Goal: Task Accomplishment & Management: Manage account settings

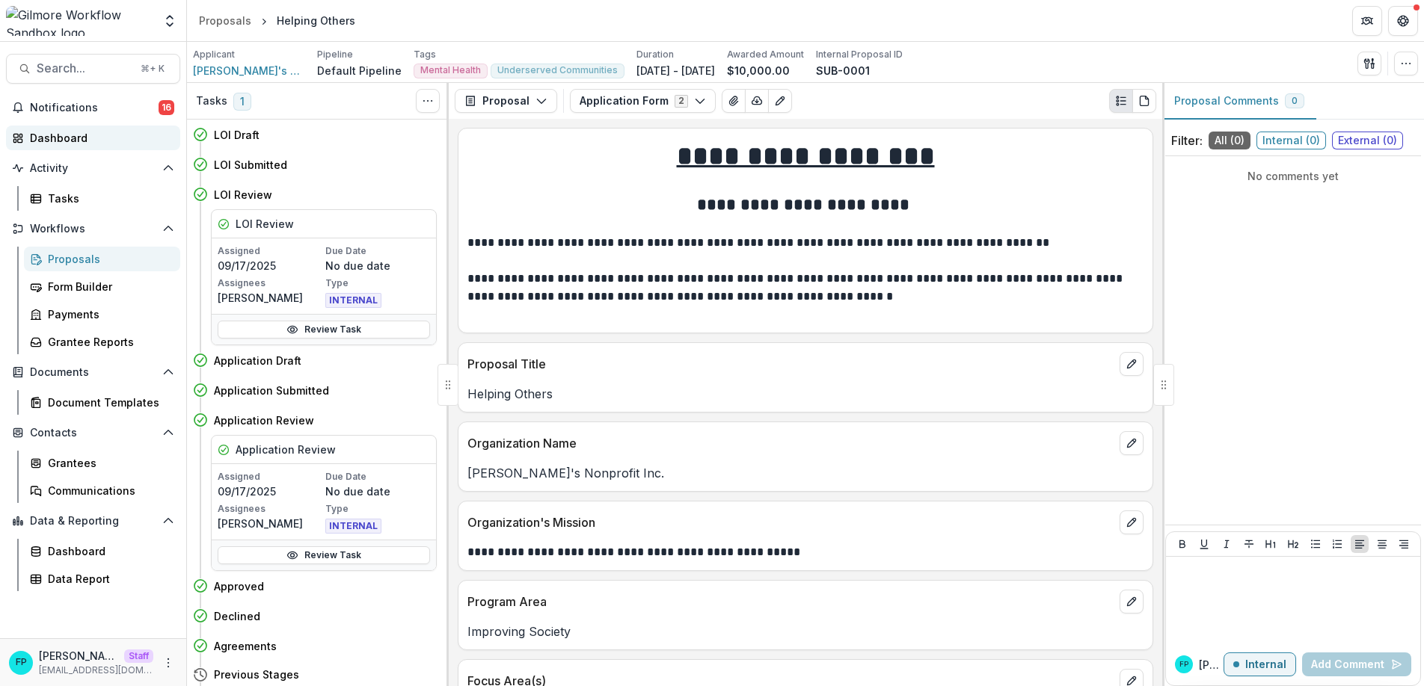
click at [93, 138] on div "Dashboard" at bounding box center [99, 138] width 138 height 16
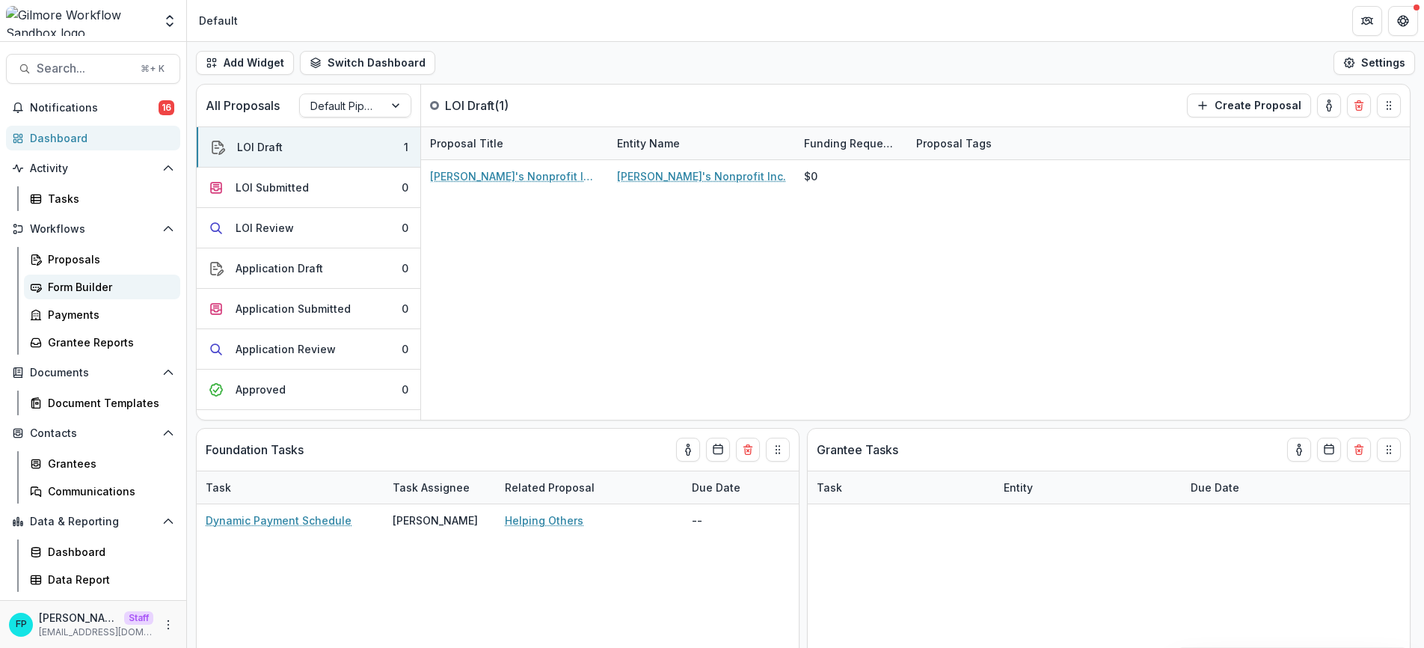
click at [94, 285] on div "Form Builder" at bounding box center [108, 287] width 120 height 16
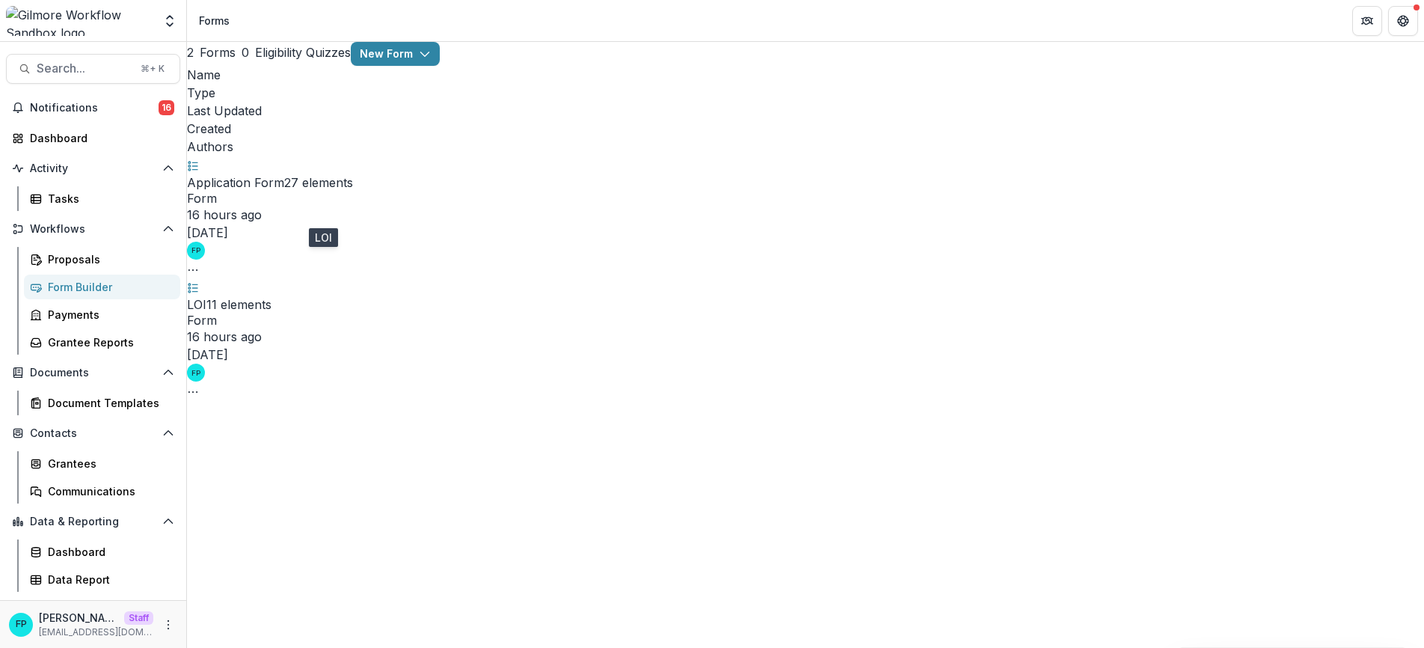
click at [206, 297] on link "LOI" at bounding box center [196, 304] width 19 height 15
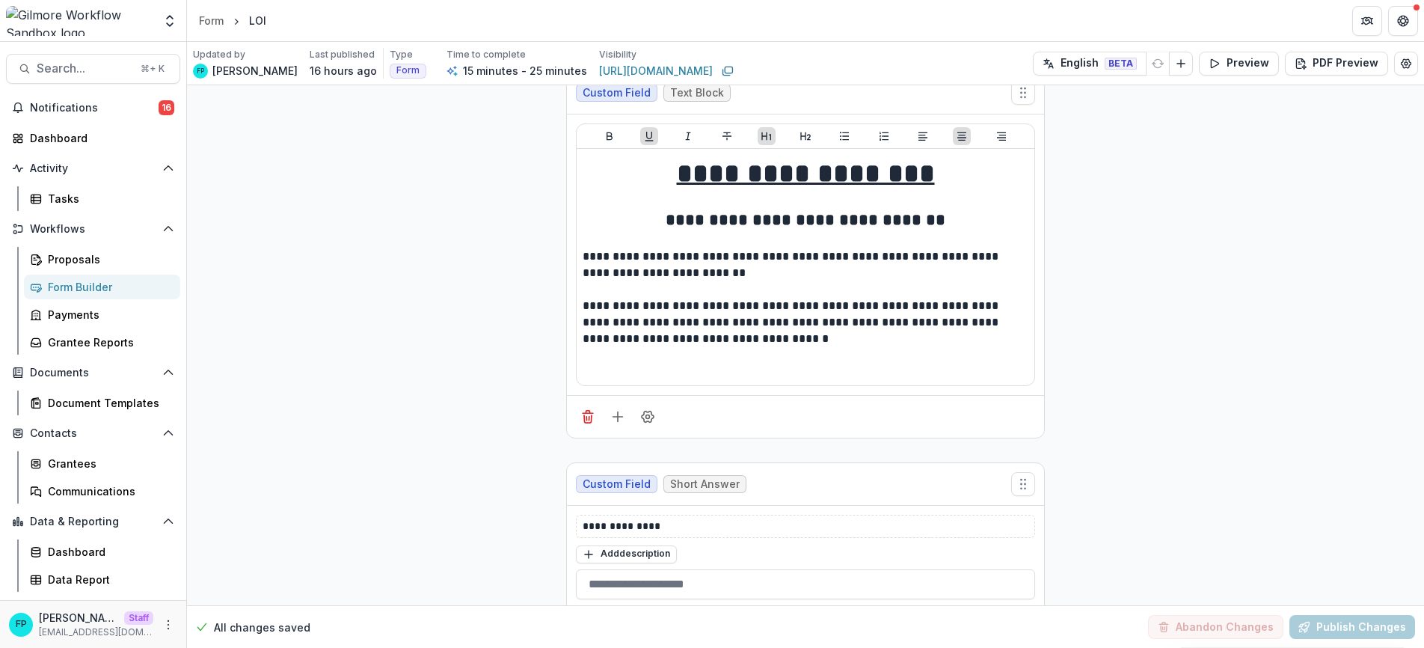
scroll to position [27, 0]
click at [1227, 61] on button "Preview" at bounding box center [1239, 64] width 80 height 24
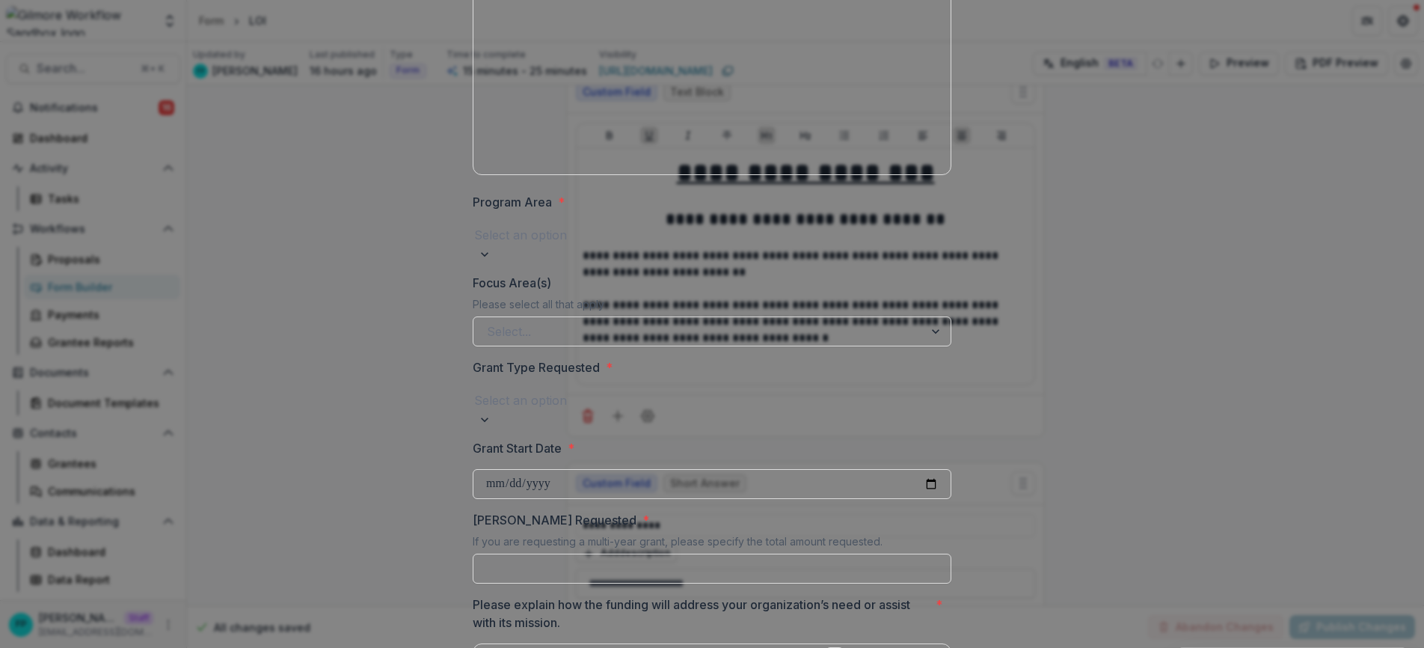
scroll to position [551, 0]
click at [648, 241] on div at bounding box center [712, 232] width 476 height 21
click at [461, 295] on div "**********" at bounding box center [712, 224] width 502 height 1466
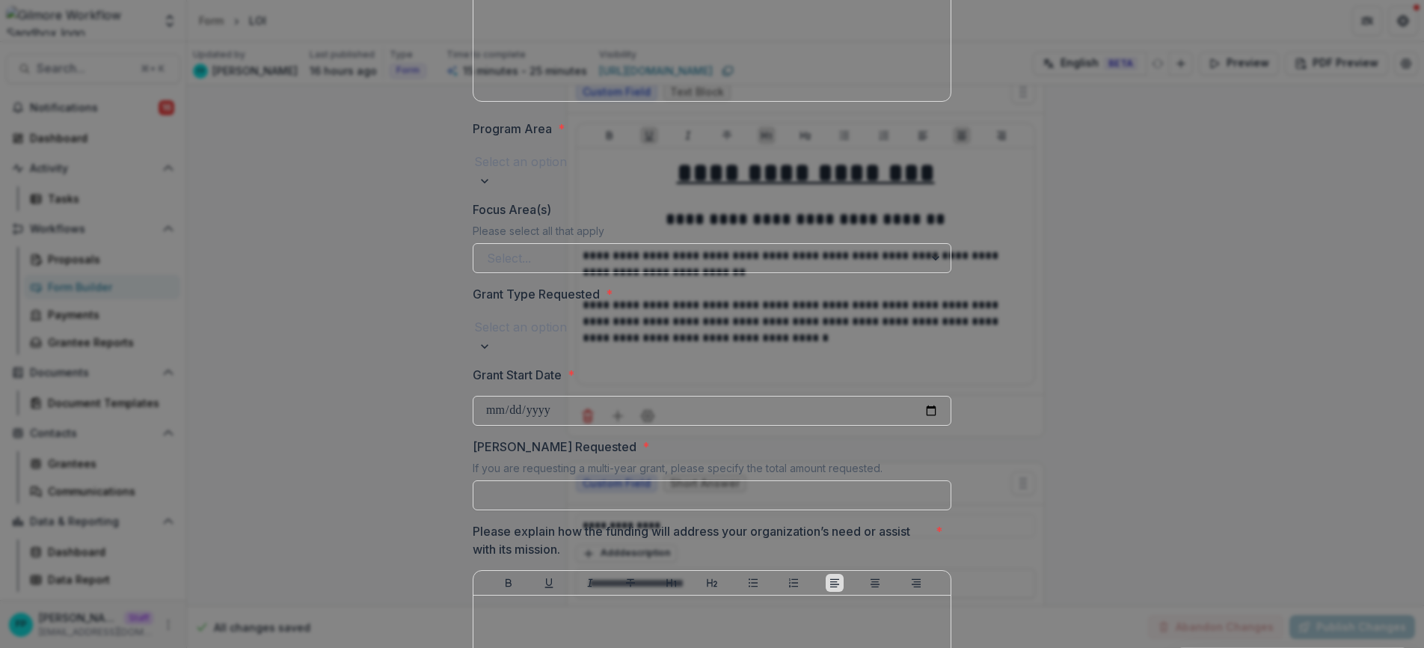
scroll to position [627, 0]
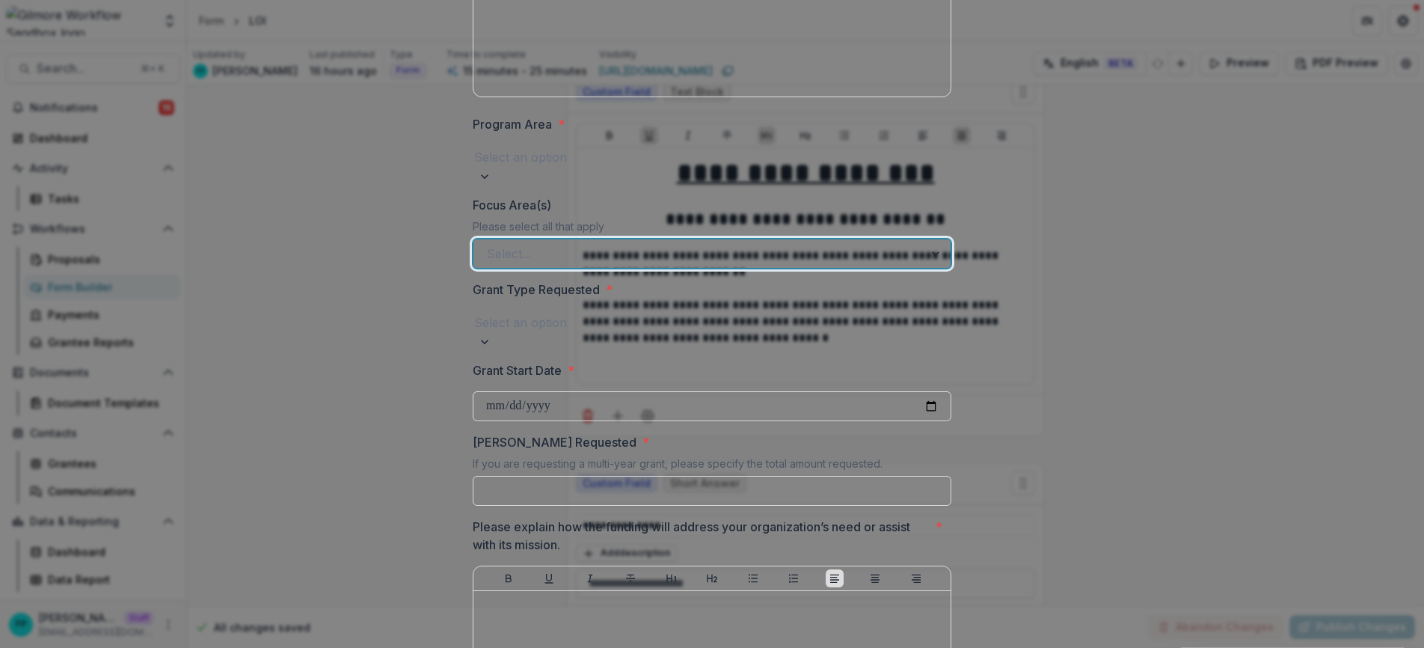
click at [625, 254] on div at bounding box center [698, 253] width 423 height 21
click at [461, 334] on div "**********" at bounding box center [712, 148] width 502 height 1466
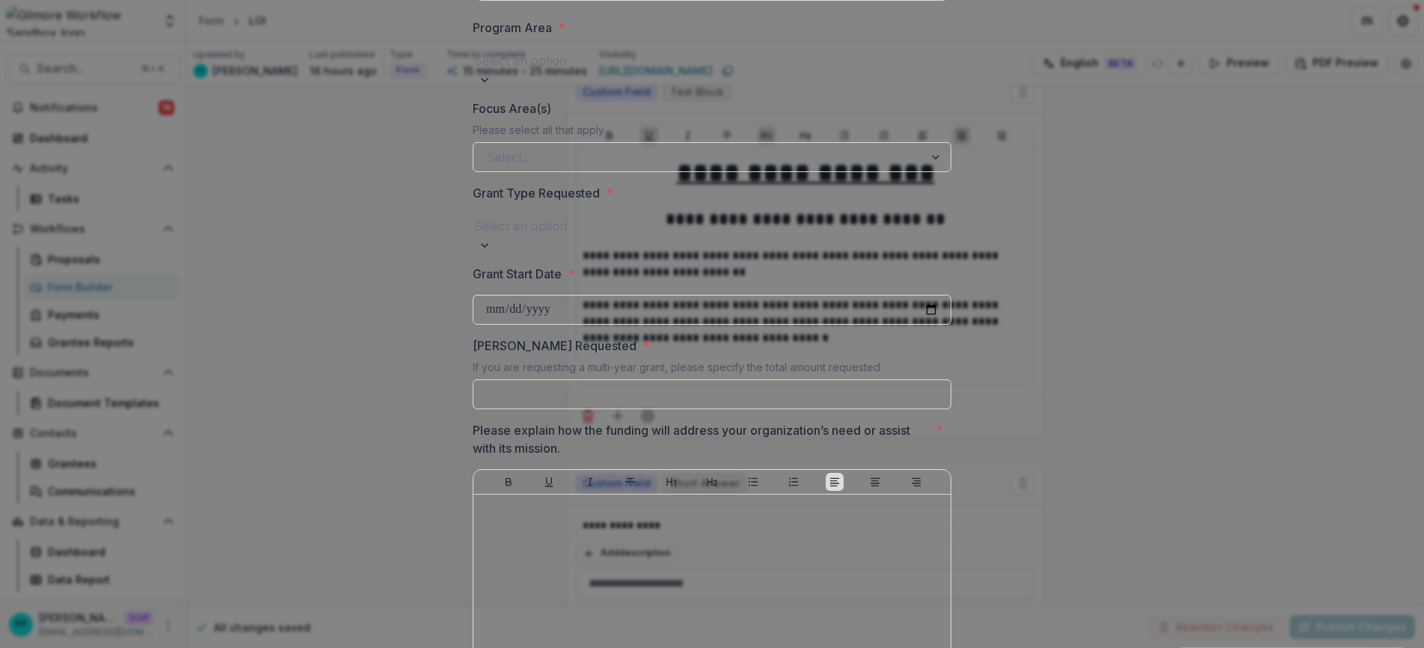
scroll to position [728, 0]
click at [644, 228] on div at bounding box center [712, 220] width 476 height 21
click at [461, 280] on div "**********" at bounding box center [712, 47] width 502 height 1466
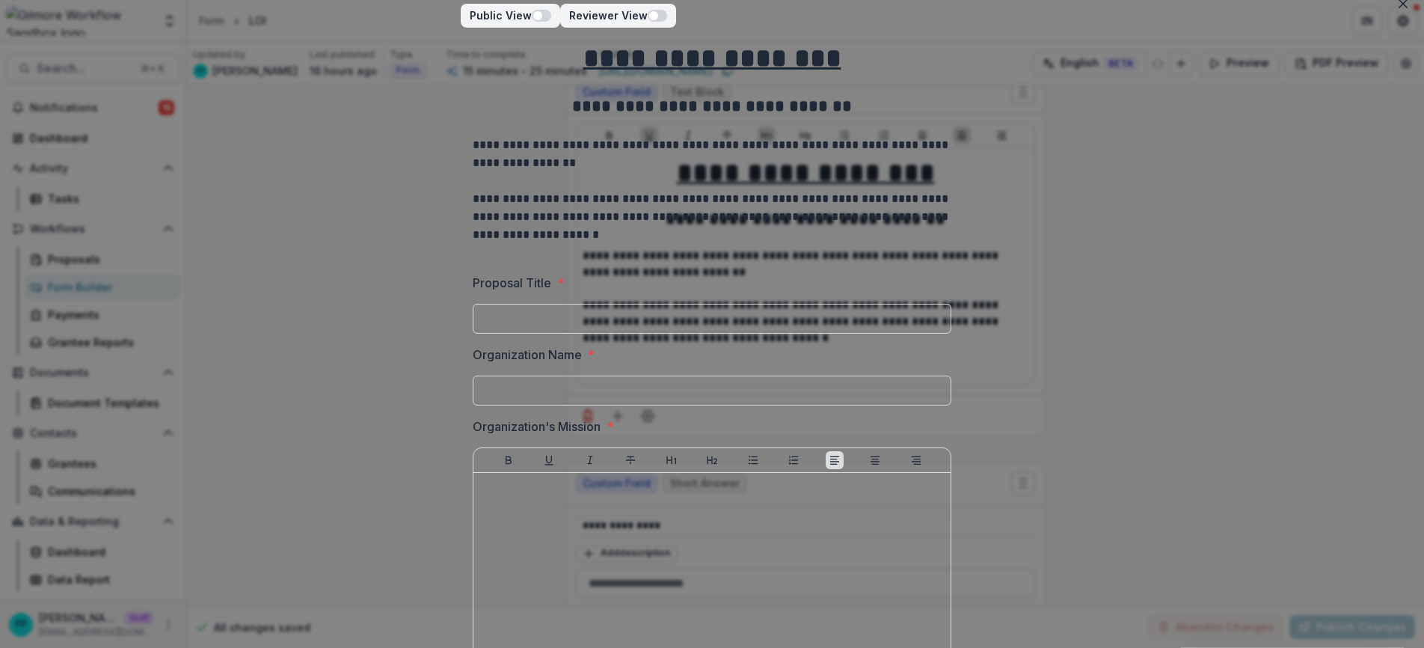
scroll to position [0, 0]
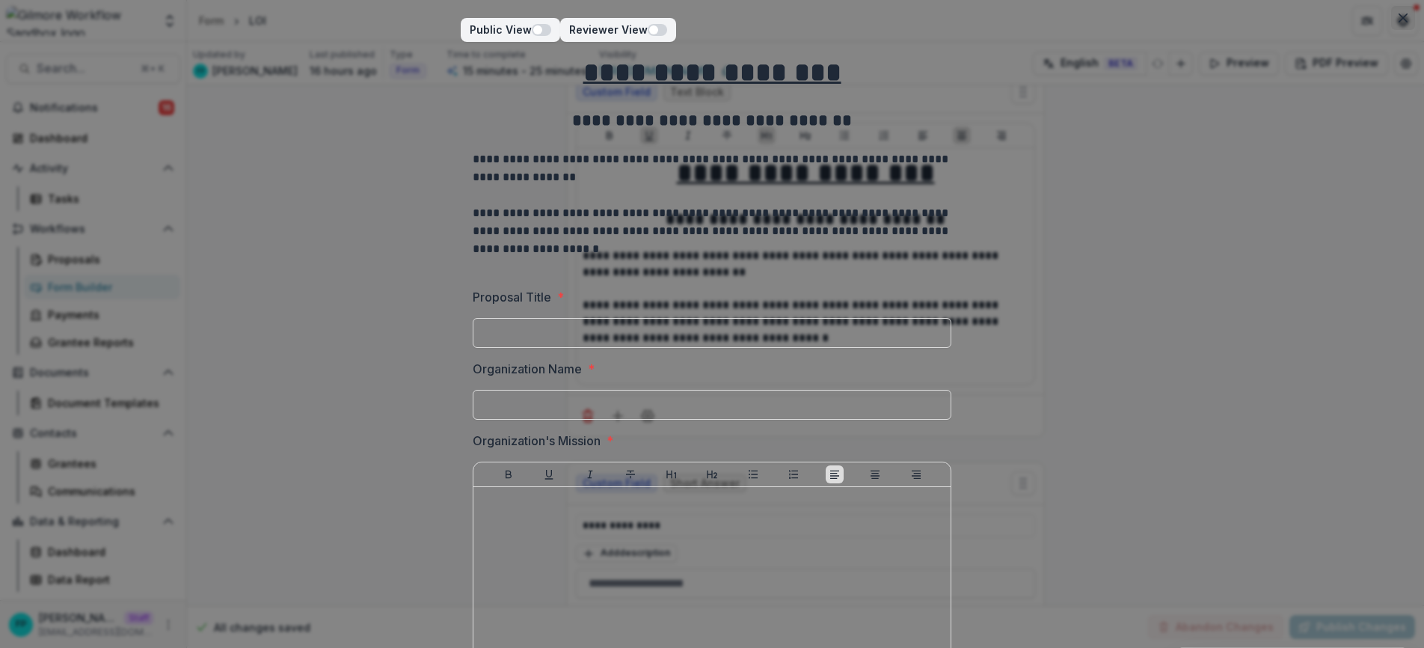
click at [1398, 18] on icon "Close" at bounding box center [1402, 17] width 9 height 9
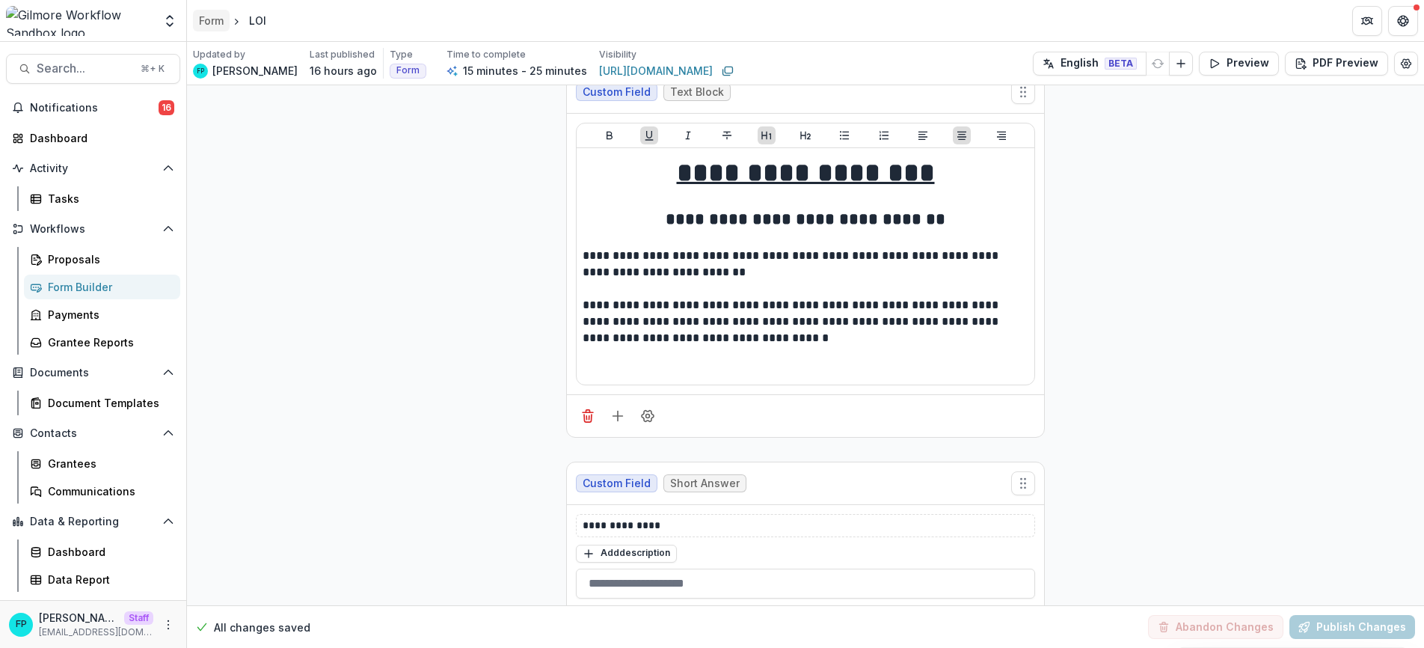
click at [218, 25] on div "Form" at bounding box center [211, 21] width 25 height 16
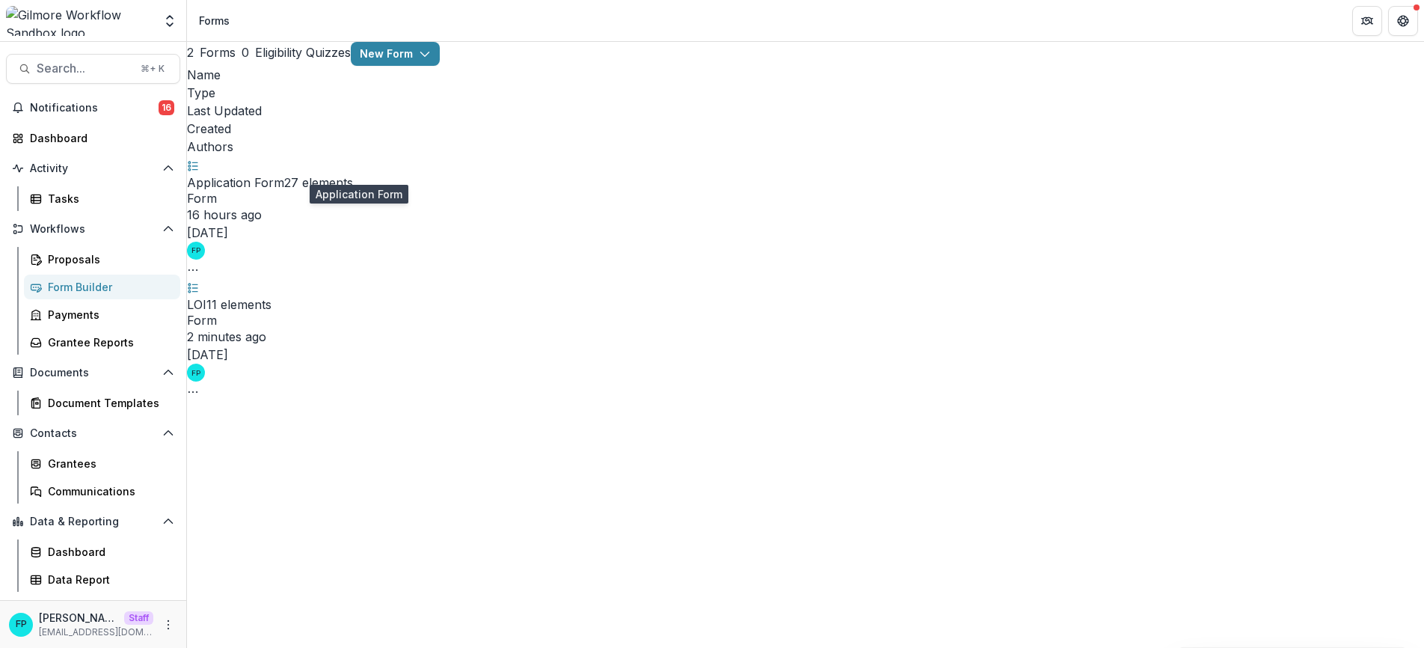
click at [284, 175] on link "Application Form" at bounding box center [235, 182] width 97 height 15
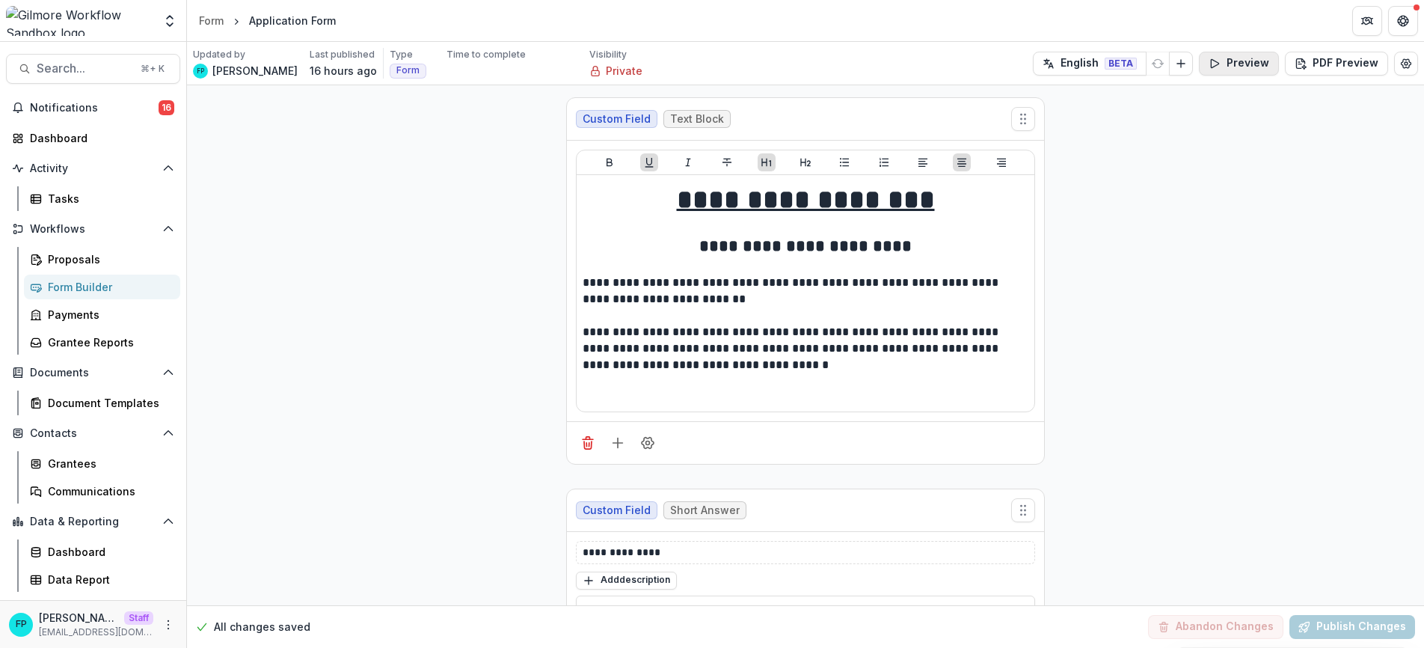
click at [1241, 68] on button "Preview" at bounding box center [1239, 64] width 80 height 24
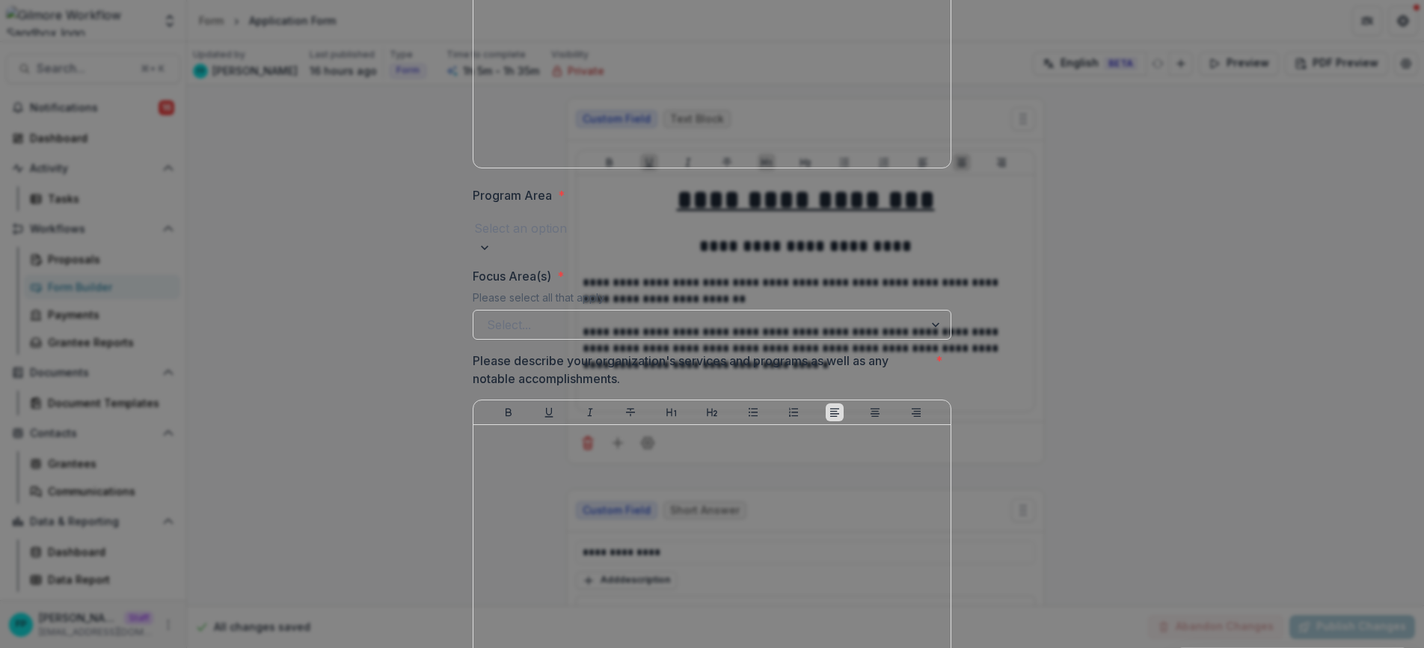
scroll to position [642, 0]
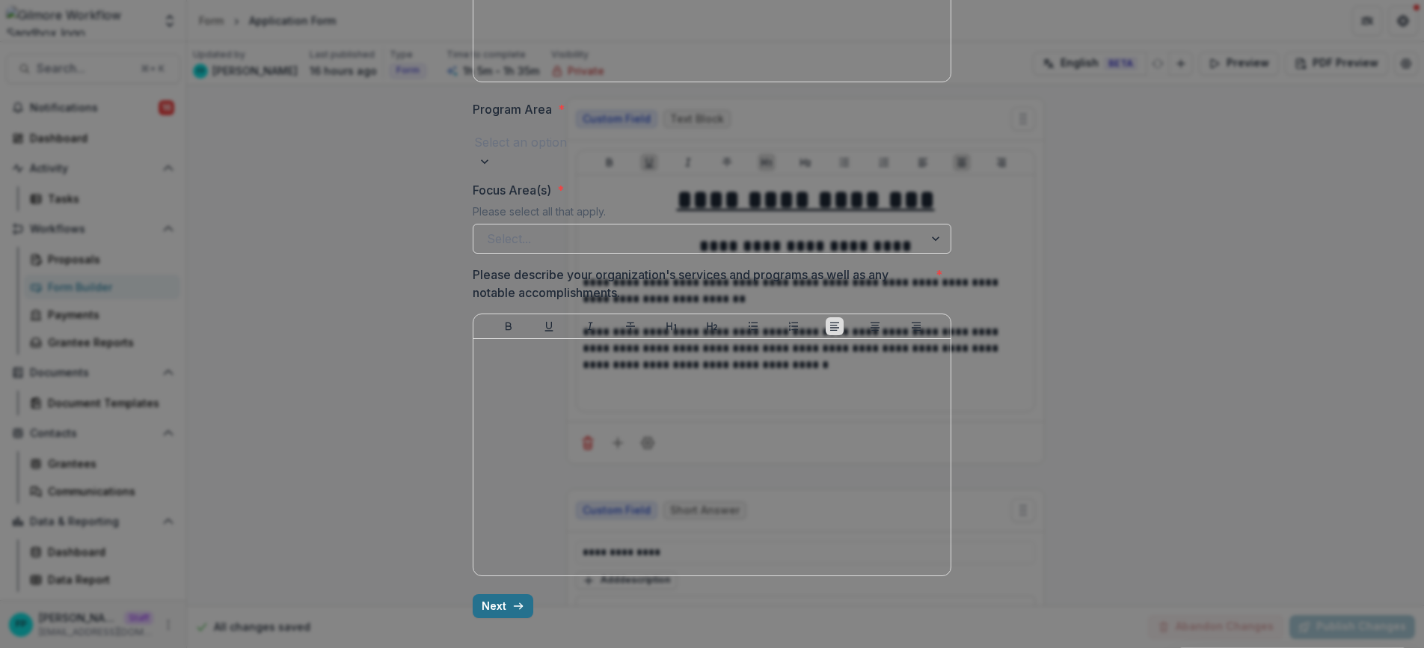
click at [506, 606] on button "Next" at bounding box center [503, 606] width 61 height 24
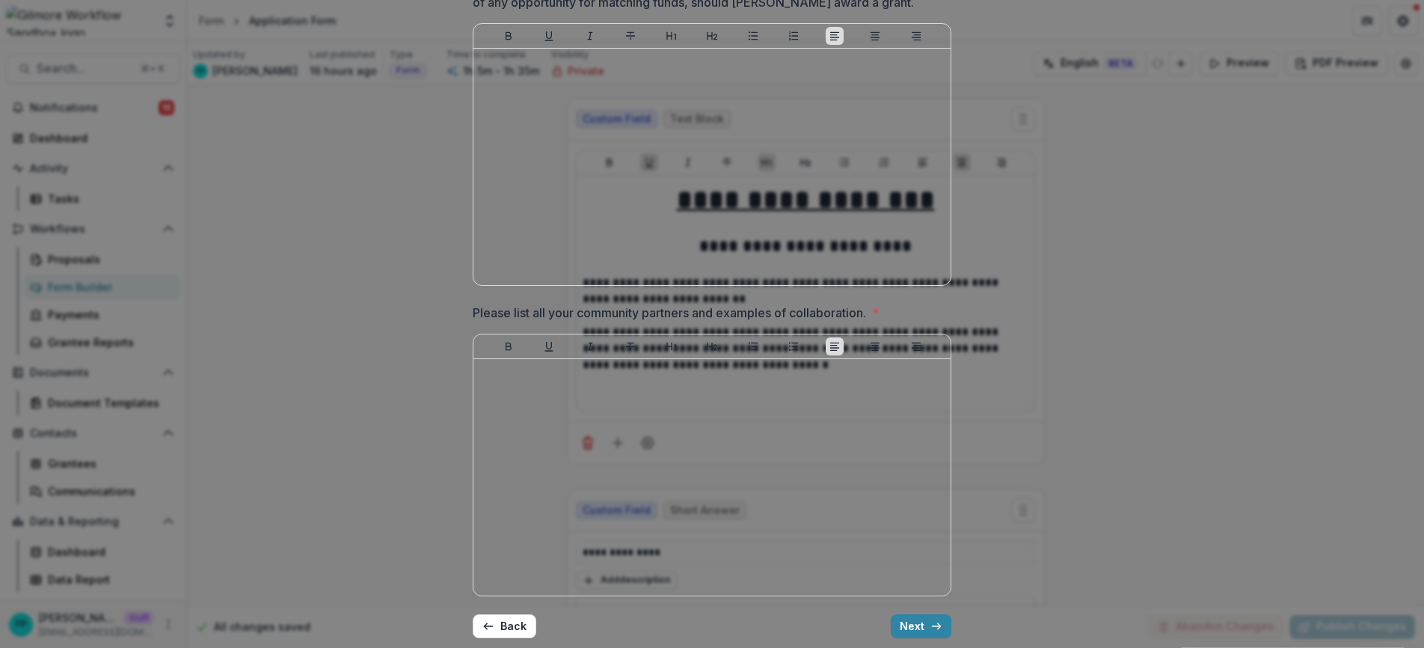
scroll to position [993, 0]
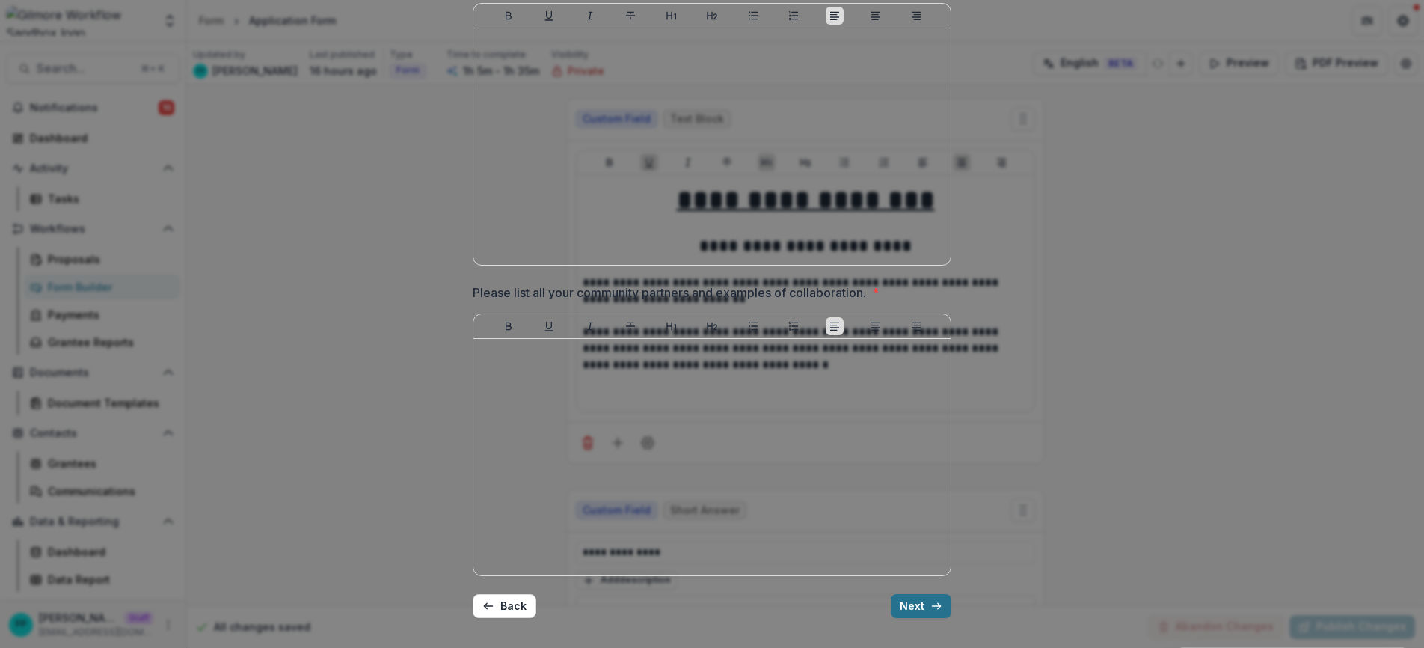
click at [917, 606] on button "Next" at bounding box center [921, 606] width 61 height 24
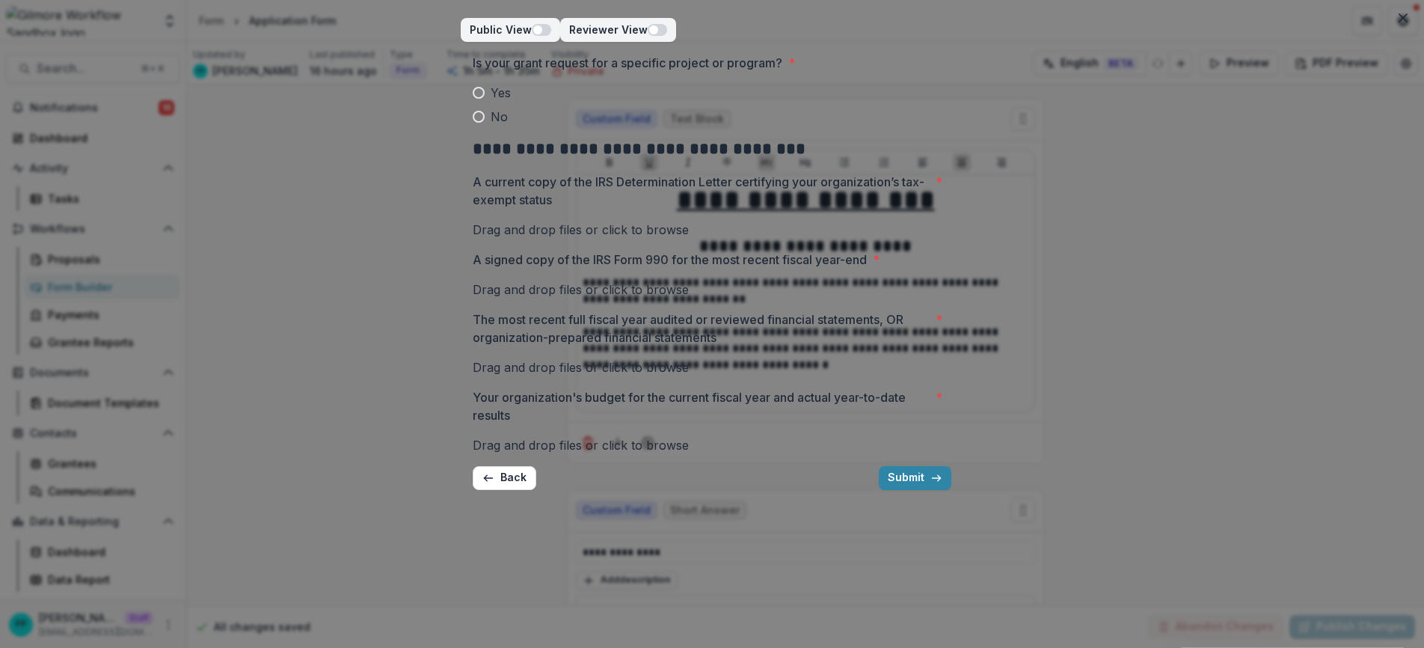
scroll to position [0, 0]
click at [477, 99] on span at bounding box center [479, 93] width 12 height 12
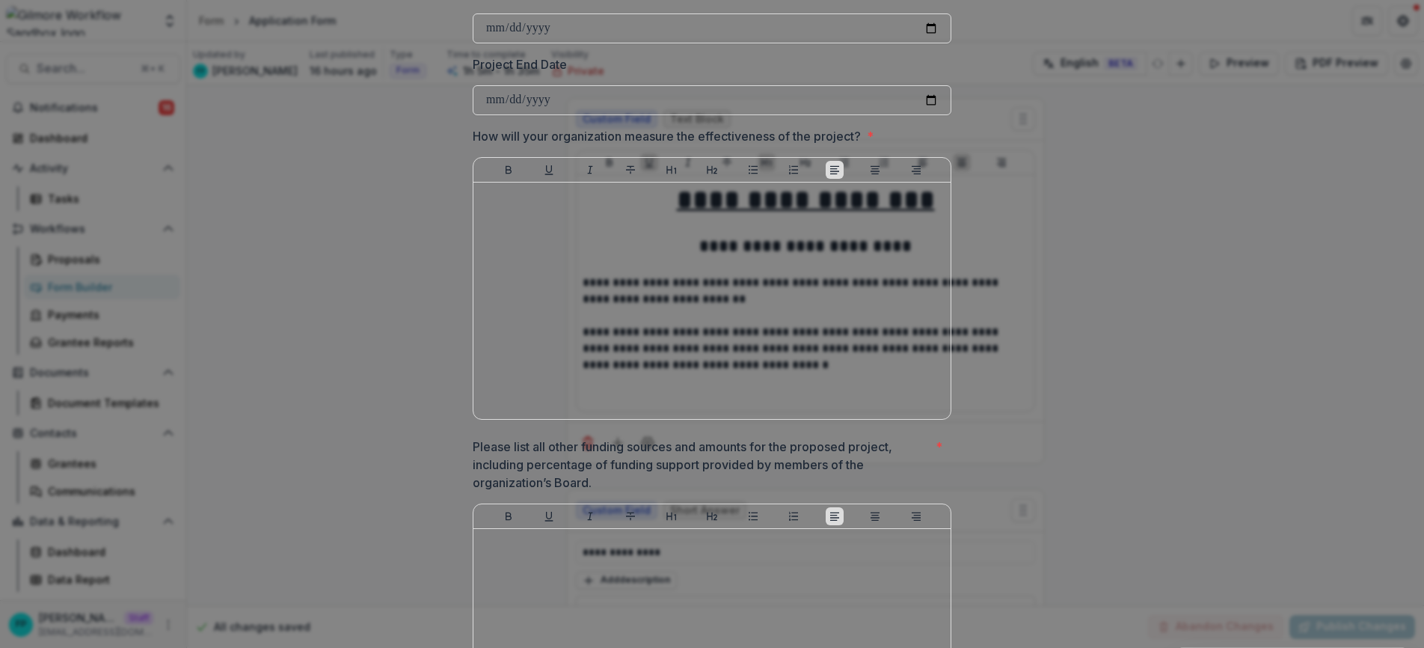
scroll to position [219, 0]
drag, startPoint x: 468, startPoint y: 197, endPoint x: 891, endPoint y: 200, distance: 422.5
click at [891, 200] on div "**********" at bounding box center [712, 647] width 502 height 1648
click at [892, 140] on span "How will your organization measure the effectiveness of the project? *" at bounding box center [708, 131] width 470 height 18
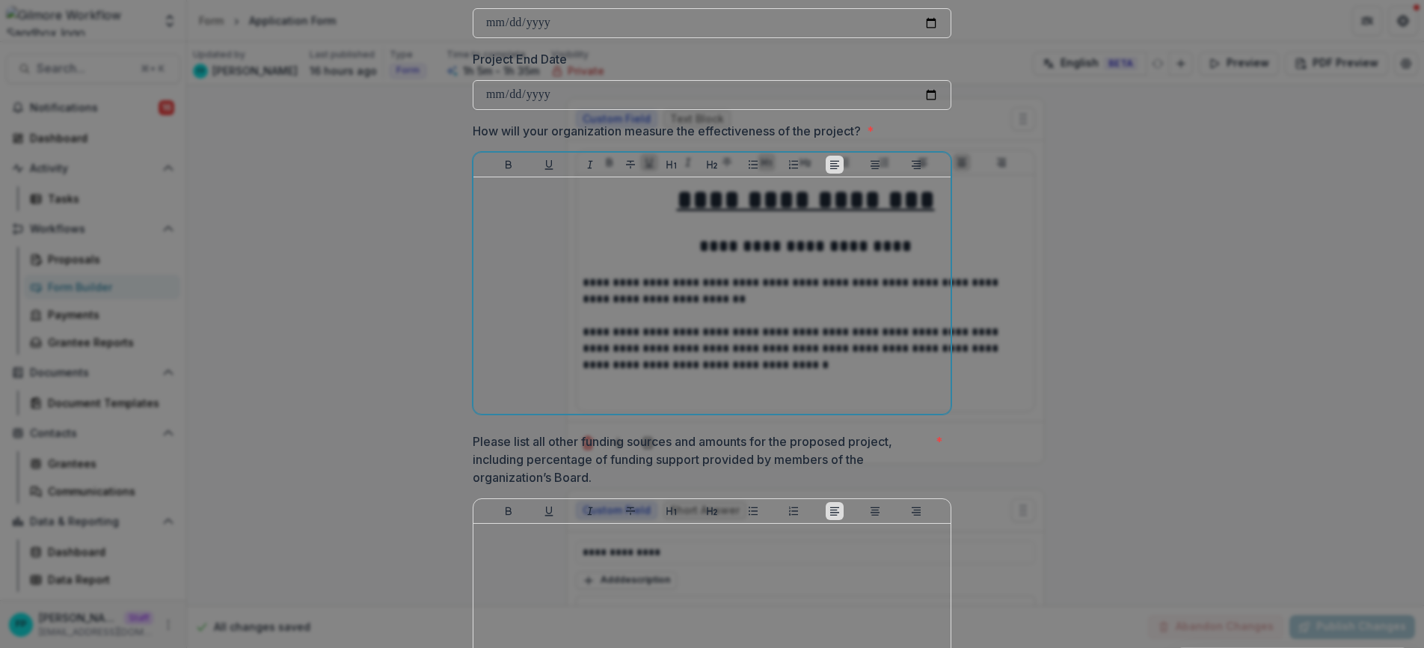
scroll to position [256, 0]
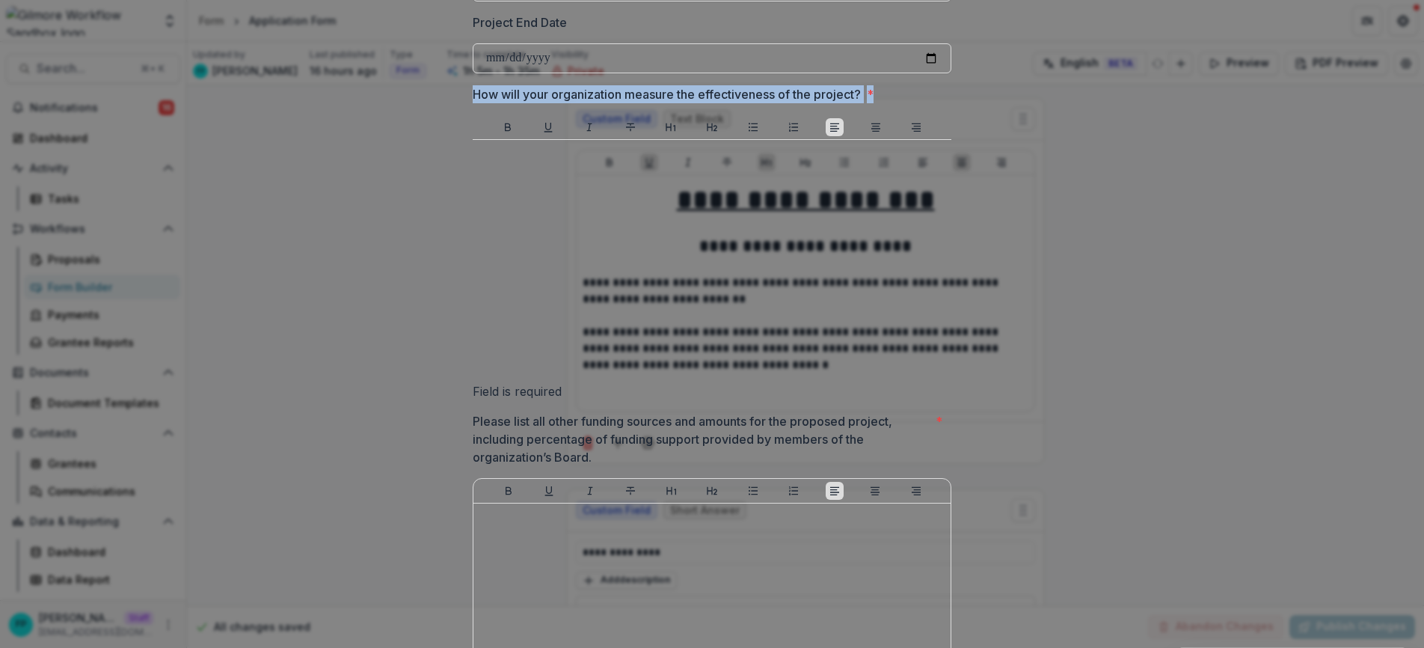
drag, startPoint x: 474, startPoint y: 158, endPoint x: 882, endPoint y: 160, distance: 408.3
click at [882, 103] on span "How will your organization measure the effectiveness of the project? *" at bounding box center [708, 94] width 470 height 18
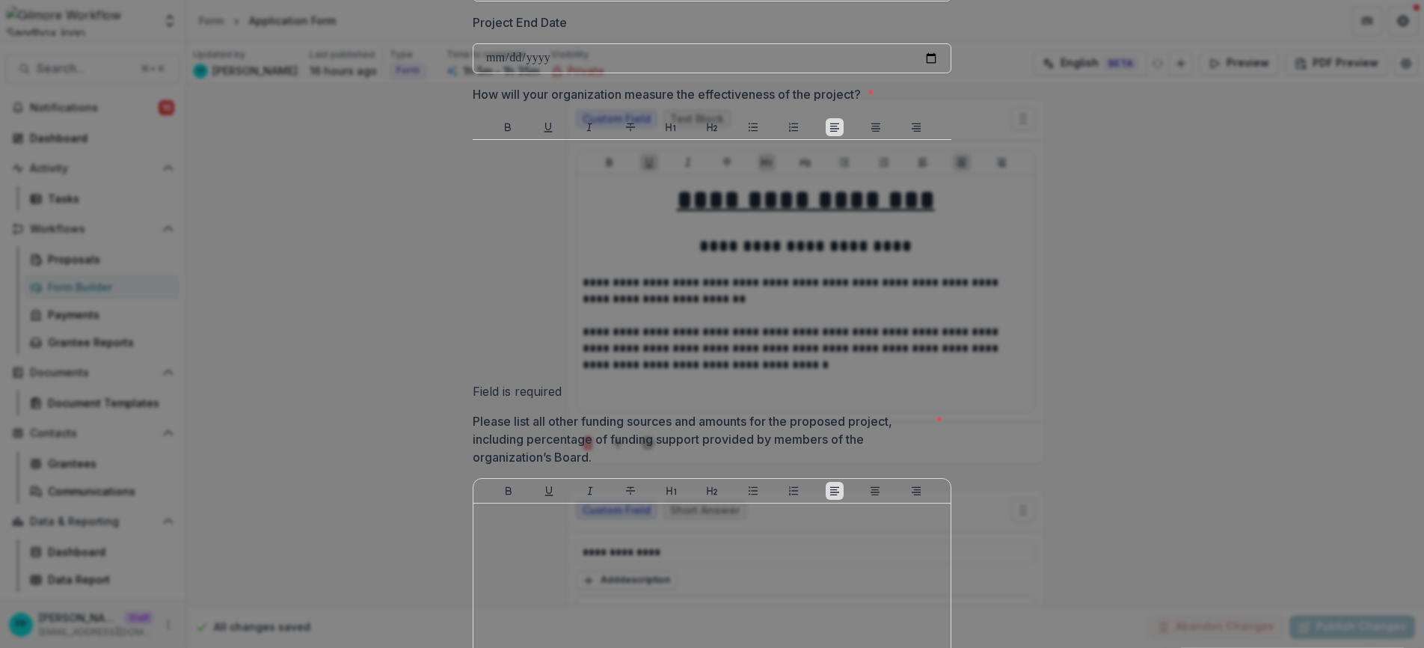
click at [883, 103] on span "How will your organization measure the effectiveness of the project? *" at bounding box center [708, 94] width 470 height 18
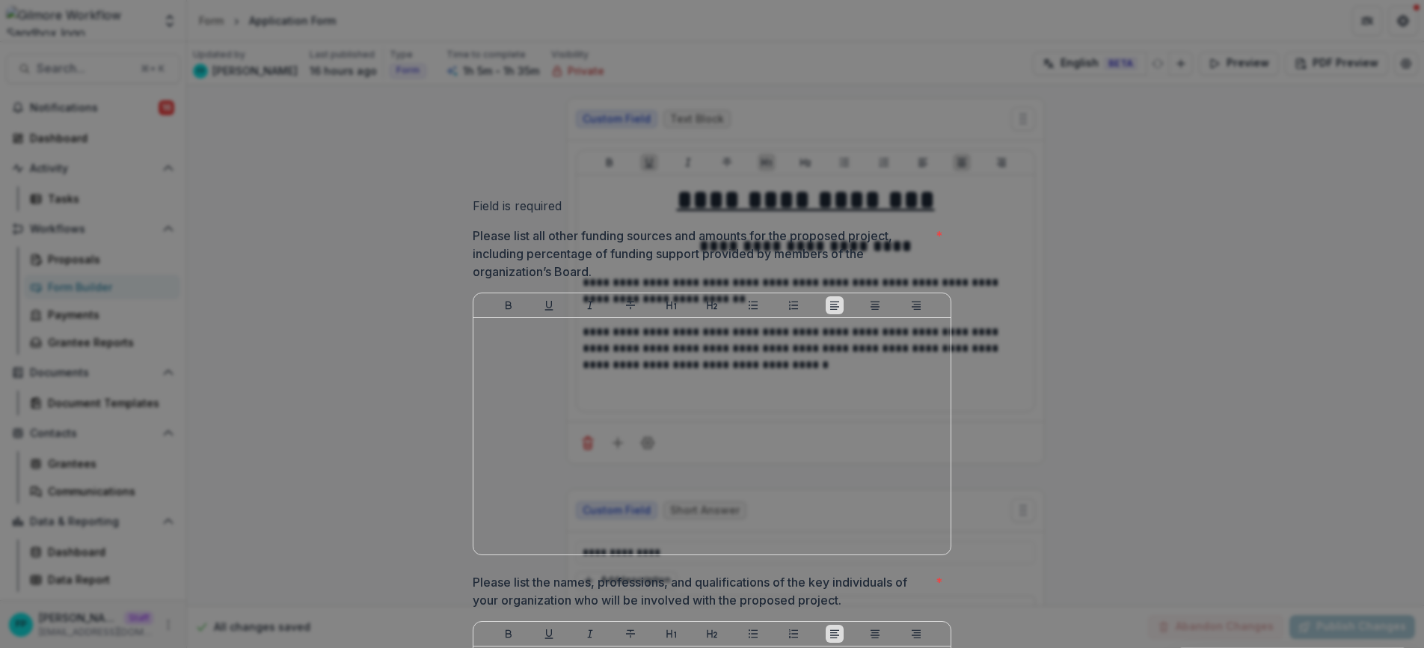
scroll to position [434, 0]
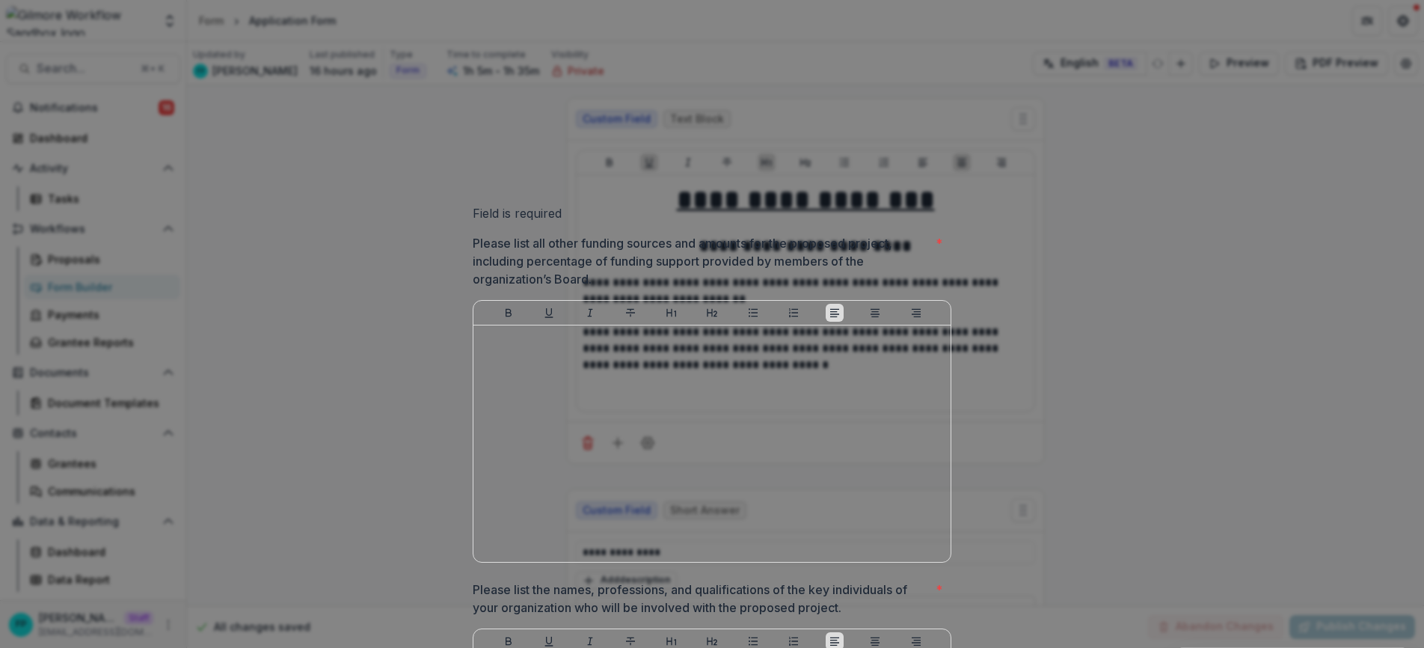
click at [606, 288] on p "Please list all other funding sources and amounts for the proposed project, inc…" at bounding box center [701, 261] width 457 height 54
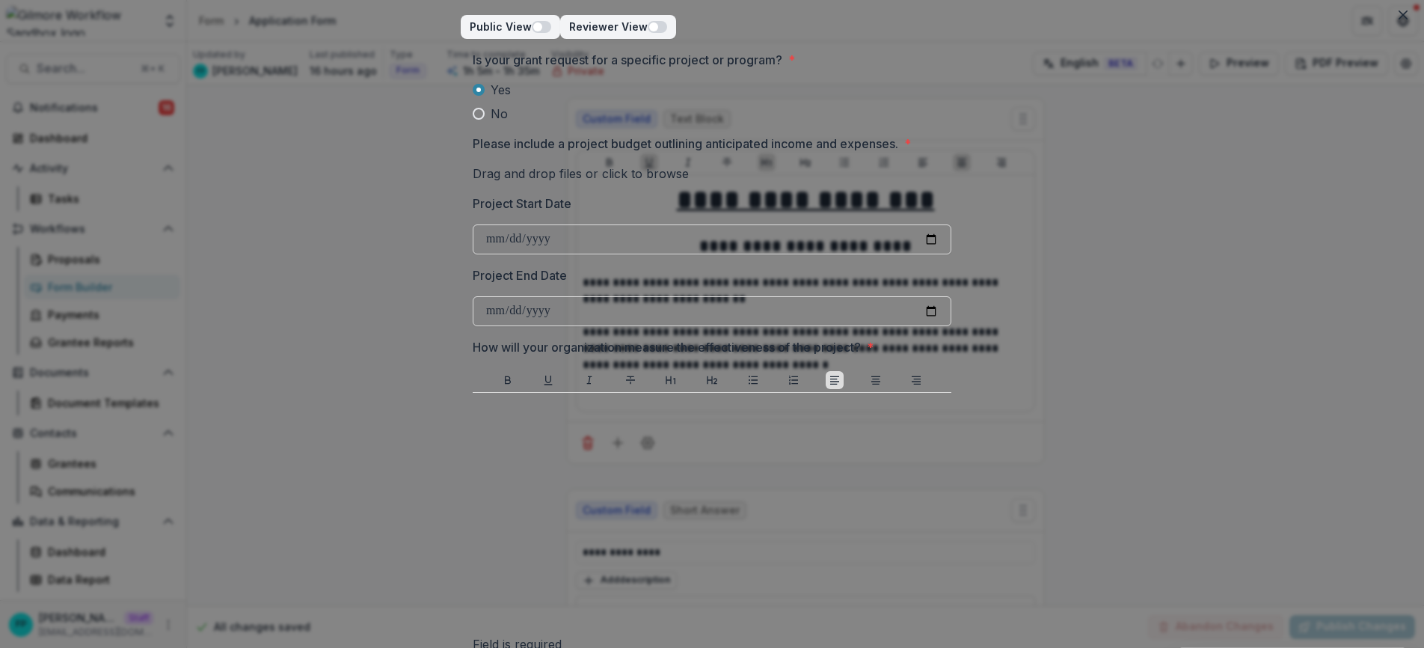
scroll to position [0, 0]
click at [476, 123] on span at bounding box center [479, 117] width 12 height 12
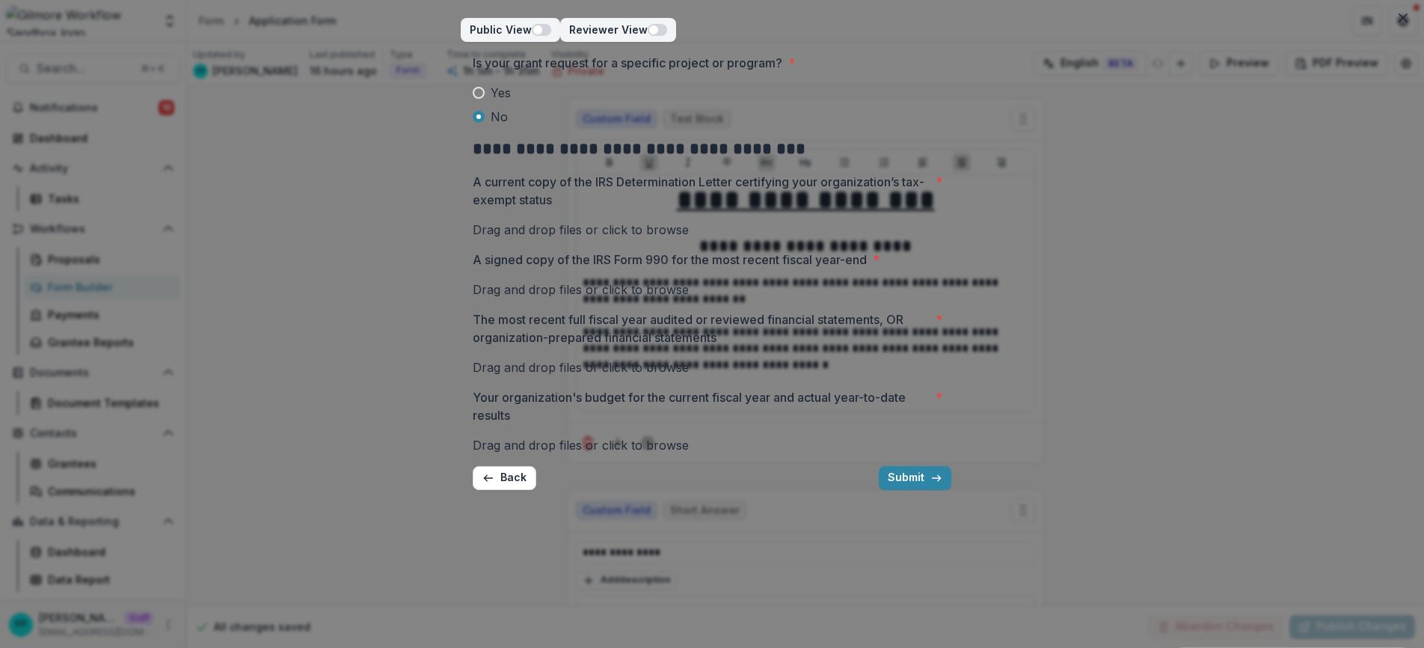
scroll to position [43, 0]
click at [476, 87] on span at bounding box center [479, 93] width 12 height 12
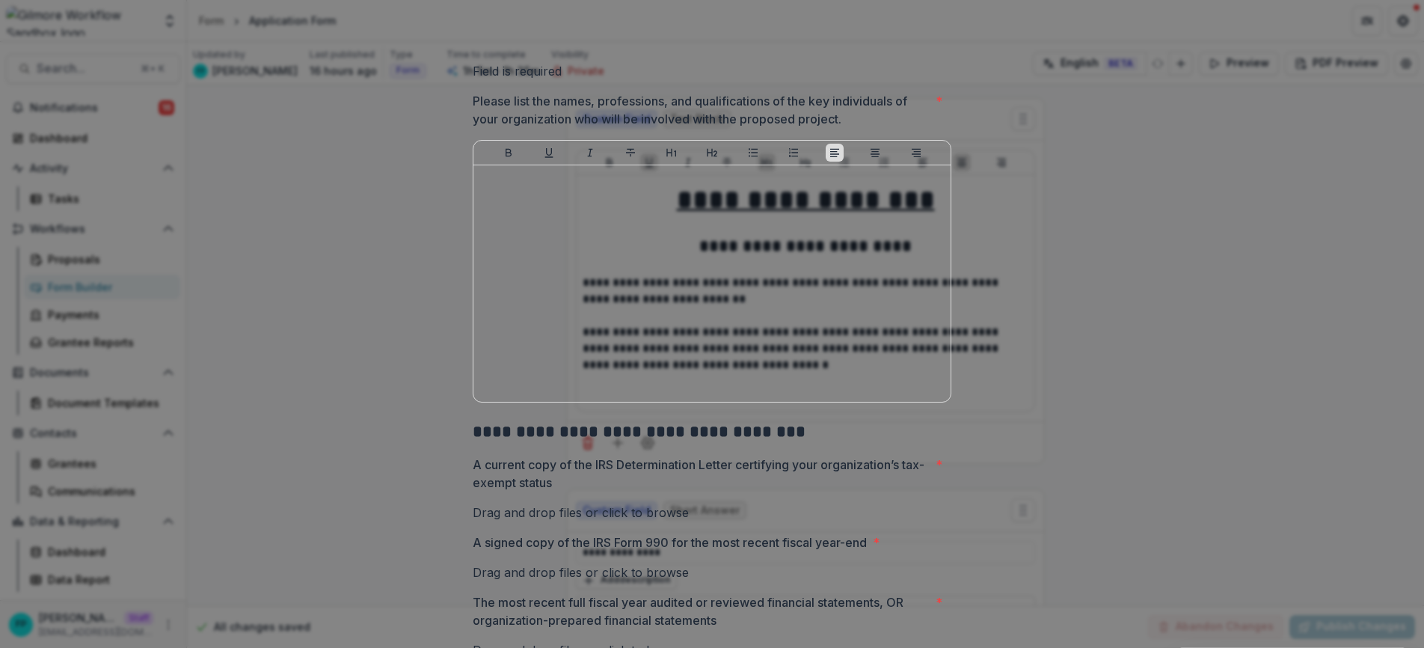
scroll to position [917, 0]
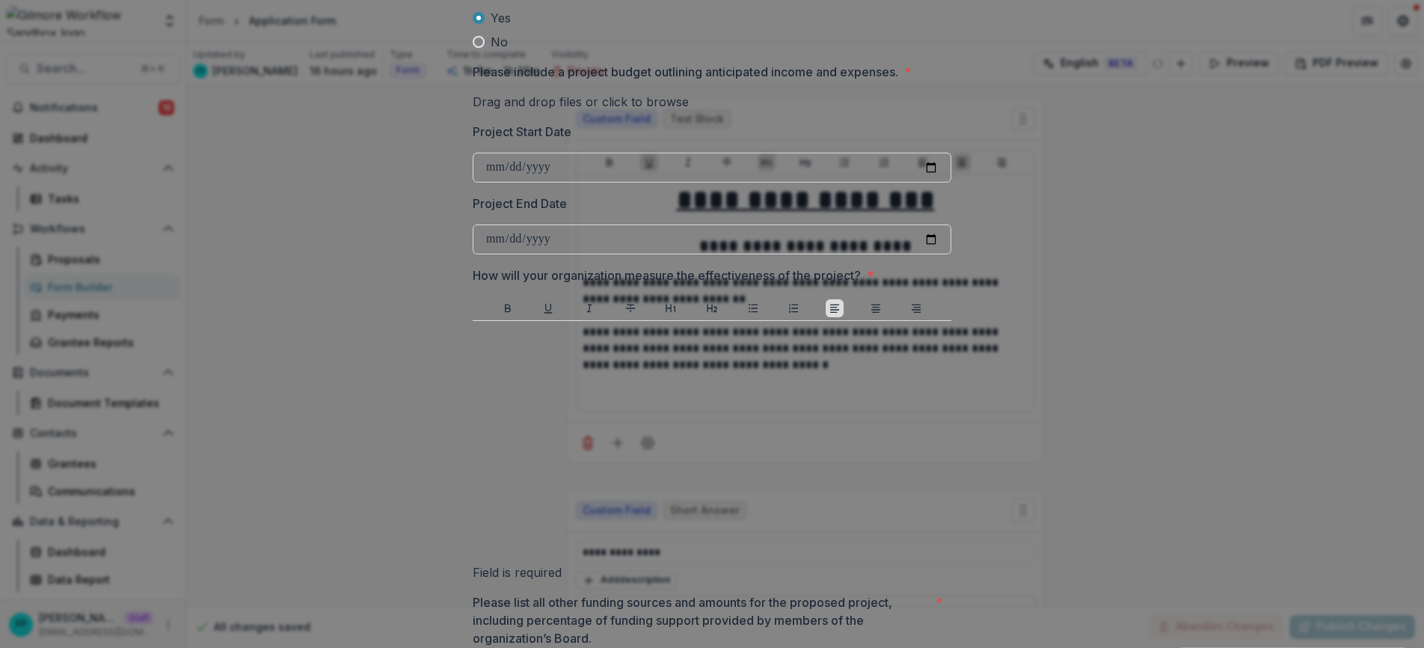
scroll to position [29, 0]
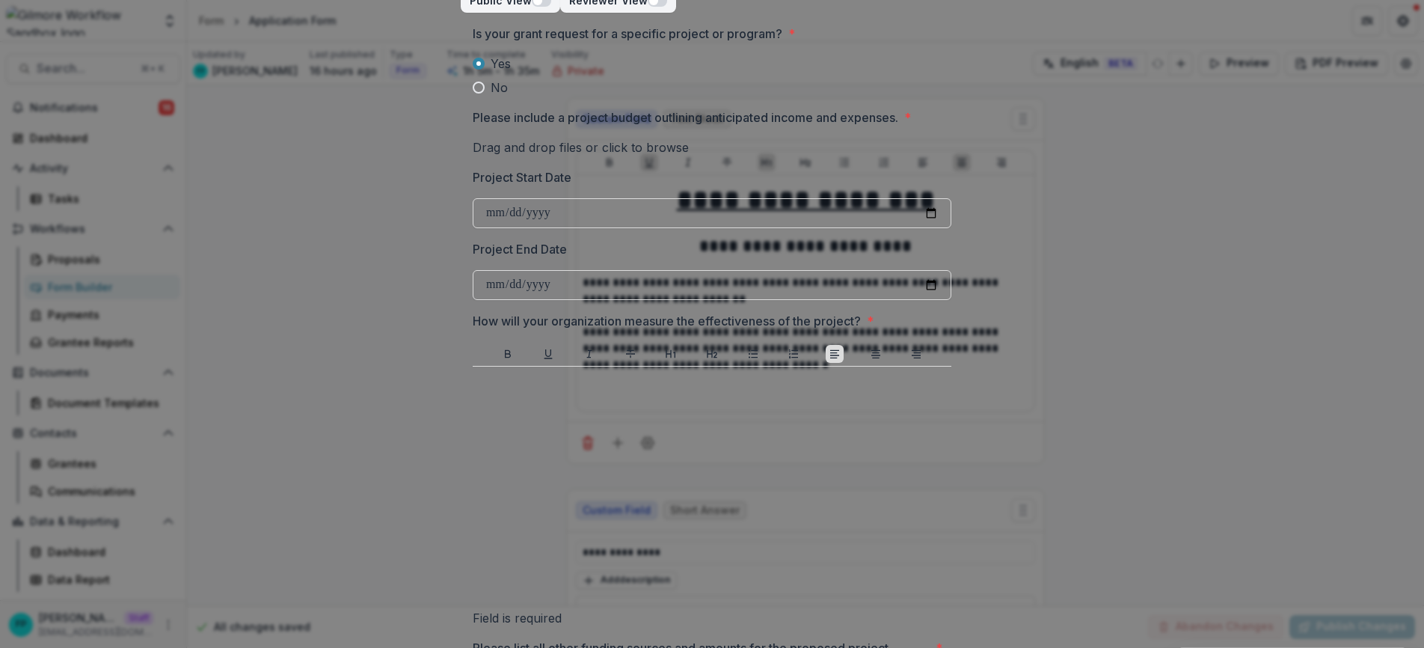
click at [475, 330] on p "How will your organization measure the effectiveness of the project?" at bounding box center [667, 321] width 388 height 18
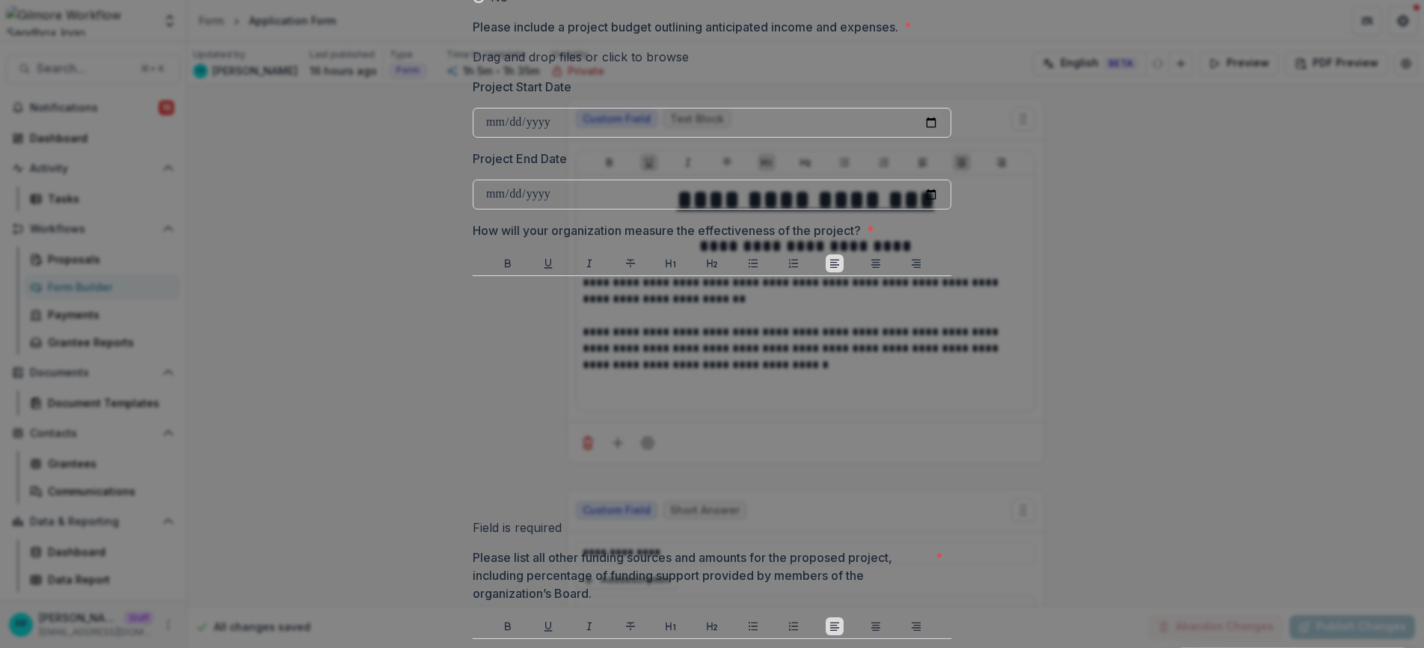
scroll to position [135, 0]
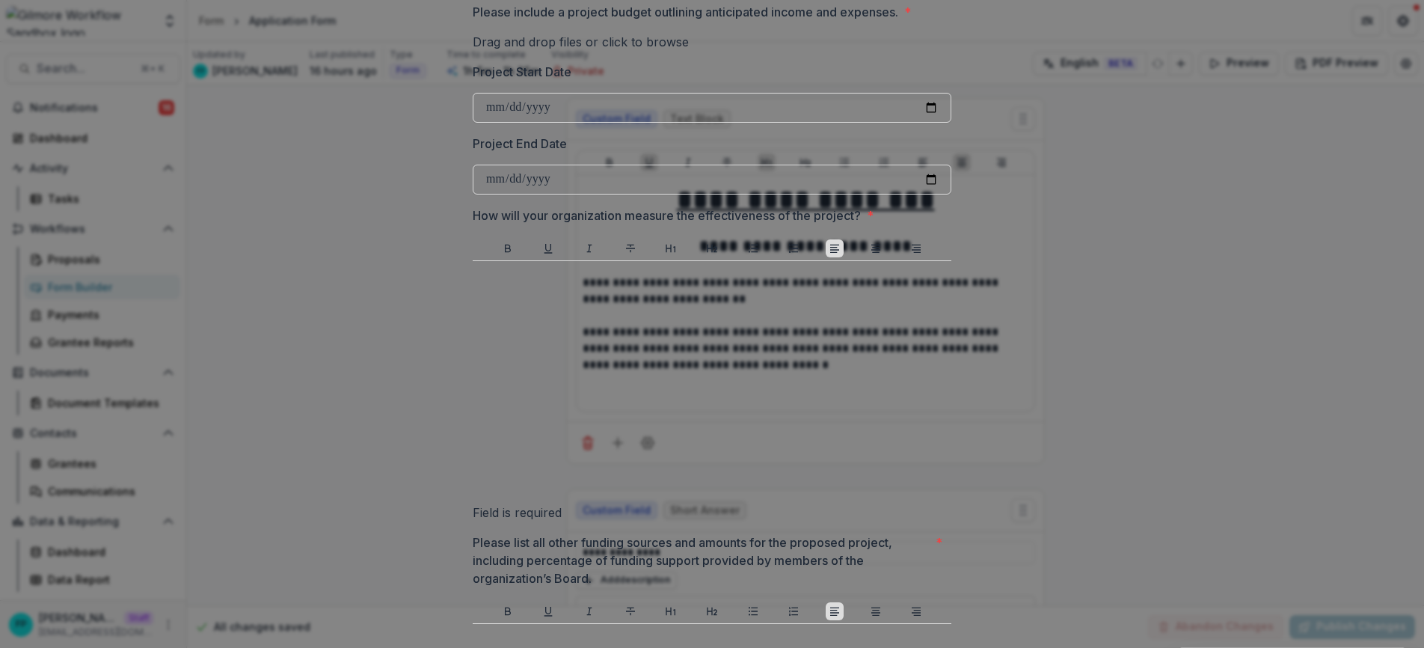
click at [882, 224] on span "How will your organization measure the effectiveness of the project? *" at bounding box center [708, 215] width 470 height 18
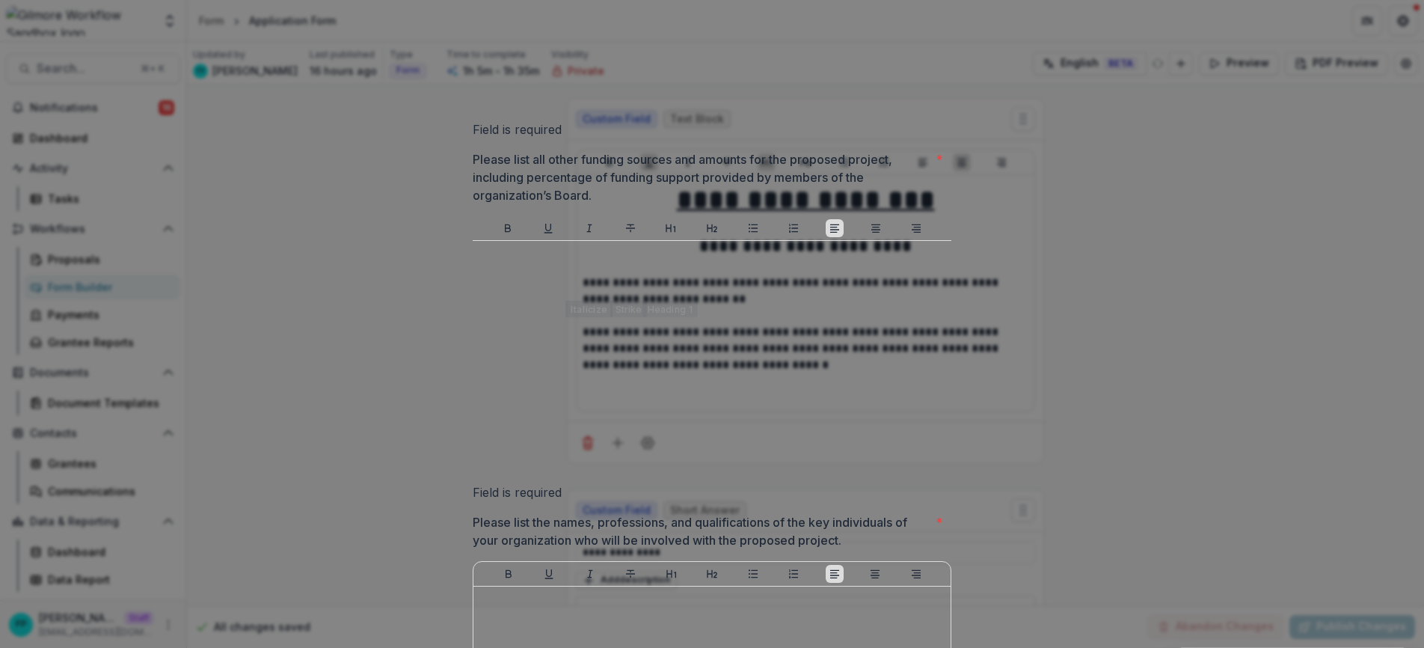
scroll to position [524, 0]
click at [535, 197] on p "Please list all other funding sources and amounts for the proposed project, inc…" at bounding box center [701, 171] width 457 height 54
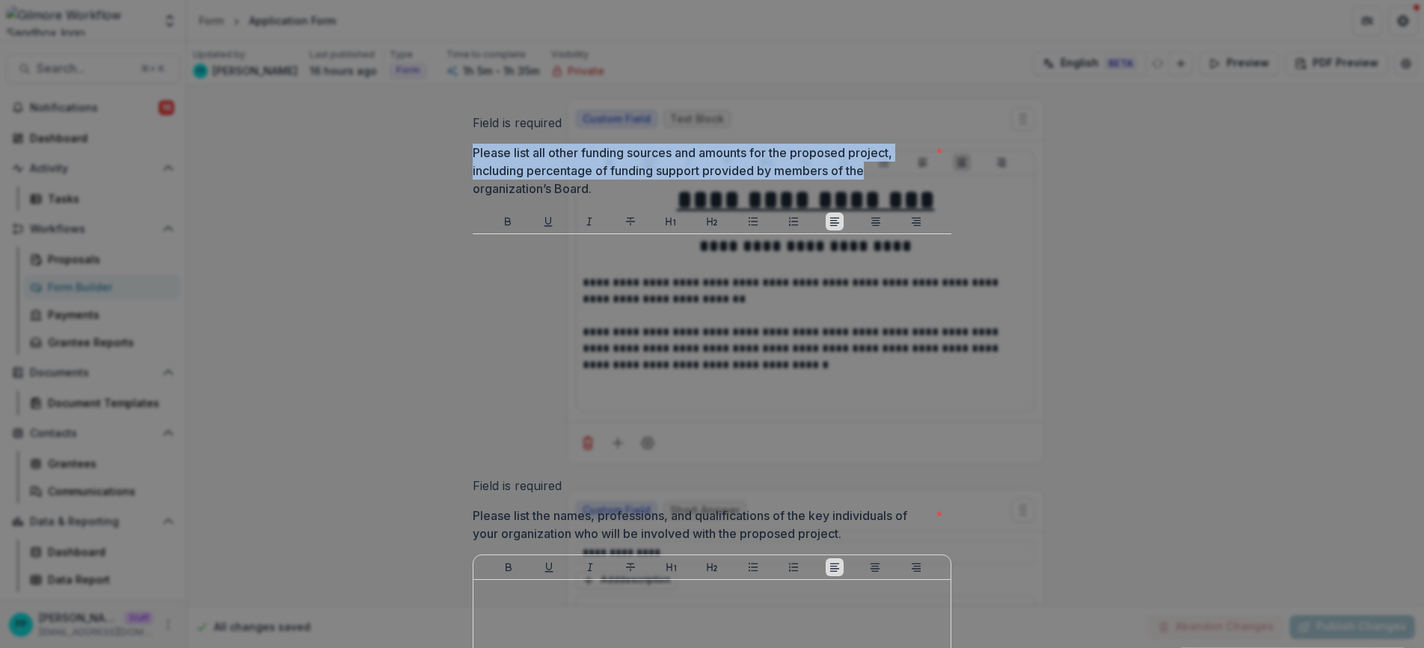
drag, startPoint x: 467, startPoint y: 218, endPoint x: 867, endPoint y: 230, distance: 401.0
click at [867, 230] on div "**********" at bounding box center [712, 358] width 502 height 1681
click at [829, 197] on p "Please list all other funding sources and amounts for the proposed project, inc…" at bounding box center [701, 171] width 457 height 54
drag, startPoint x: 621, startPoint y: 252, endPoint x: 467, endPoint y: 215, distance: 157.8
click at [467, 215] on div "**********" at bounding box center [712, 358] width 502 height 1681
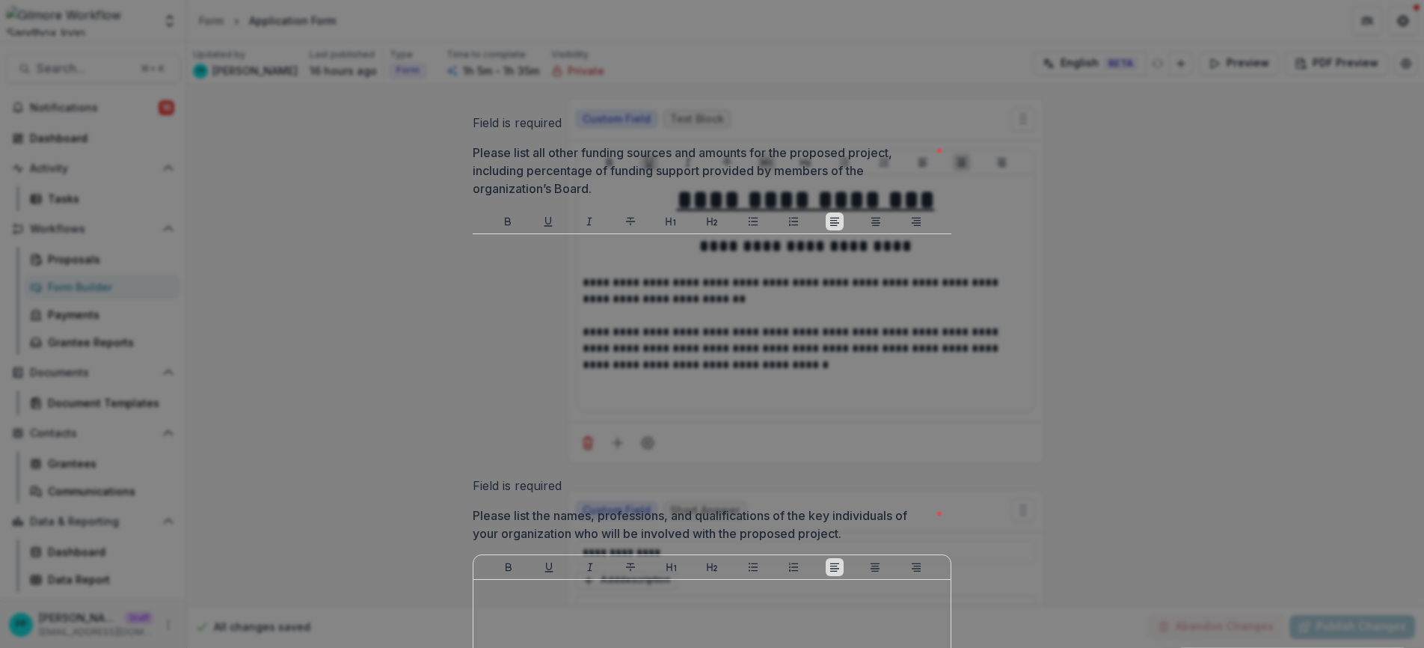
click at [609, 197] on p "Please list all other funding sources and amounts for the proposed project, inc…" at bounding box center [701, 171] width 457 height 54
click at [592, 197] on p "Please list all other funding sources and amounts for the proposed project, inc…" at bounding box center [701, 171] width 457 height 54
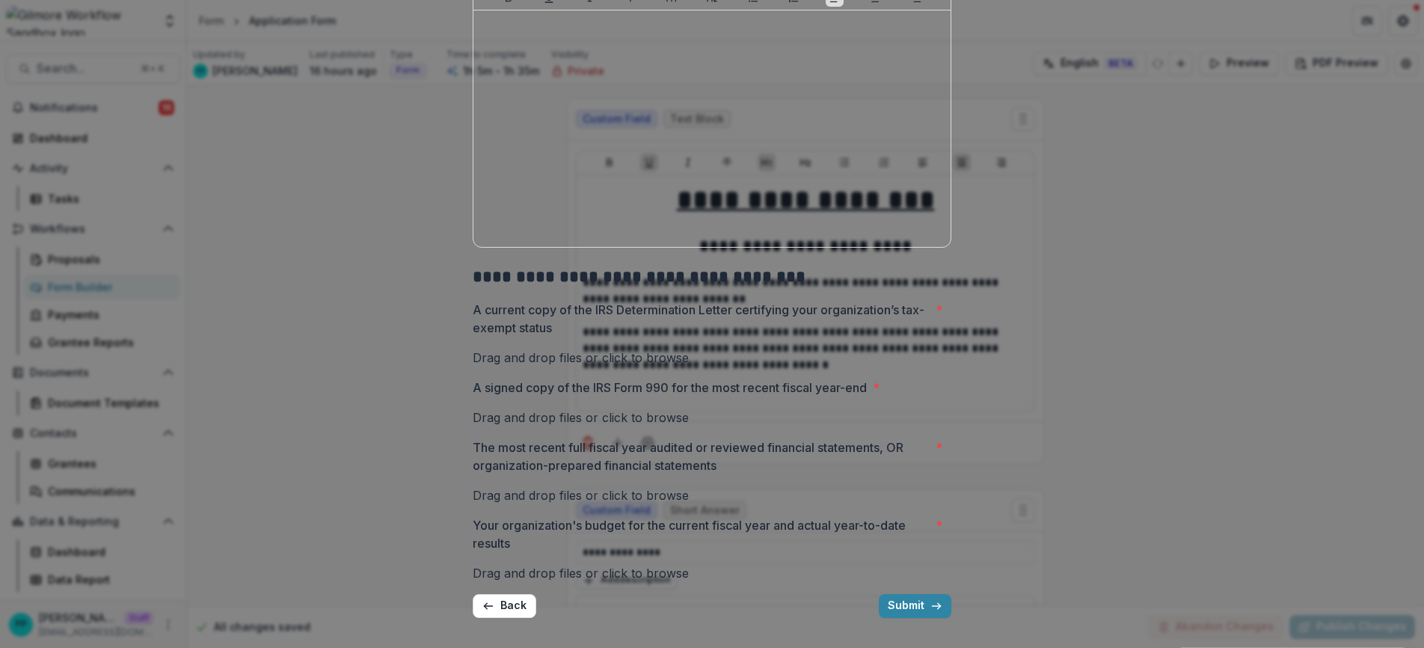
scroll to position [1374, 0]
click at [491, 602] on icon "button" at bounding box center [488, 606] width 12 height 12
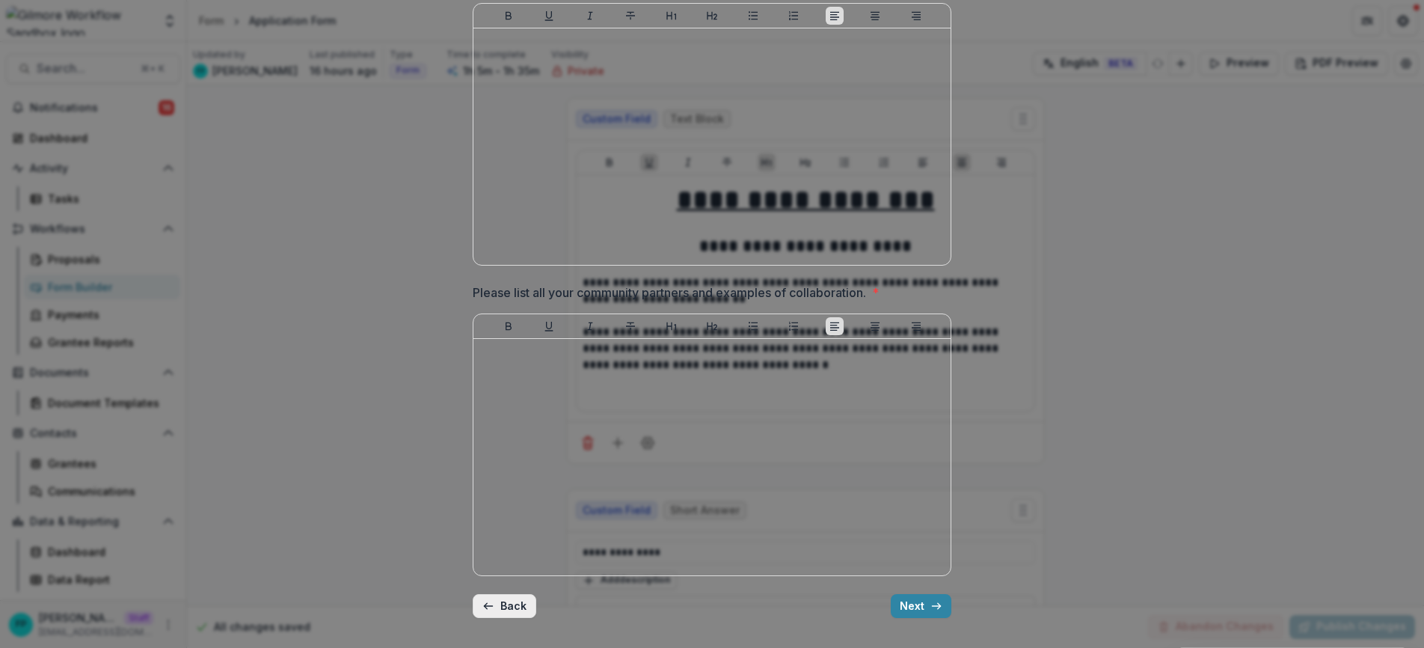
scroll to position [993, 0]
click at [490, 603] on icon "button" at bounding box center [488, 606] width 12 height 12
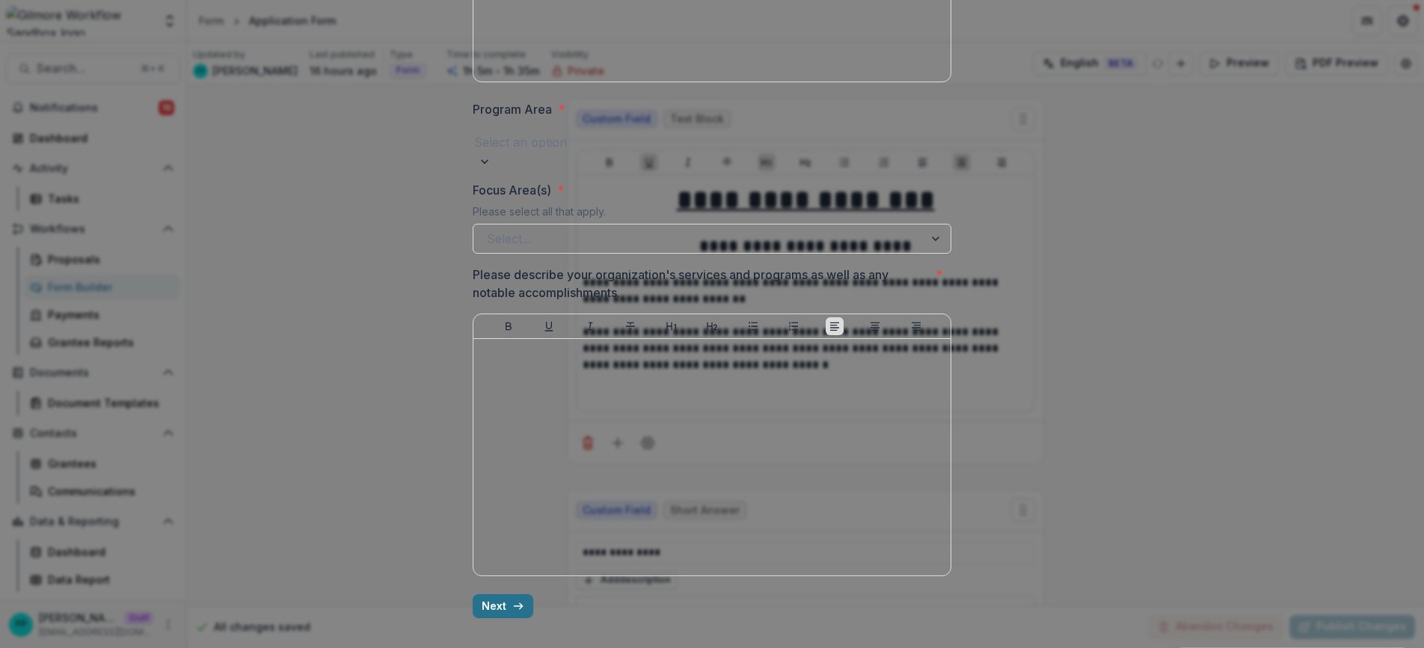
click at [512, 609] on icon "button" at bounding box center [518, 606] width 12 height 12
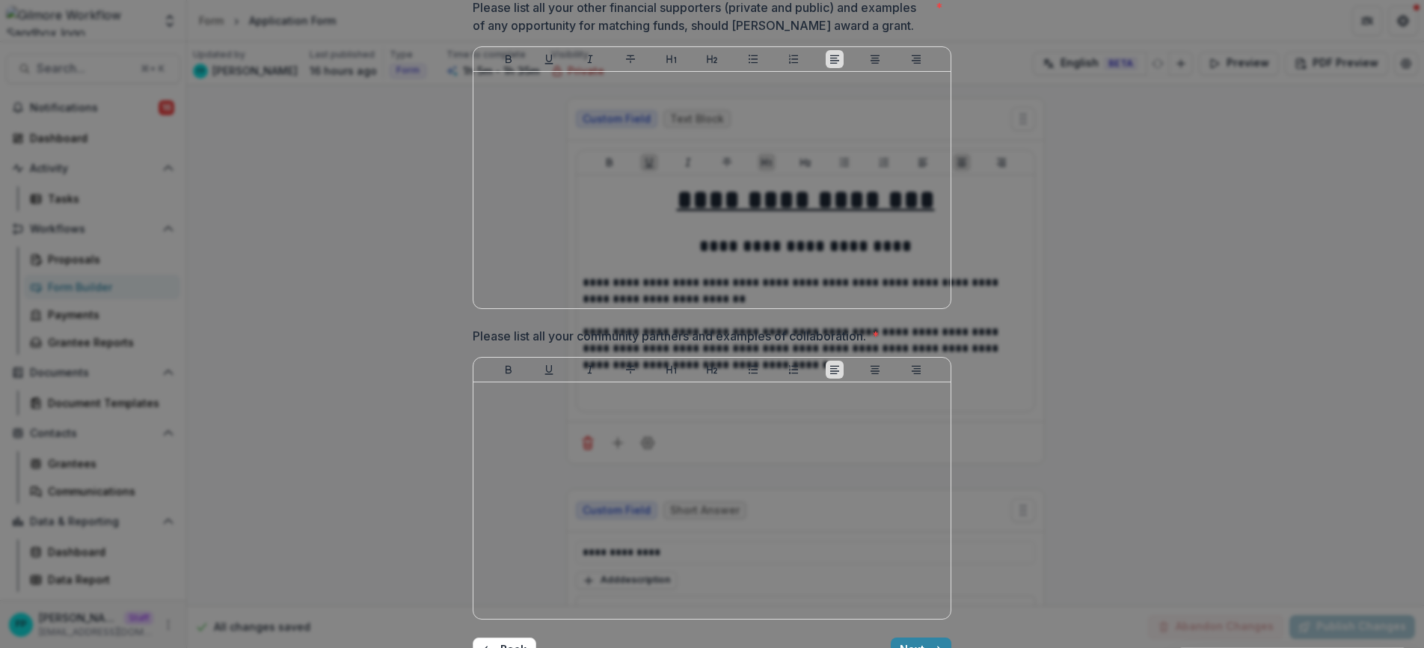
scroll to position [939, 0]
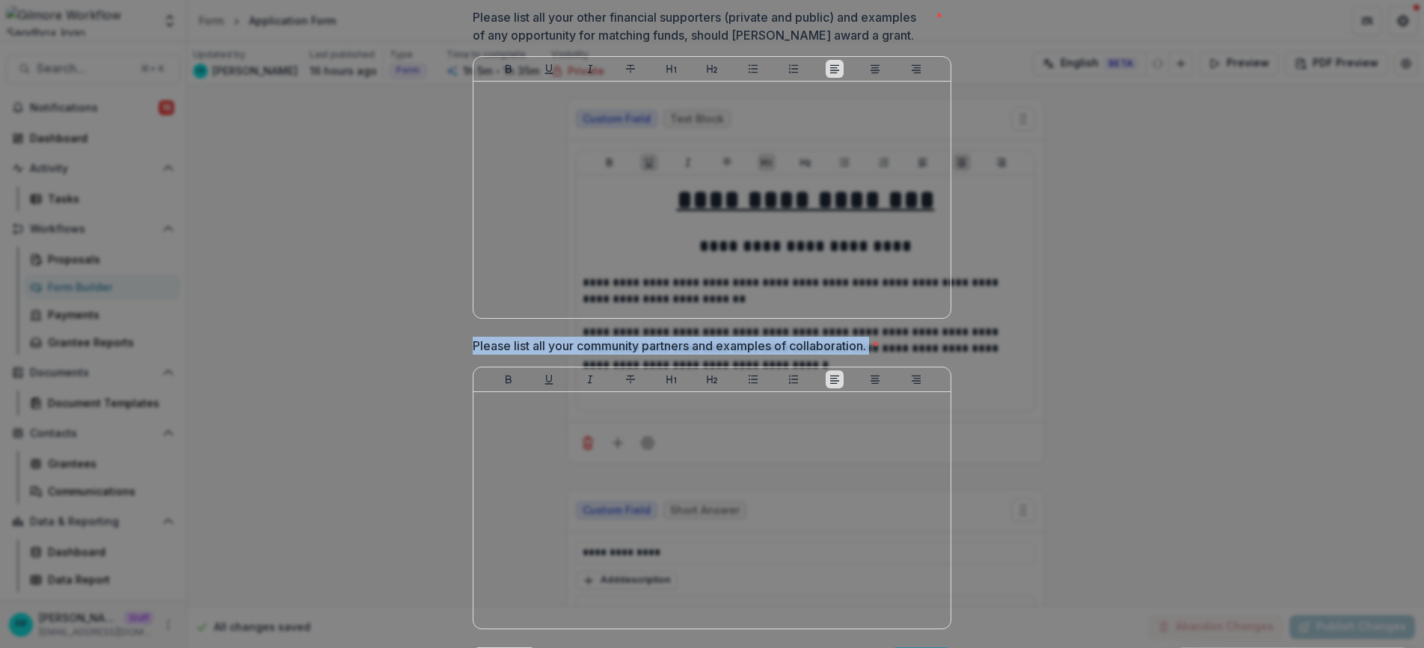
drag, startPoint x: 464, startPoint y: 349, endPoint x: 878, endPoint y: 353, distance: 413.5
click at [863, 349] on p "Please list all your community partners and examples of collaboration." at bounding box center [669, 345] width 393 height 18
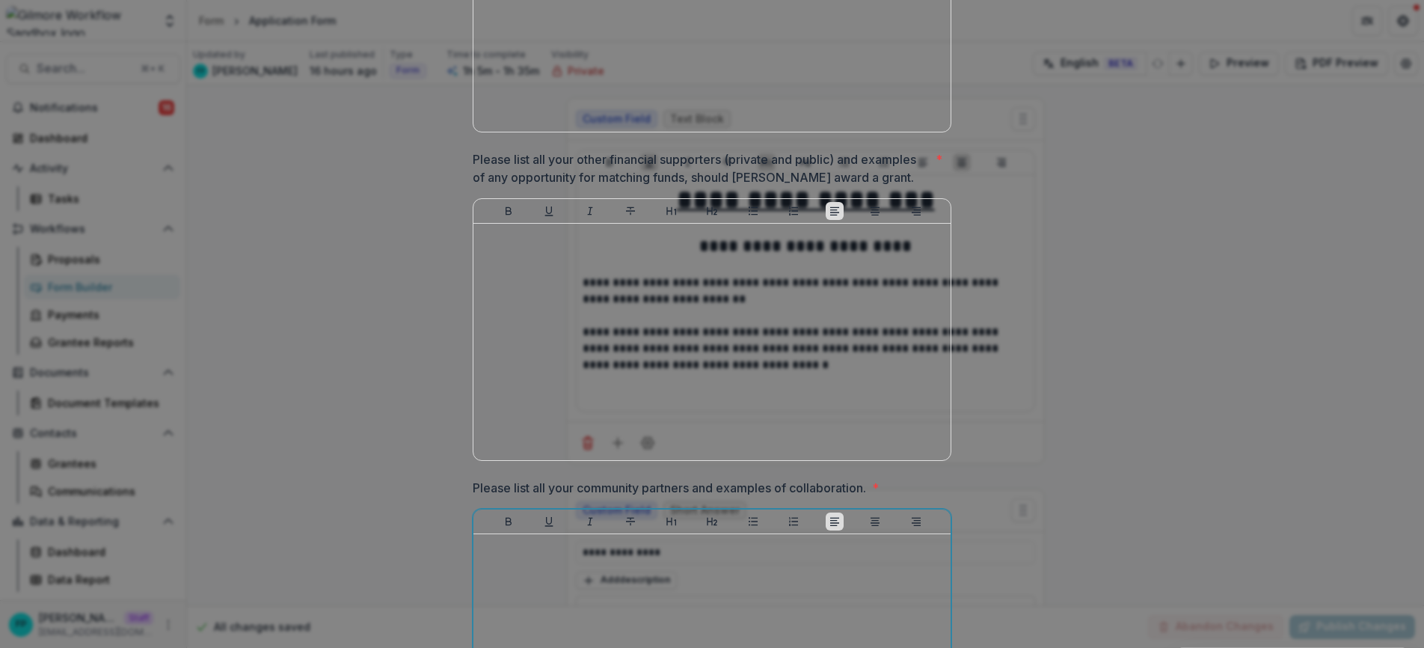
scroll to position [783, 0]
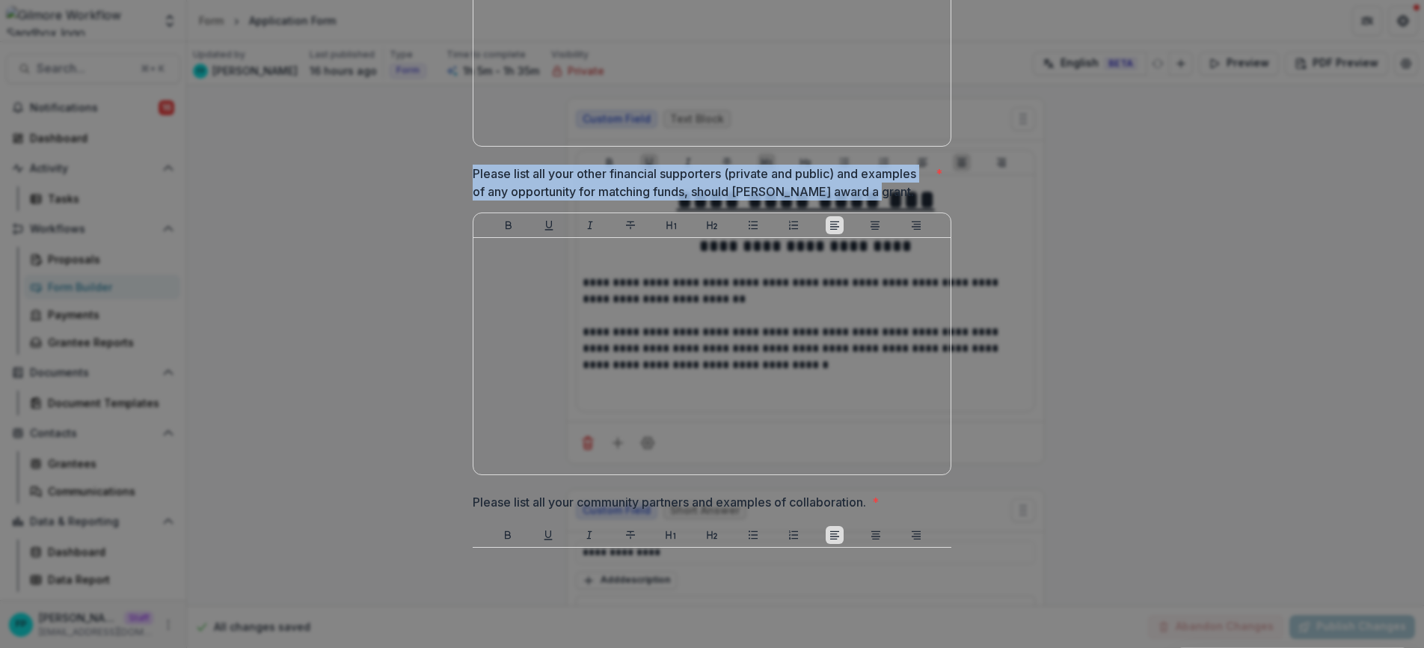
drag, startPoint x: 470, startPoint y: 172, endPoint x: 885, endPoint y: 191, distance: 416.2
click at [885, 191] on div "Grant Type Requested * Select an option Grant Start Date * Grant Amount Request…" at bounding box center [712, 57] width 502 height 1596
click at [473, 179] on p "Please list all your other financial supporters (private and public) and exampl…" at bounding box center [701, 183] width 457 height 36
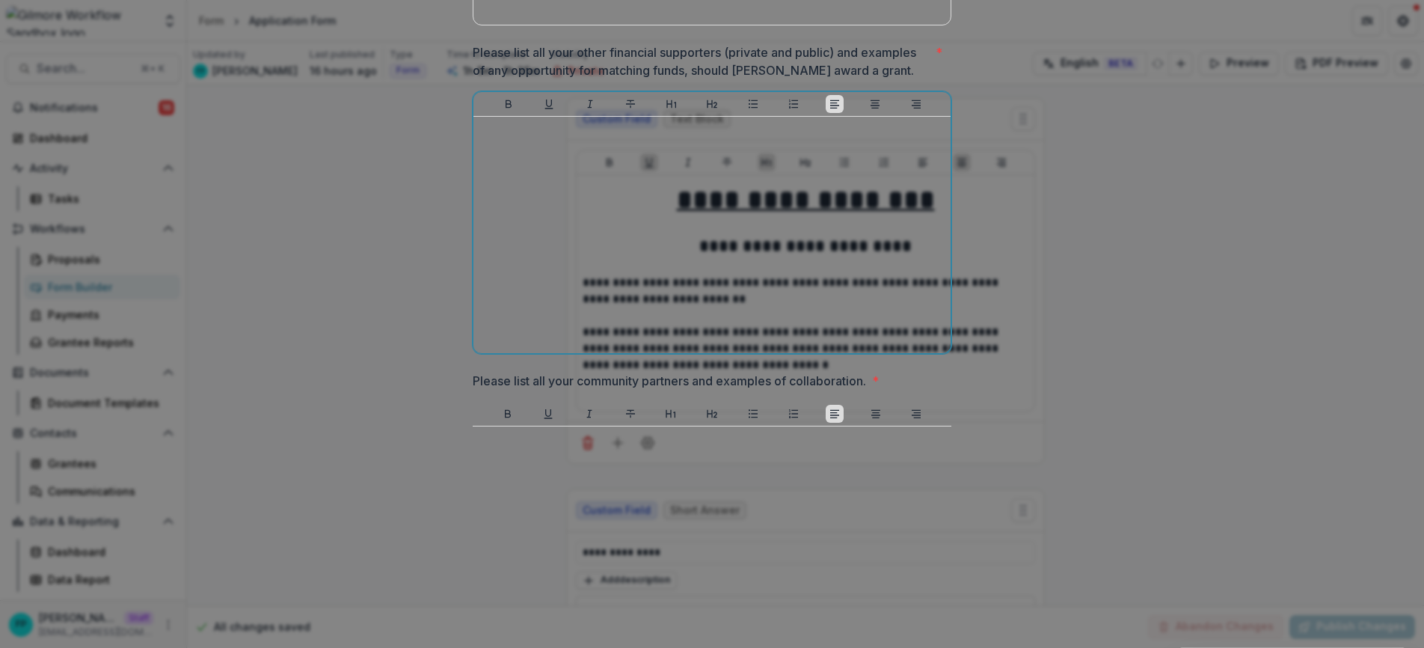
scroll to position [1009, 0]
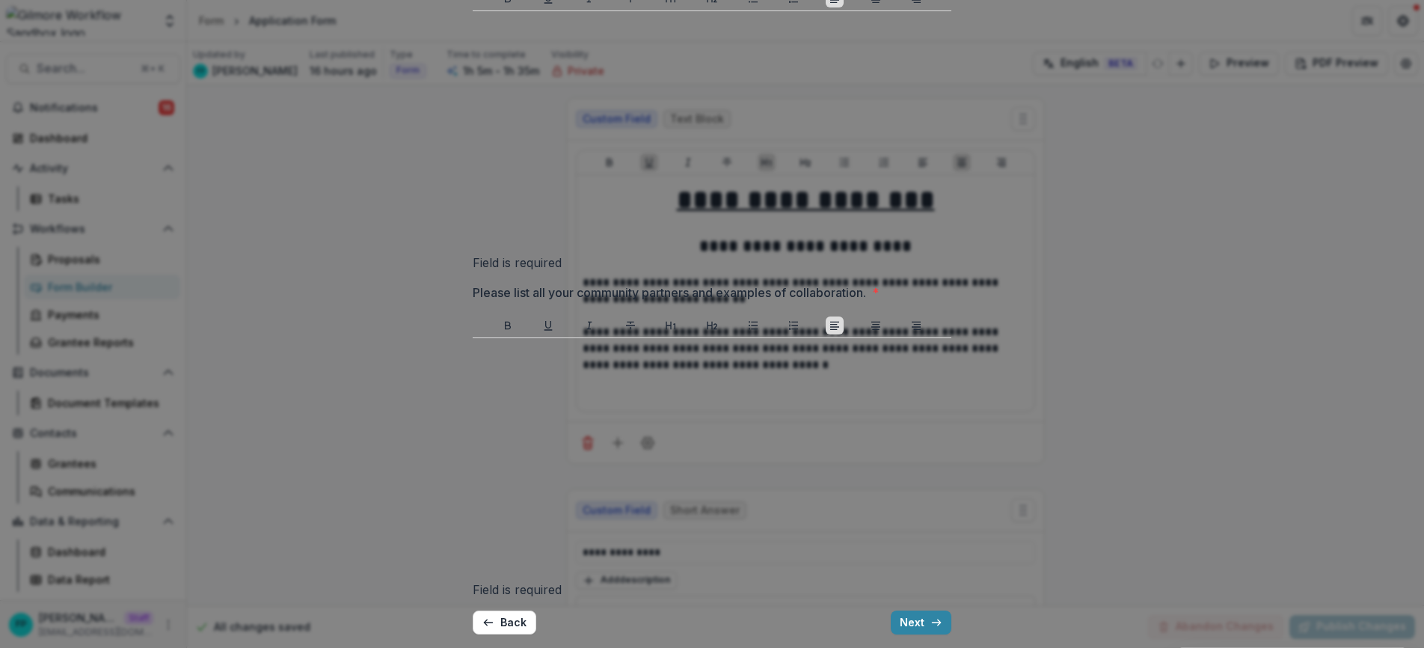
click at [909, 621] on button "Next" at bounding box center [921, 622] width 61 height 24
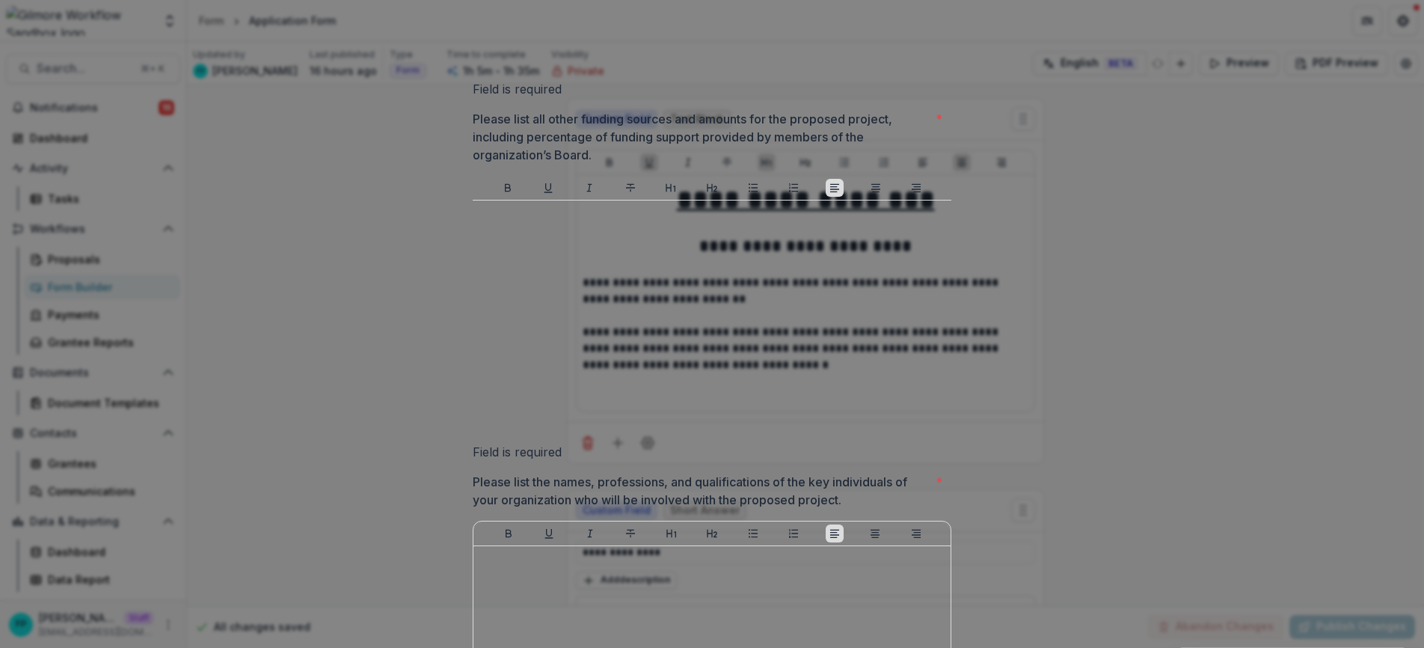
scroll to position [556, 0]
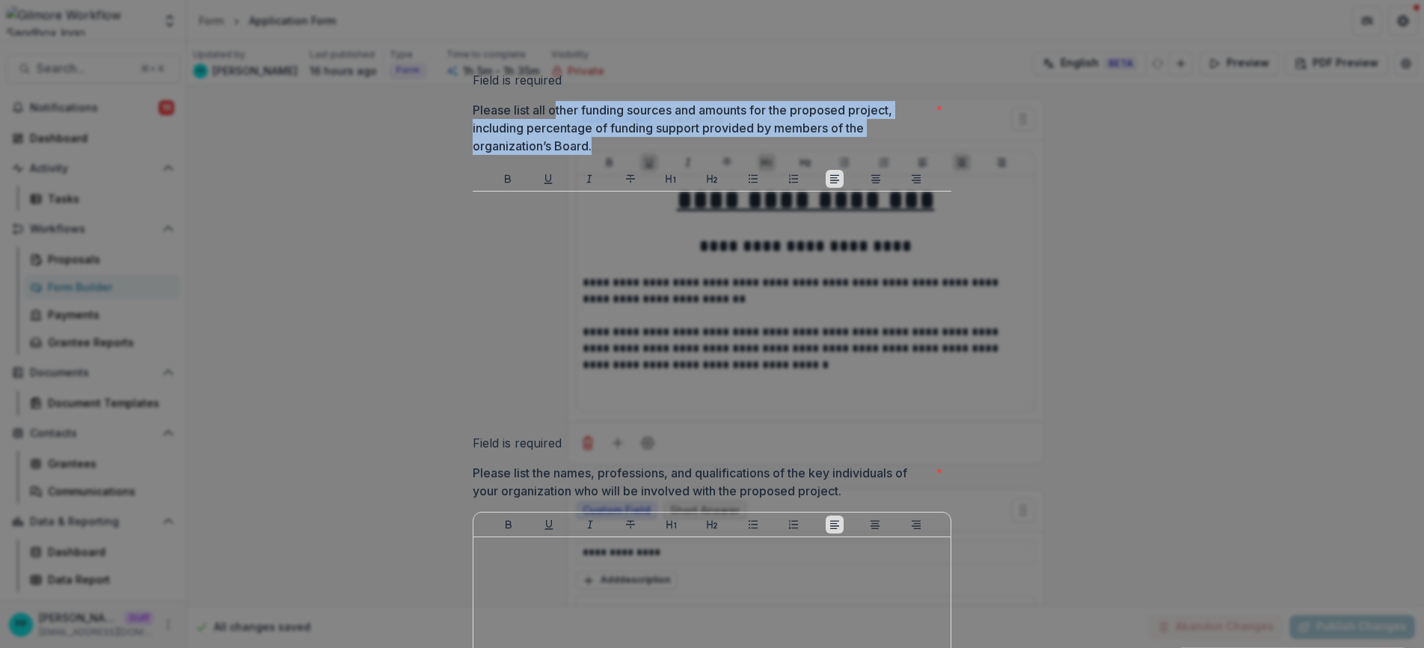
drag, startPoint x: 551, startPoint y: 184, endPoint x: 896, endPoint y: 204, distance: 345.3
click at [896, 155] on p "Please list all other funding sources and amounts for the proposed project, inc…" at bounding box center [701, 128] width 457 height 54
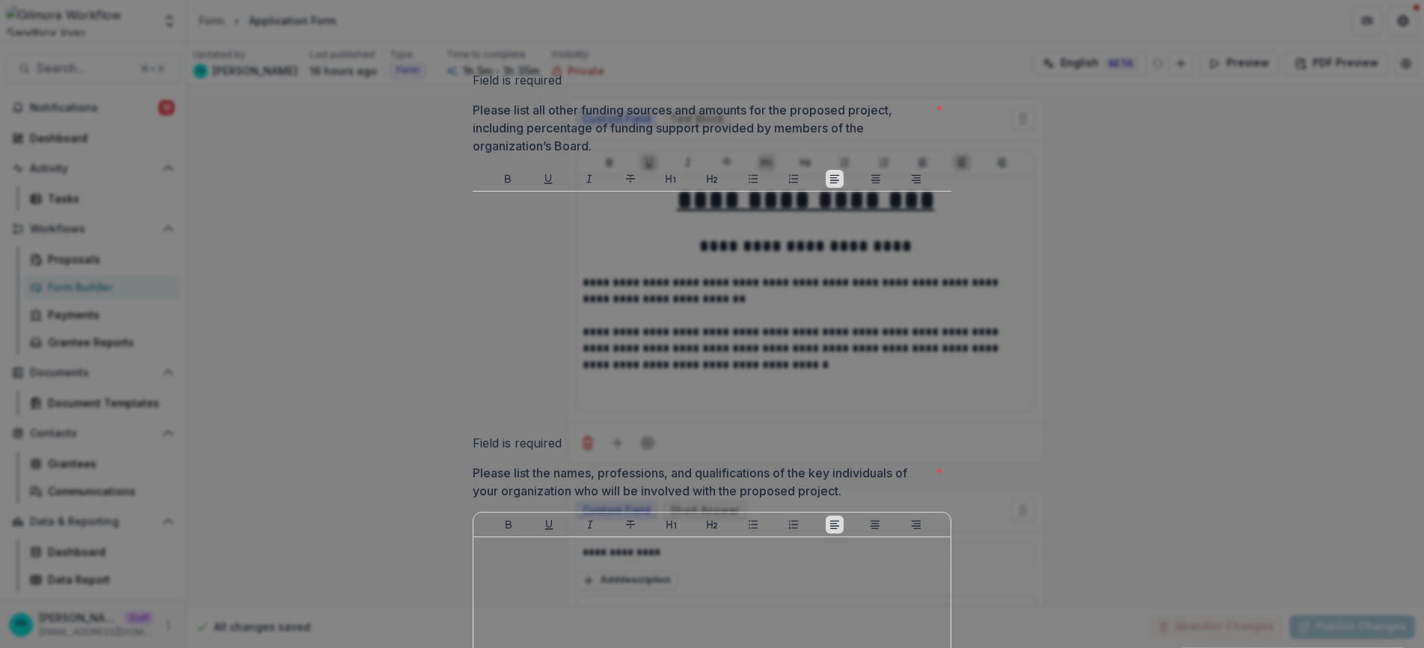
scroll to position [571, 0]
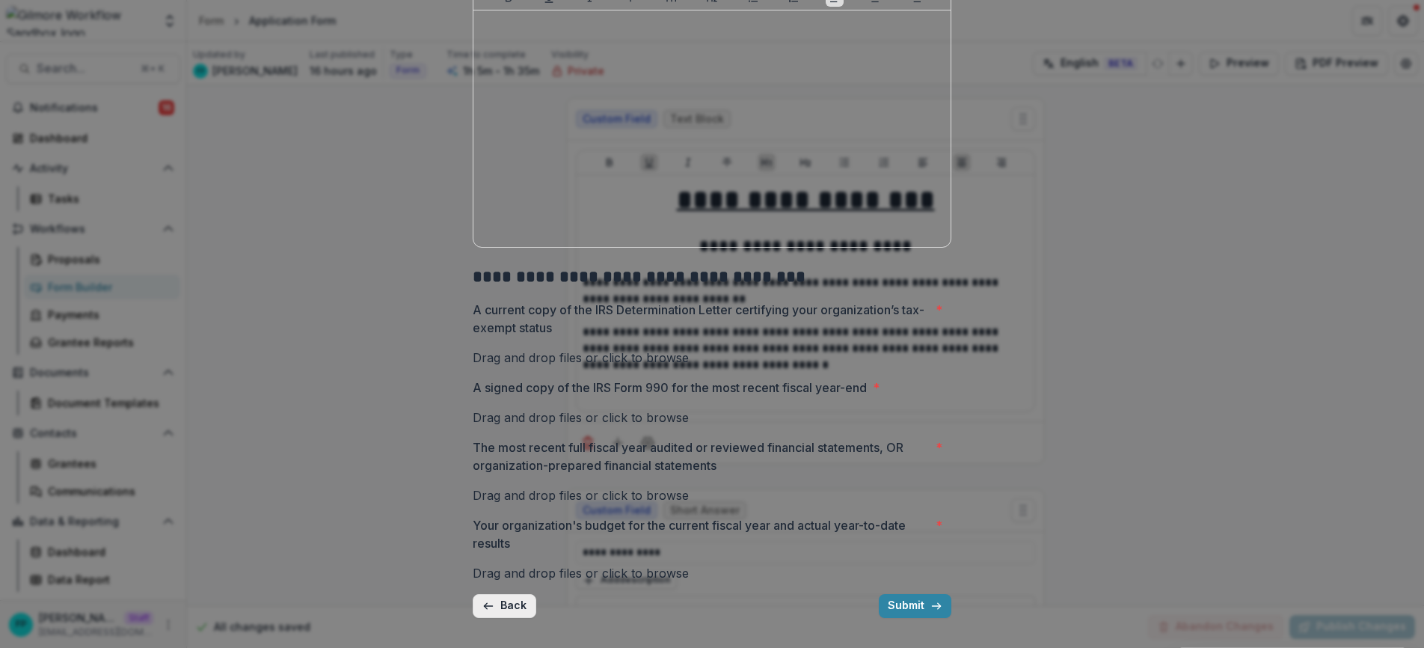
click at [491, 612] on icon "button" at bounding box center [488, 606] width 12 height 12
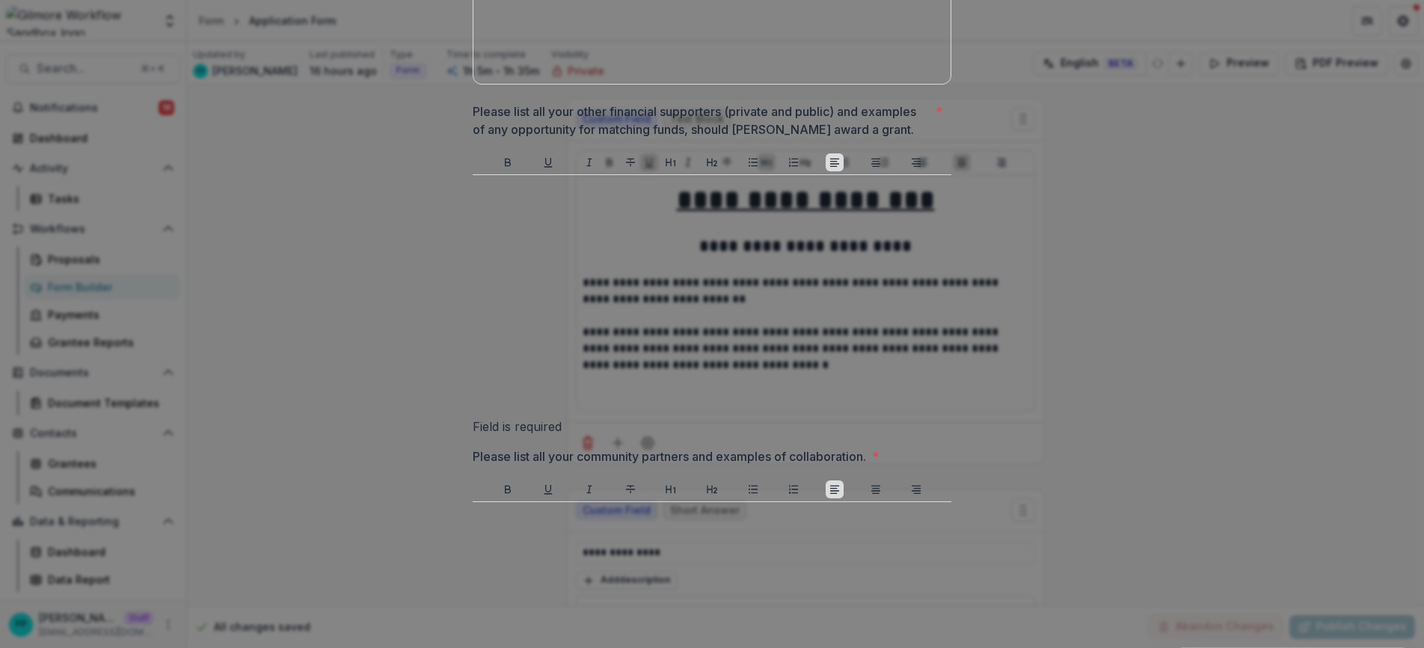
scroll to position [814, 0]
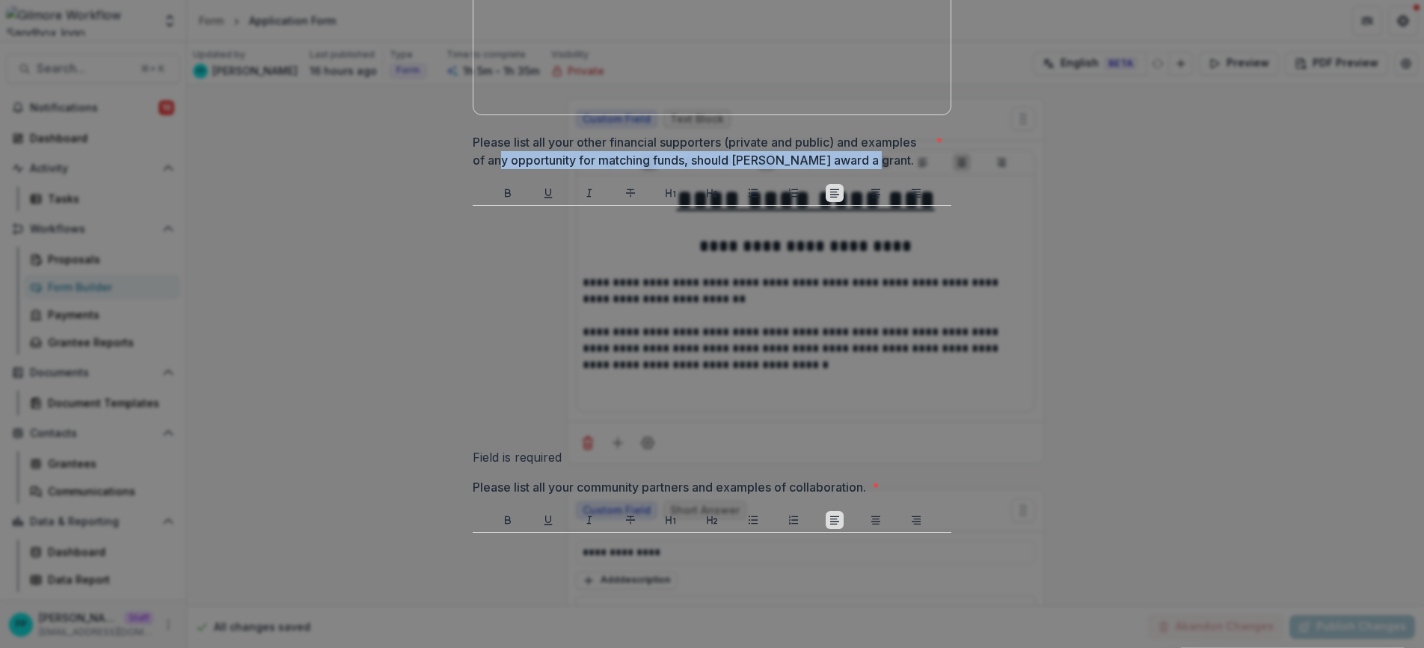
drag, startPoint x: 497, startPoint y: 162, endPoint x: 879, endPoint y: 162, distance: 381.4
click at [879, 162] on p "Please list all your other financial supporters (private and public) and exampl…" at bounding box center [701, 151] width 457 height 36
click at [879, 162] on p "Please list all your other financial supporters (private and public) and exampl…" at bounding box center [701, 149] width 457 height 36
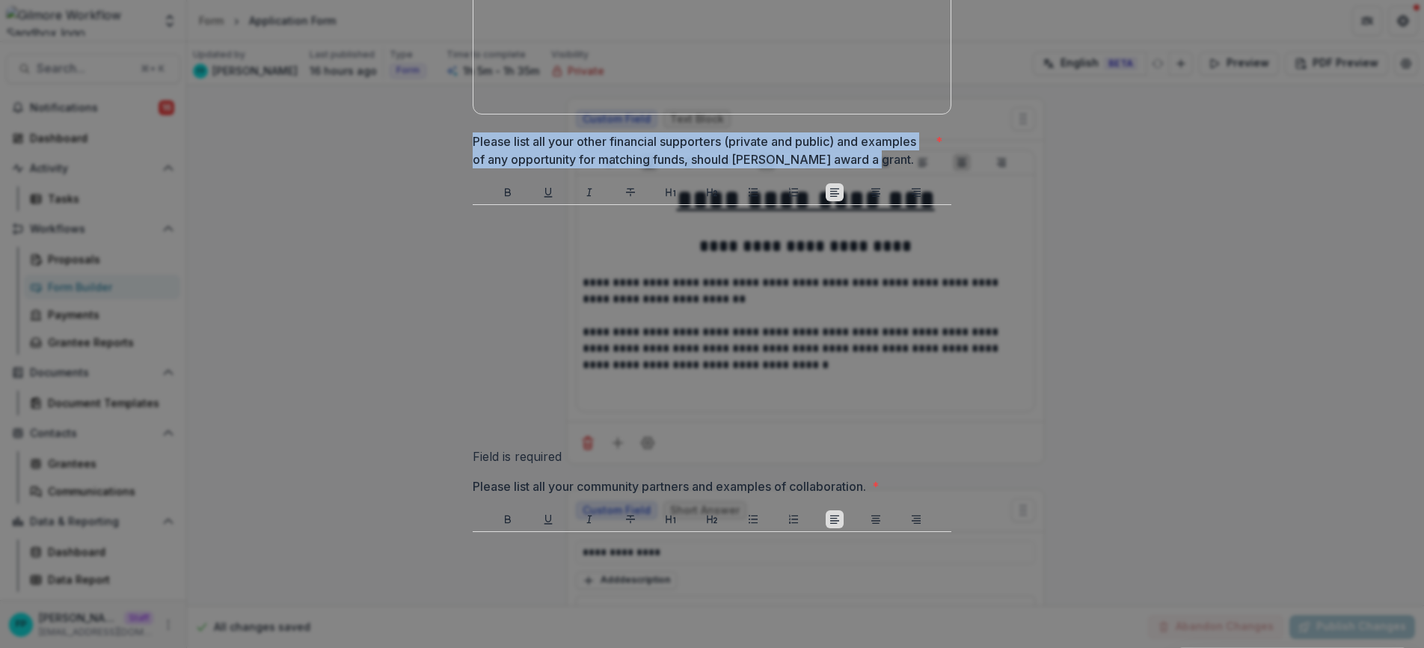
drag, startPoint x: 470, startPoint y: 143, endPoint x: 875, endPoint y: 161, distance: 404.9
click at [875, 161] on p "Please list all your other financial supporters (private and public) and exampl…" at bounding box center [701, 150] width 457 height 36
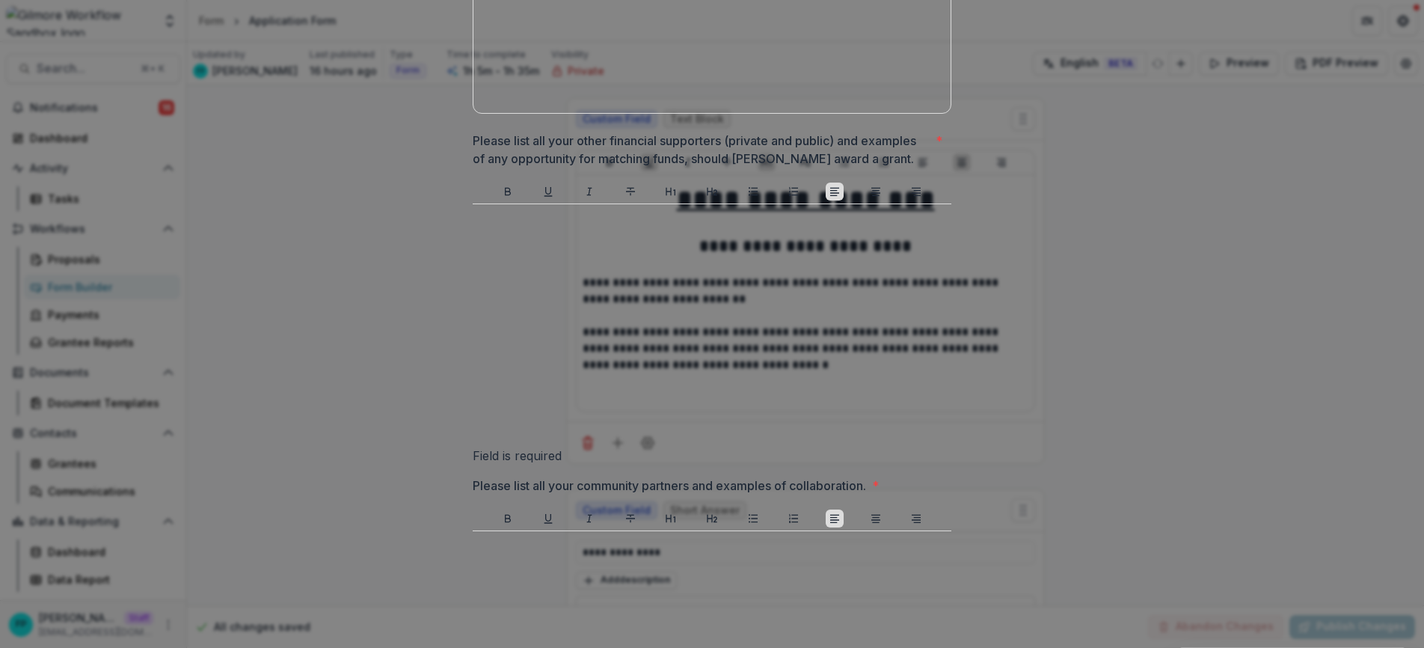
click at [875, 161] on p "Please list all your other financial supporters (private and public) and exampl…" at bounding box center [701, 150] width 457 height 36
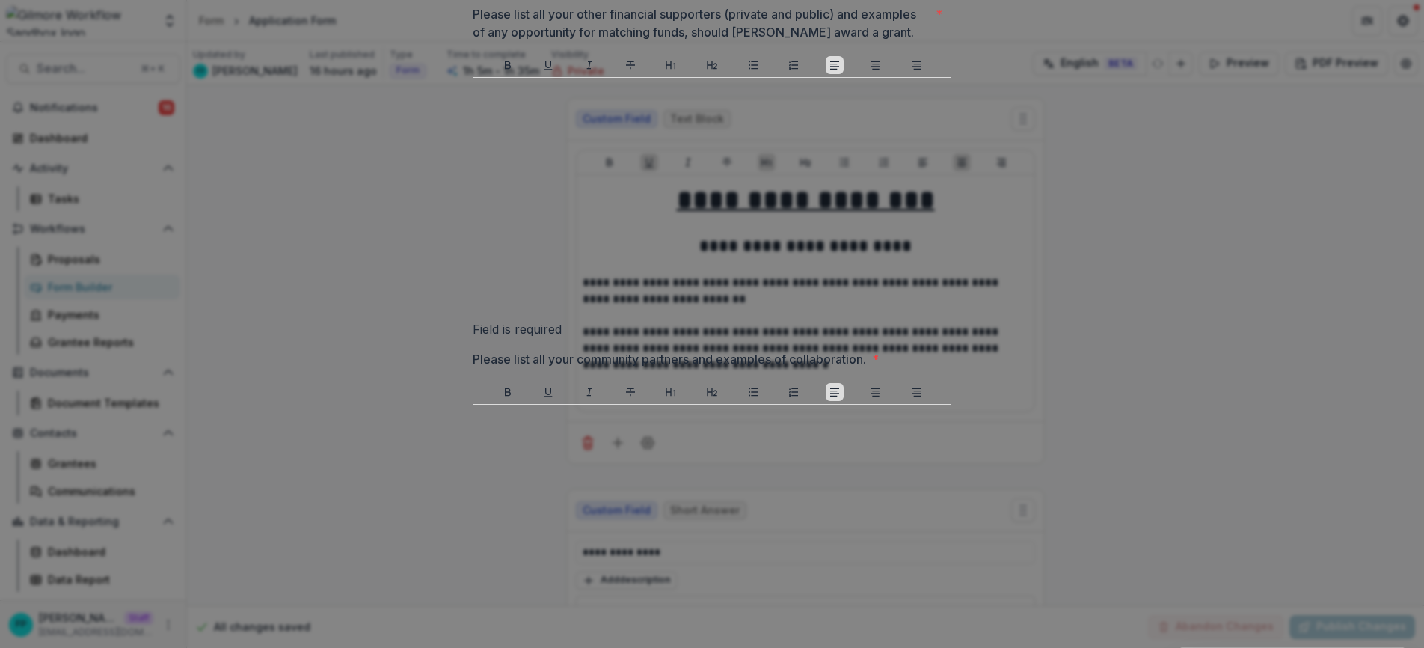
scroll to position [1024, 0]
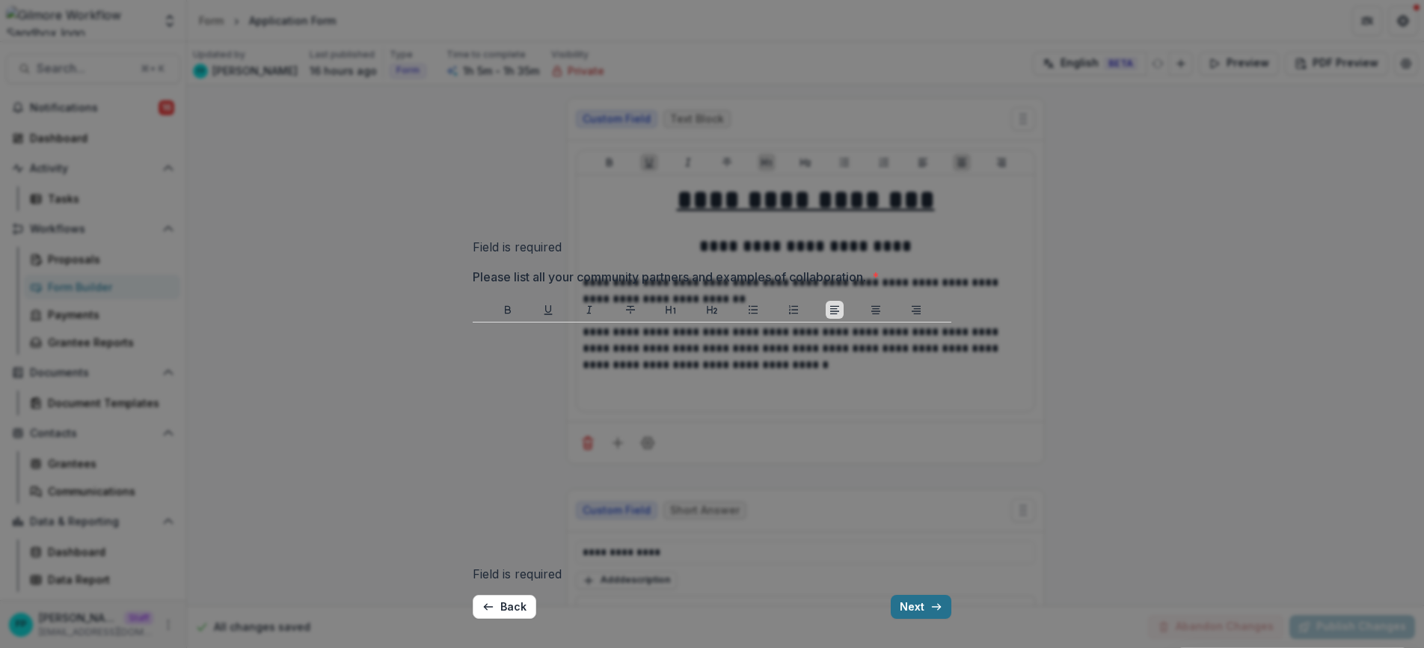
click at [920, 608] on button "Next" at bounding box center [921, 606] width 61 height 24
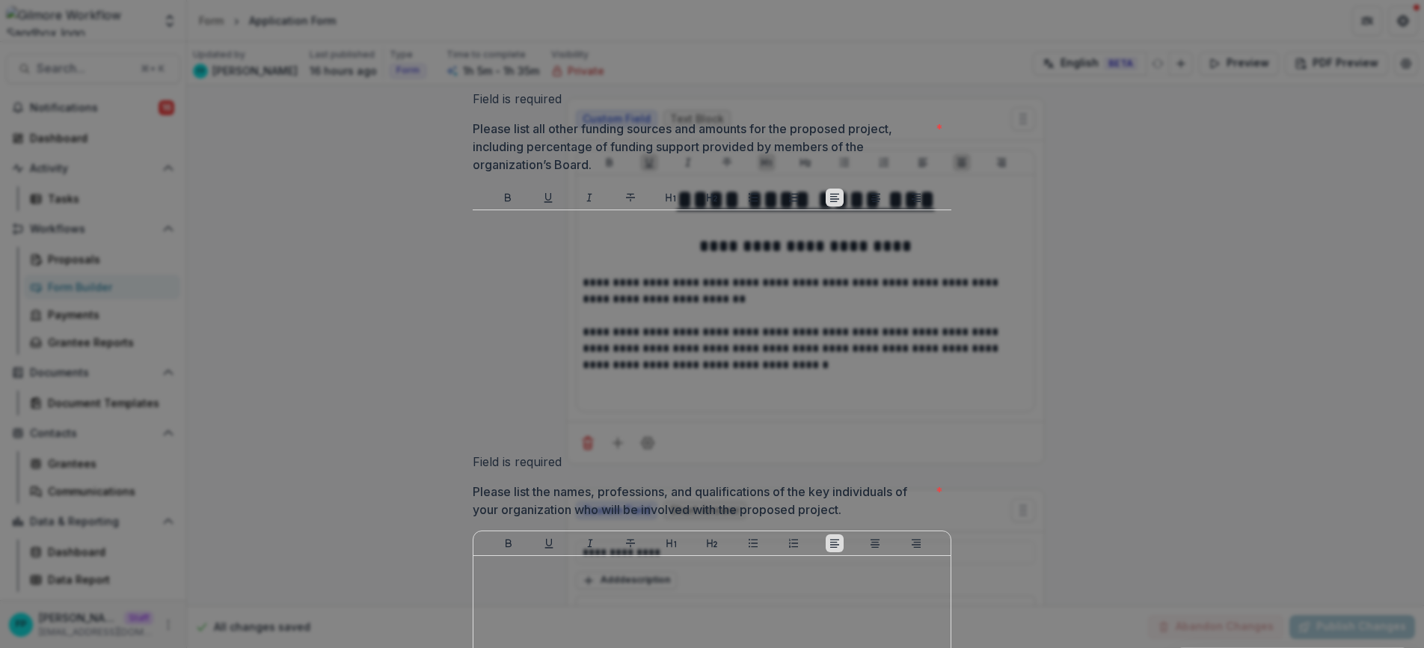
scroll to position [551, 0]
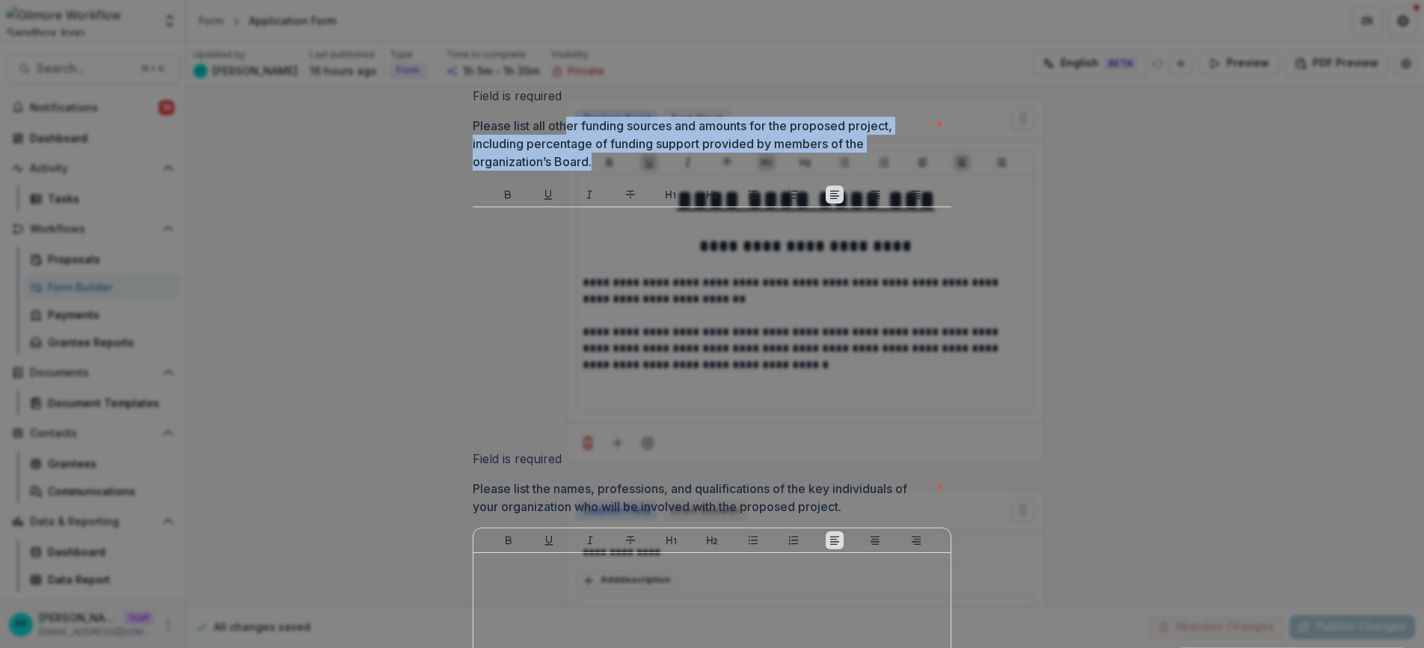
drag, startPoint x: 566, startPoint y: 187, endPoint x: 629, endPoint y: 221, distance: 71.3
click at [629, 170] on p "Please list all other funding sources and amounts for the proposed project, inc…" at bounding box center [701, 144] width 457 height 54
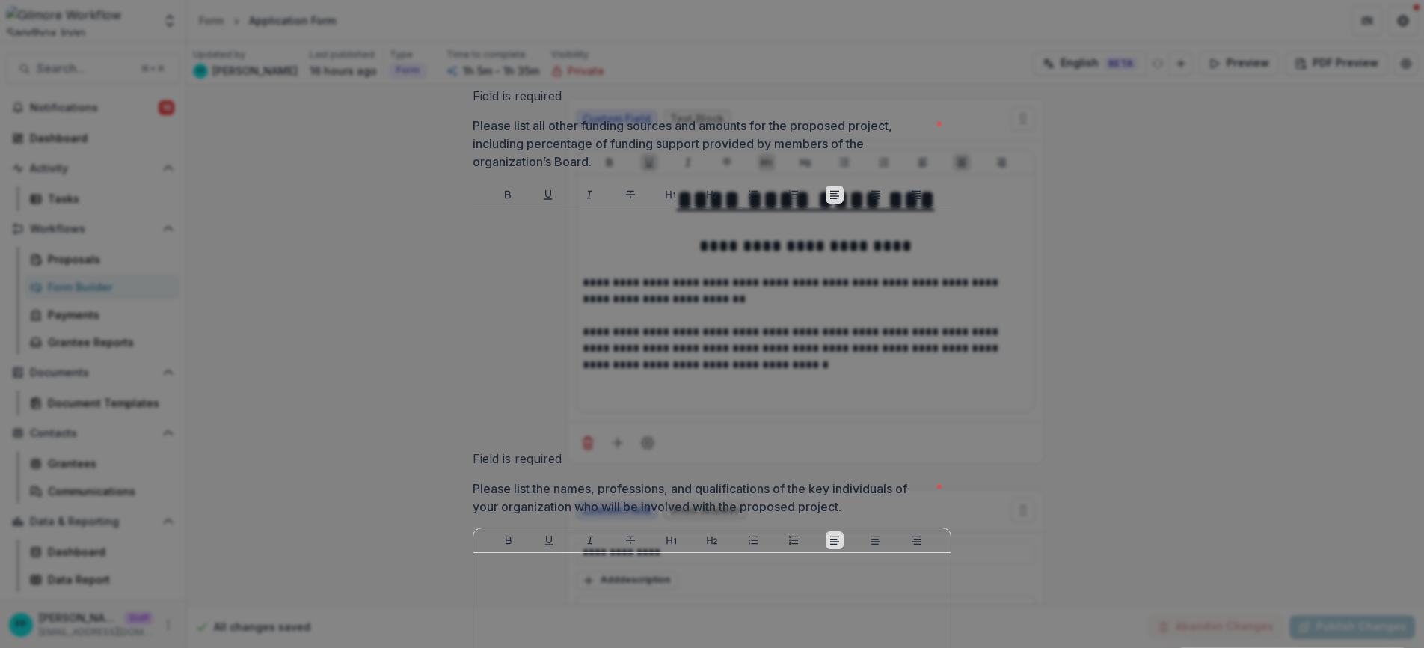
click at [629, 170] on p "Please list all other funding sources and amounts for the proposed project, inc…" at bounding box center [701, 144] width 457 height 54
click at [461, 266] on div "**********" at bounding box center [712, 331] width 502 height 1681
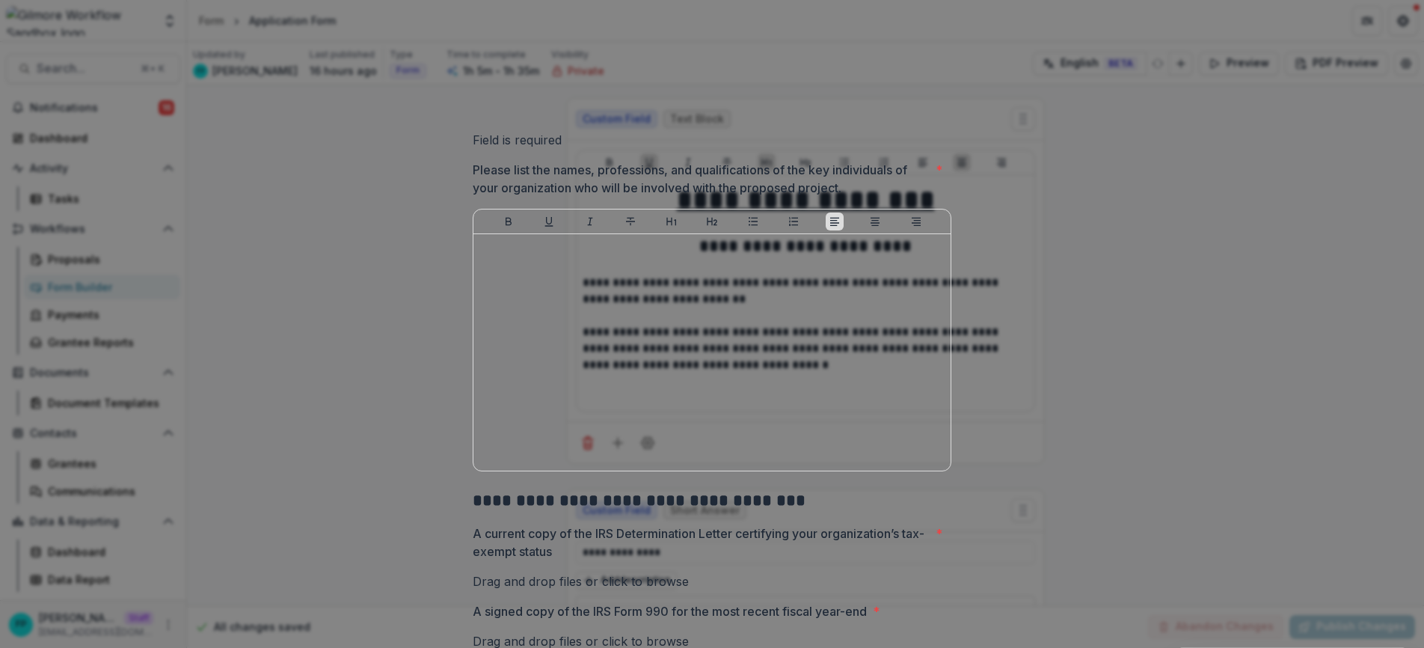
scroll to position [881, 0]
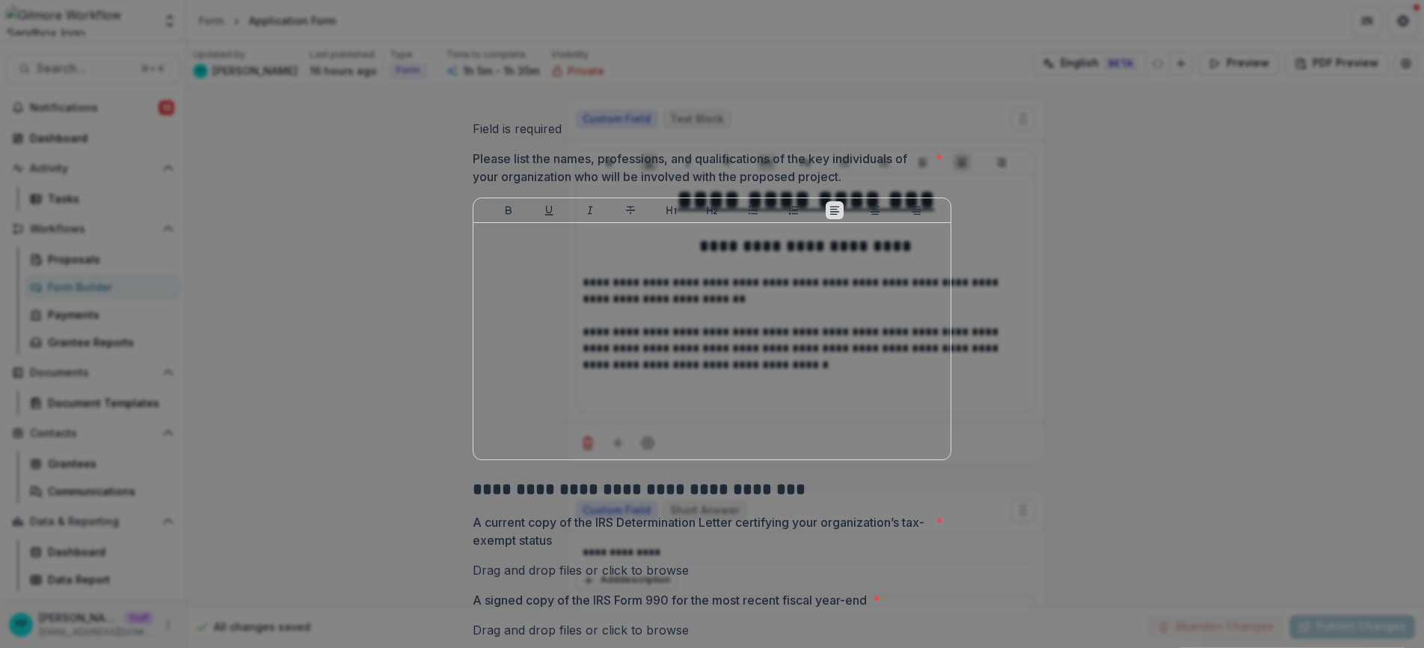
click at [467, 214] on div "**********" at bounding box center [712, 1] width 502 height 1681
drag, startPoint x: 468, startPoint y: 221, endPoint x: 847, endPoint y: 235, distance: 379.4
click at [847, 235] on div "**********" at bounding box center [712, 1] width 502 height 1681
click at [848, 185] on p "Please list the names, professions, and qualifications of the key individuals o…" at bounding box center [701, 168] width 457 height 36
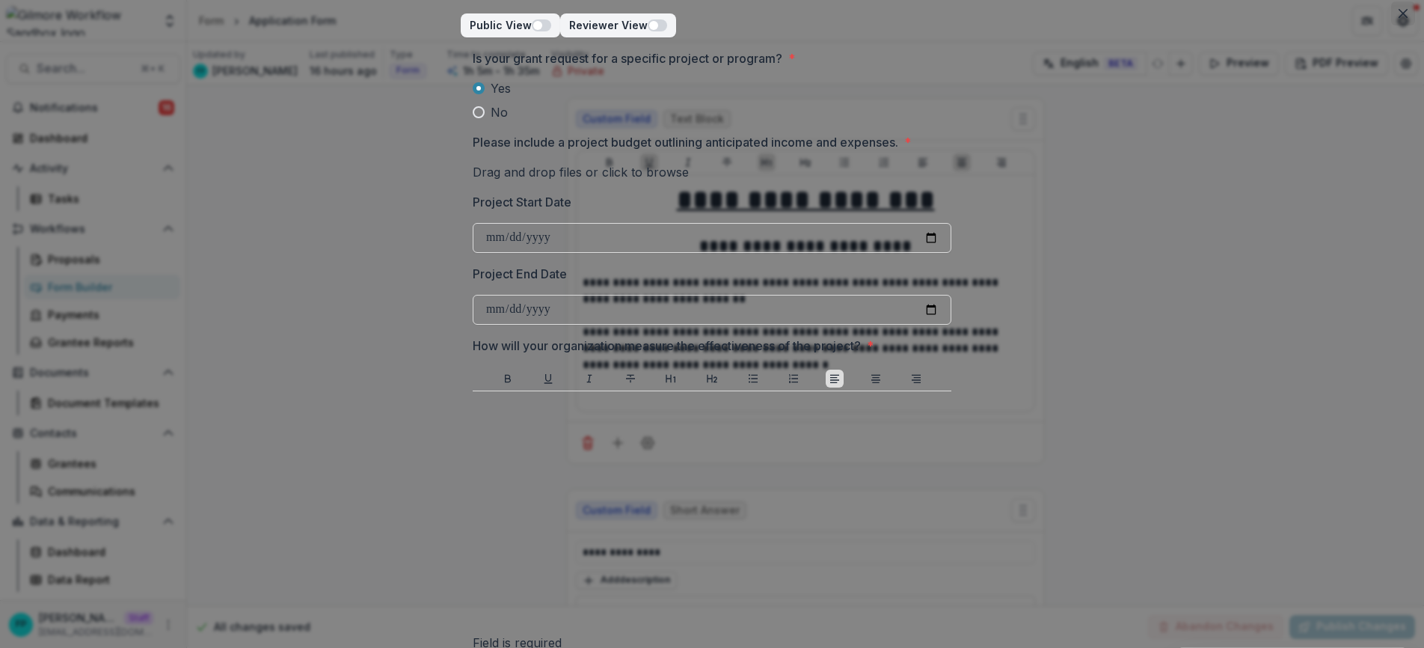
scroll to position [8, 0]
click at [1399, 16] on button "Close" at bounding box center [1403, 10] width 24 height 24
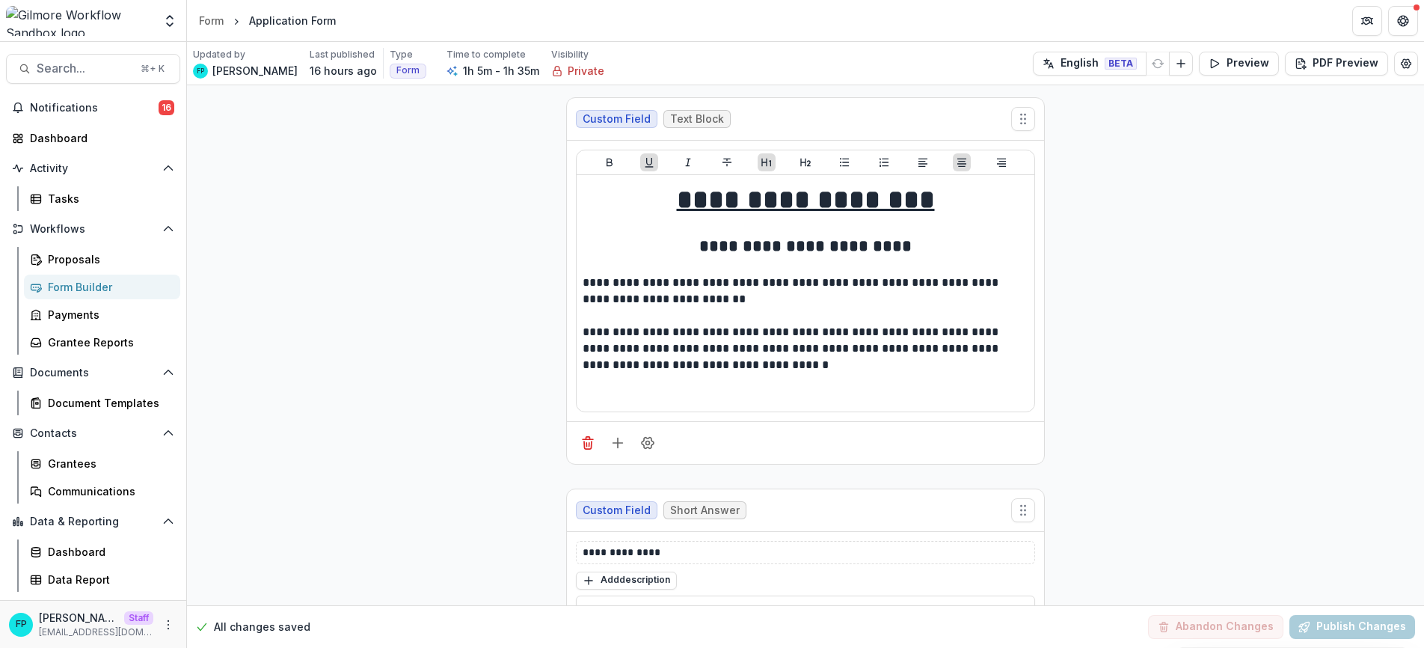
click at [79, 287] on div "Form Builder" at bounding box center [108, 287] width 120 height 16
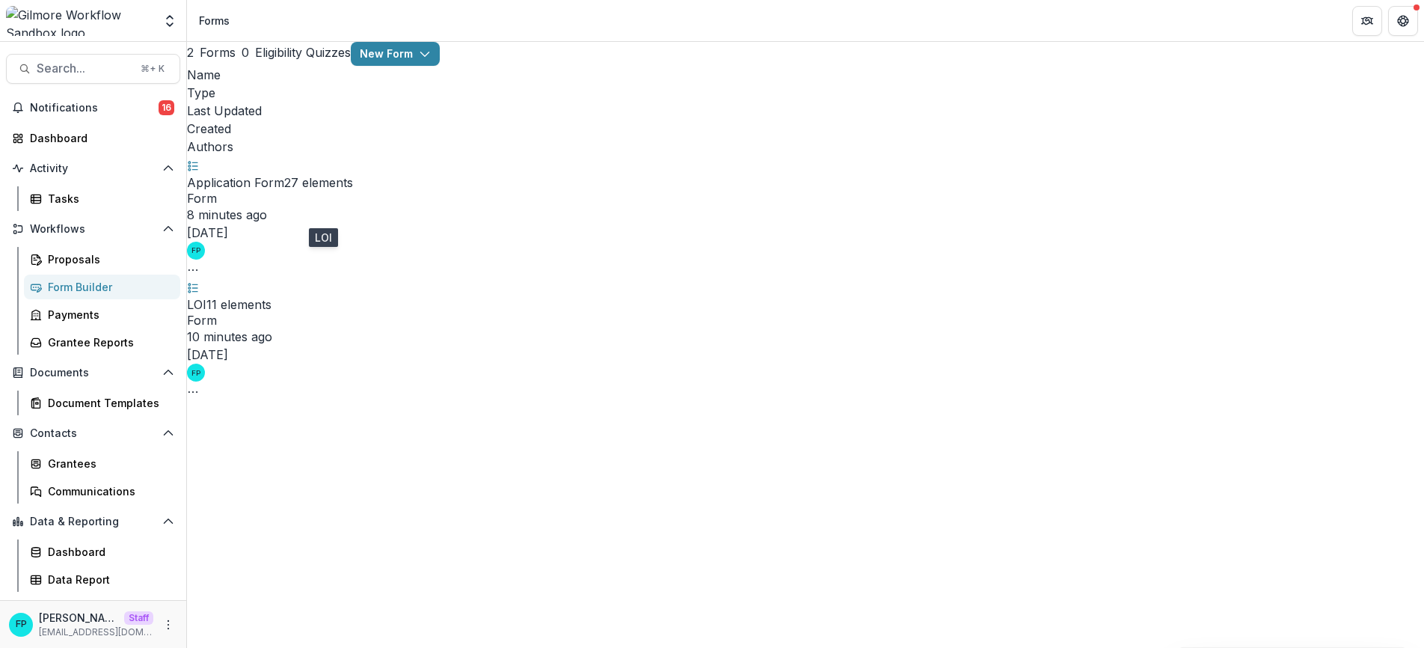
click at [206, 297] on link "LOI" at bounding box center [196, 304] width 19 height 15
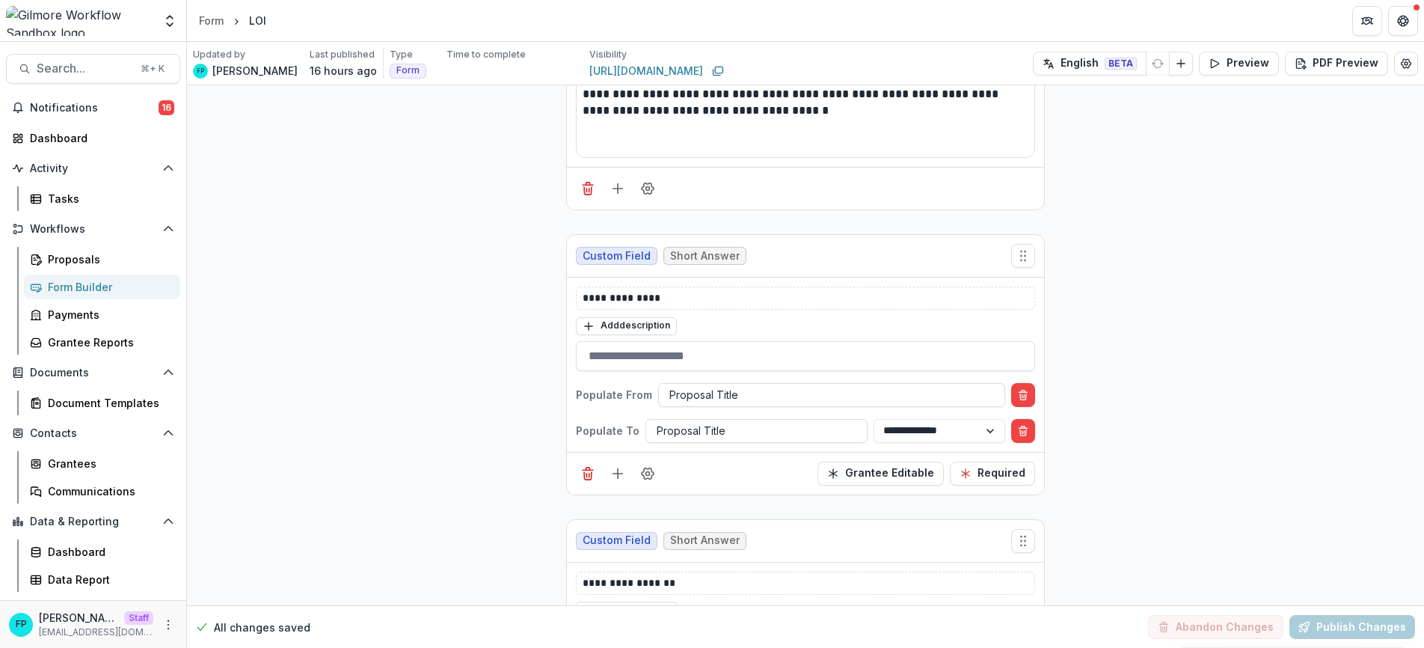
scroll to position [227, 0]
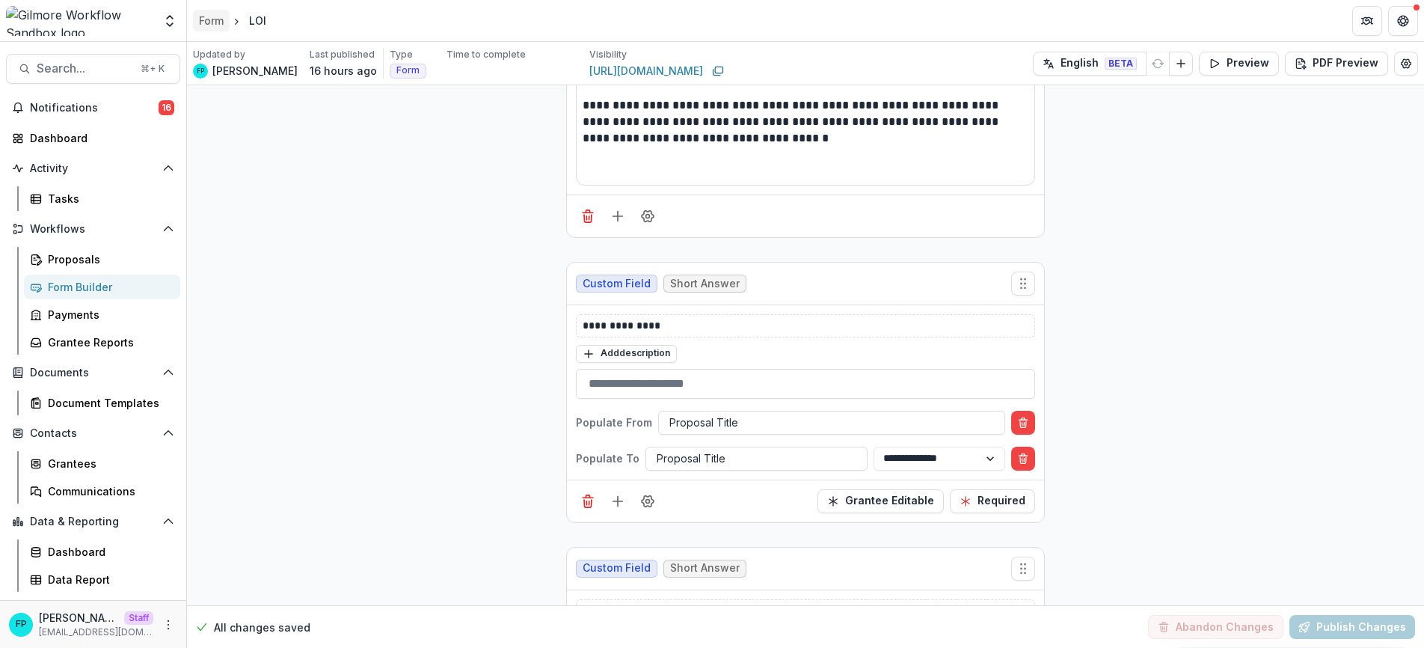
click at [217, 22] on div "Form" at bounding box center [211, 21] width 25 height 16
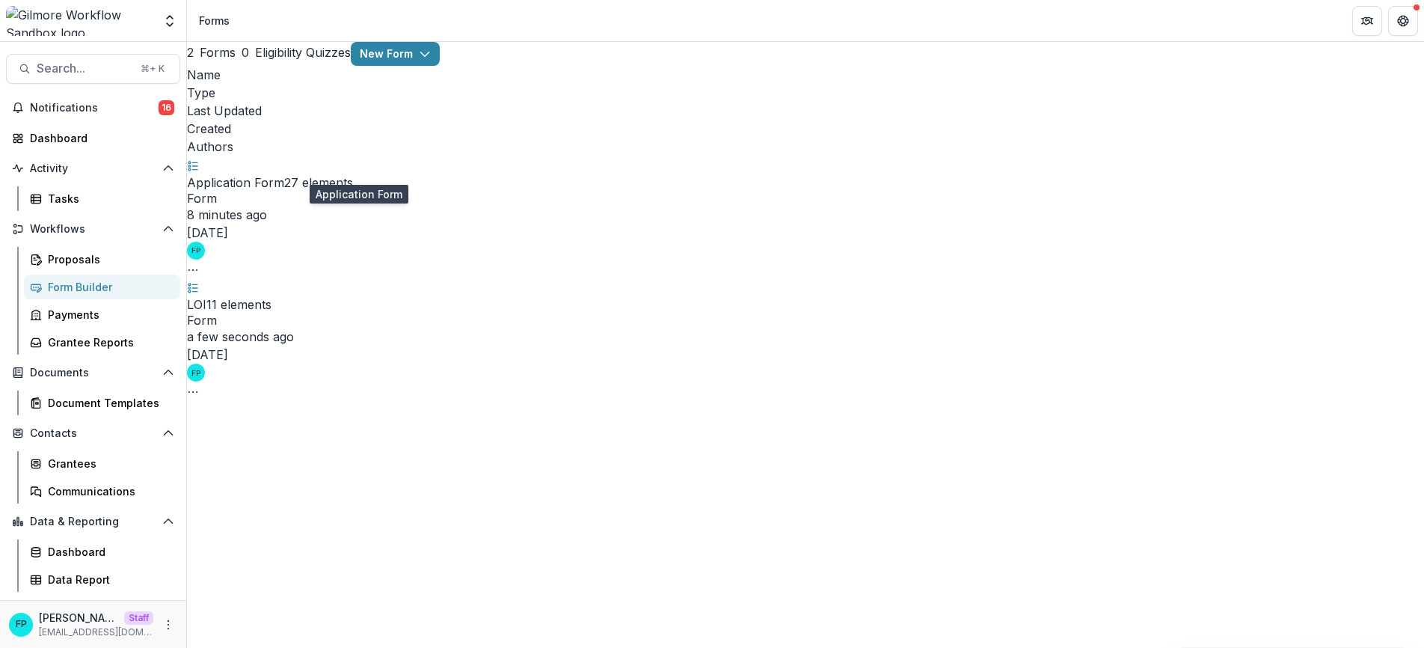
click at [284, 175] on link "Application Form" at bounding box center [235, 182] width 97 height 15
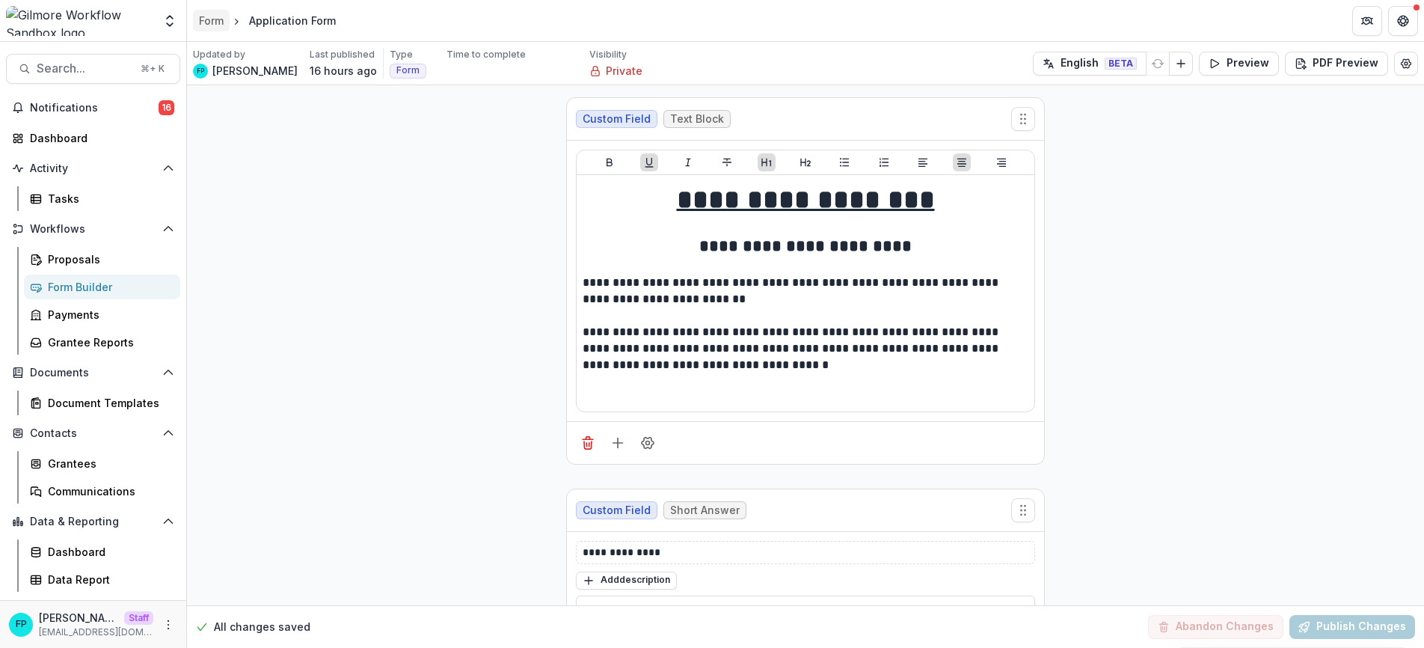
click at [212, 16] on div "Form" at bounding box center [211, 21] width 25 height 16
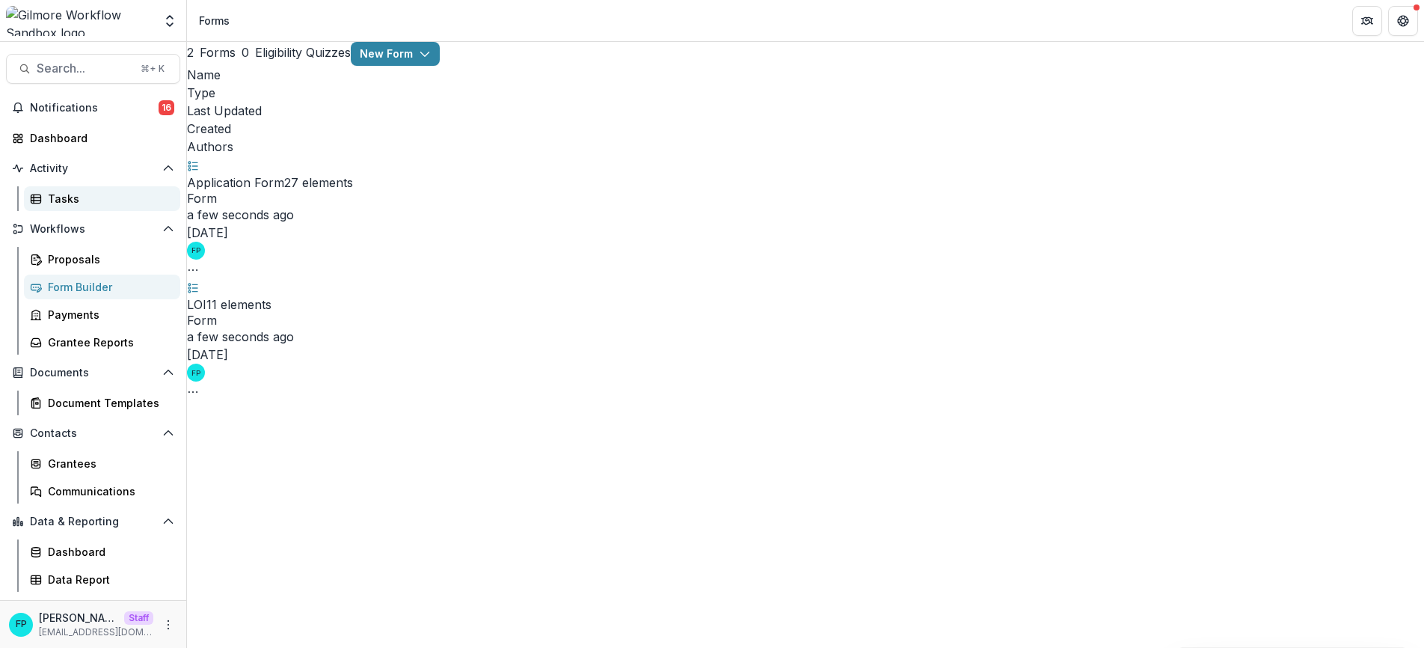
click at [72, 197] on div "Tasks" at bounding box center [108, 199] width 120 height 16
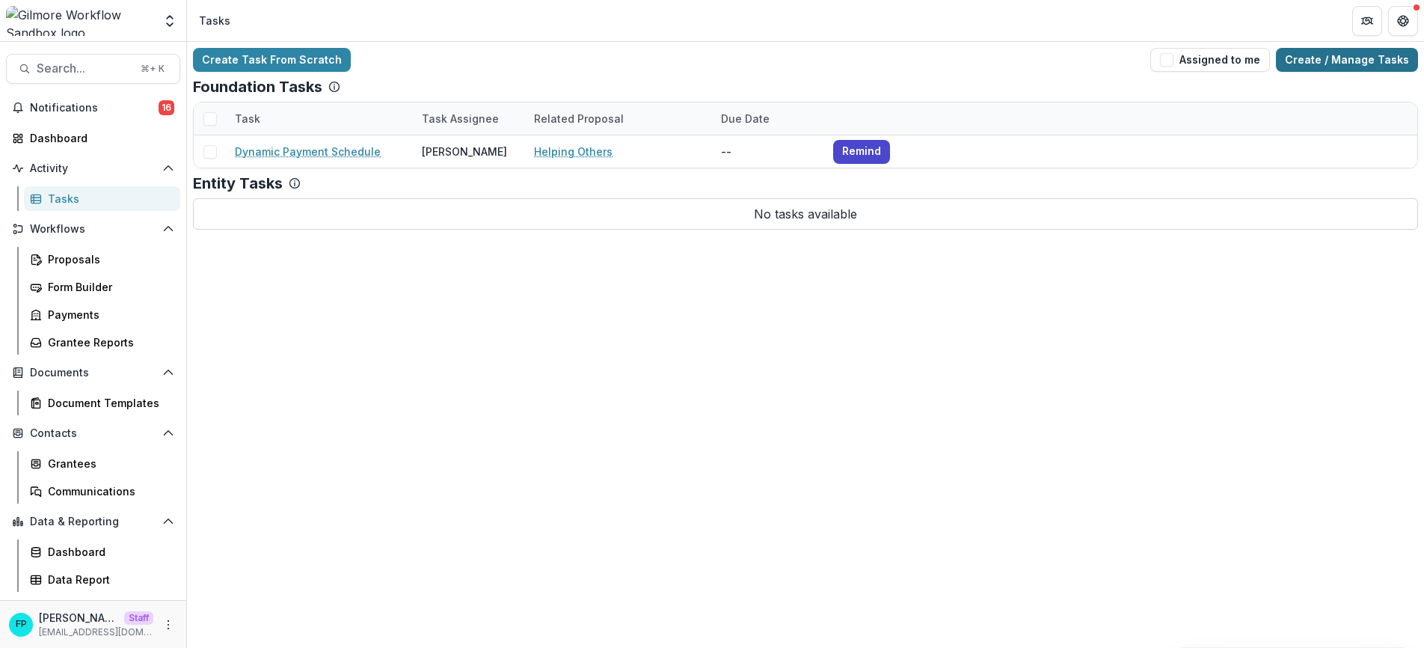
click at [1325, 58] on link "Create / Manage Tasks" at bounding box center [1347, 60] width 142 height 24
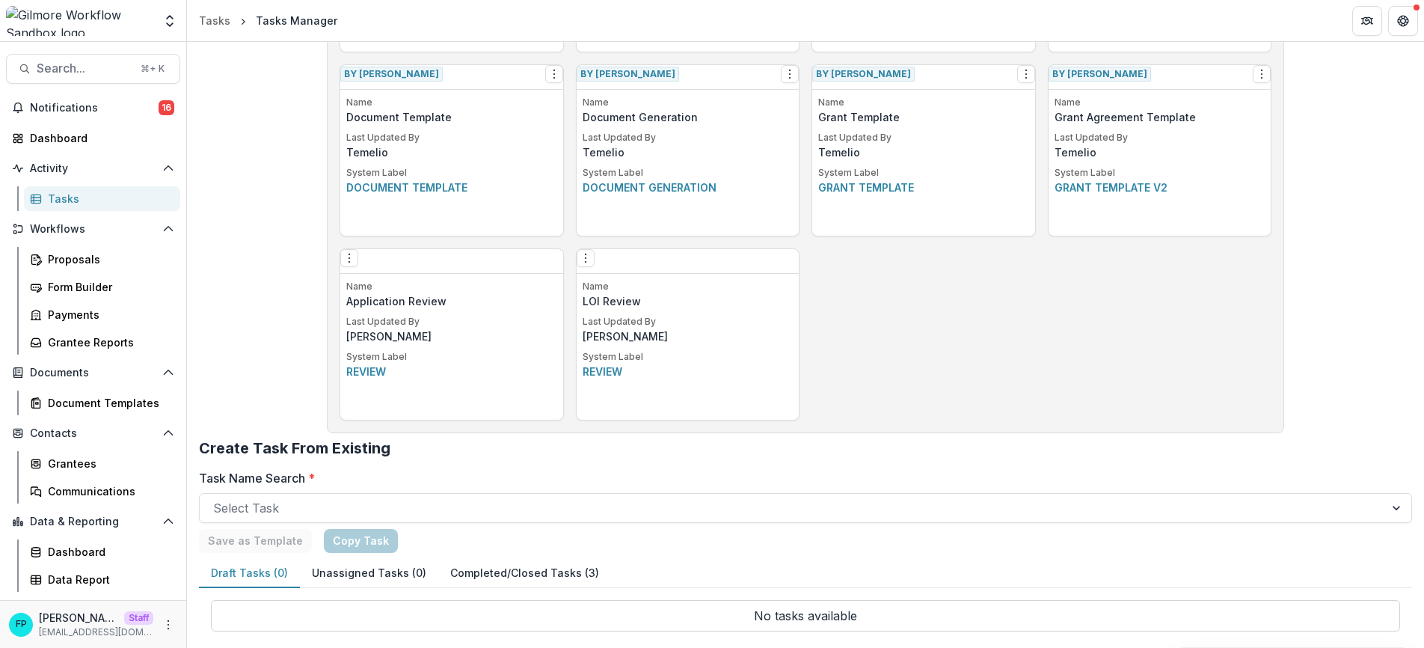
scroll to position [793, 0]
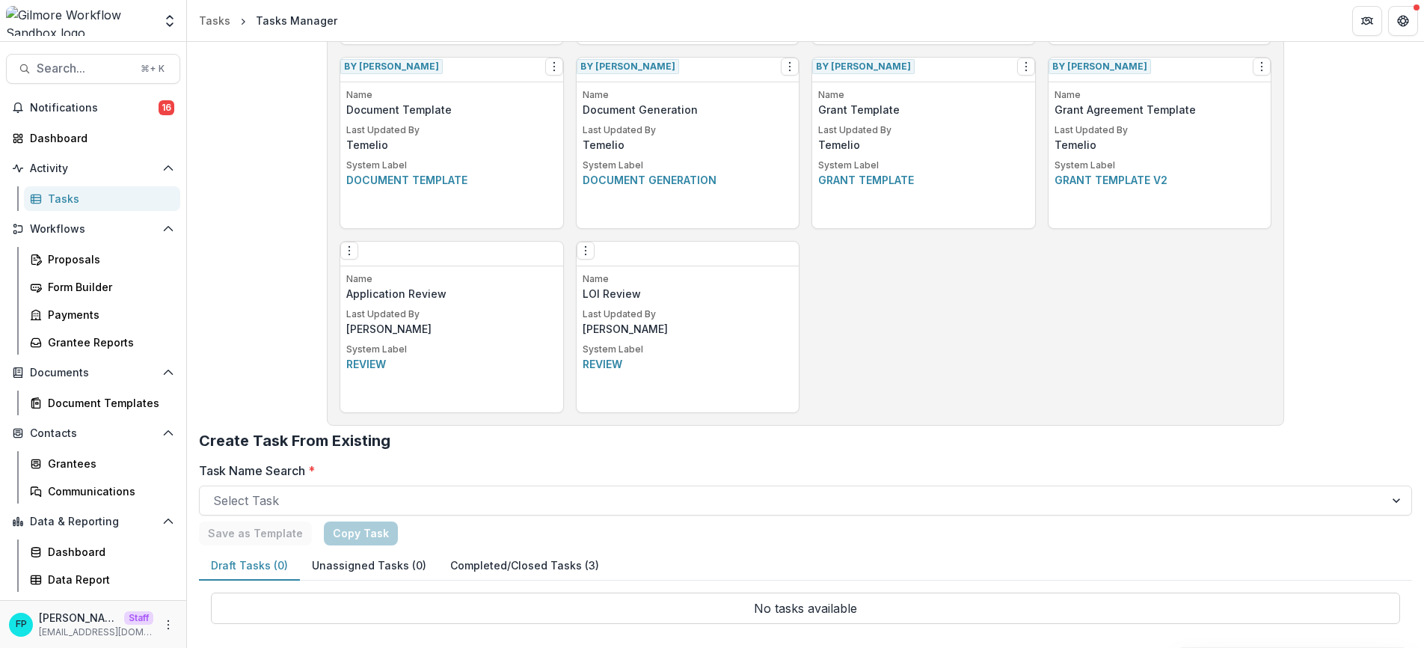
click at [776, 253] on div "Edit Make a Copy Create Task From Template Delete Task" at bounding box center [688, 254] width 223 height 25
click at [591, 256] on icon "Options" at bounding box center [586, 251] width 12 height 12
click at [637, 284] on link "Edit" at bounding box center [675, 287] width 183 height 25
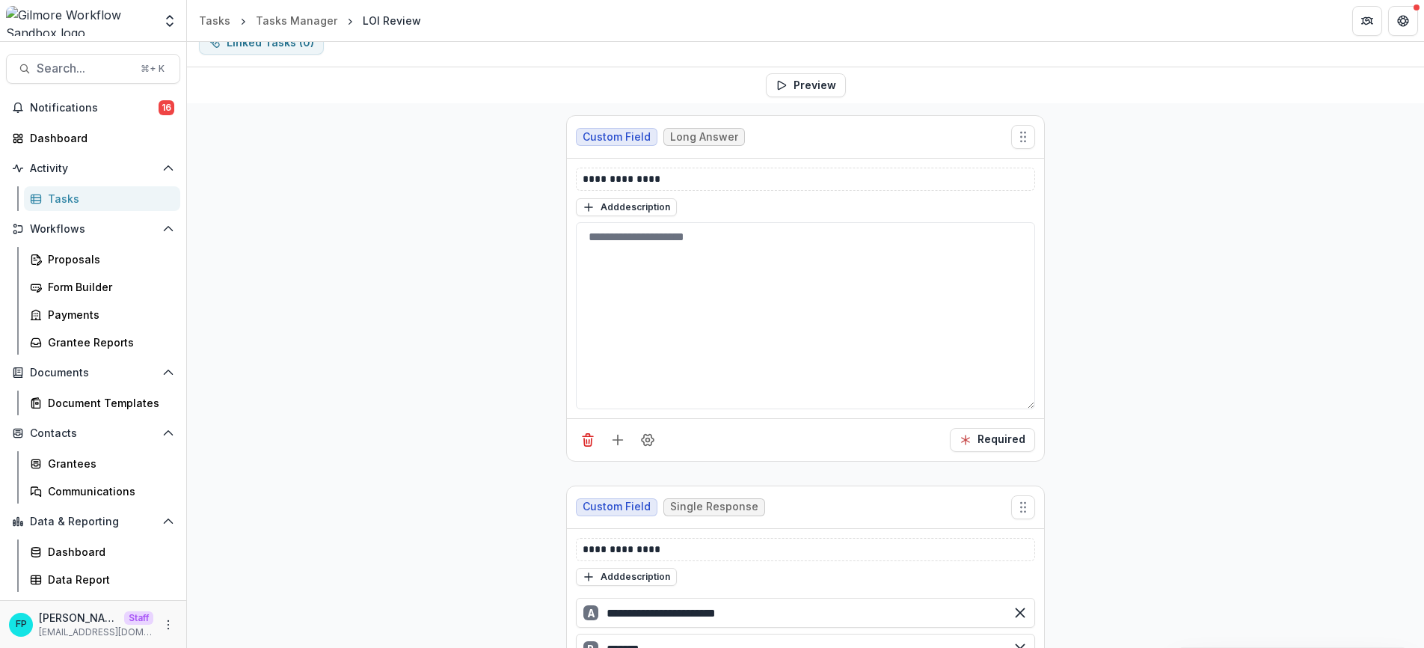
scroll to position [152, 0]
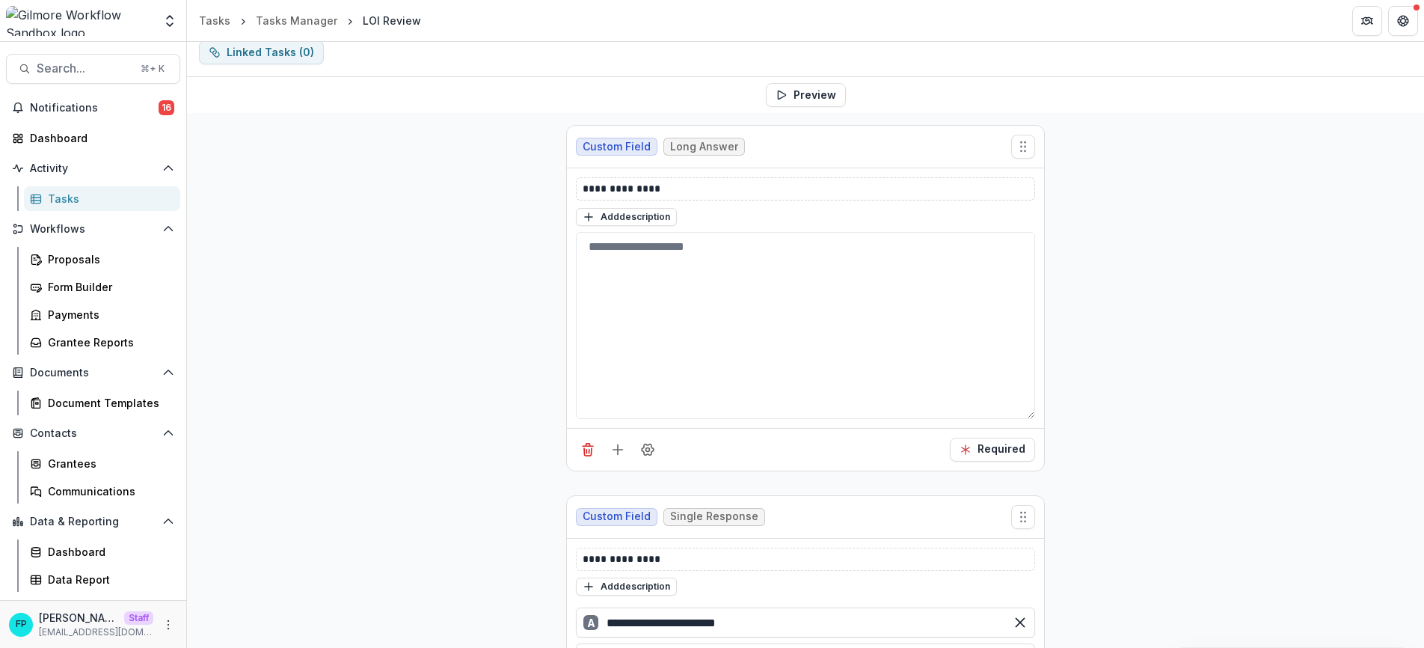
drag, startPoint x: 579, startPoint y: 190, endPoint x: 689, endPoint y: 188, distance: 109.9
click at [689, 188] on div "**********" at bounding box center [805, 188] width 459 height 23
click at [676, 280] on textarea at bounding box center [805, 325] width 459 height 187
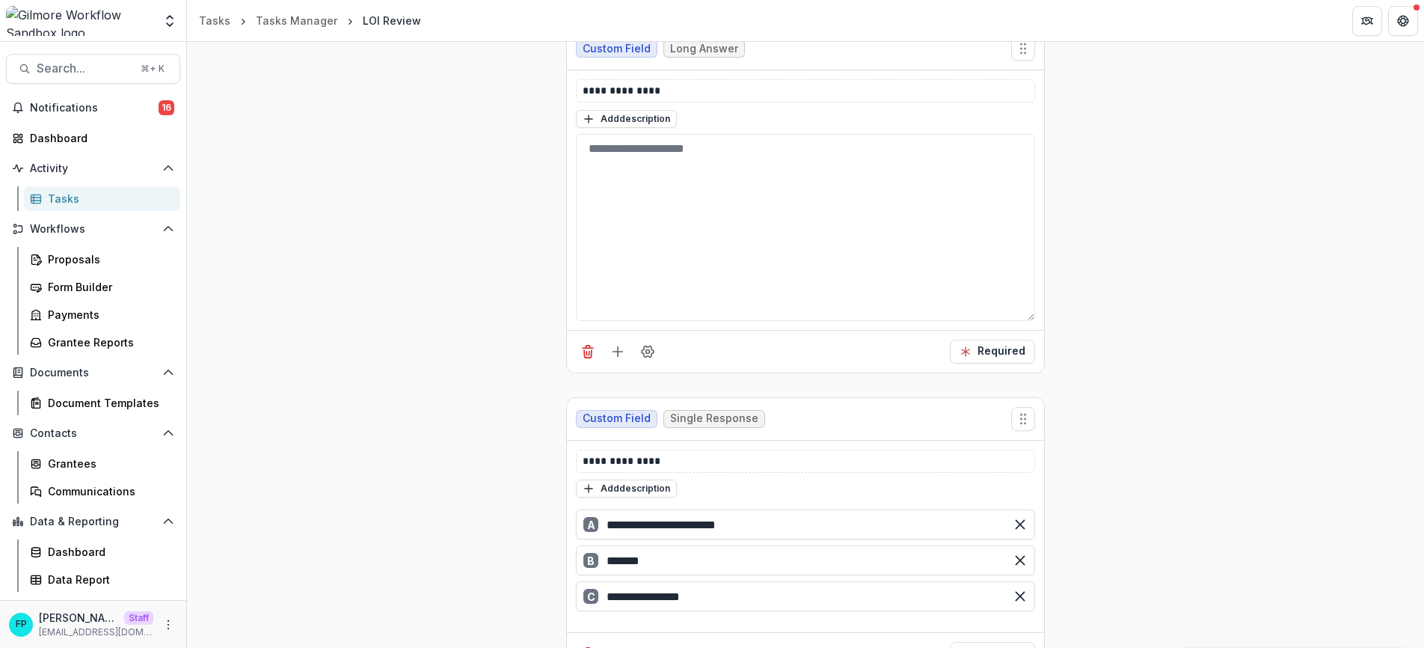
scroll to position [246, 0]
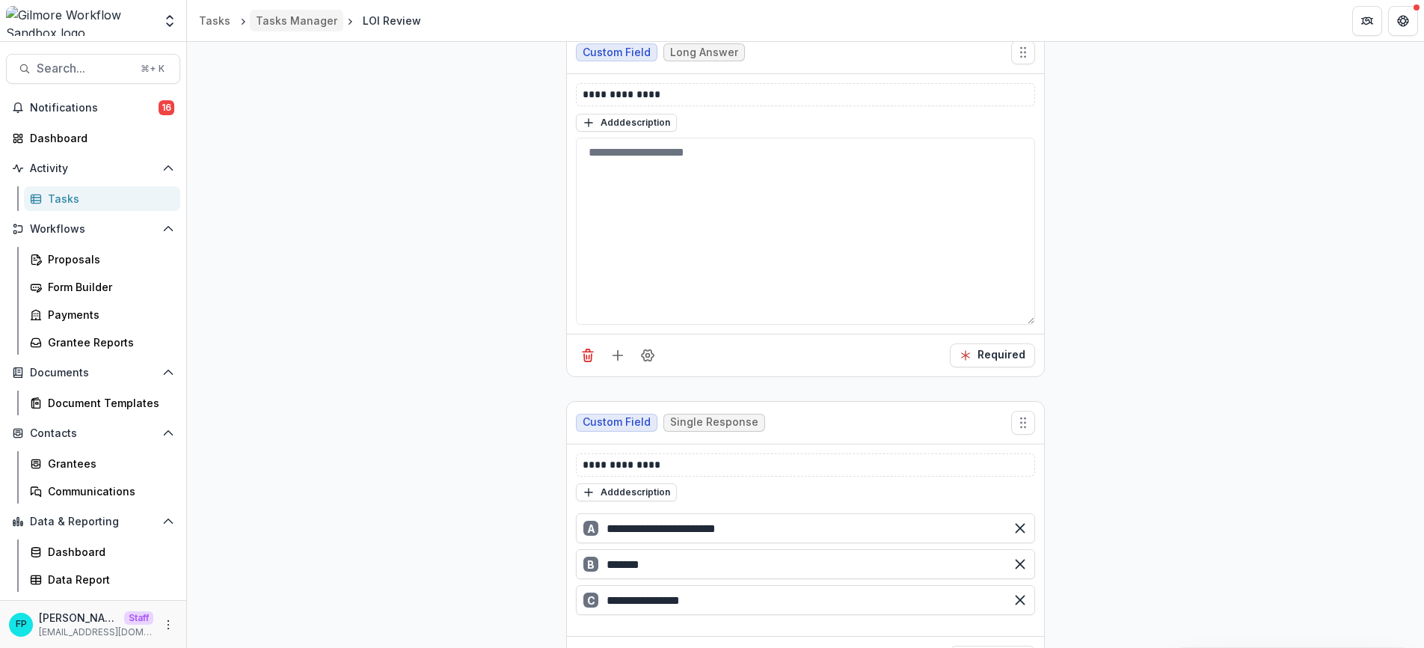
click at [294, 22] on div "Tasks Manager" at bounding box center [297, 21] width 82 height 16
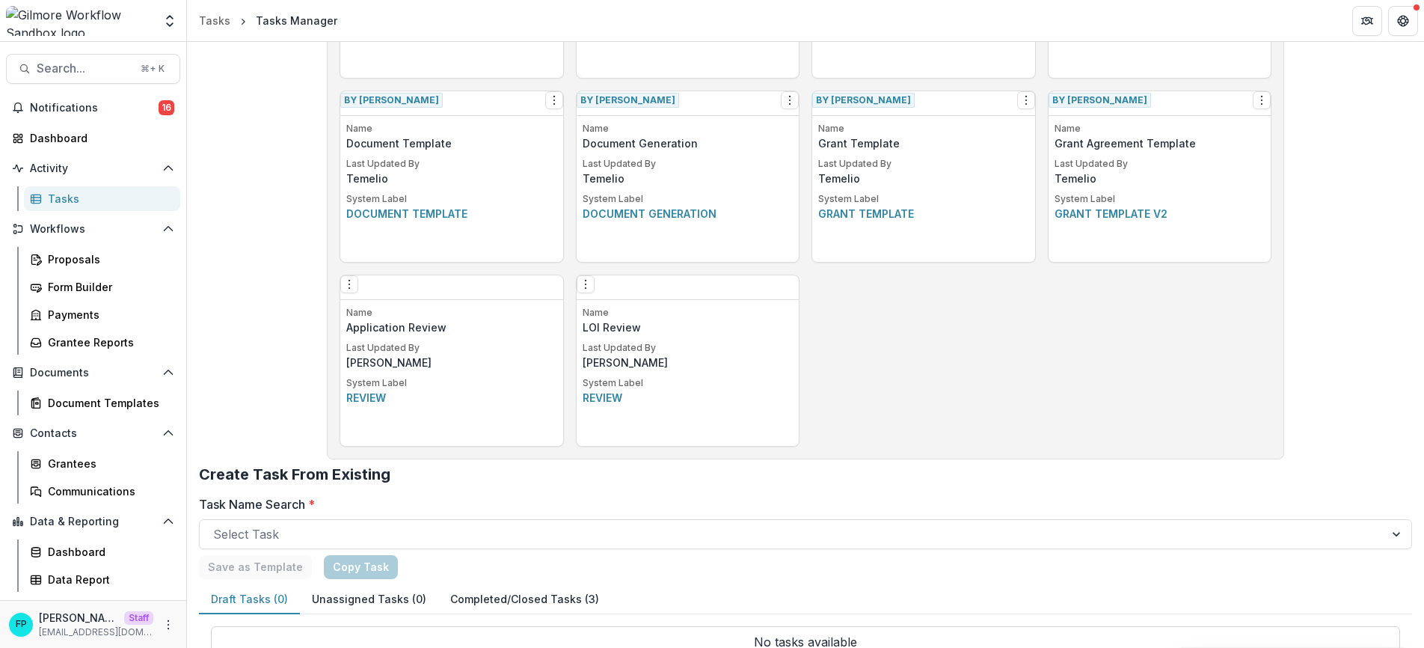
scroll to position [793, 0]
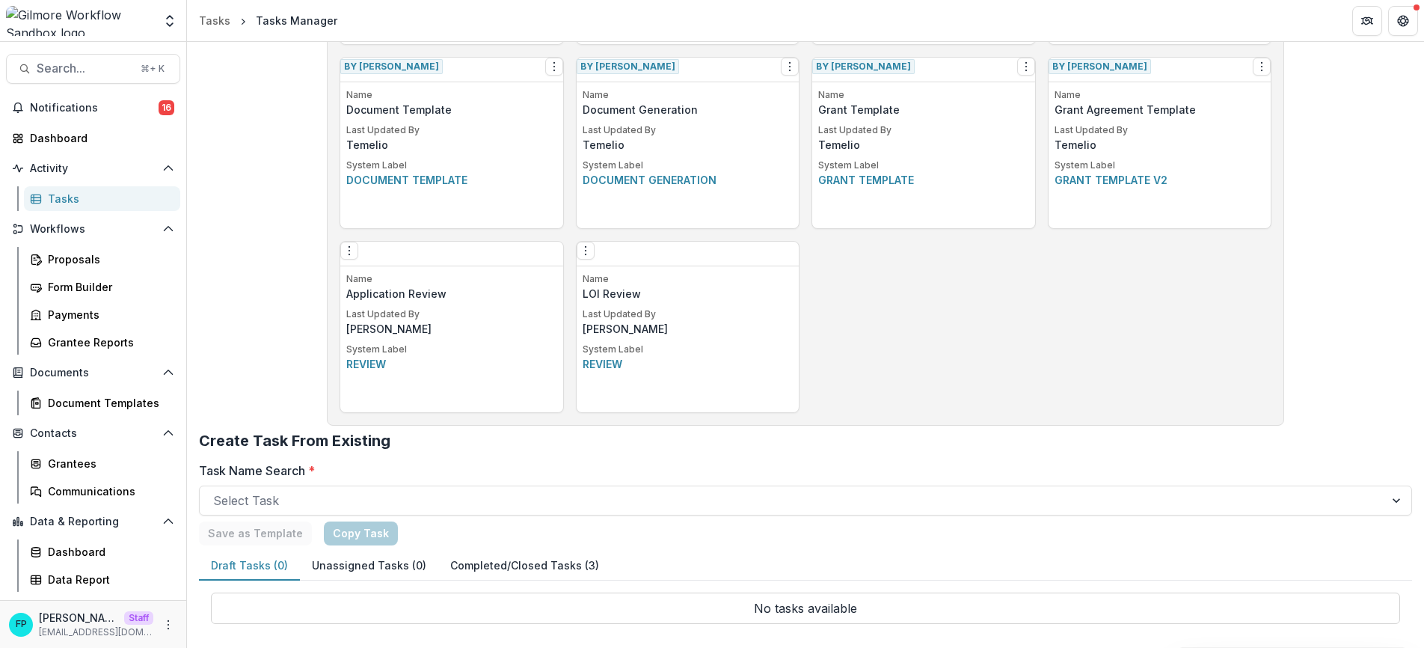
drag, startPoint x: 535, startPoint y: 262, endPoint x: 547, endPoint y: 257, distance: 13.5
click at [537, 262] on div "Edit Make a Copy Create Task From Template Delete Task" at bounding box center [451, 254] width 223 height 25
click at [351, 256] on icon "Options" at bounding box center [349, 251] width 12 height 12
click at [405, 289] on link "Edit" at bounding box center [439, 287] width 183 height 25
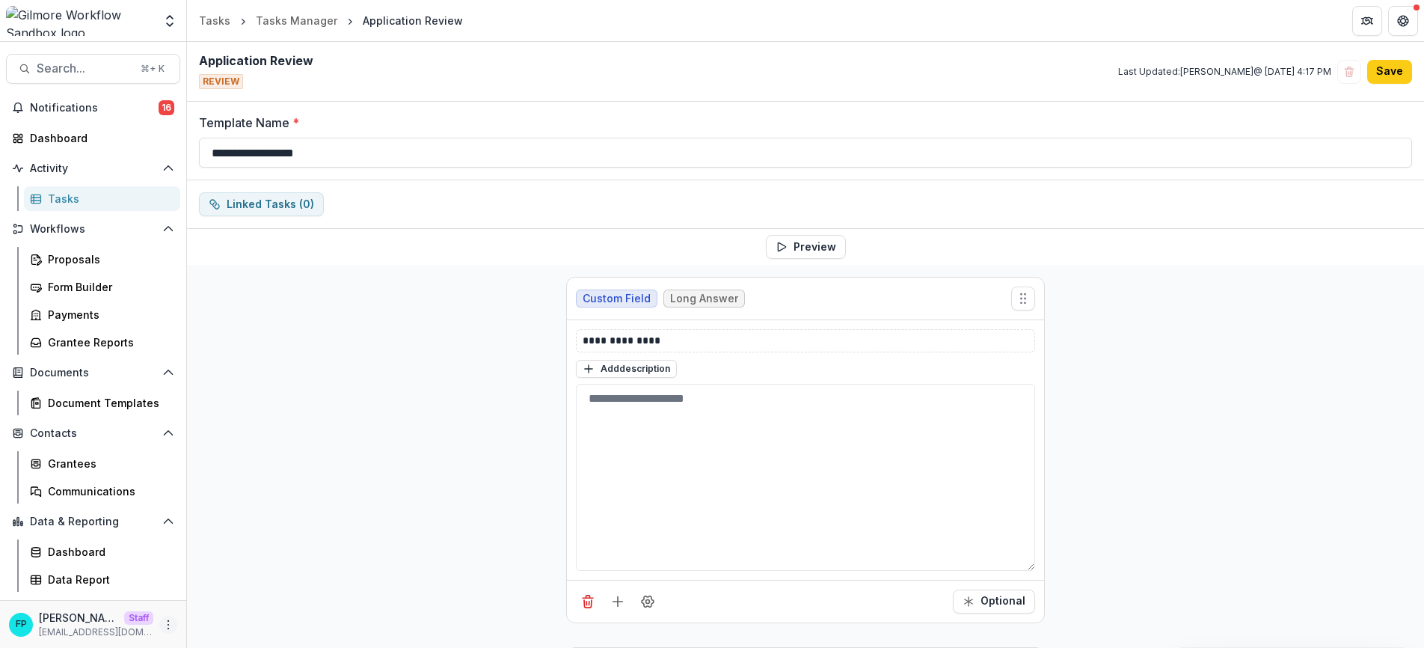
click at [170, 627] on icon "More" at bounding box center [168, 624] width 12 height 12
click at [248, 593] on link "User Settings" at bounding box center [267, 592] width 160 height 25
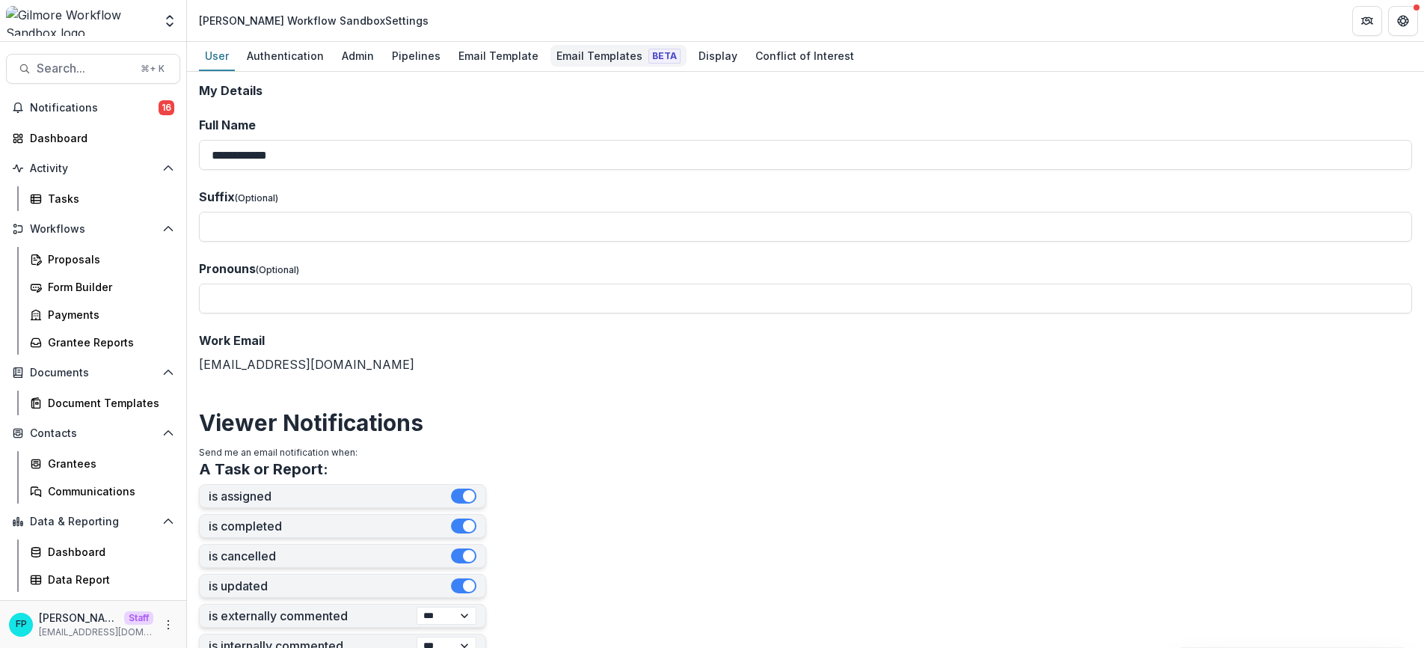
click at [610, 57] on div "Email Templates Beta" at bounding box center [618, 56] width 136 height 22
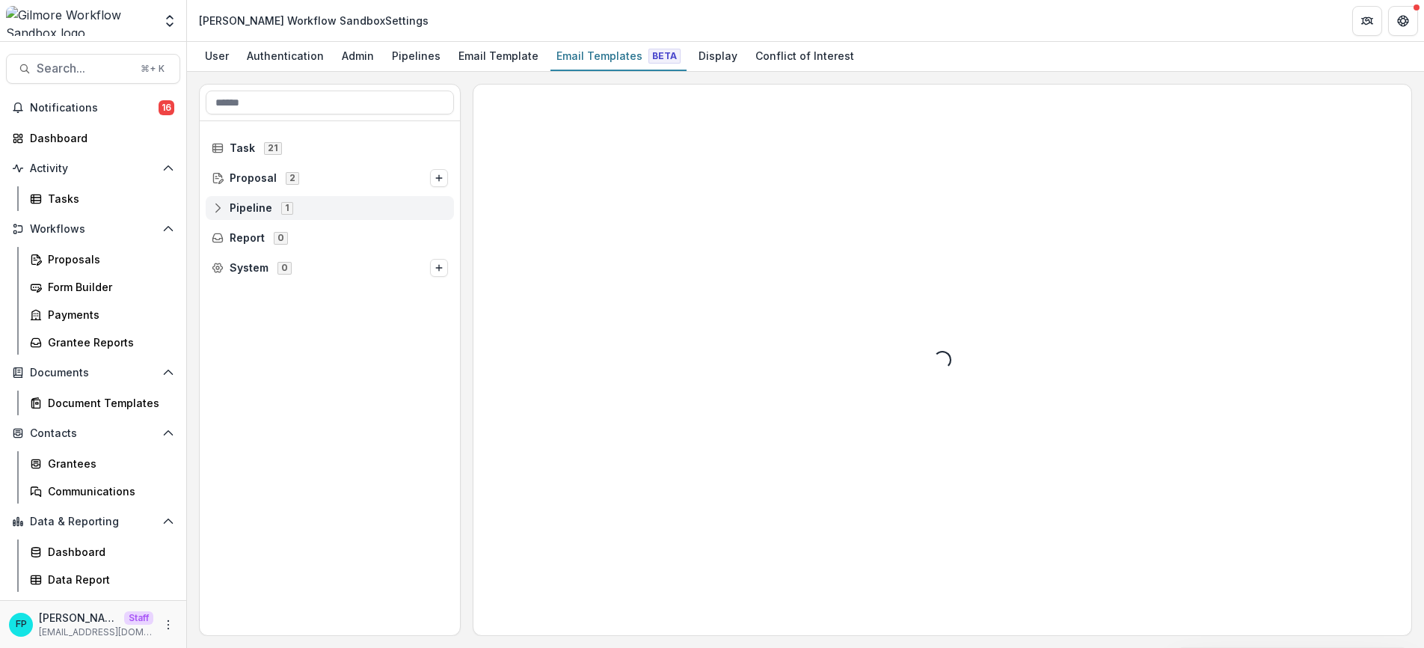
click at [232, 206] on span "Pipeline" at bounding box center [251, 208] width 43 height 13
click at [227, 239] on icon at bounding box center [229, 238] width 12 height 12
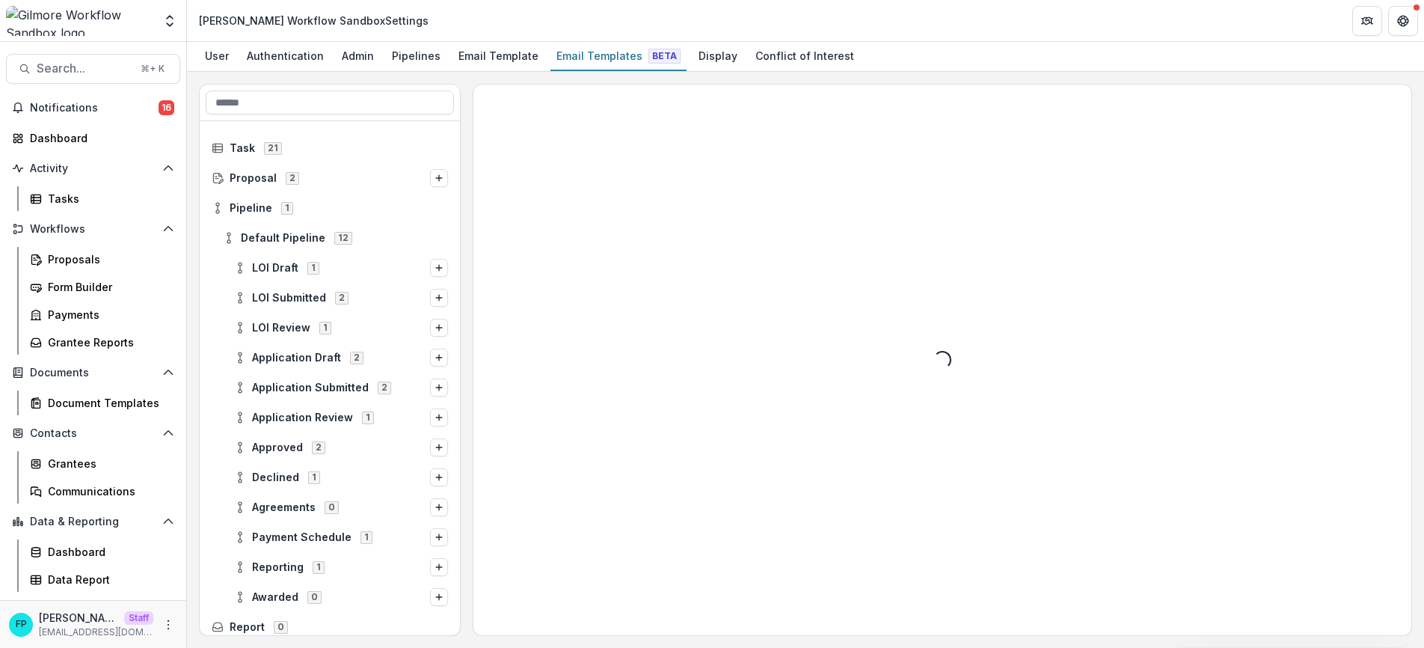
scroll to position [37, 0]
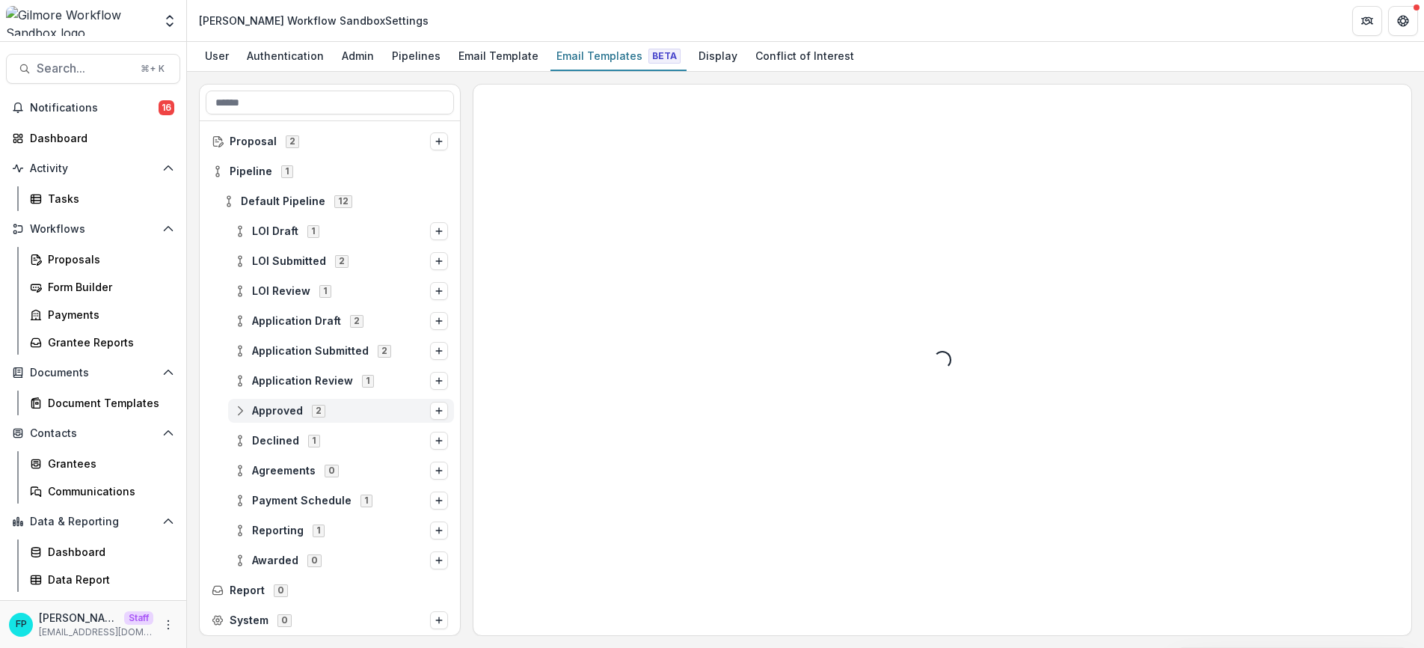
click at [243, 411] on icon at bounding box center [240, 411] width 12 height 12
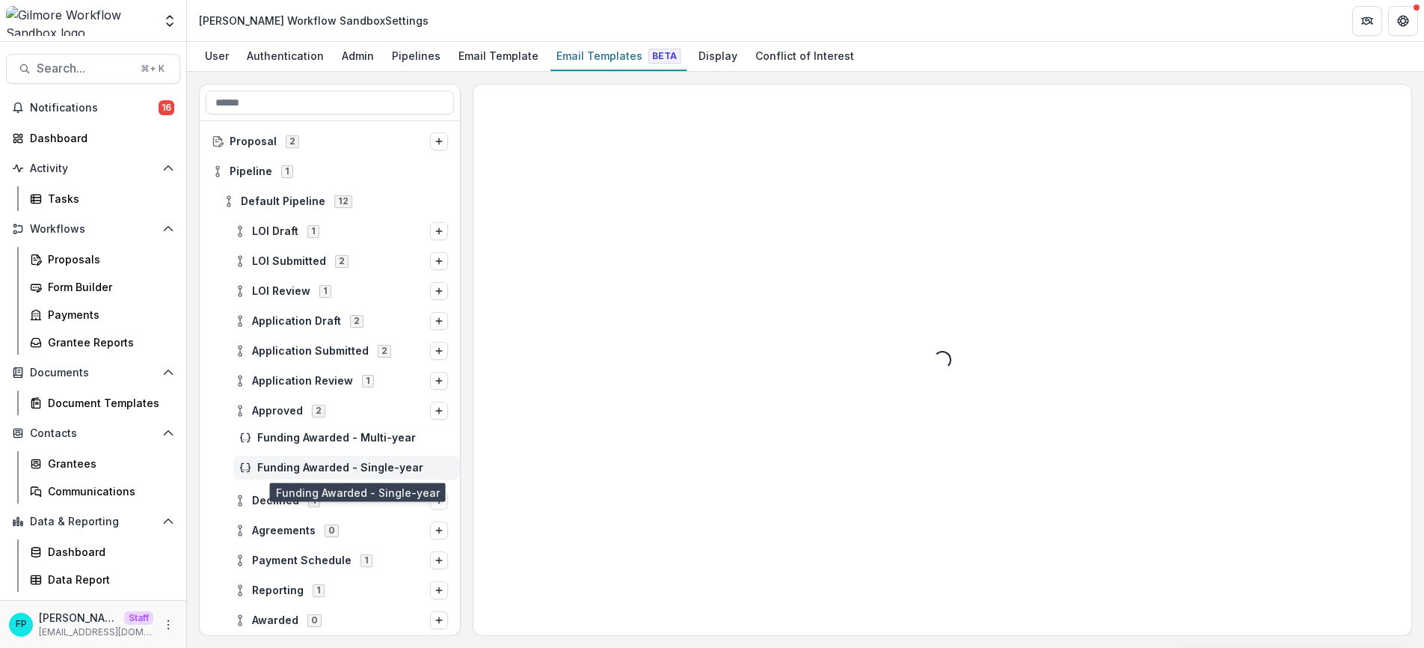
click at [382, 469] on span "Funding Awarded - Single-year" at bounding box center [355, 467] width 197 height 13
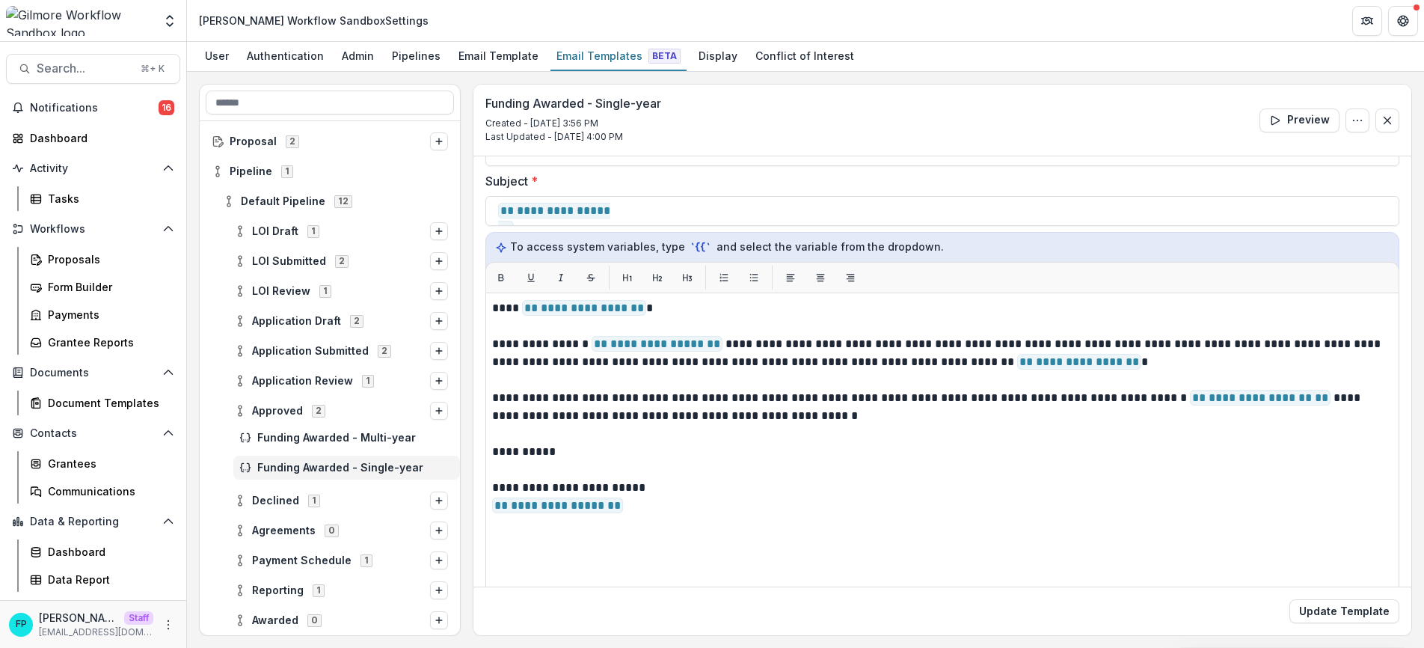
scroll to position [117, 0]
click at [430, 497] on button "Options" at bounding box center [439, 500] width 18 height 18
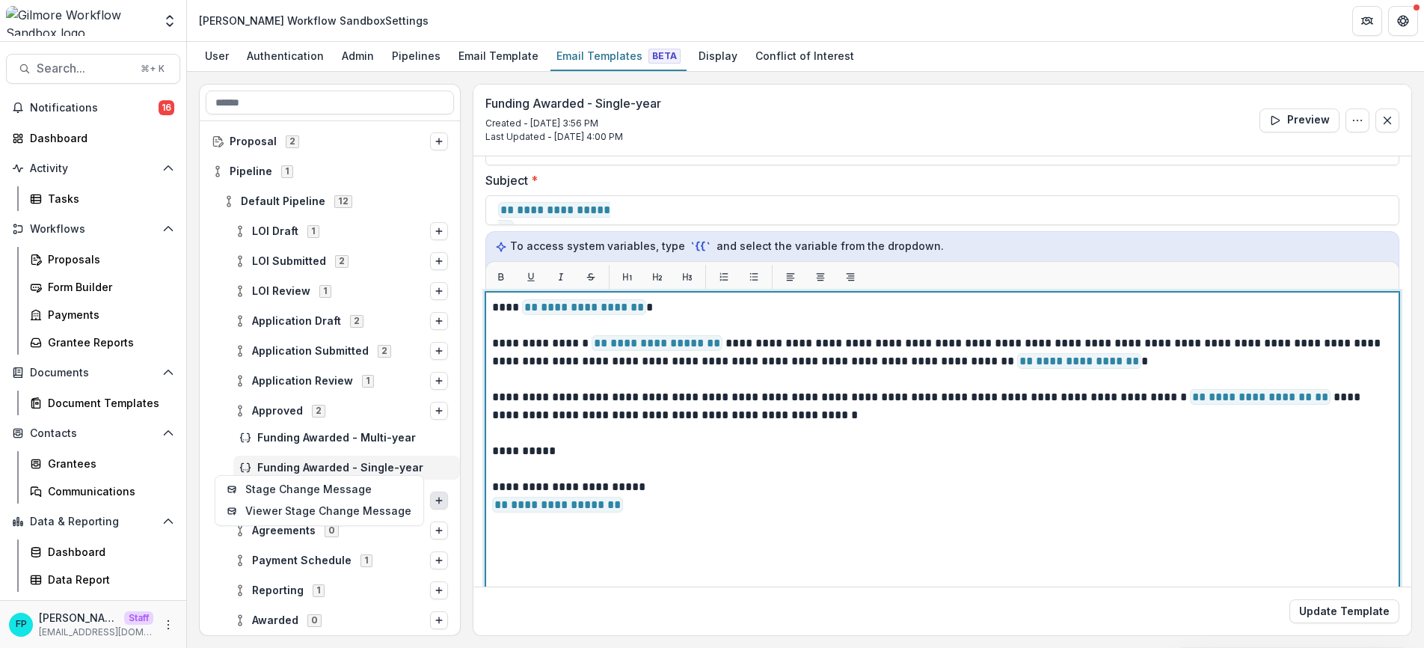
click at [505, 449] on p "**********" at bounding box center [940, 451] width 896 height 18
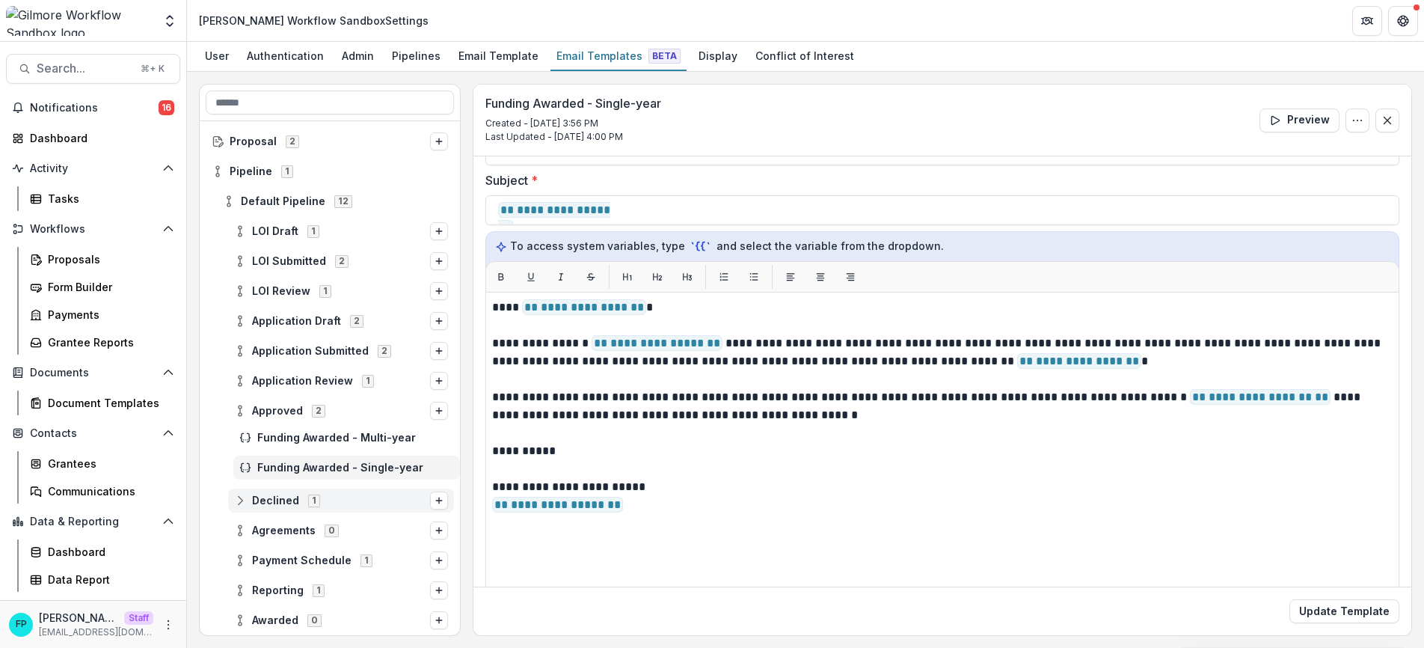
click at [240, 498] on icon at bounding box center [240, 500] width 12 height 12
click at [298, 529] on span "Funding Rejected" at bounding box center [355, 527] width 197 height 13
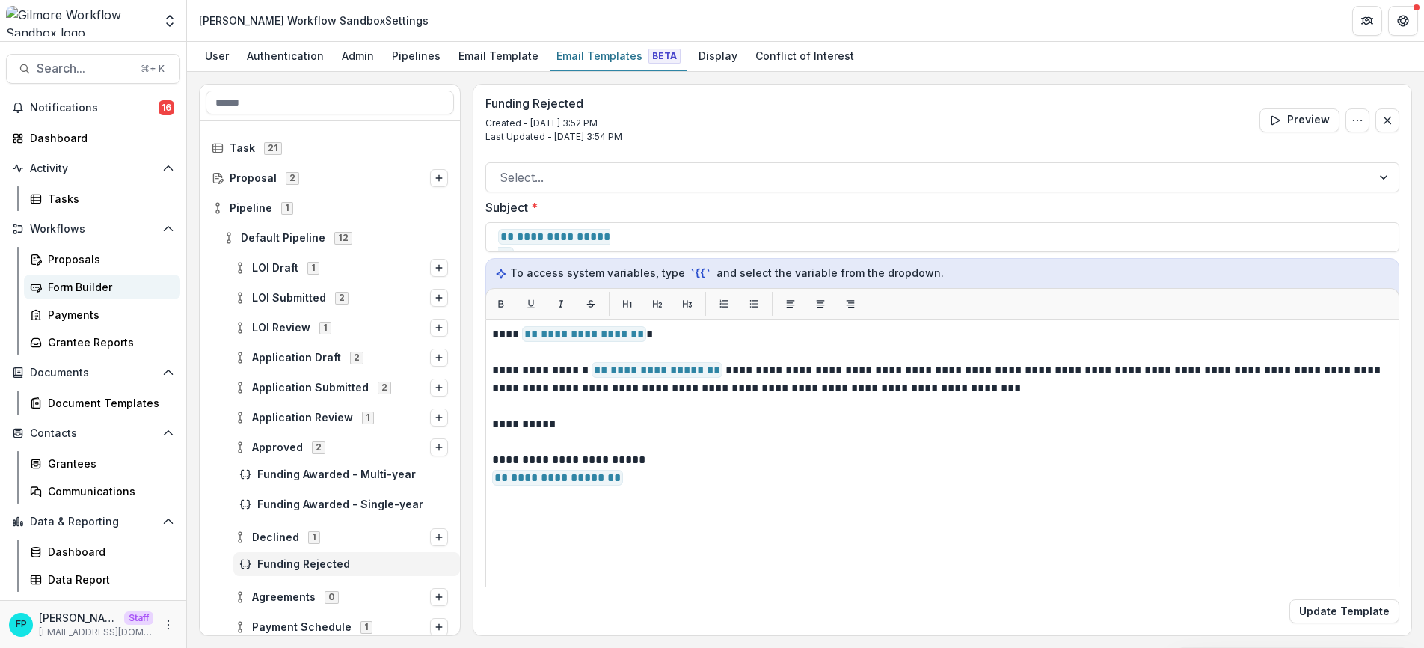
click at [99, 288] on div "Form Builder" at bounding box center [108, 287] width 120 height 16
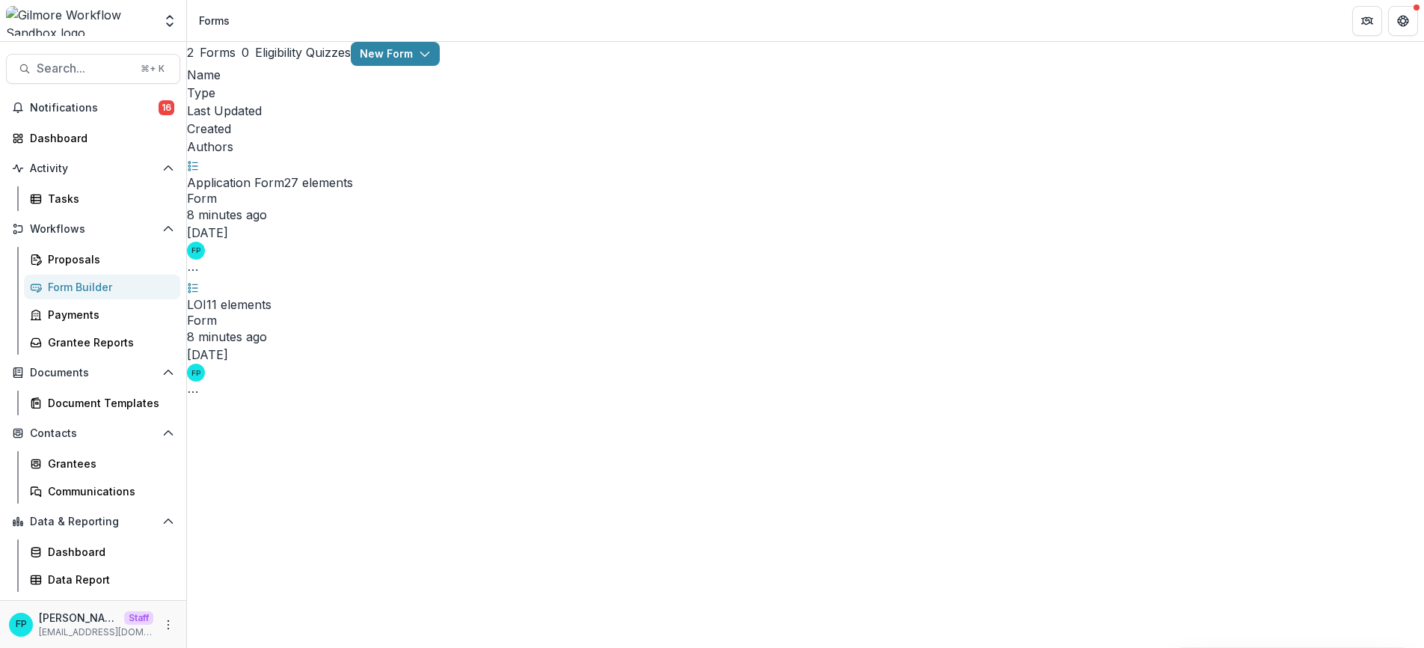
click at [206, 297] on link "LOI" at bounding box center [196, 304] width 19 height 15
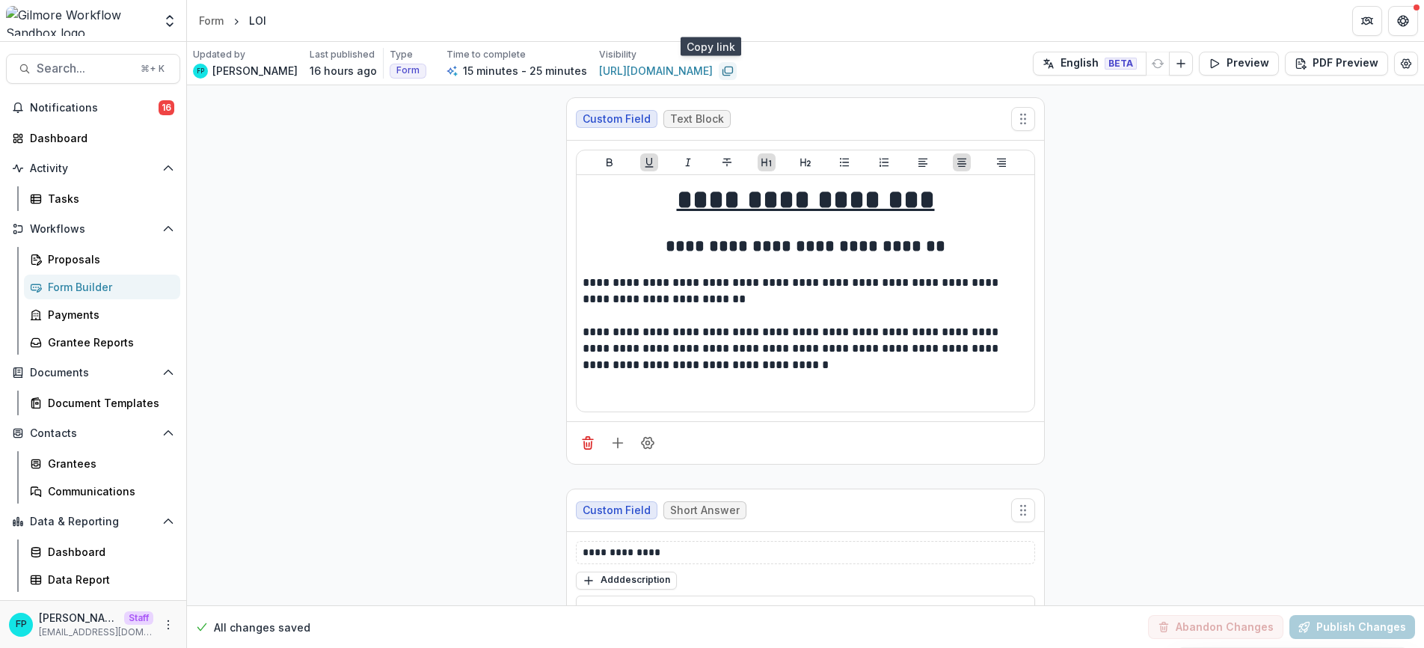
click at [722, 68] on icon "Copy link" at bounding box center [728, 71] width 12 height 12
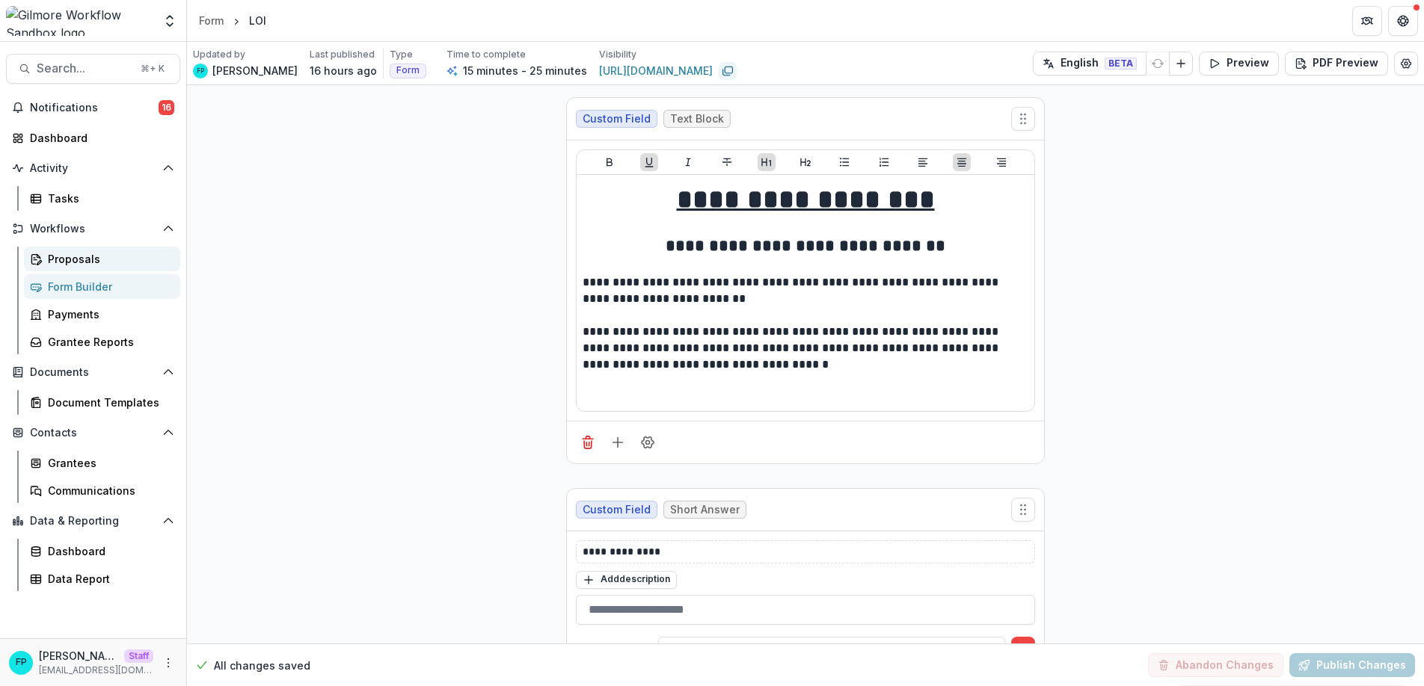
click at [116, 264] on div "Proposals" at bounding box center [108, 259] width 120 height 16
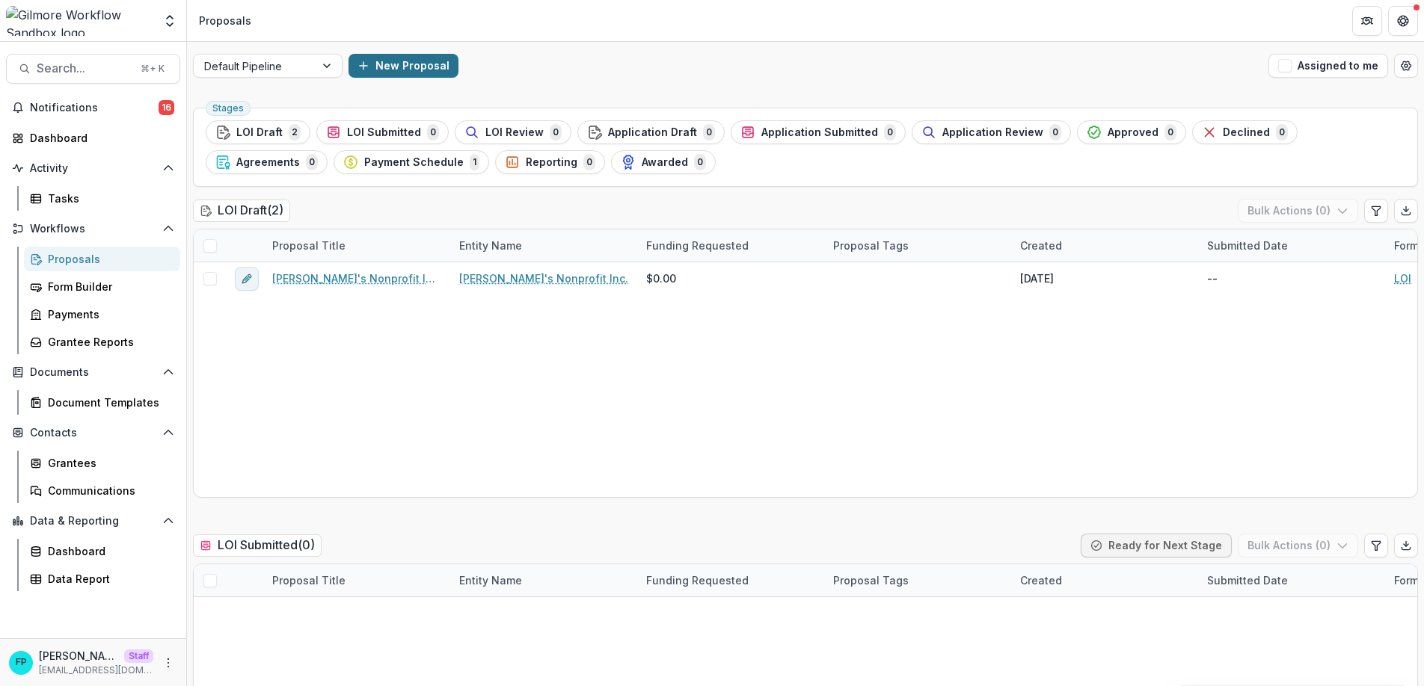
click at [400, 66] on button "New Proposal" at bounding box center [403, 66] width 110 height 24
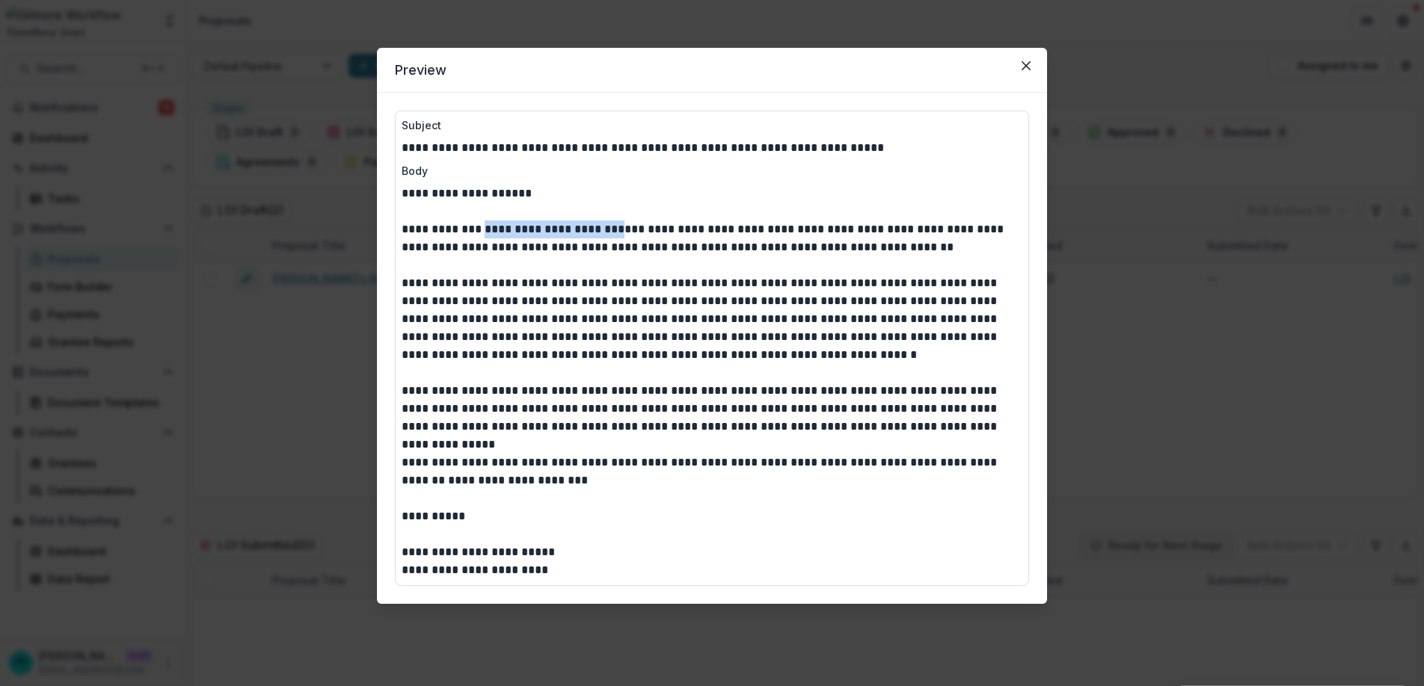
drag, startPoint x: 484, startPoint y: 228, endPoint x: 605, endPoint y: 225, distance: 121.2
click at [612, 224] on p "**********" at bounding box center [712, 239] width 621 height 36
drag, startPoint x: 431, startPoint y: 196, endPoint x: 523, endPoint y: 191, distance: 92.1
click at [523, 191] on p "**********" at bounding box center [712, 194] width 621 height 18
click at [514, 194] on p "**********" at bounding box center [712, 194] width 621 height 18
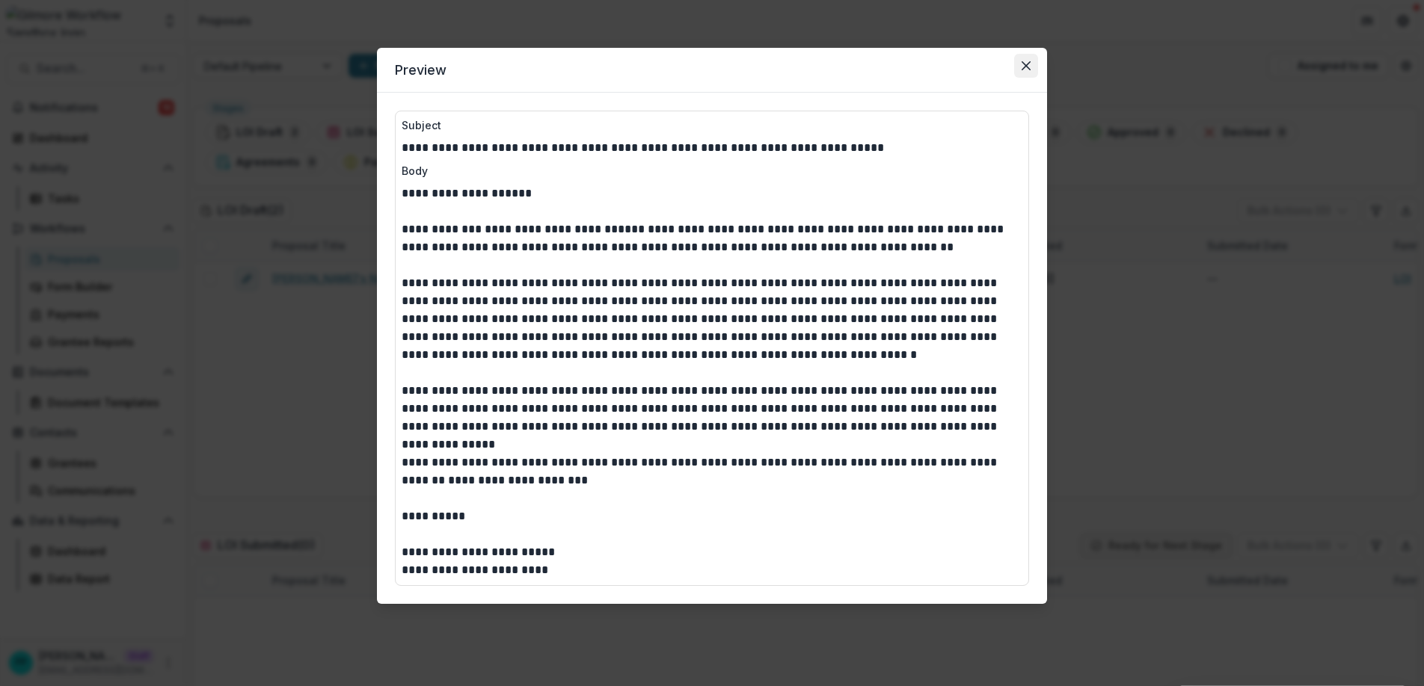
click at [1028, 67] on icon "Close" at bounding box center [1025, 65] width 9 height 9
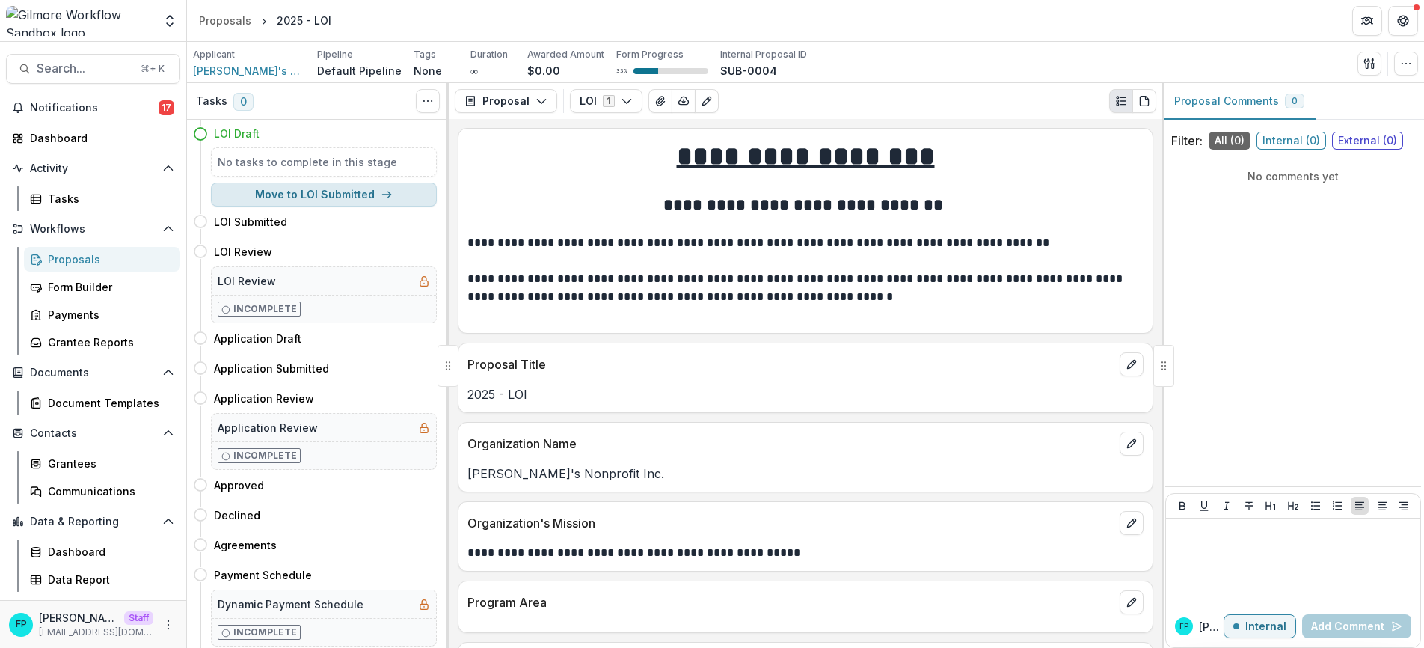
click at [351, 198] on button "Move to LOI Submitted" at bounding box center [324, 194] width 226 height 24
select select "**********"
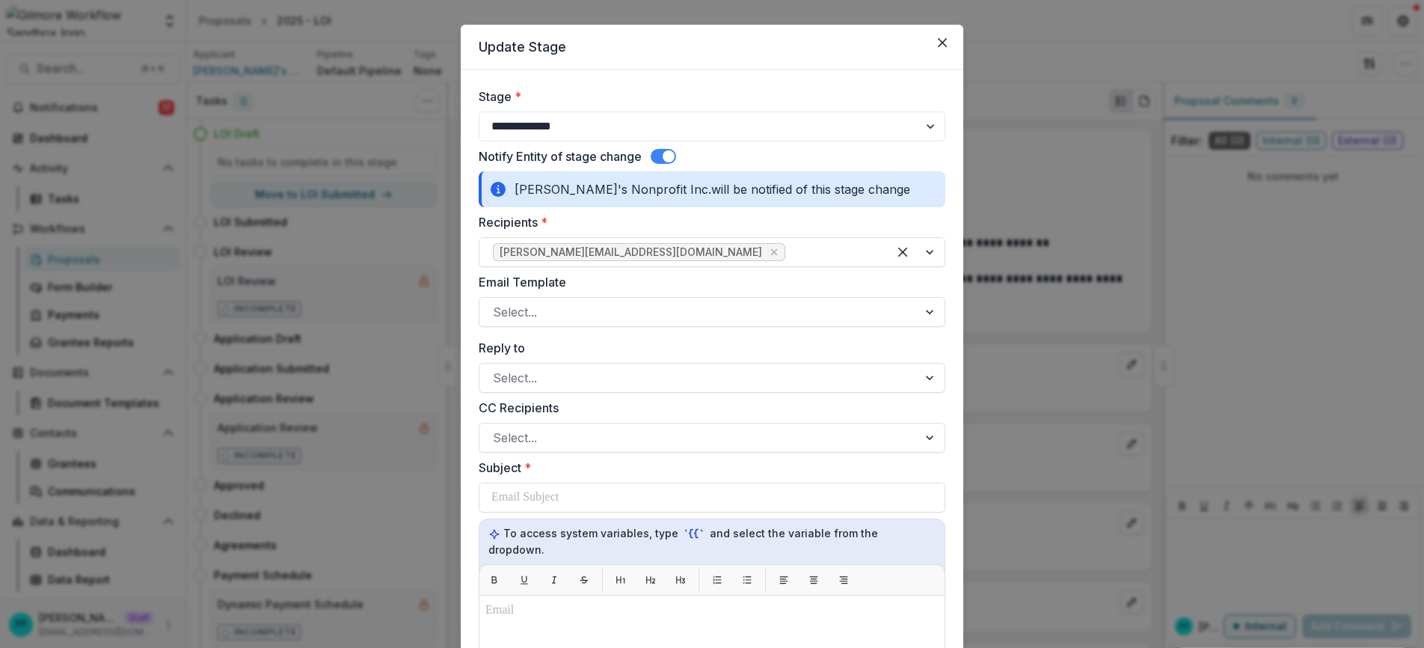
scroll to position [28, 0]
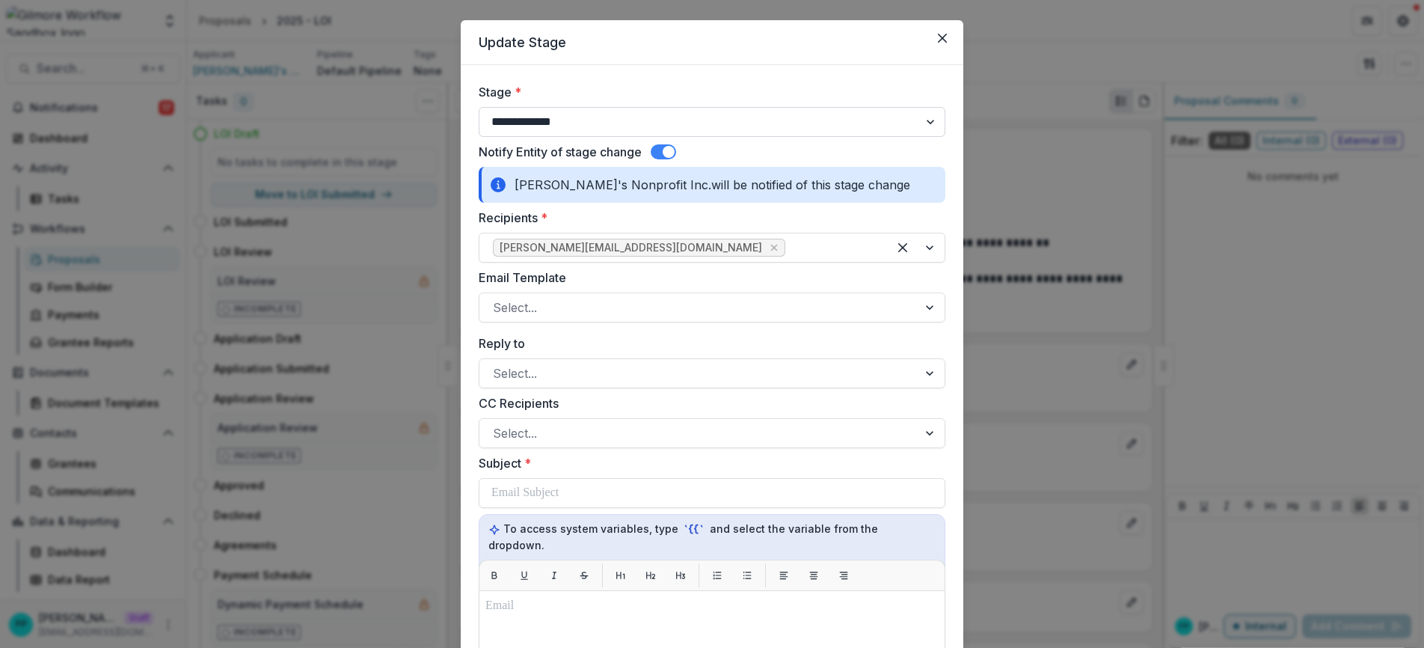
click at [577, 120] on select "**********" at bounding box center [712, 122] width 467 height 30
click at [479, 107] on select "**********" at bounding box center [712, 122] width 467 height 30
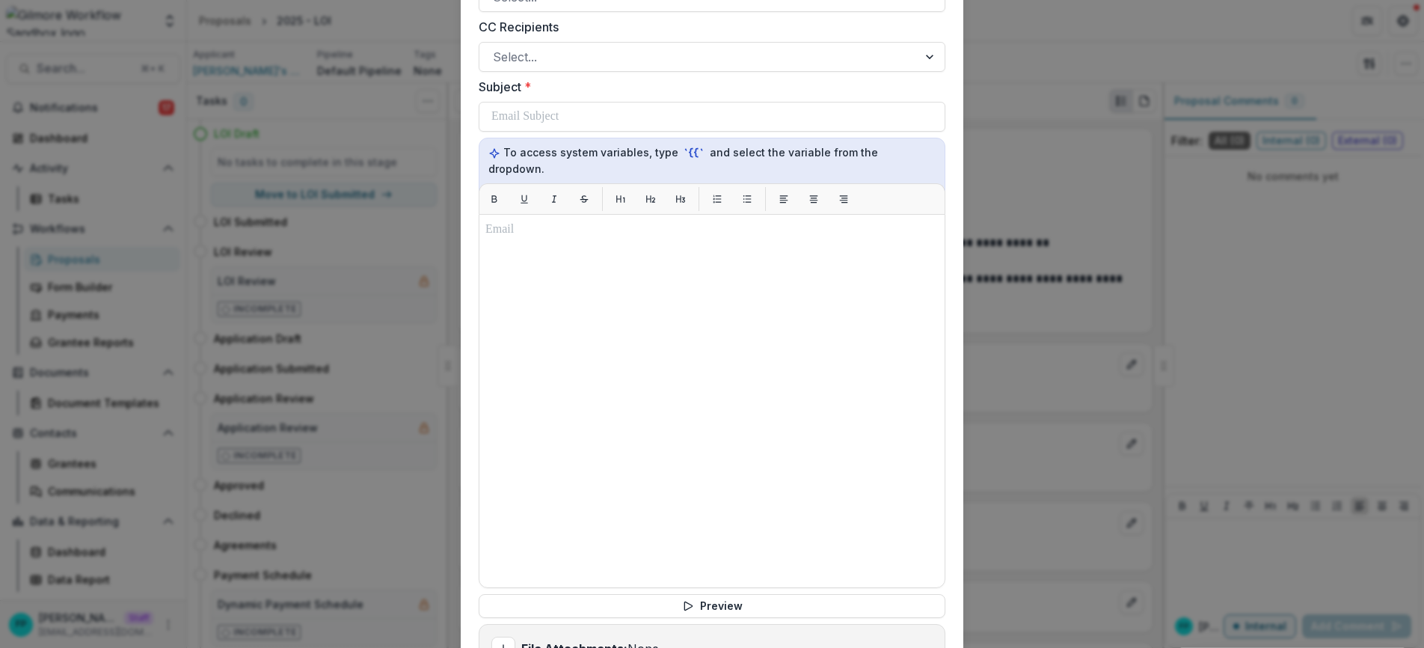
scroll to position [604, 0]
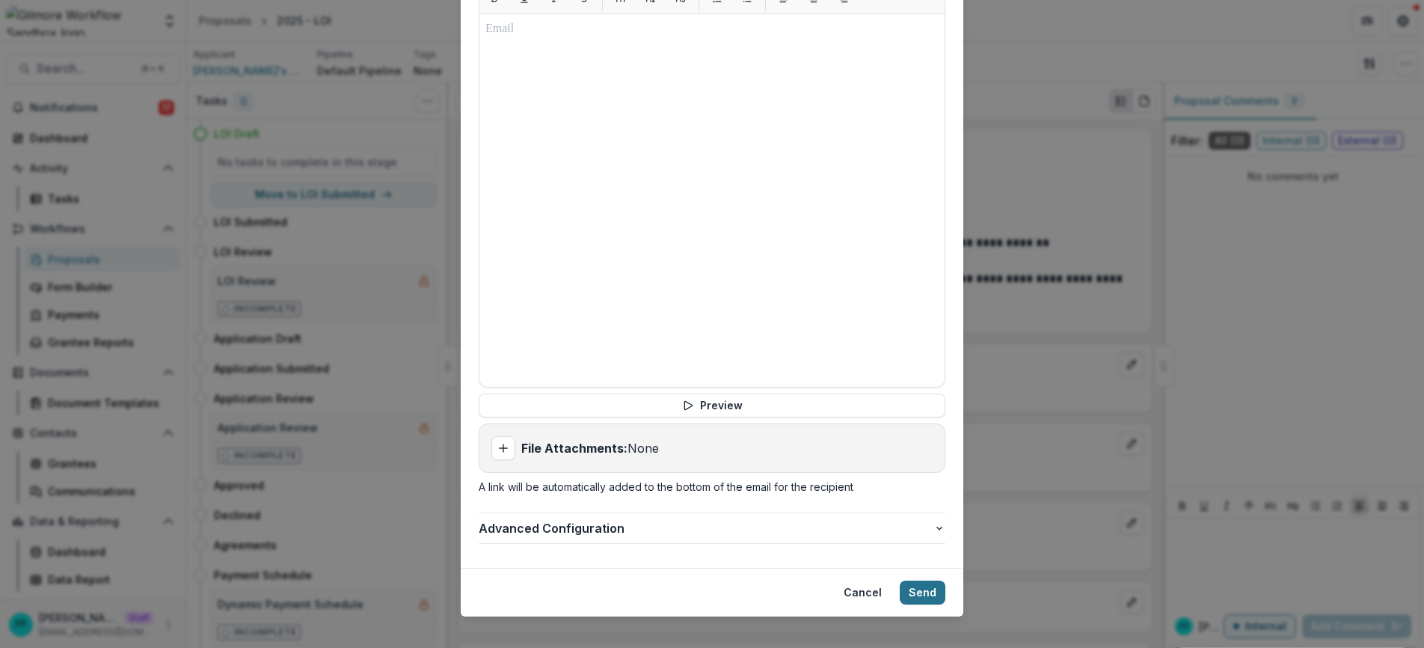
click at [932, 580] on button "Send" at bounding box center [923, 592] width 46 height 24
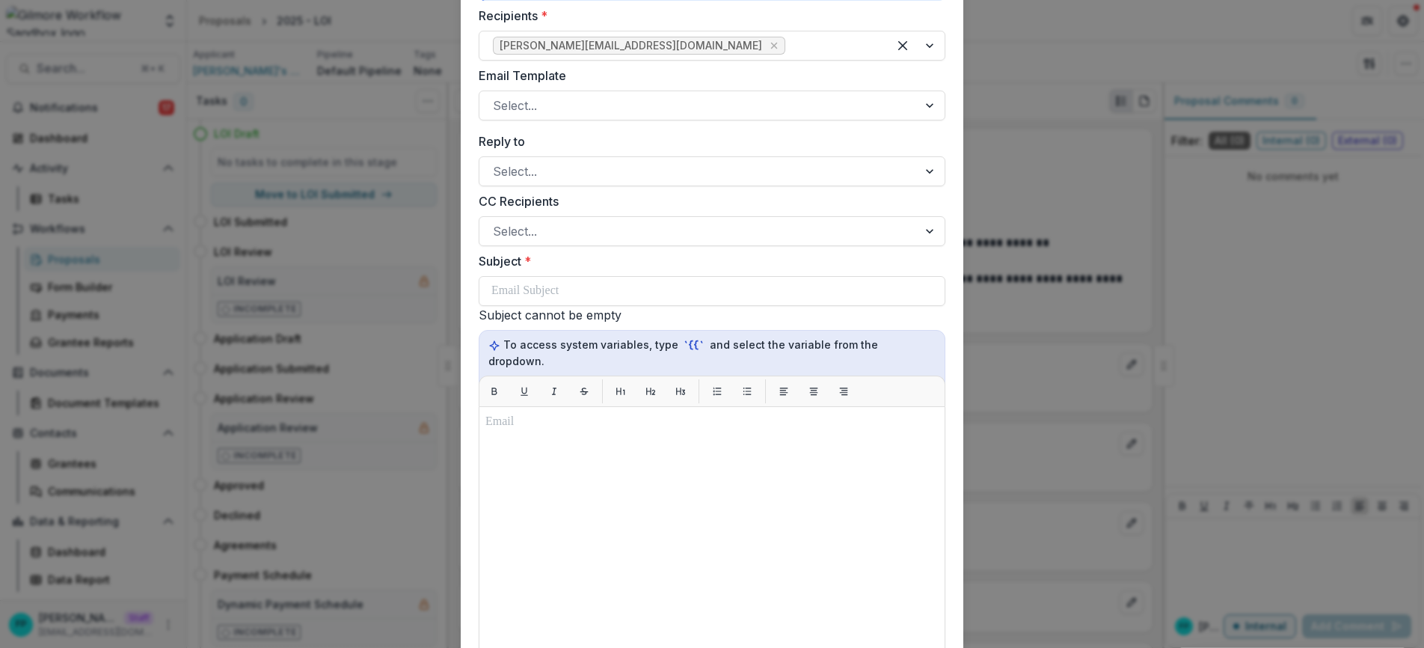
scroll to position [177, 0]
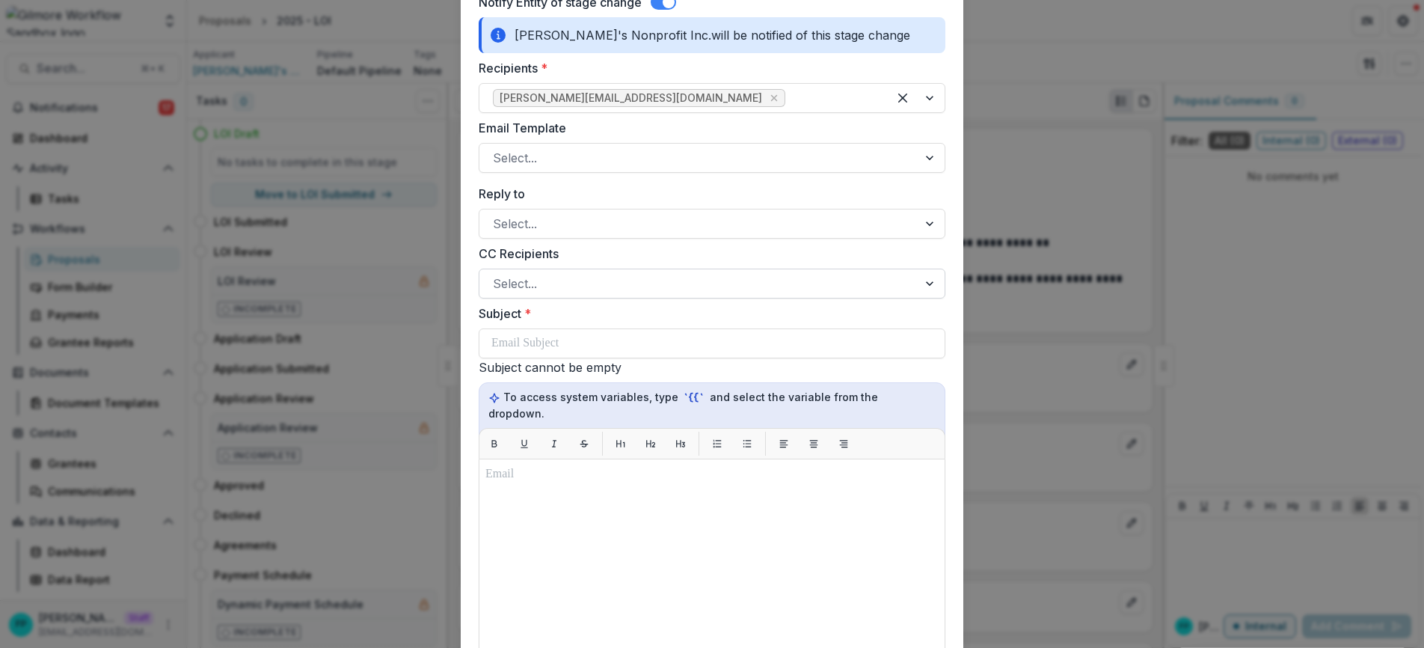
click at [555, 286] on div at bounding box center [698, 283] width 411 height 21
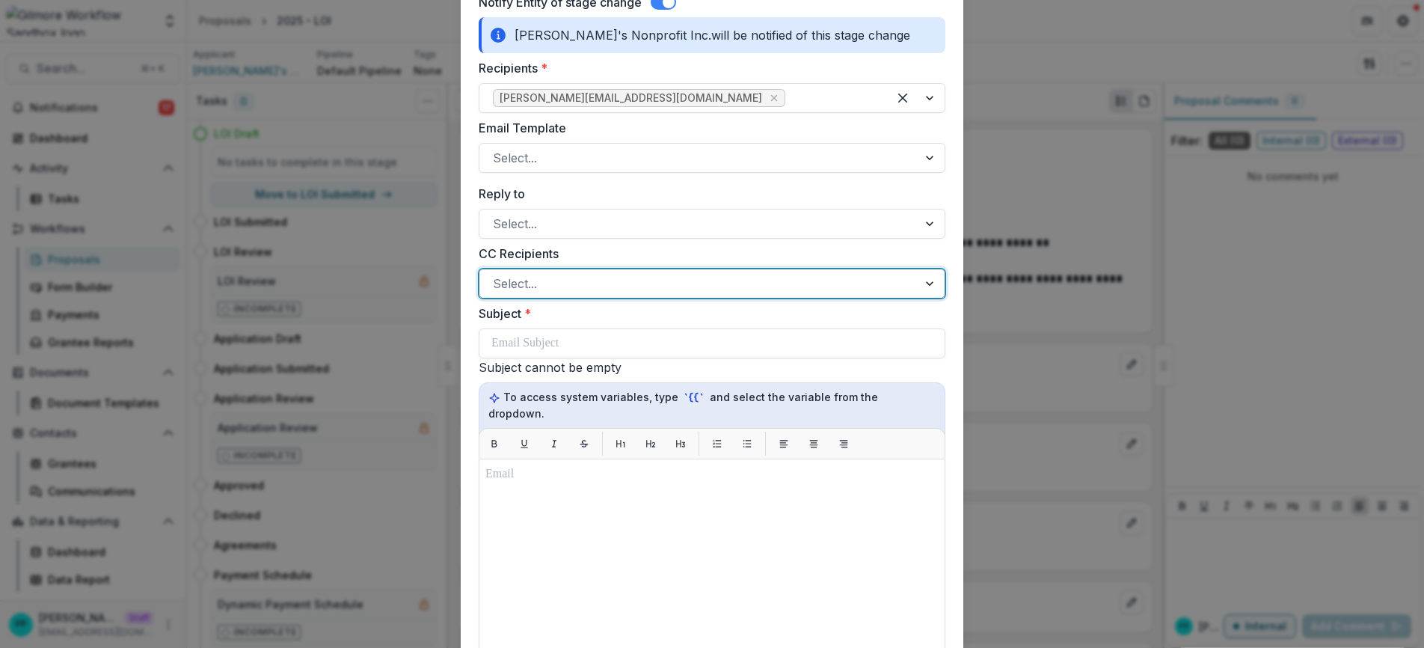
click at [594, 205] on div "Reply to Select..." at bounding box center [712, 212] width 467 height 54
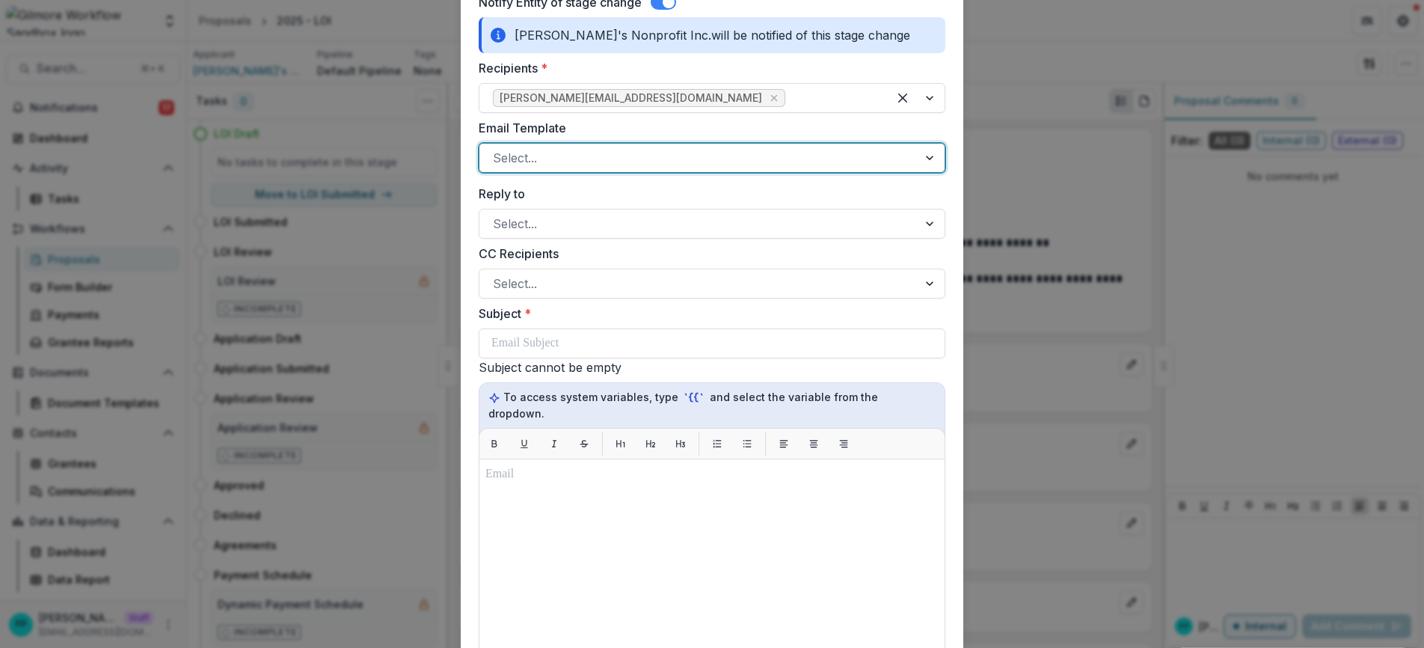
click at [583, 159] on div at bounding box center [698, 157] width 411 height 21
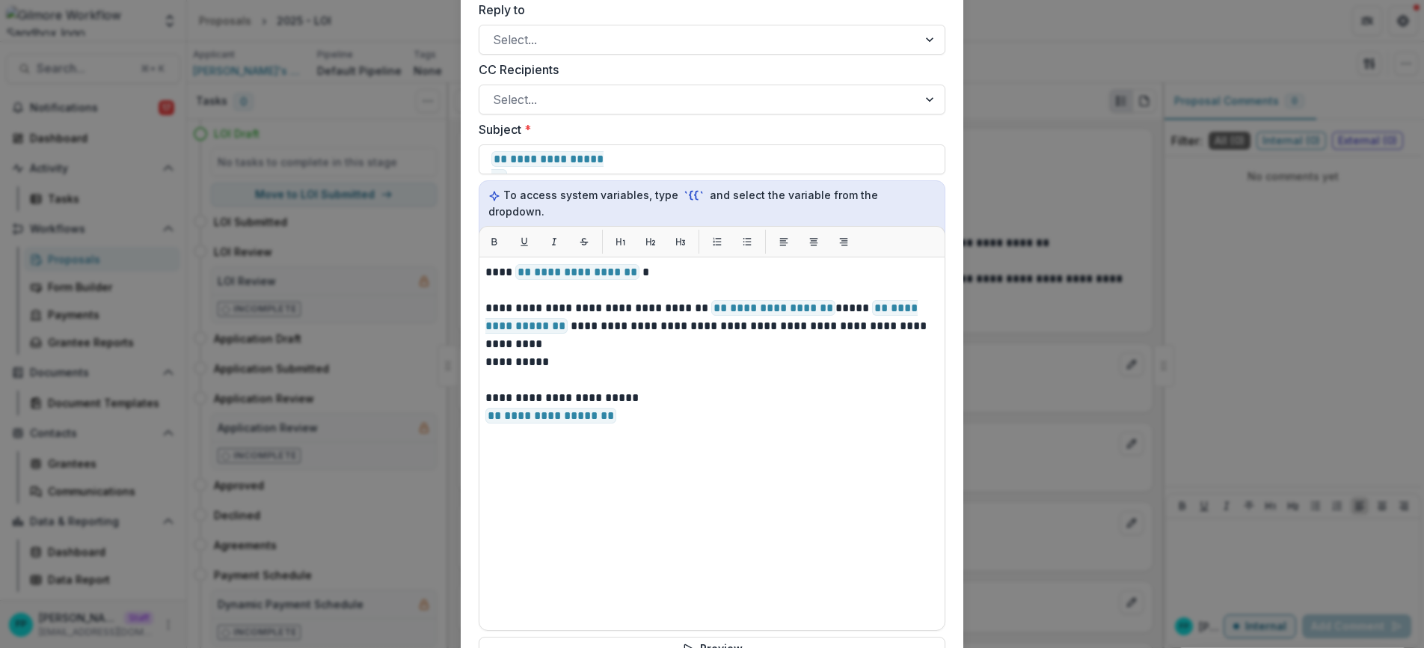
scroll to position [363, 0]
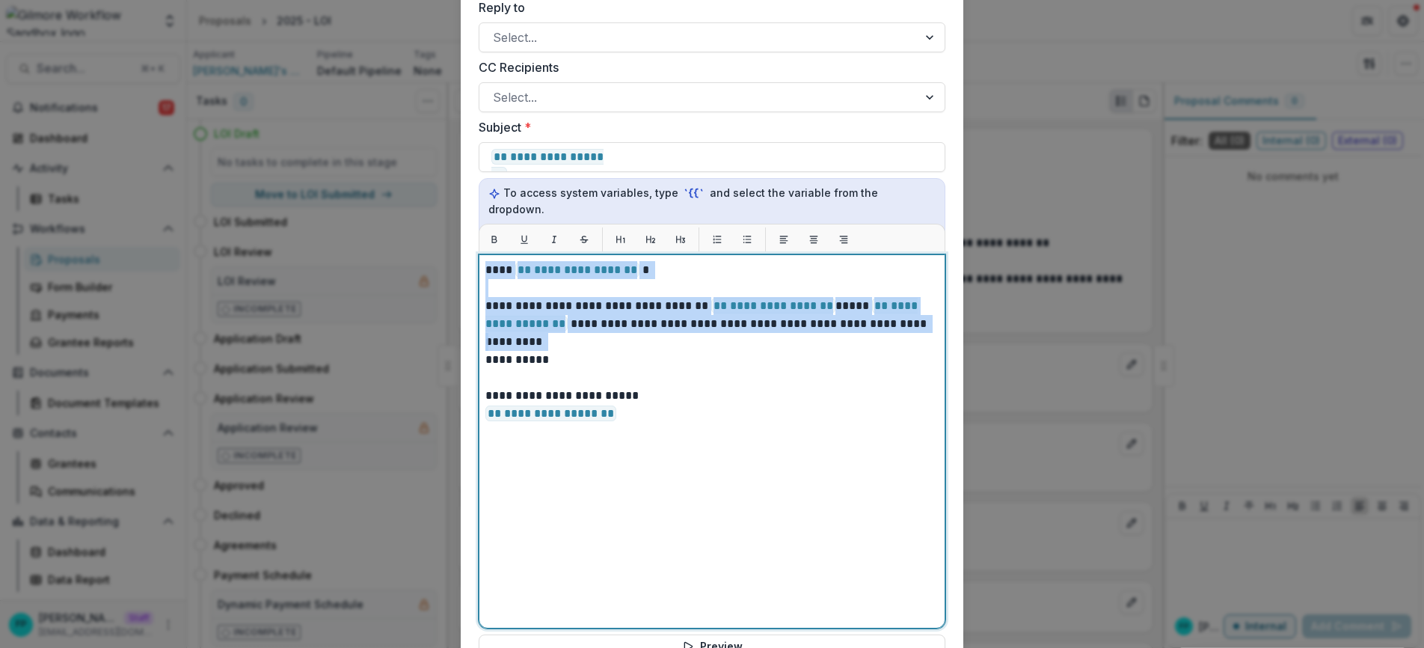
drag, startPoint x: 483, startPoint y: 254, endPoint x: 674, endPoint y: 327, distance: 204.0
click at [674, 327] on div "**********" at bounding box center [711, 441] width 453 height 360
click at [674, 333] on p at bounding box center [711, 342] width 453 height 18
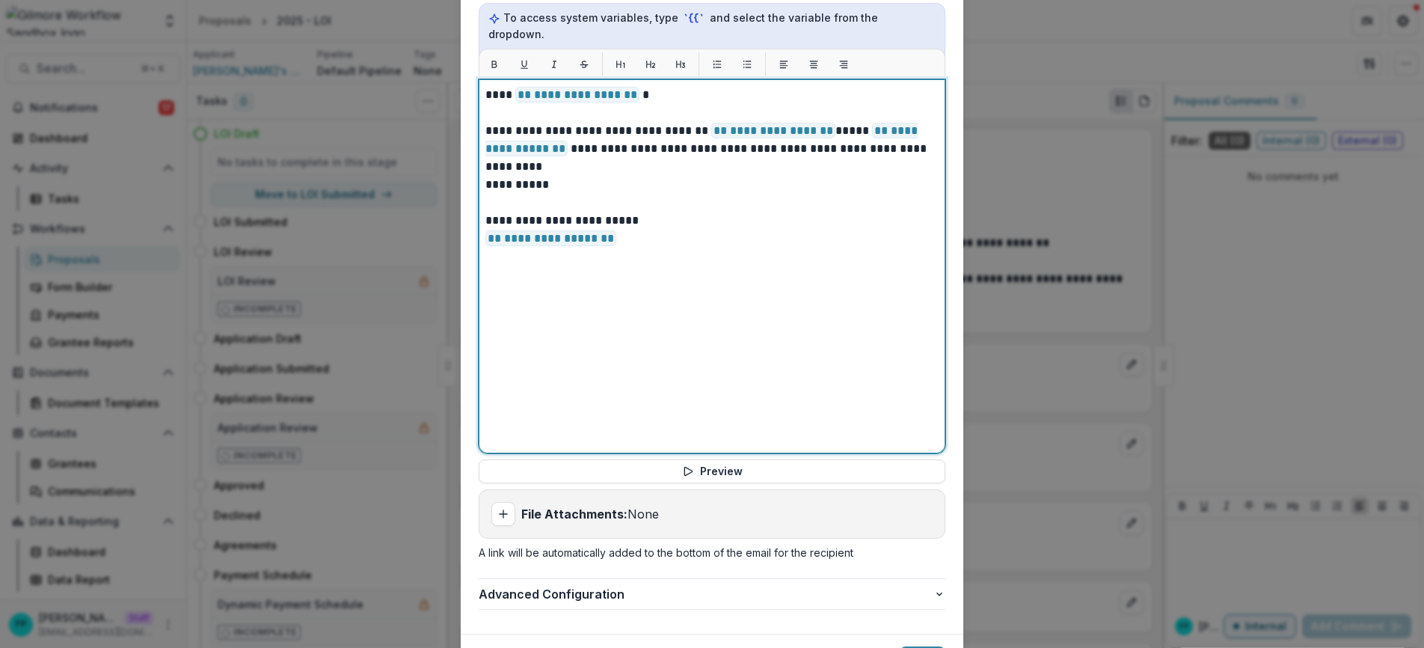
scroll to position [604, 0]
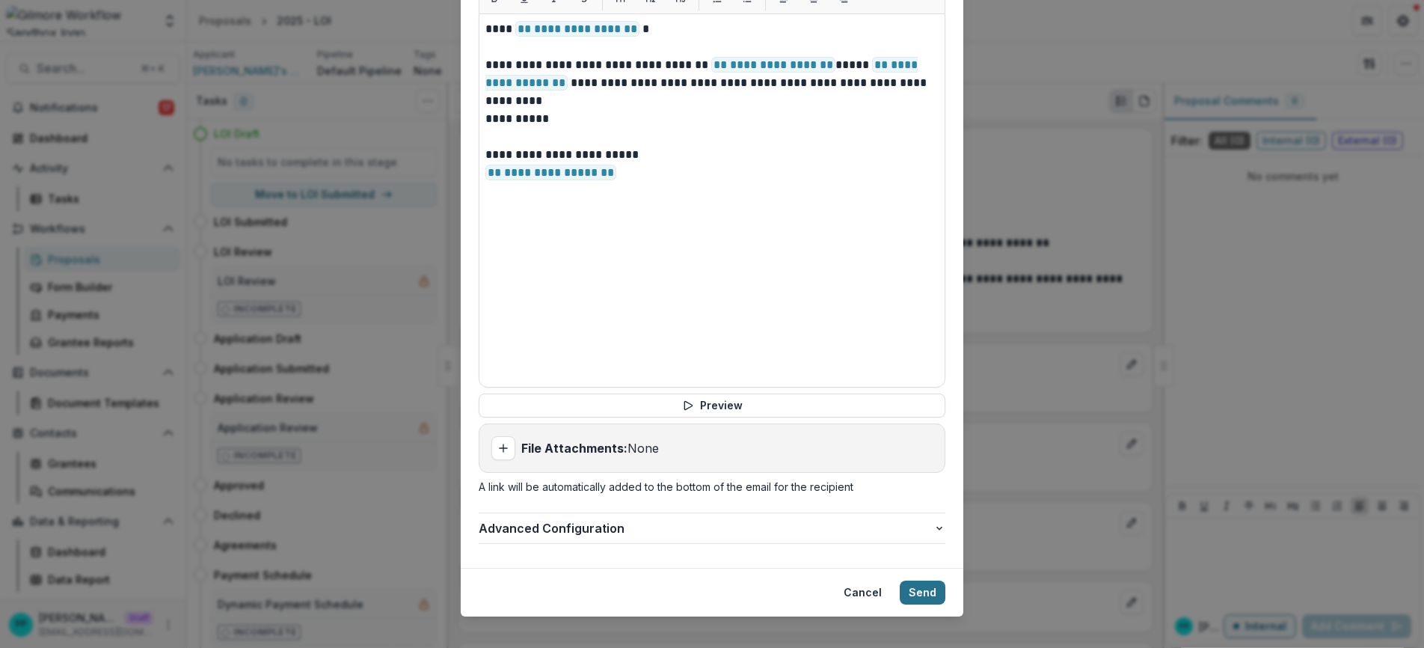
click at [922, 580] on button "Send" at bounding box center [923, 592] width 46 height 24
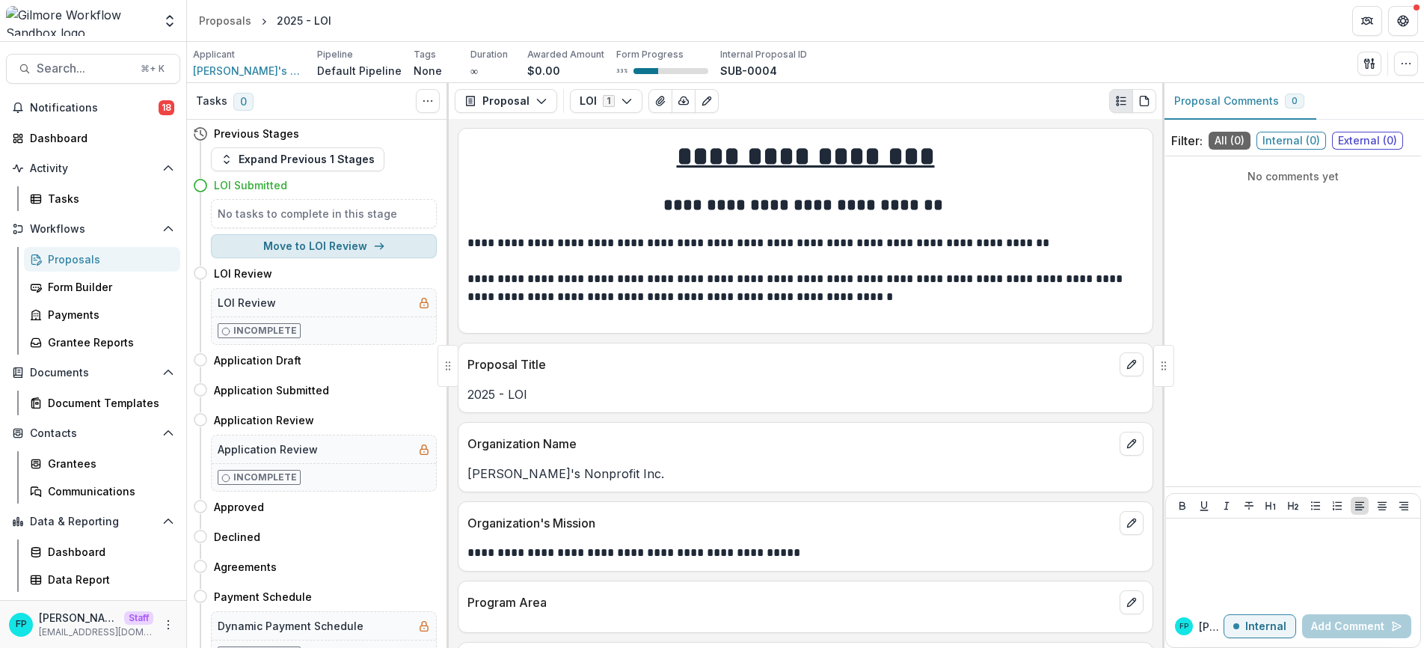
click at [351, 248] on button "Move to LOI Review" at bounding box center [324, 246] width 226 height 24
select select "**********"
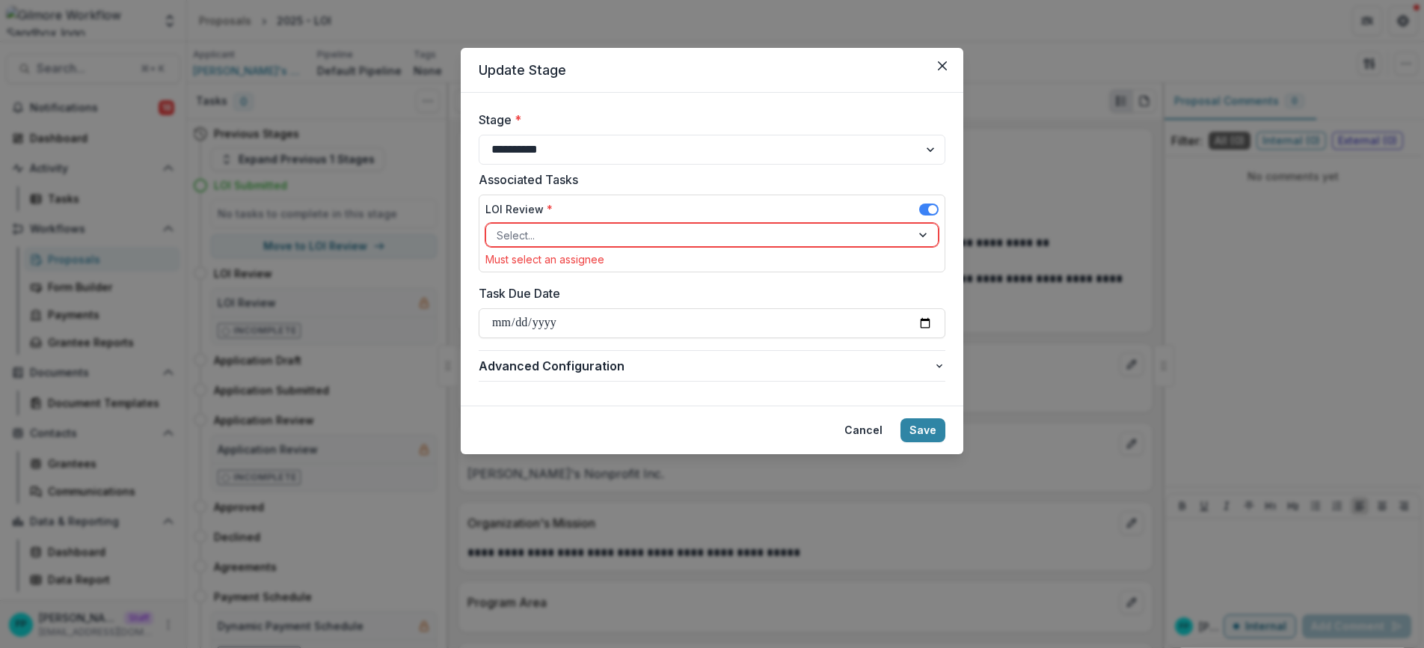
click at [692, 236] on div at bounding box center [699, 235] width 404 height 19
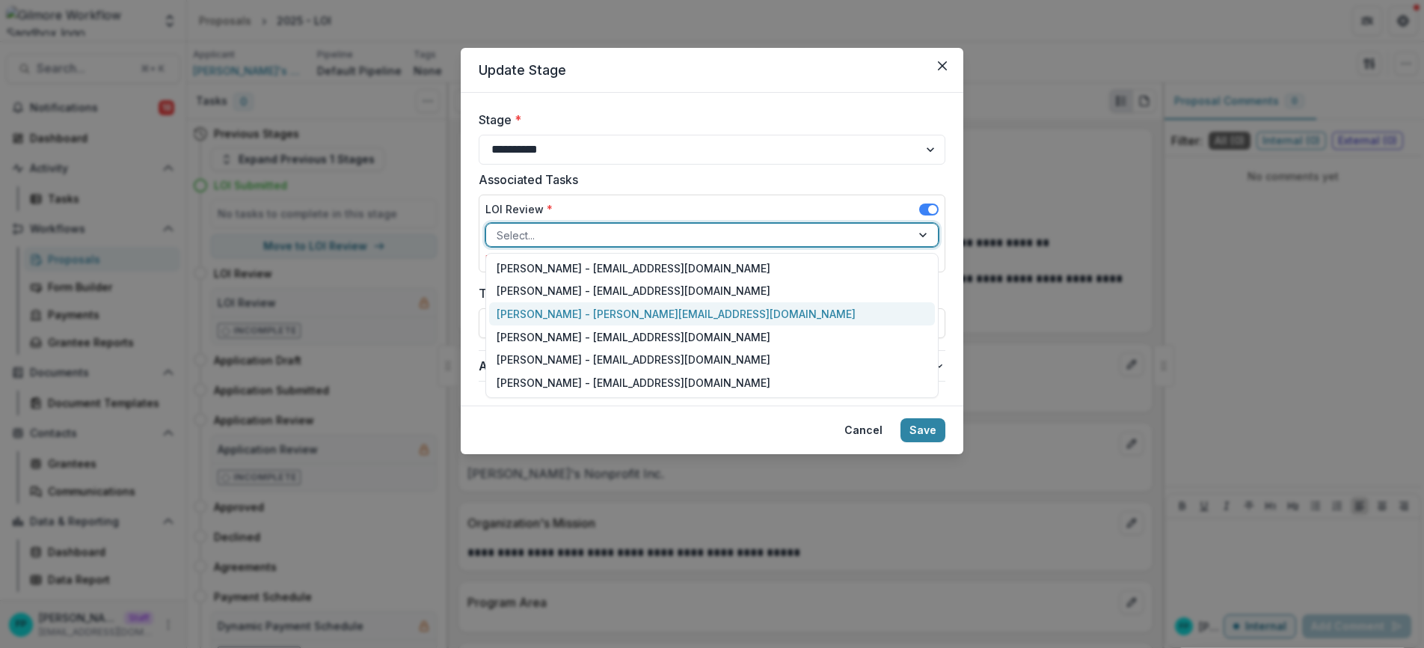
click at [565, 317] on div "Fanny Pinoul - fanny@trytemelio.com" at bounding box center [712, 313] width 446 height 23
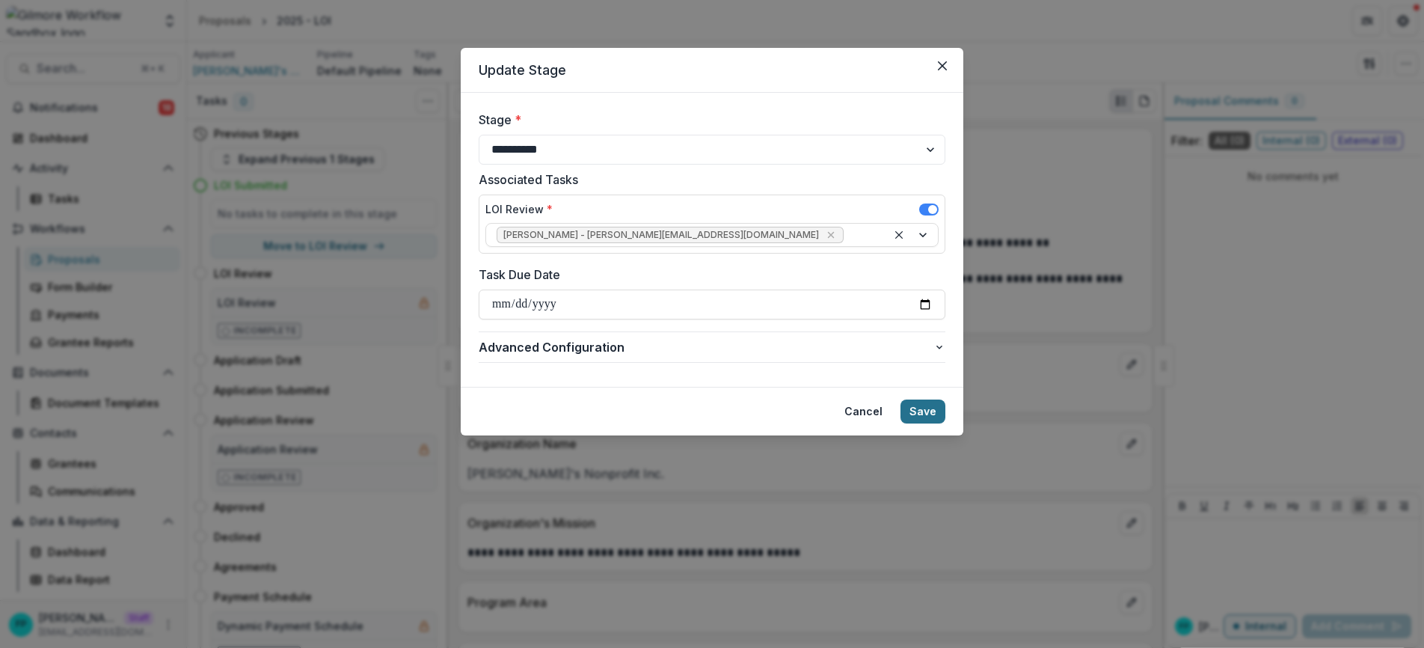
click at [929, 411] on button "Save" at bounding box center [922, 411] width 45 height 24
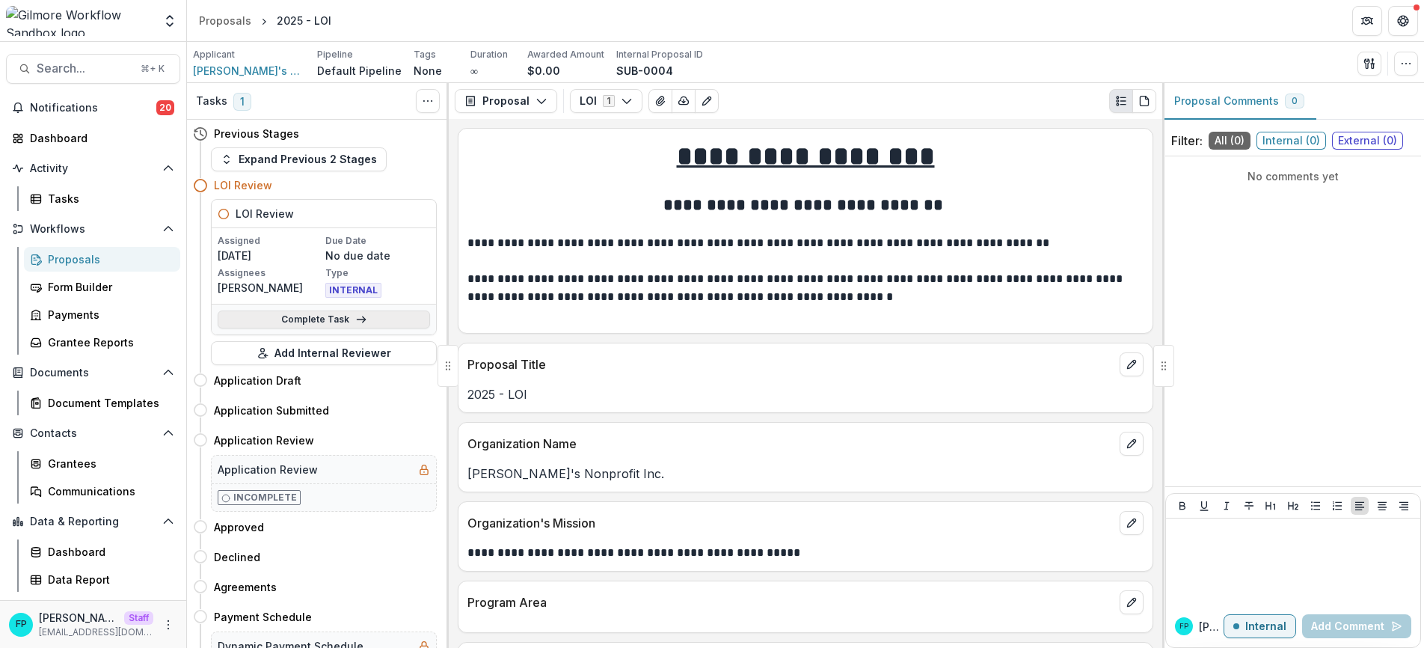
click at [328, 319] on link "Complete Task" at bounding box center [324, 319] width 212 height 18
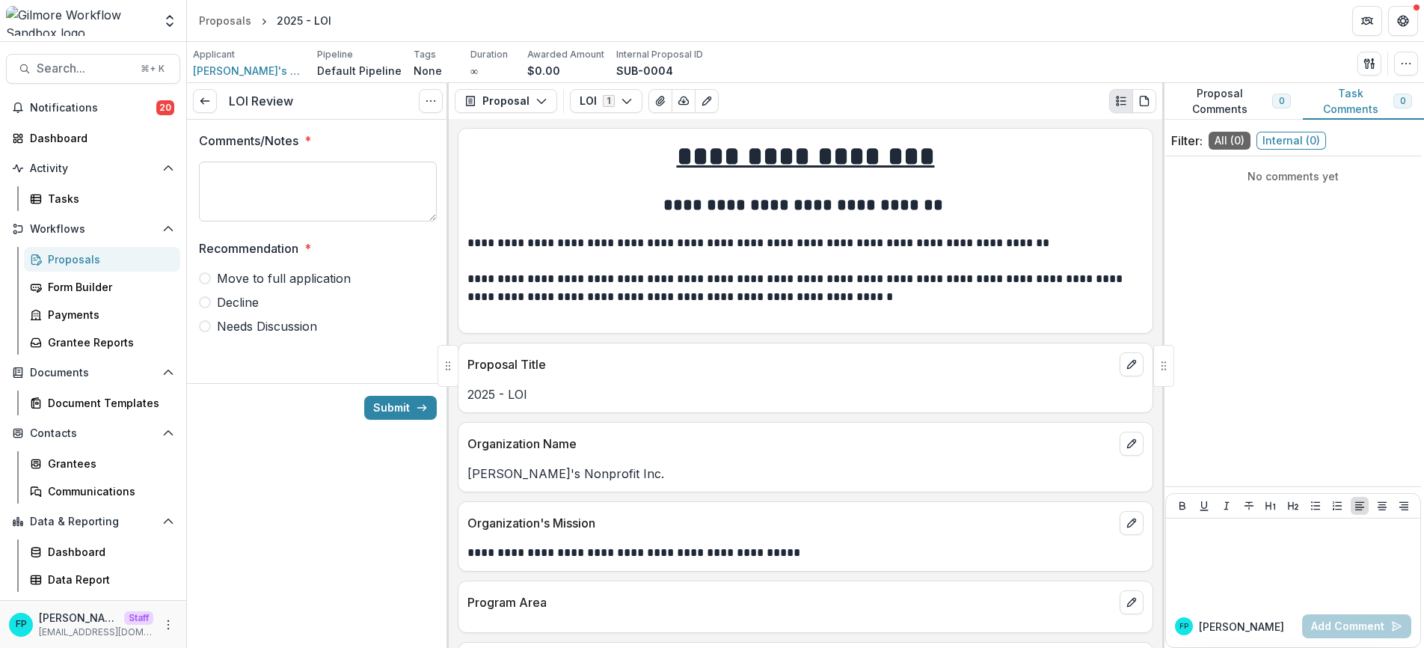
click at [265, 184] on textarea "Comments/Notes *" at bounding box center [318, 192] width 238 height 60
type textarea "**********"
click at [207, 280] on span at bounding box center [205, 278] width 12 height 12
click at [236, 306] on span "Decline" at bounding box center [238, 302] width 42 height 18
click at [209, 325] on span at bounding box center [205, 326] width 12 height 12
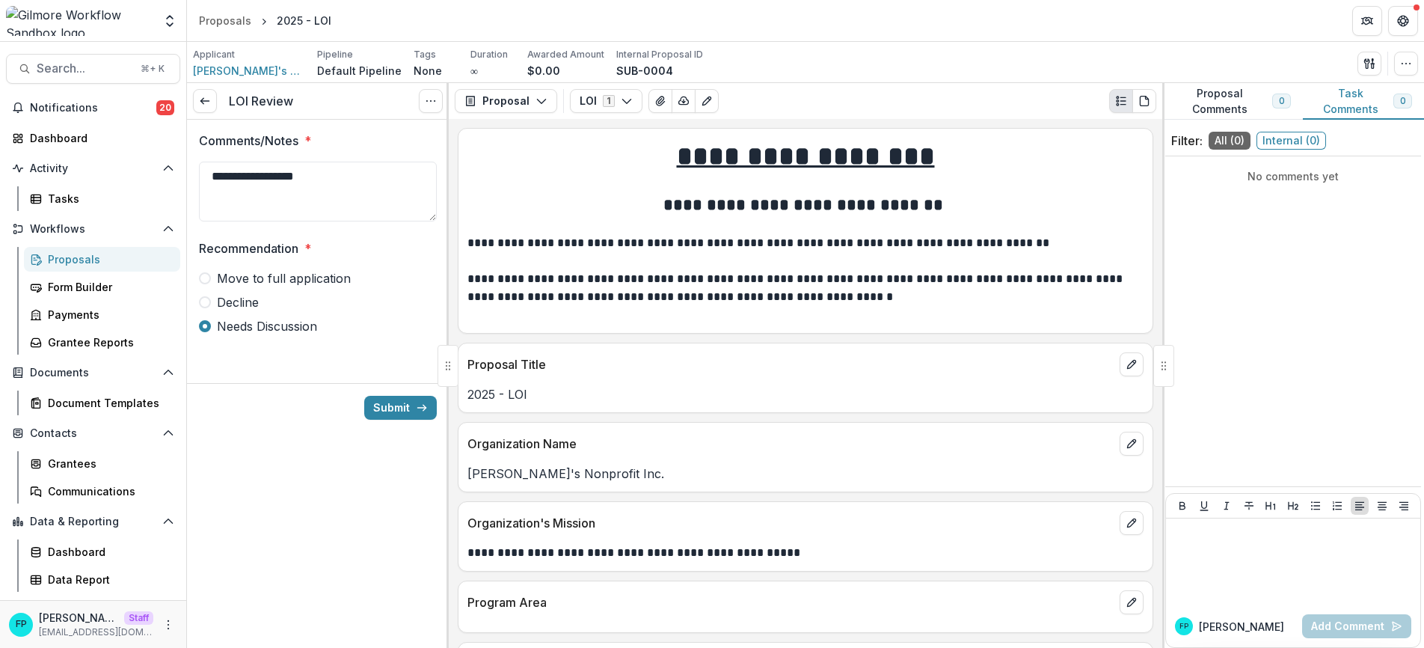
click at [207, 278] on span at bounding box center [205, 278] width 12 height 12
click at [399, 407] on button "Submit" at bounding box center [400, 408] width 73 height 24
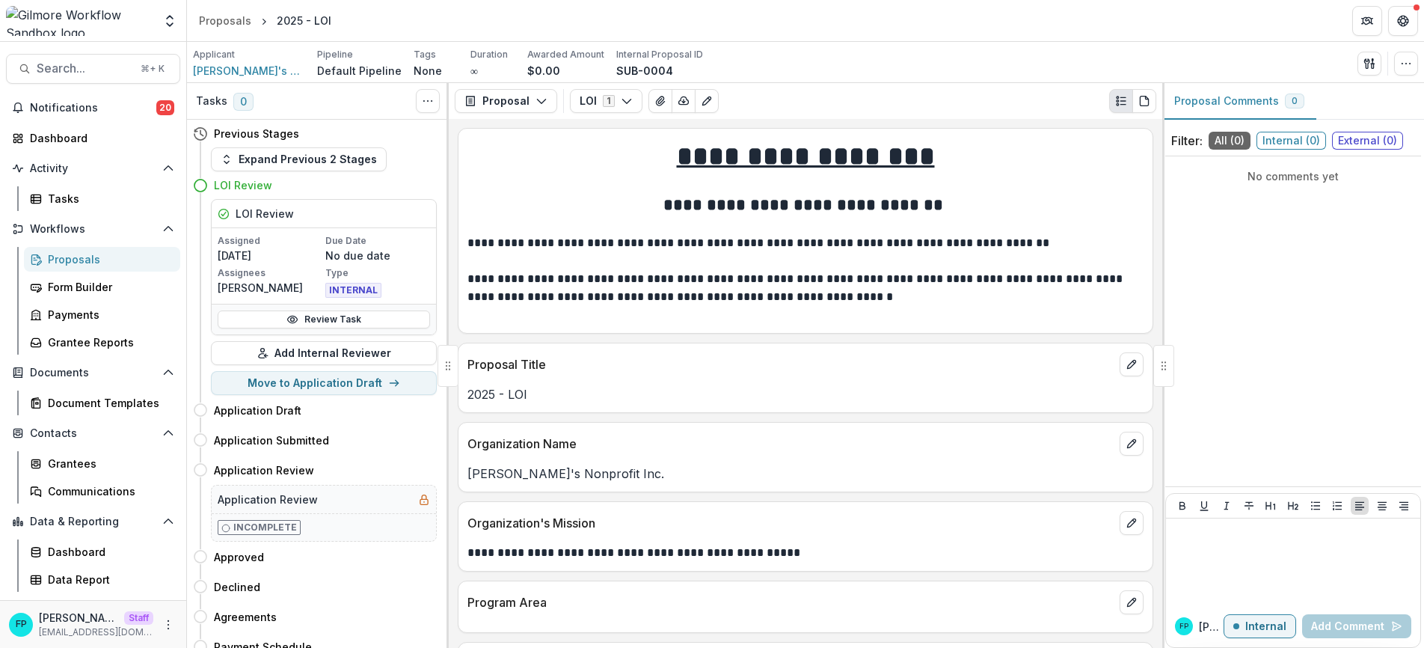
scroll to position [95, 0]
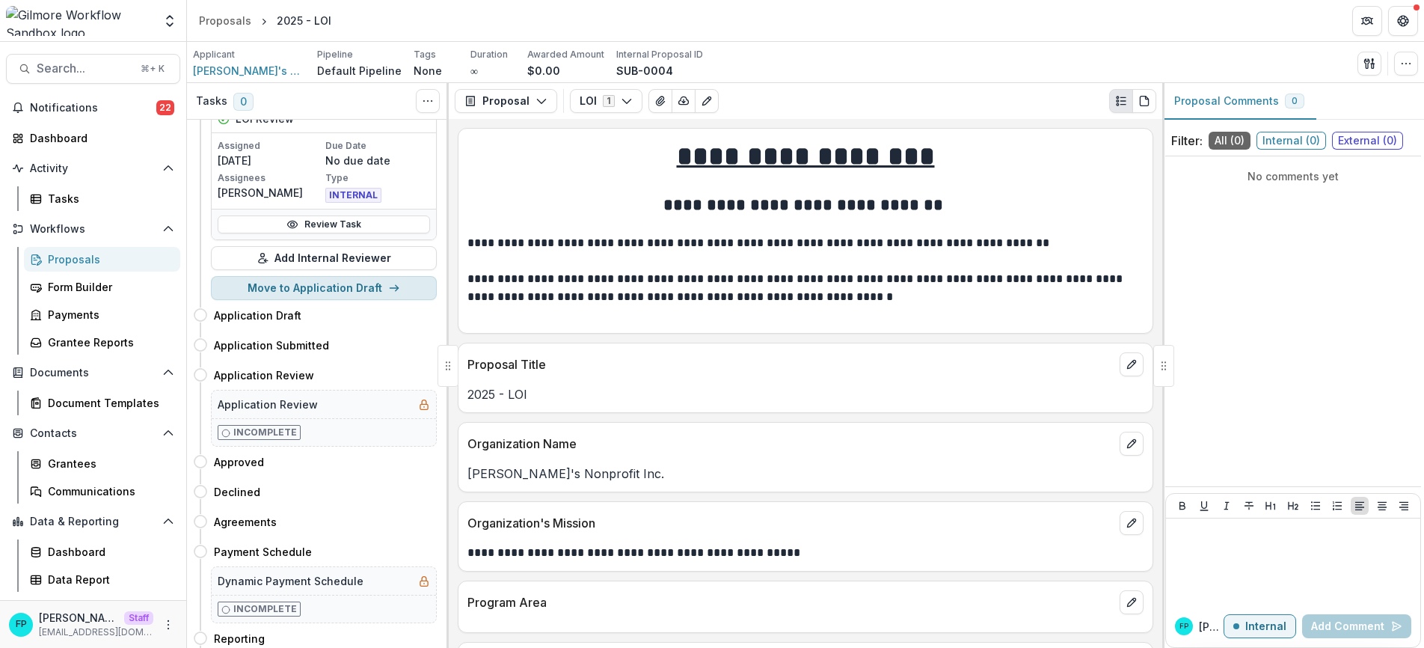
click at [336, 289] on button "Move to Application Draft" at bounding box center [324, 288] width 226 height 24
select select "**********"
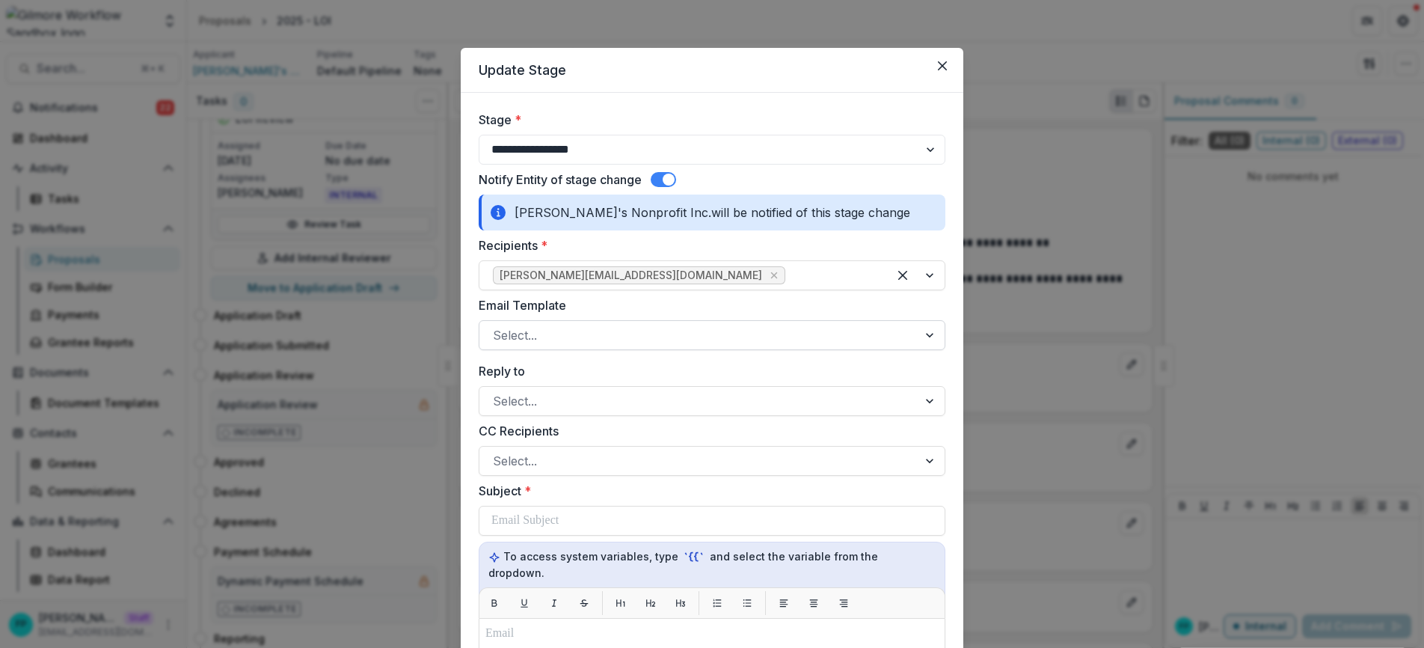
click at [666, 339] on div at bounding box center [698, 335] width 411 height 21
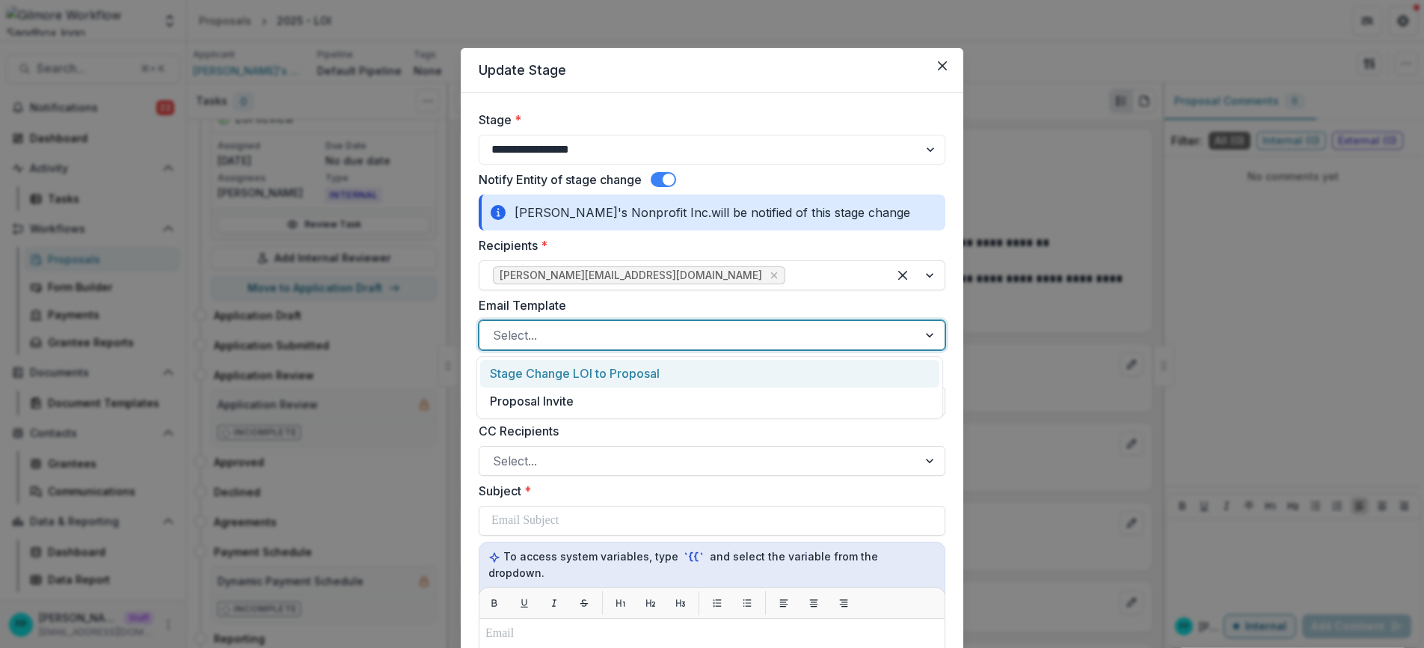
click at [574, 375] on div "Stage Change LOI to Proposal" at bounding box center [709, 374] width 459 height 28
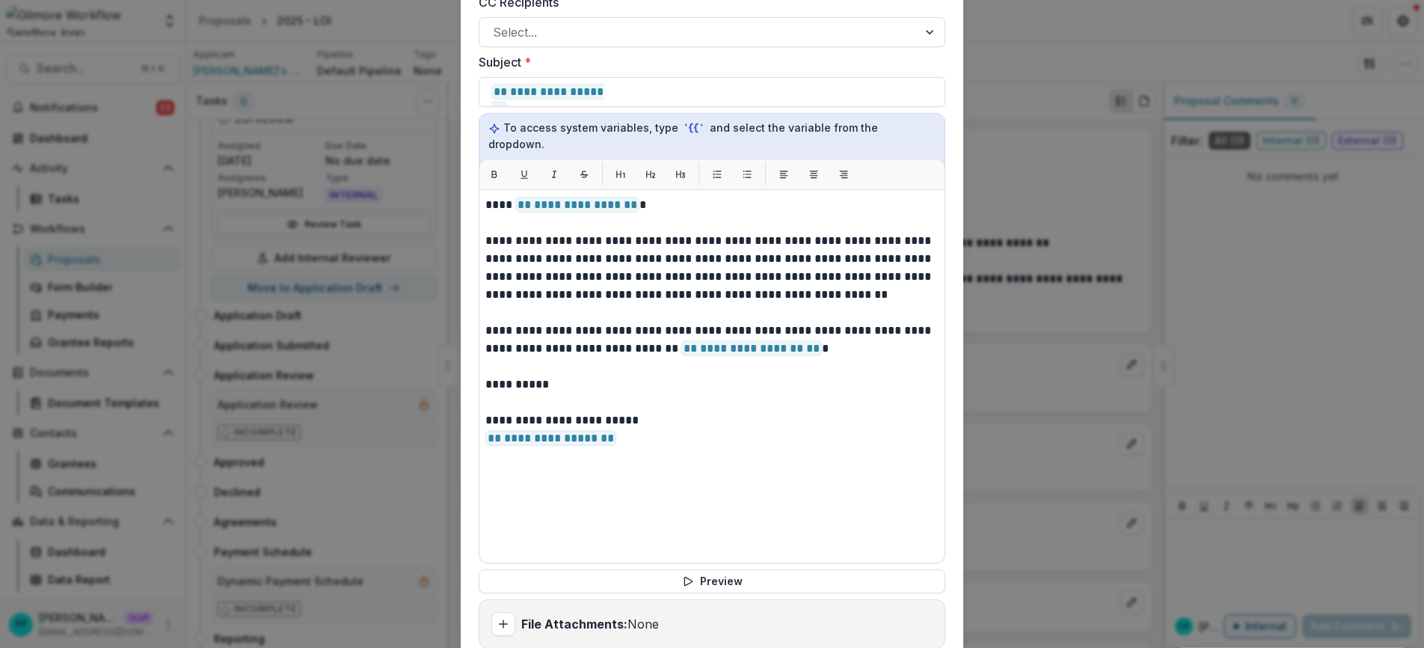
scroll to position [429, 0]
click at [692, 568] on button "Preview" at bounding box center [712, 580] width 467 height 24
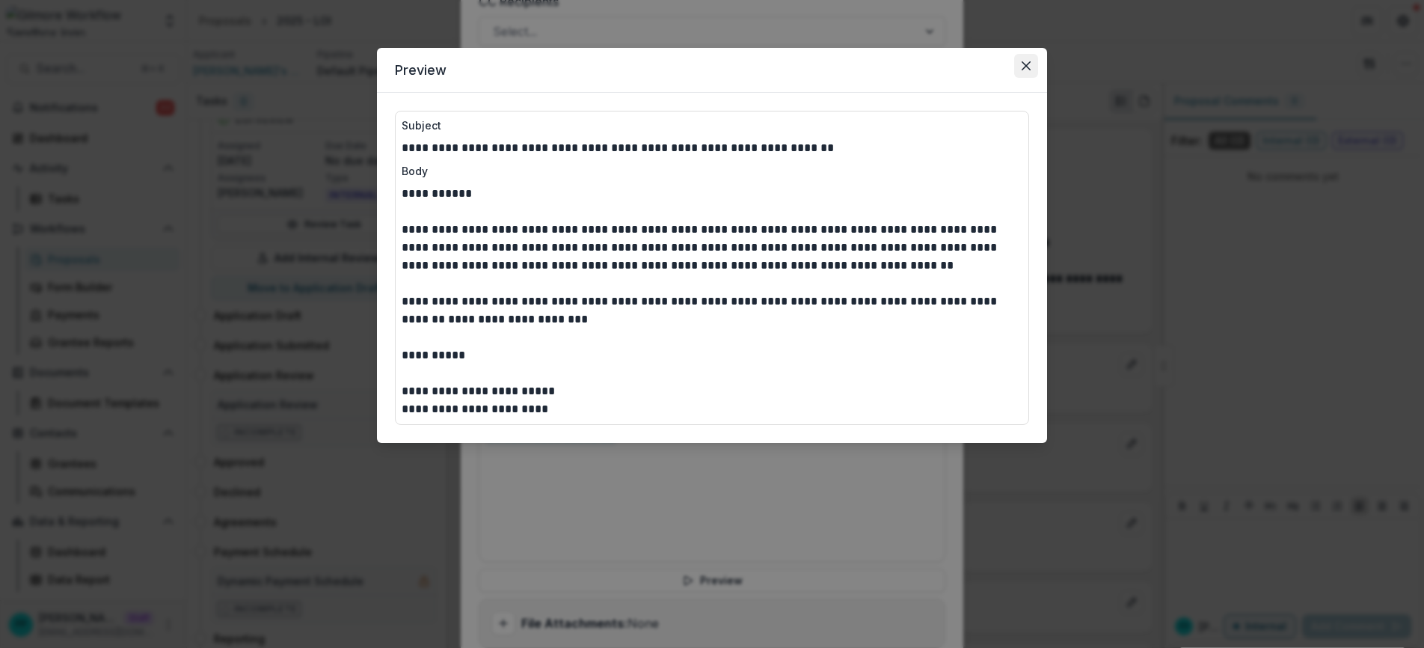
click at [1028, 69] on icon "Close" at bounding box center [1025, 65] width 9 height 9
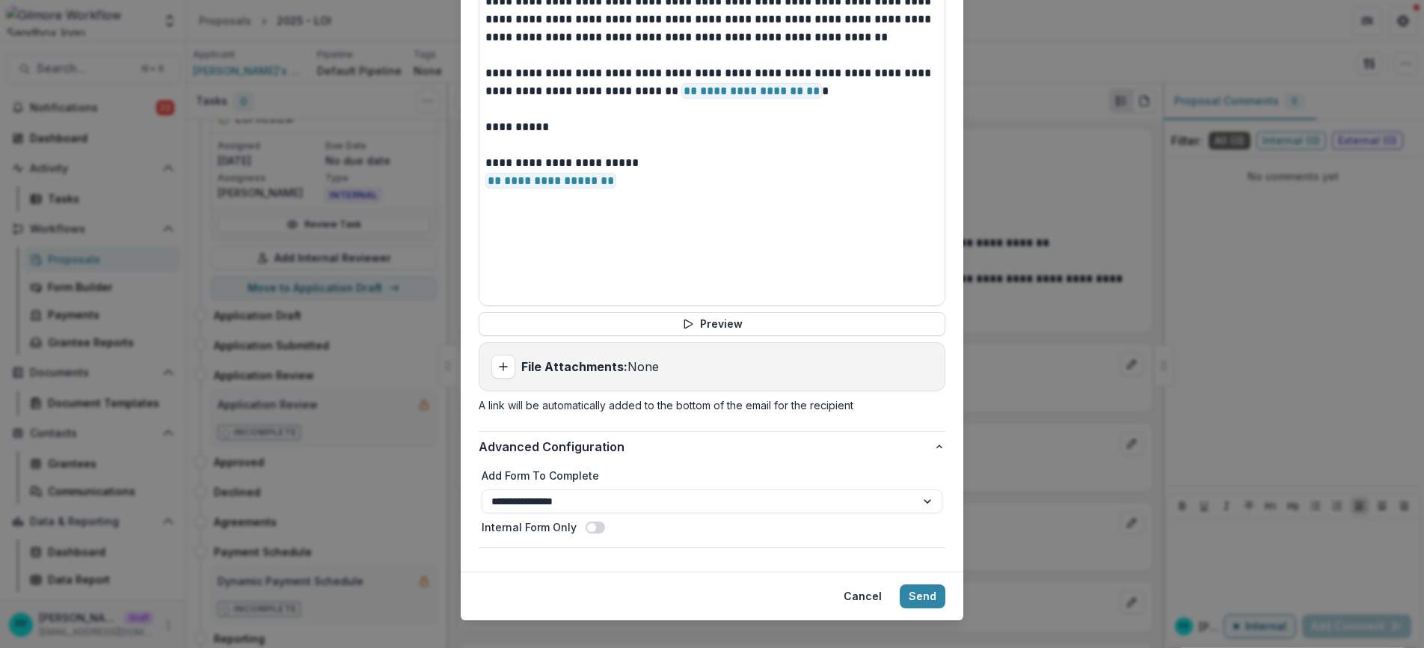
scroll to position [689, 0]
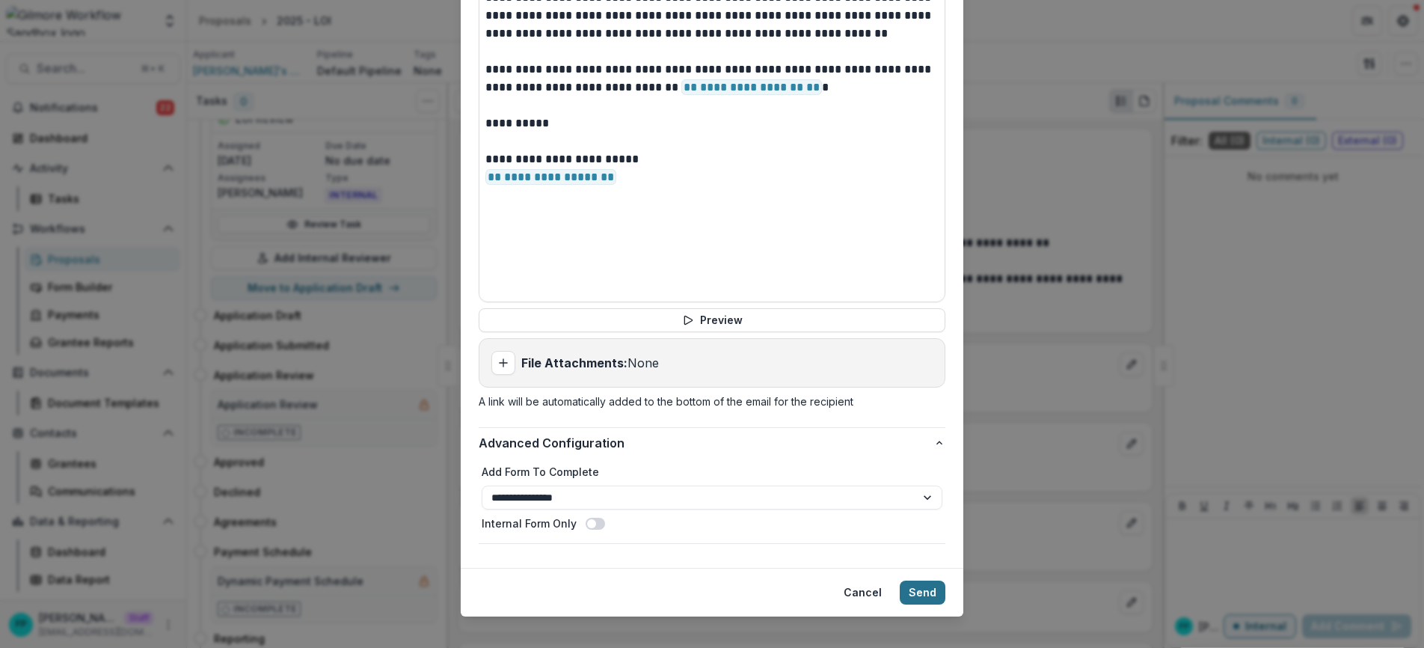
click at [923, 580] on button "Send" at bounding box center [923, 592] width 46 height 24
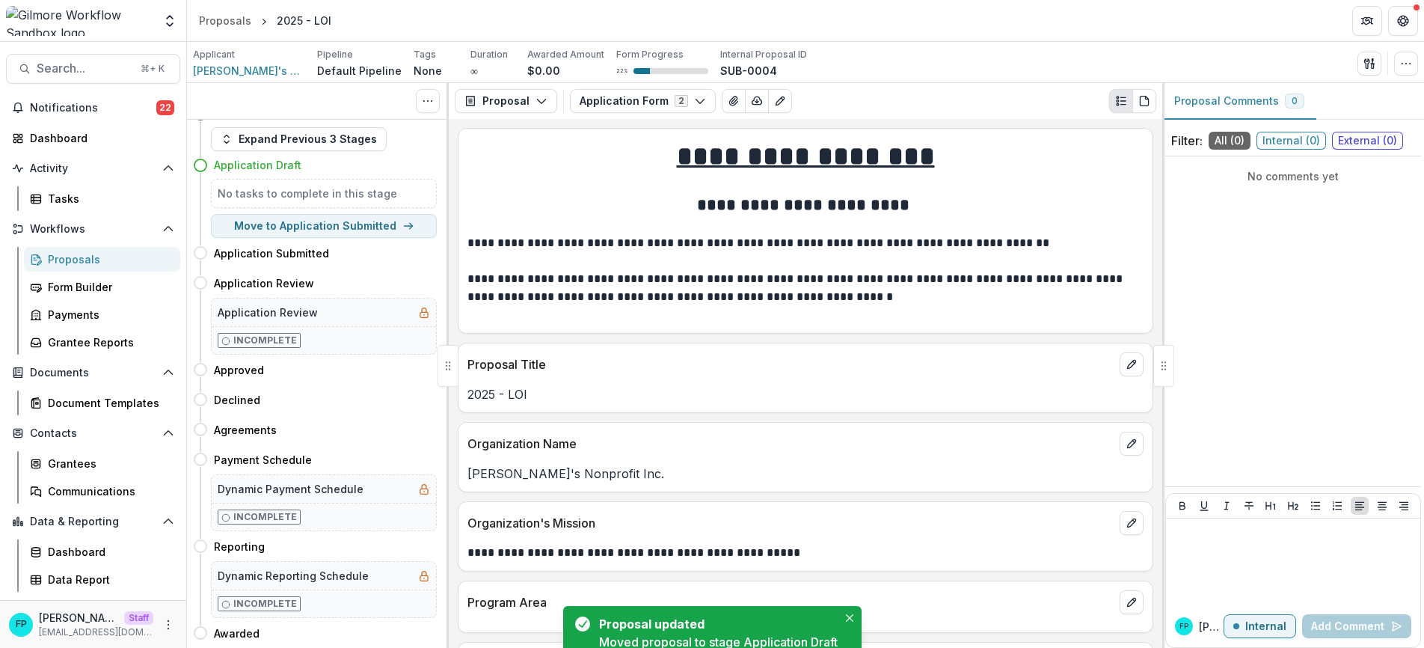
scroll to position [0, 0]
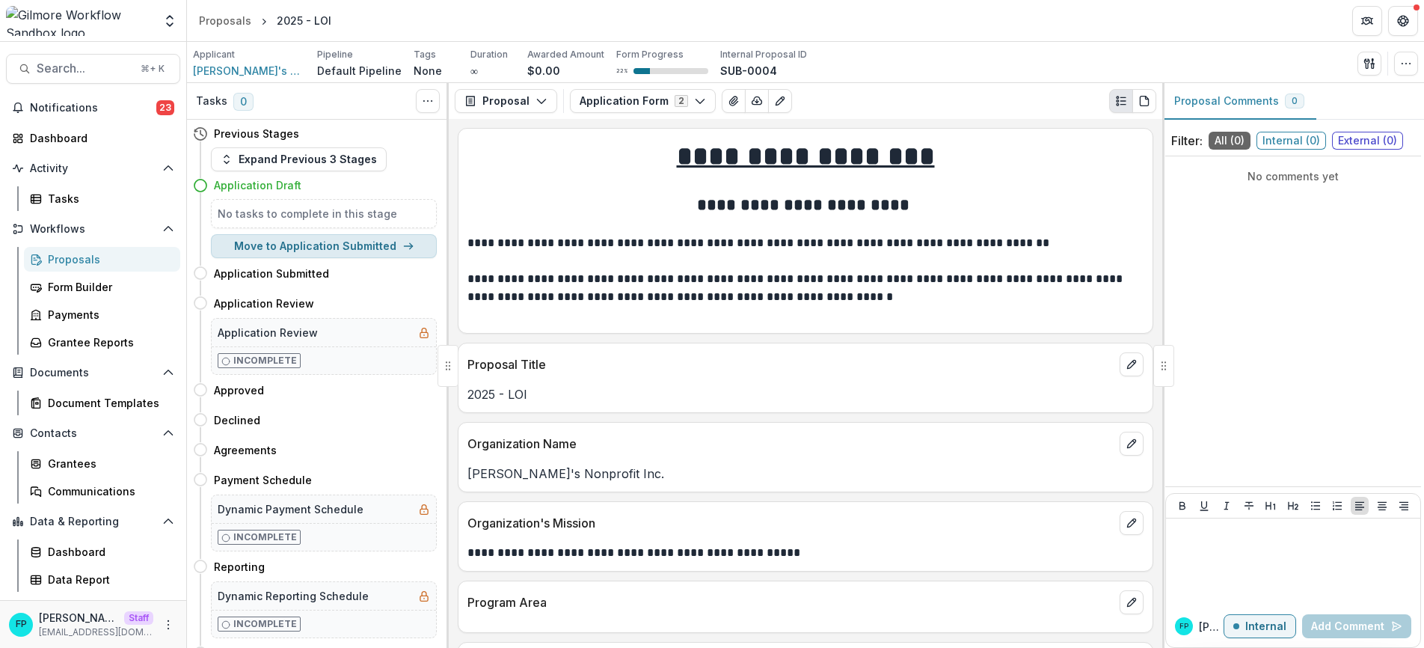
click at [317, 249] on button "Move to Application Submitted" at bounding box center [324, 246] width 226 height 24
select select "**********"
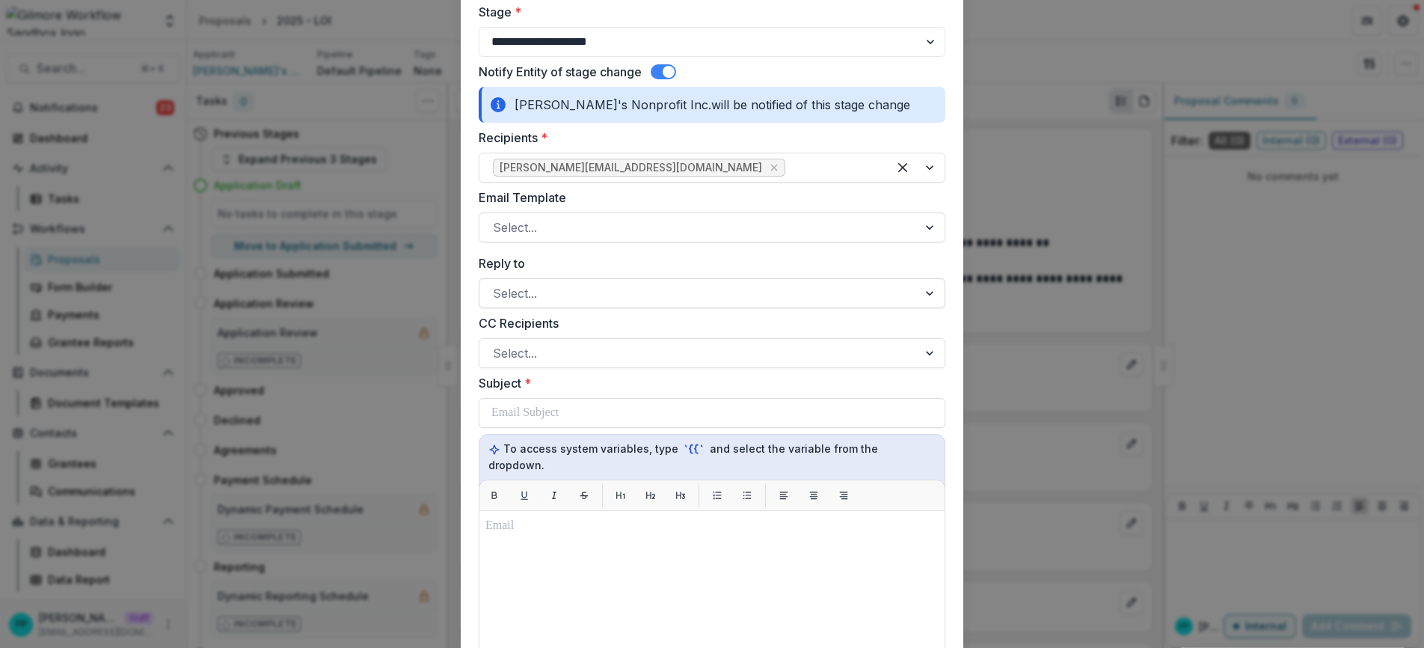
scroll to position [113, 0]
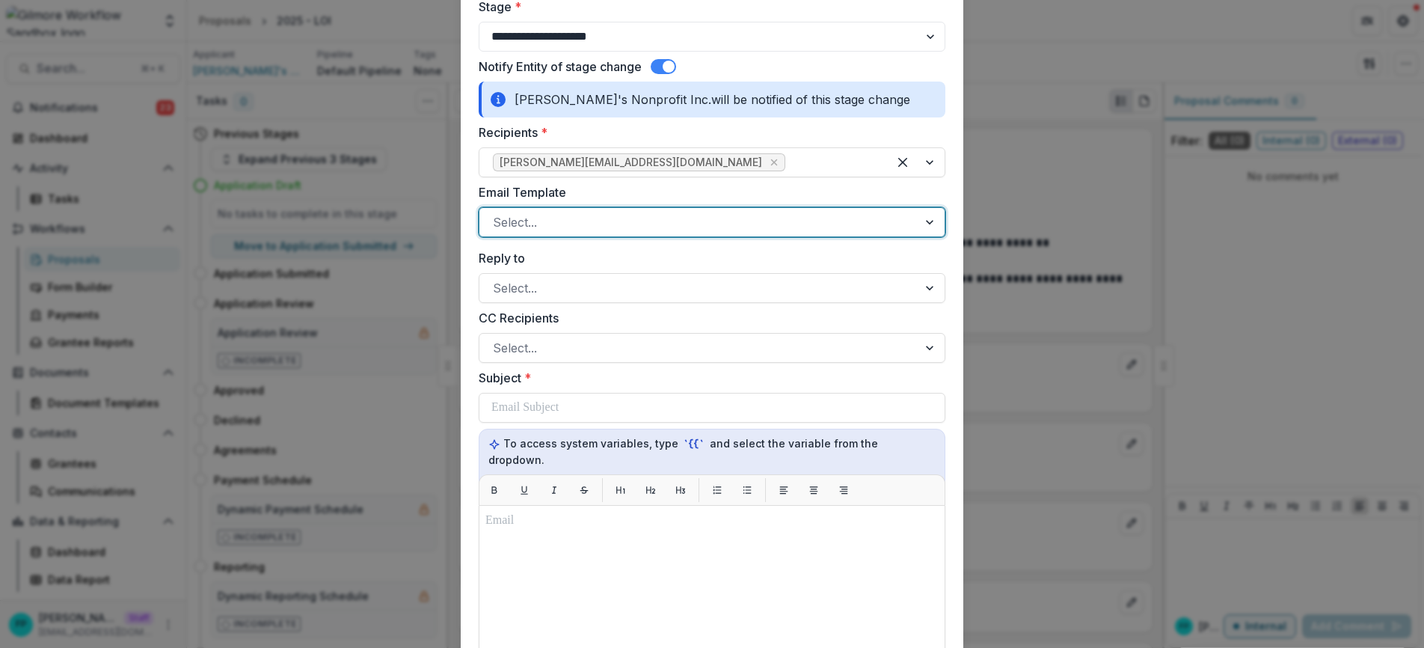
click at [615, 222] on div at bounding box center [698, 222] width 411 height 21
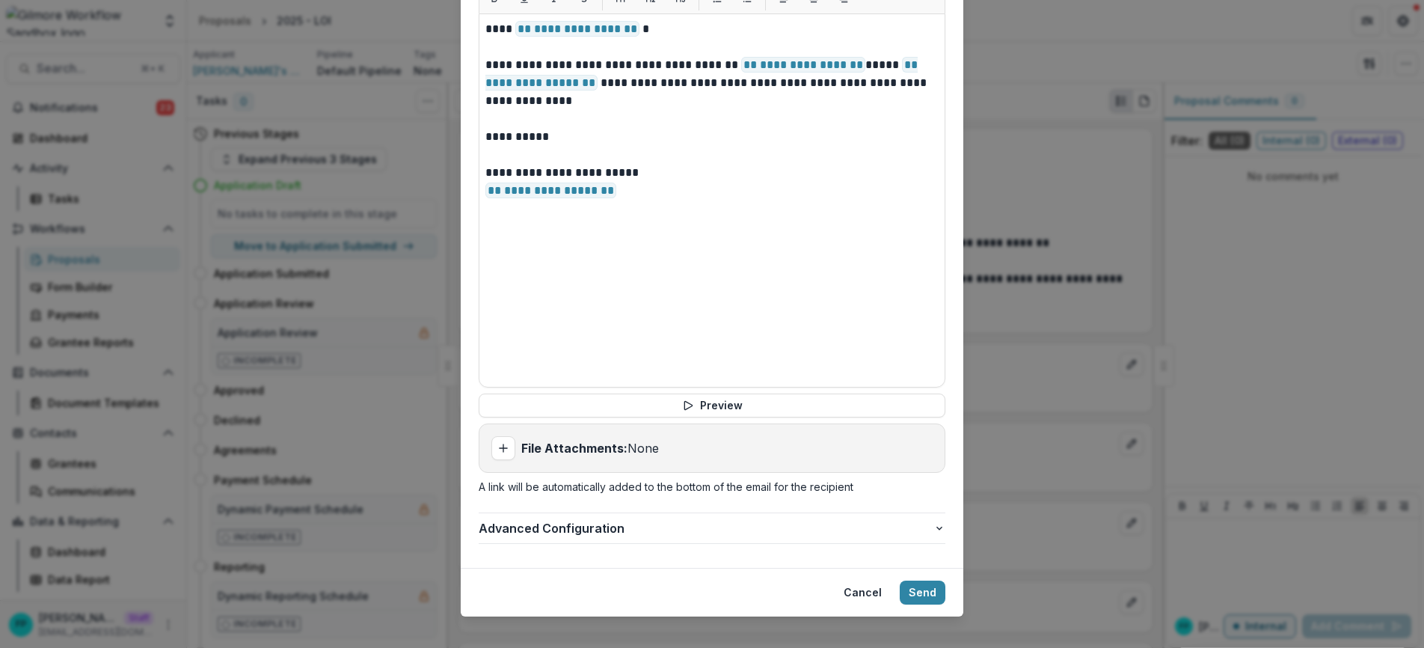
scroll to position [604, 0]
click at [916, 580] on button "Send" at bounding box center [923, 592] width 46 height 24
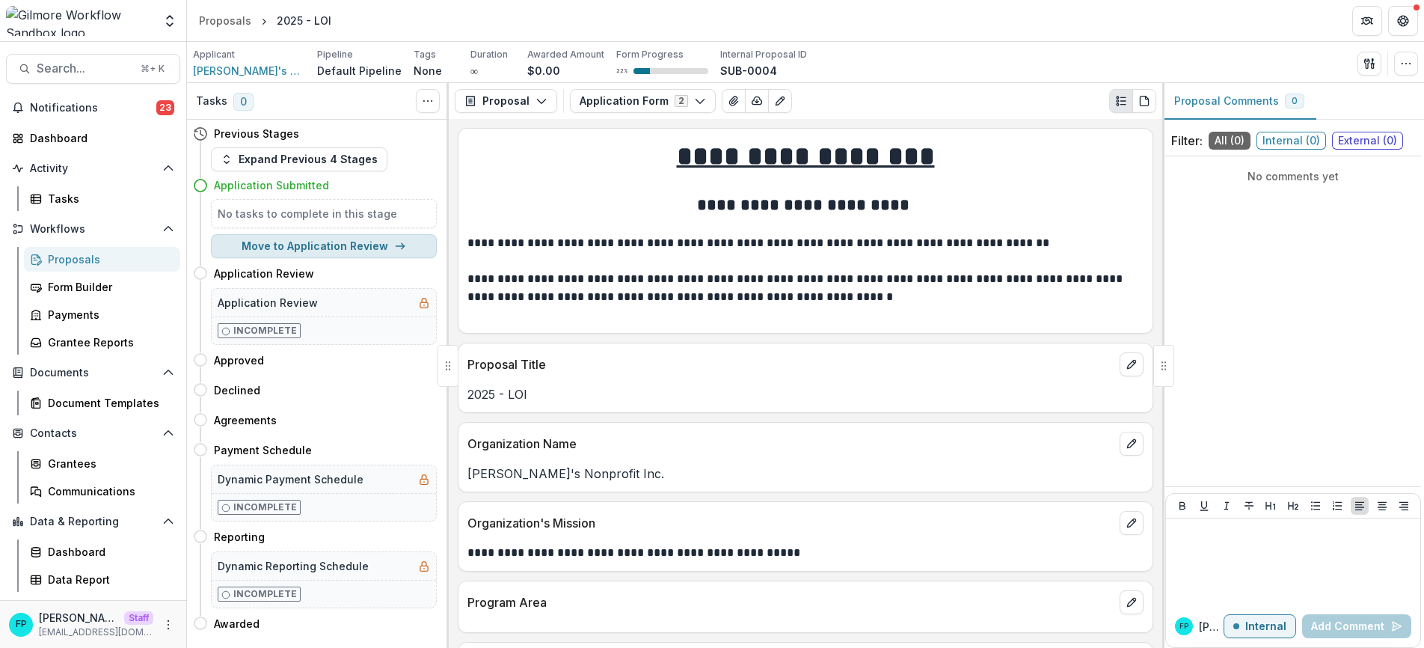
click at [347, 250] on button "Move to Application Review" at bounding box center [324, 246] width 226 height 24
select select "**********"
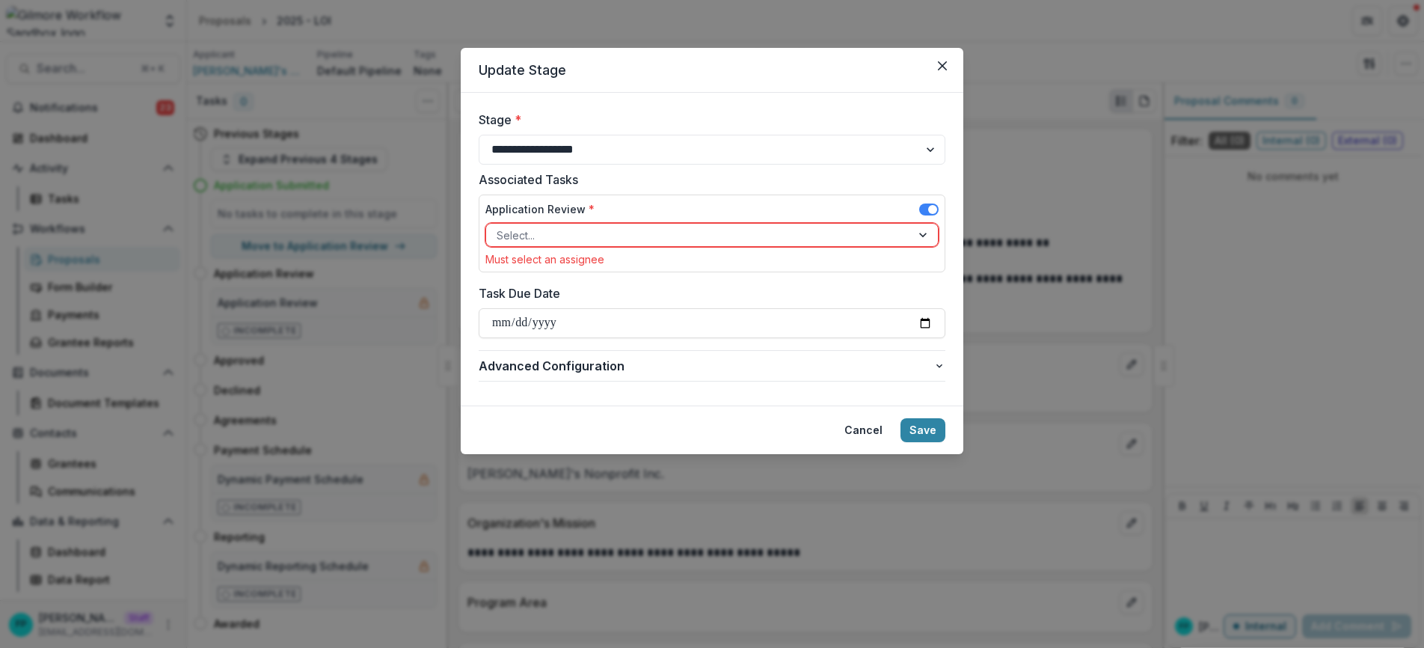
click at [571, 238] on div at bounding box center [699, 235] width 404 height 19
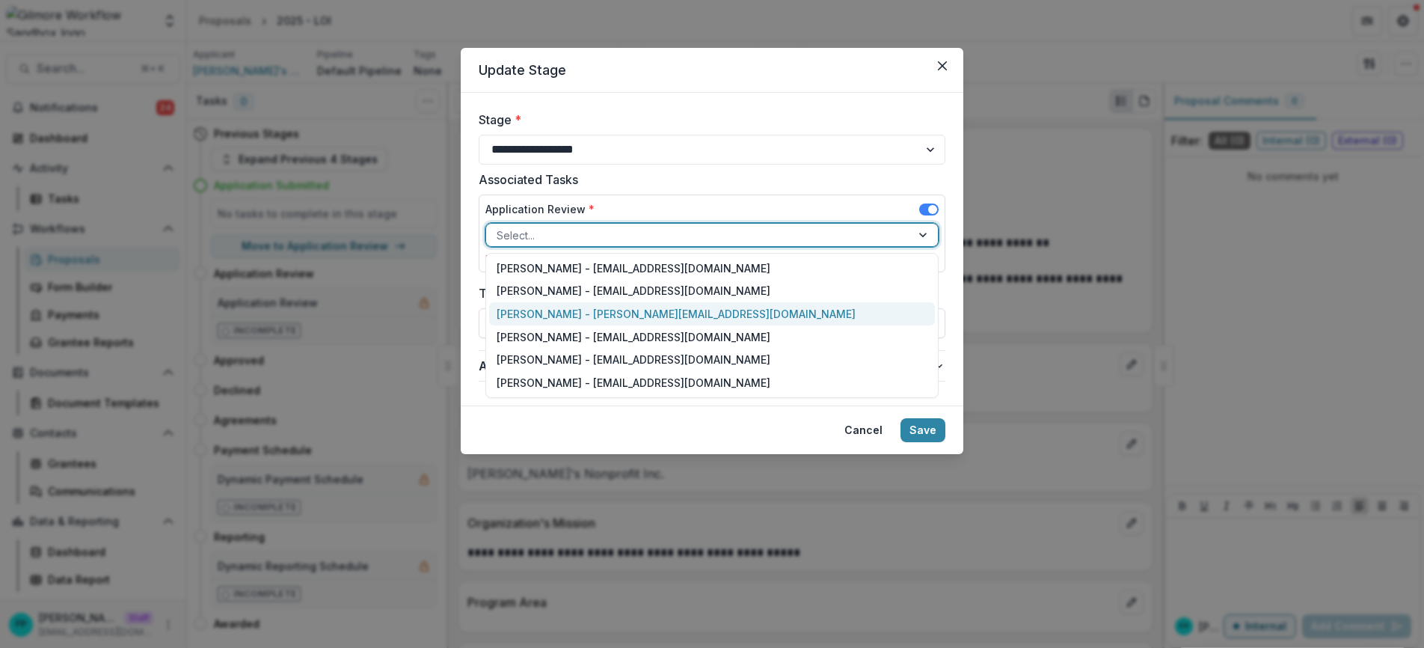
click at [559, 307] on div "Fanny Pinoul - fanny@trytemelio.com" at bounding box center [712, 313] width 446 height 23
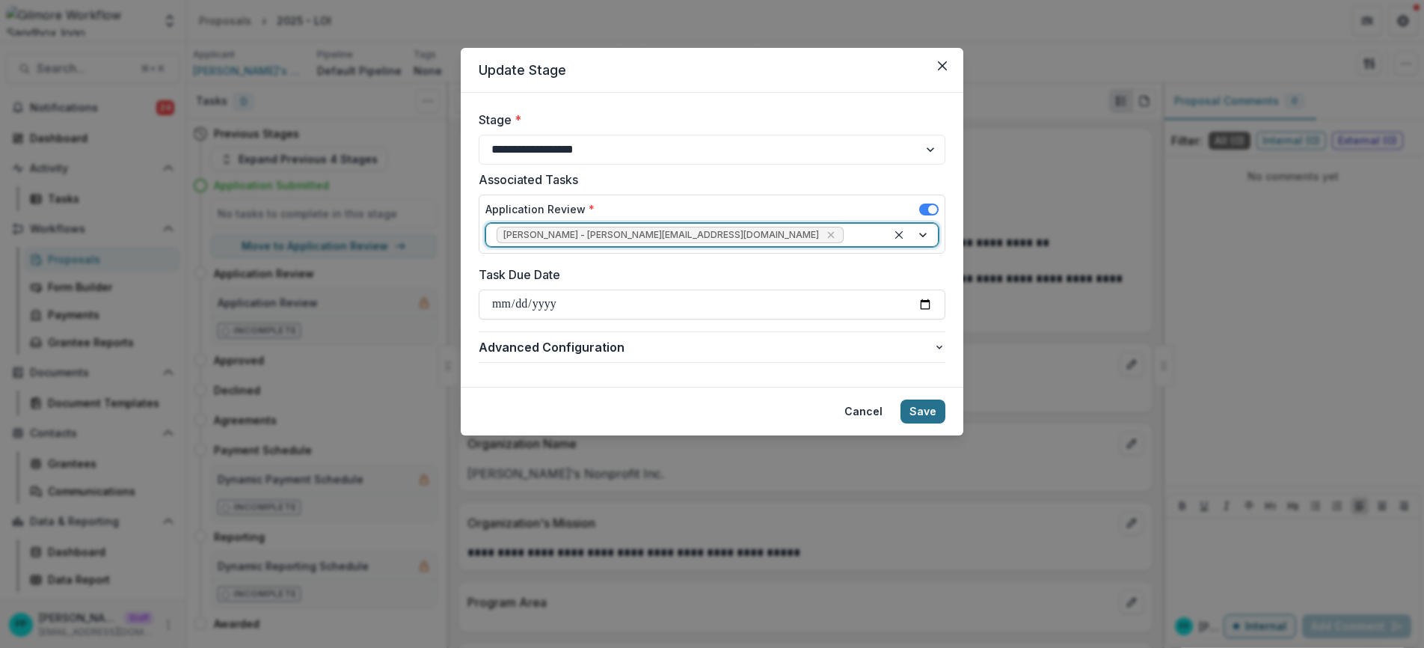
click at [926, 412] on button "Save" at bounding box center [922, 411] width 45 height 24
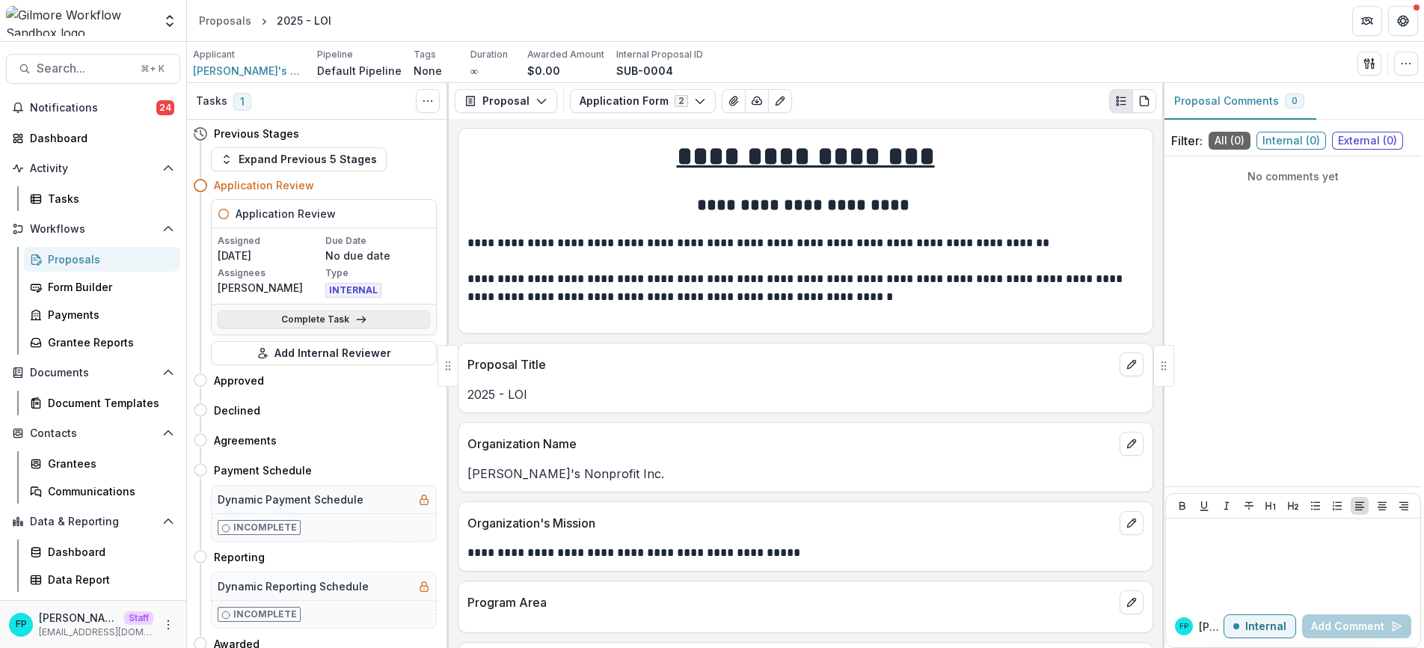
click at [343, 320] on link "Complete Task" at bounding box center [324, 319] width 212 height 18
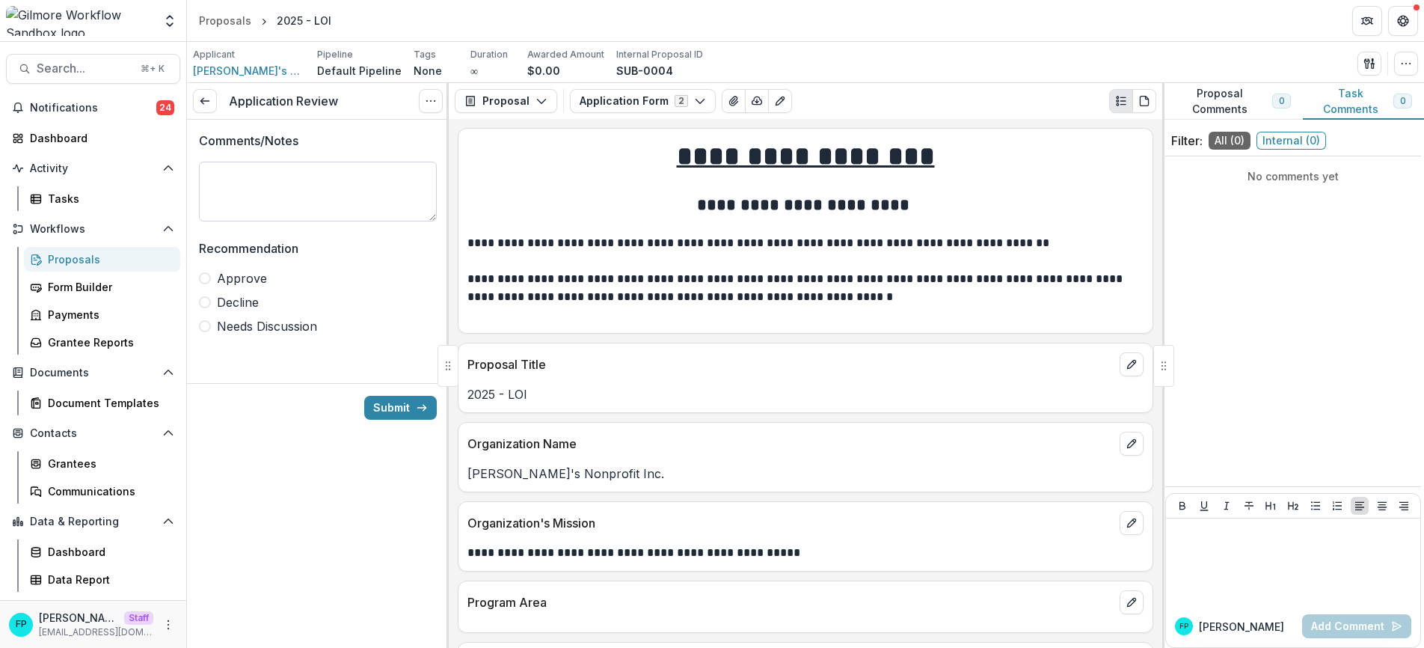
click at [310, 200] on textarea "Comments/Notes" at bounding box center [318, 192] width 238 height 60
click at [229, 281] on span "Approve" at bounding box center [242, 278] width 50 height 18
type textarea "*******"
click at [408, 410] on button "Submit" at bounding box center [400, 408] width 73 height 24
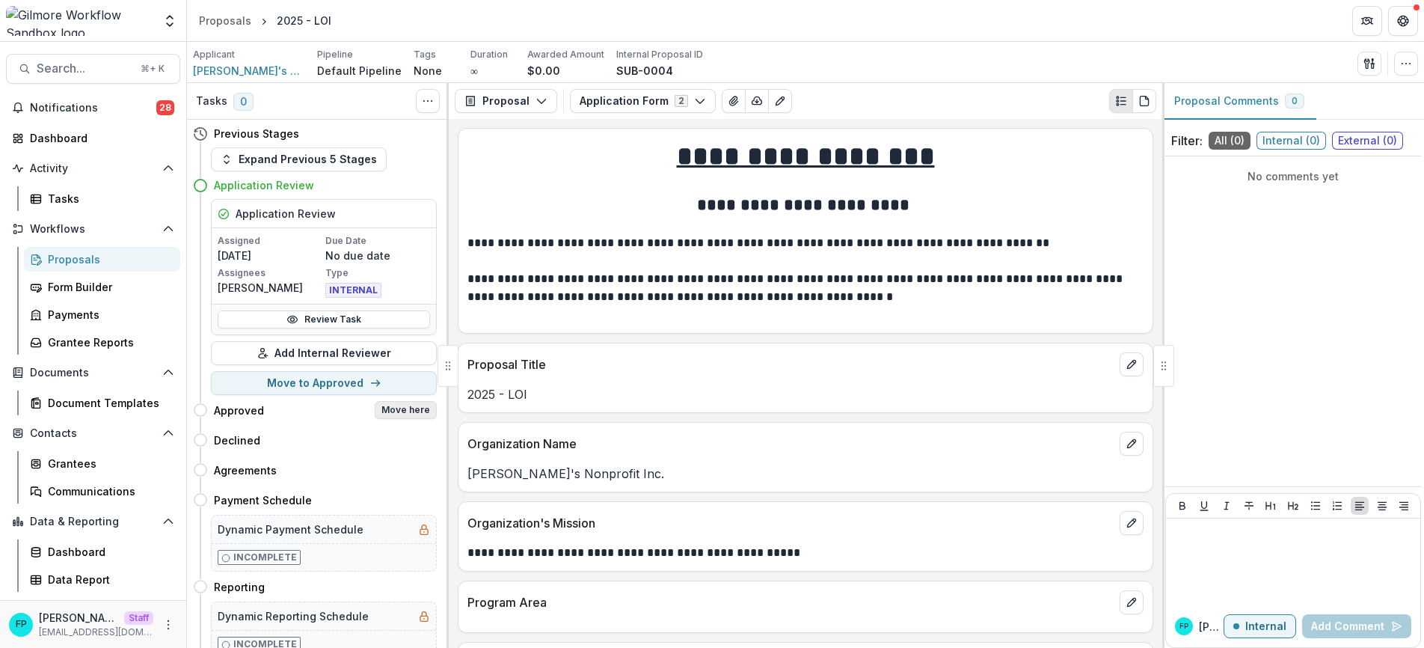
scroll to position [40, 0]
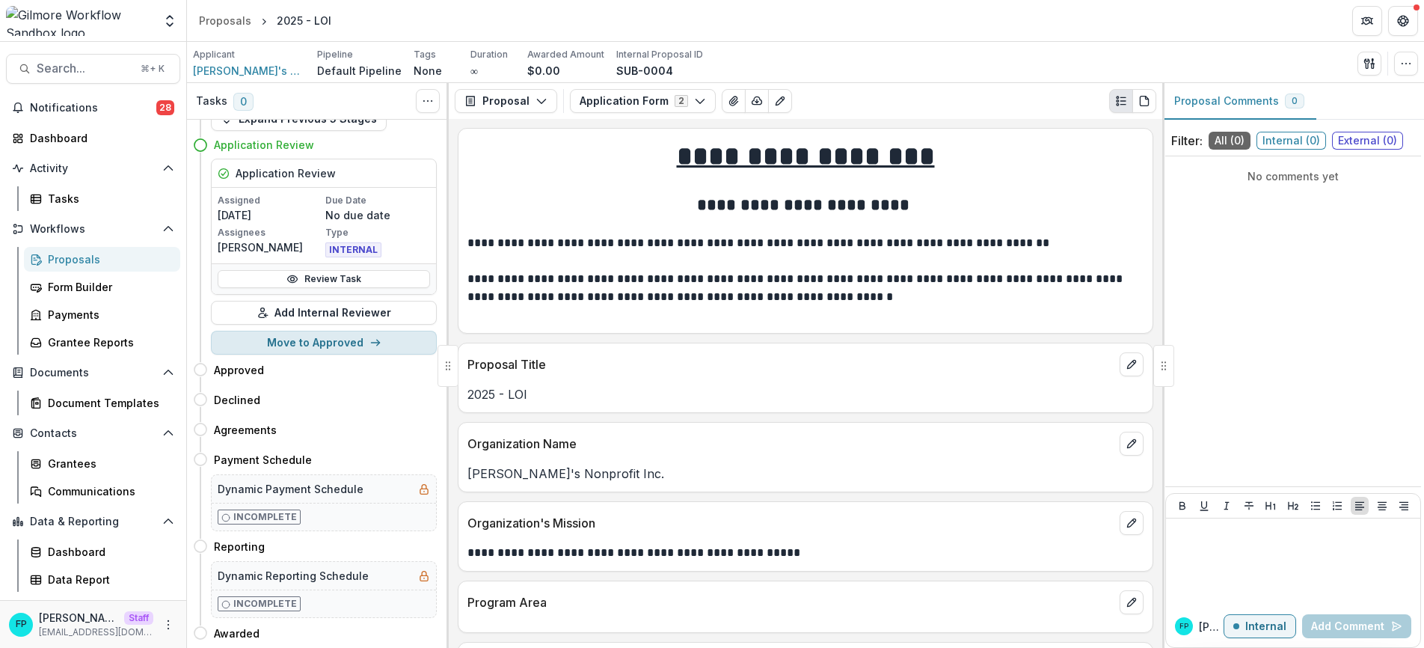
click at [301, 340] on button "Move to Approved" at bounding box center [324, 343] width 226 height 24
select select "********"
select select
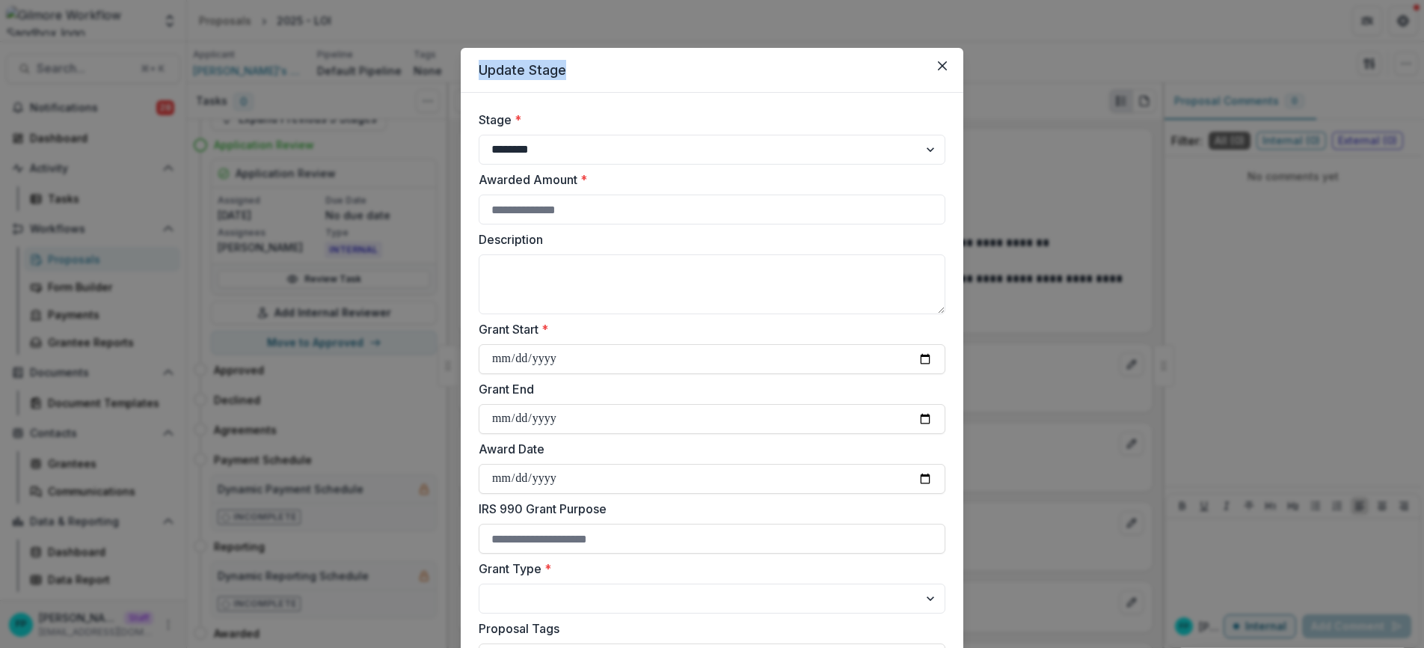
drag, startPoint x: 645, startPoint y: 66, endPoint x: 644, endPoint y: 45, distance: 21.0
click at [644, 45] on div "**********" at bounding box center [712, 324] width 1424 height 648
click at [650, 141] on select "**********" at bounding box center [712, 150] width 467 height 30
click at [479, 135] on select "**********" at bounding box center [712, 150] width 467 height 30
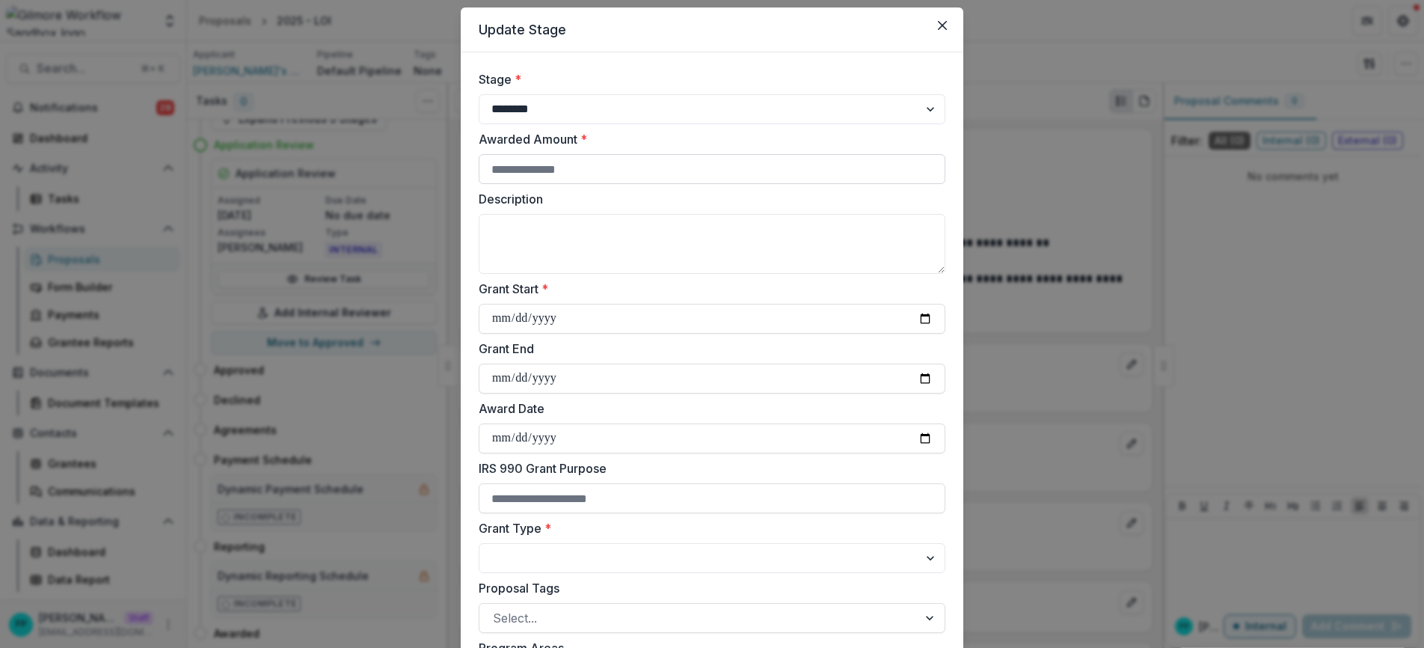
click at [604, 168] on input "Awarded Amount *" at bounding box center [712, 169] width 467 height 30
type input "*****"
click at [623, 242] on textarea "Description" at bounding box center [712, 244] width 467 height 60
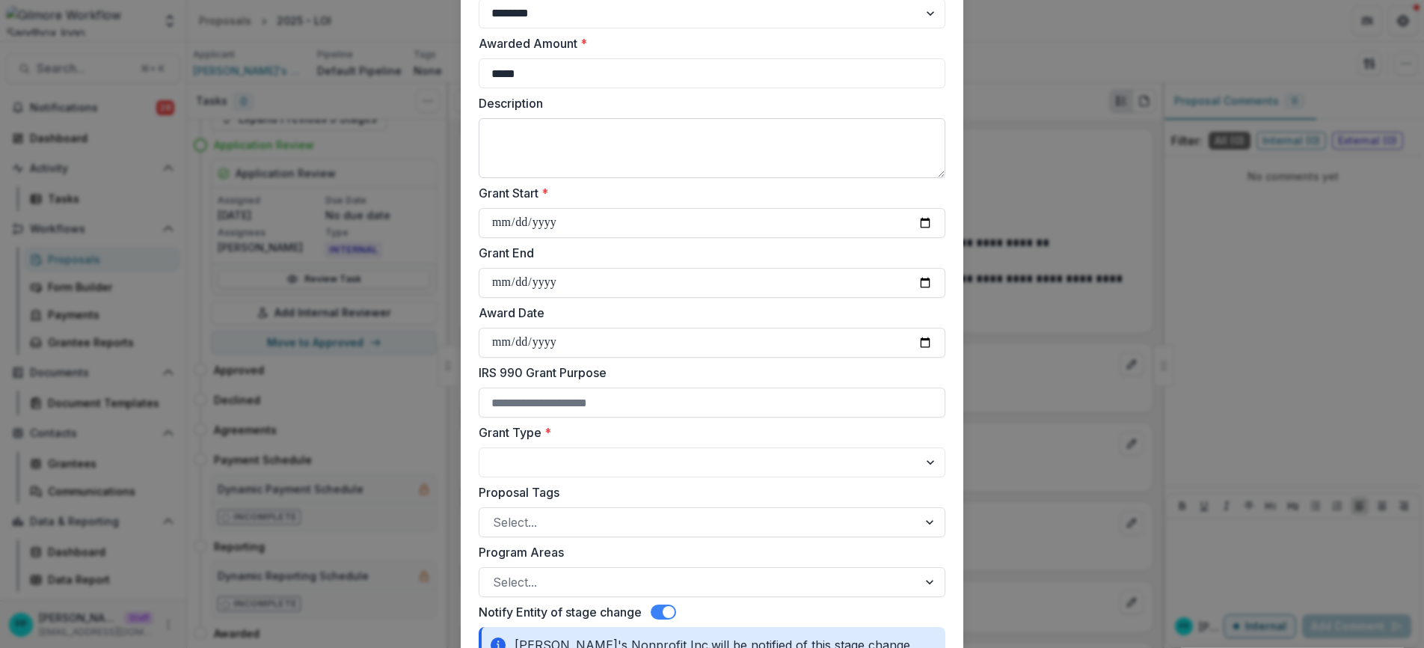
scroll to position [137, 0]
click at [612, 221] on input "Grant Start *" at bounding box center [712, 222] width 467 height 30
click at [921, 218] on input "Grant Start *" at bounding box center [712, 222] width 467 height 30
type input "**********"
click at [920, 282] on input "Grant End" at bounding box center [712, 282] width 467 height 30
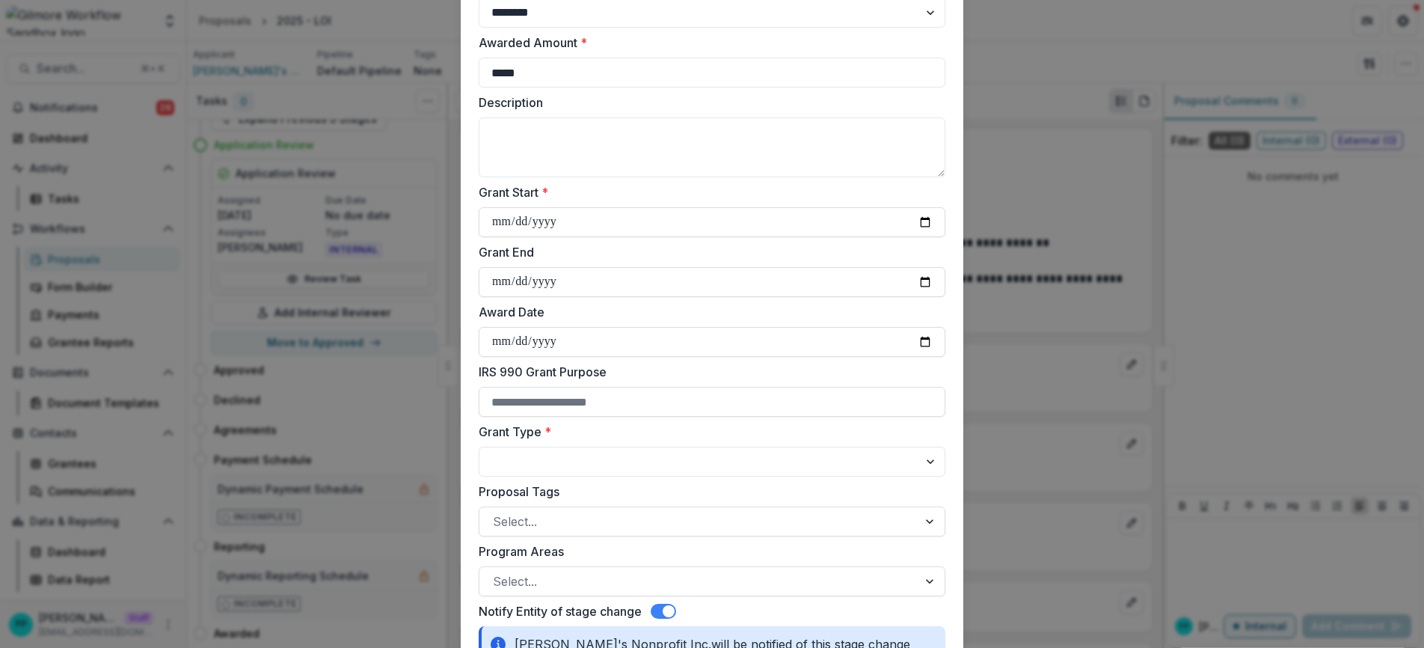
type input "**********"
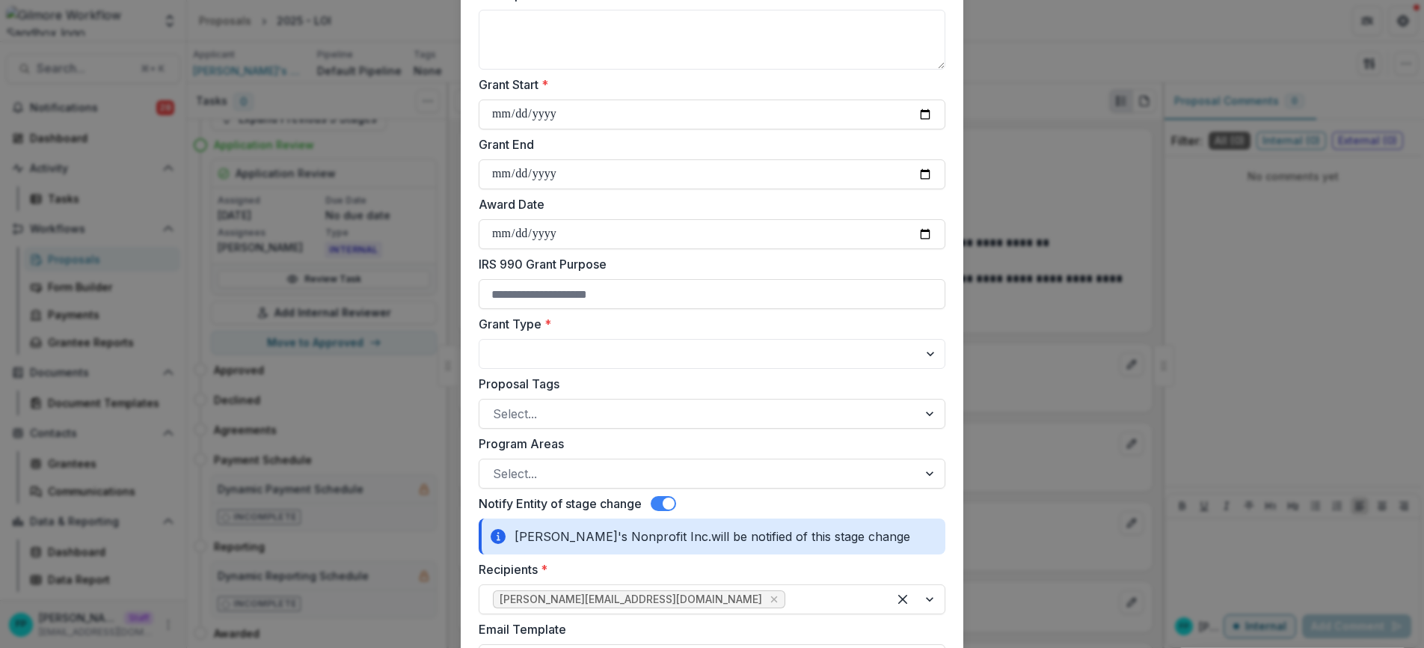
scroll to position [246, 0]
click at [923, 231] on input "Award Date" at bounding box center [712, 233] width 467 height 30
type input "**********"
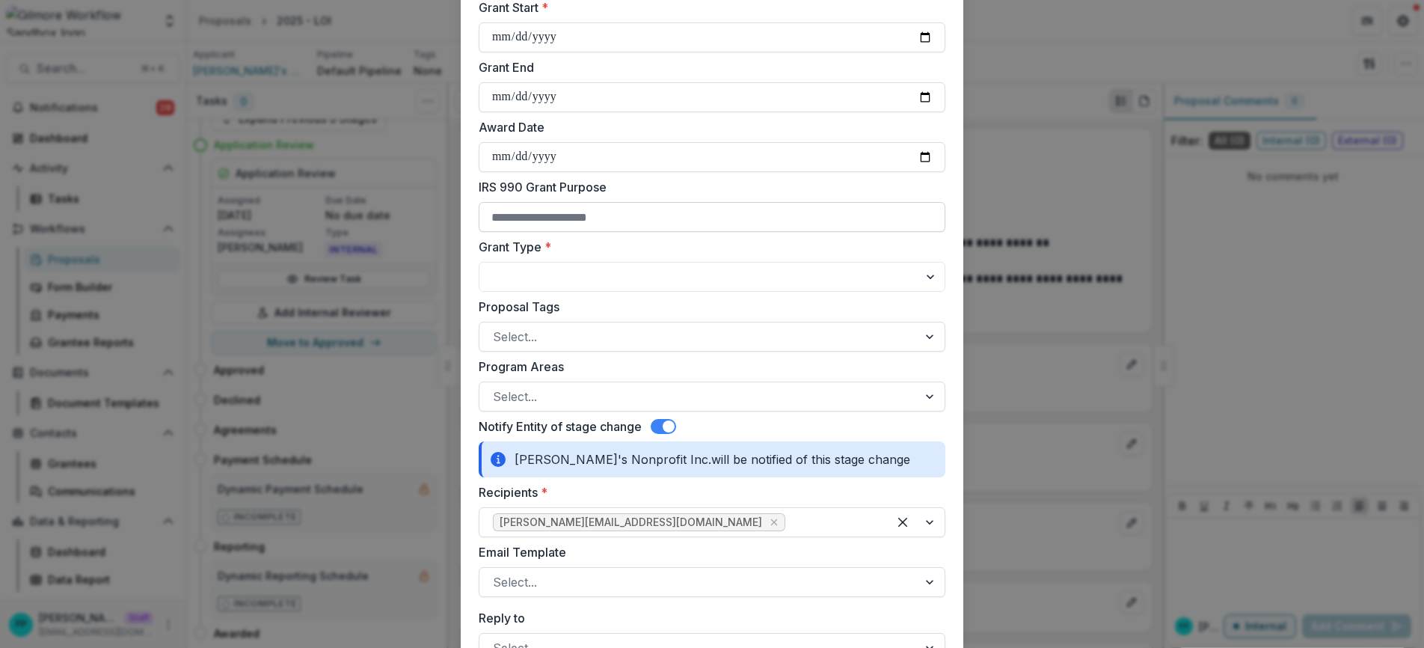
scroll to position [336, 0]
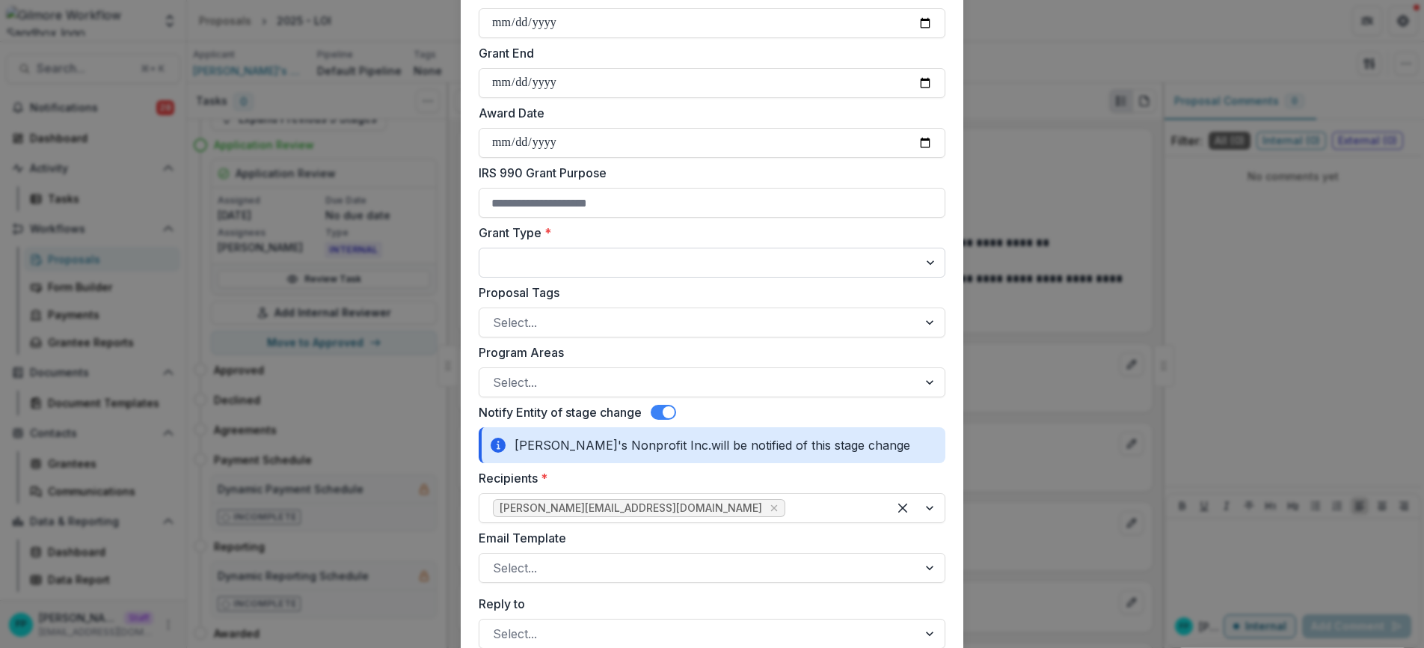
click at [596, 273] on select "**********" at bounding box center [712, 263] width 467 height 30
select select "**********"
click at [479, 248] on select "**********" at bounding box center [712, 263] width 467 height 30
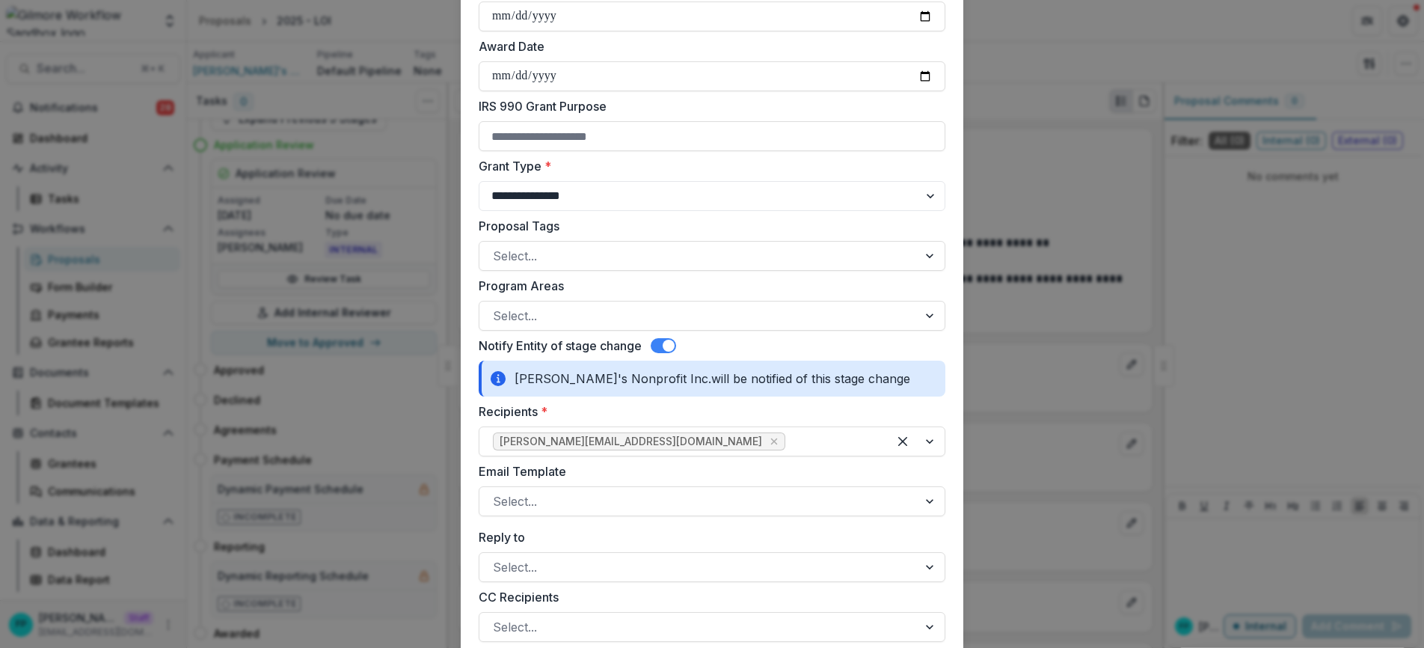
scroll to position [464, 0]
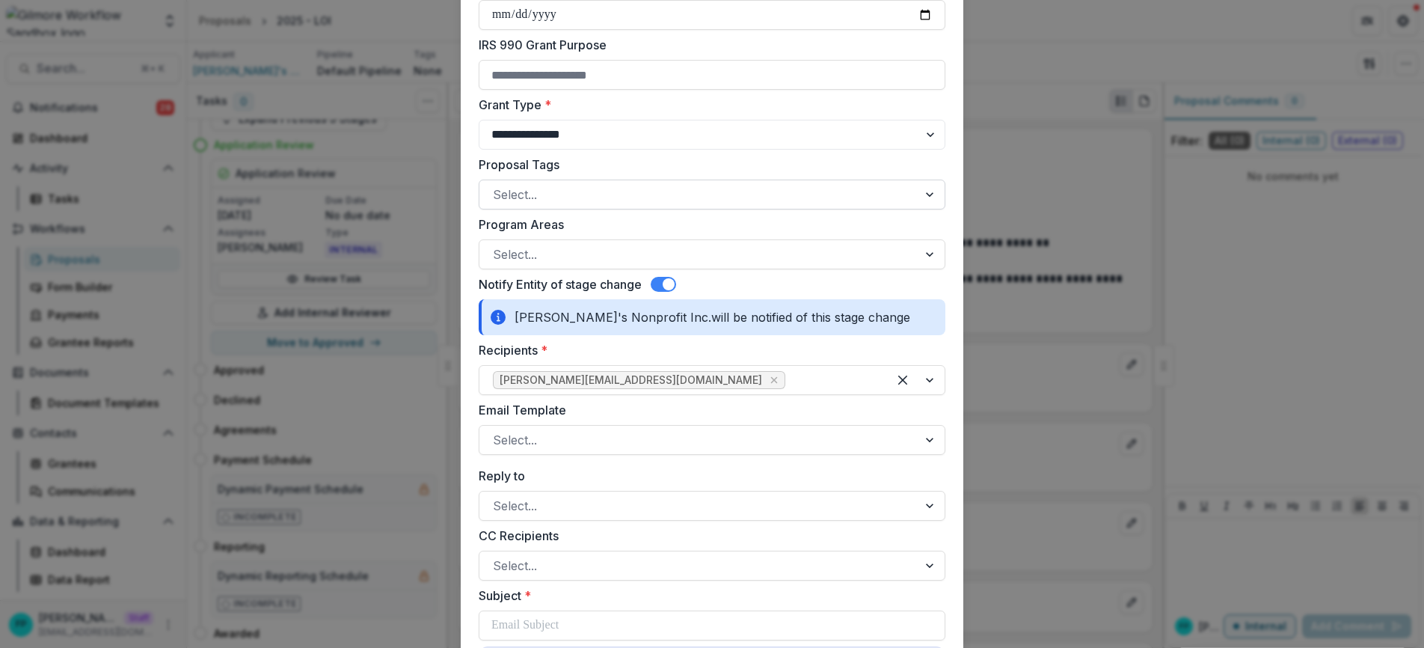
click at [544, 199] on div at bounding box center [698, 194] width 411 height 21
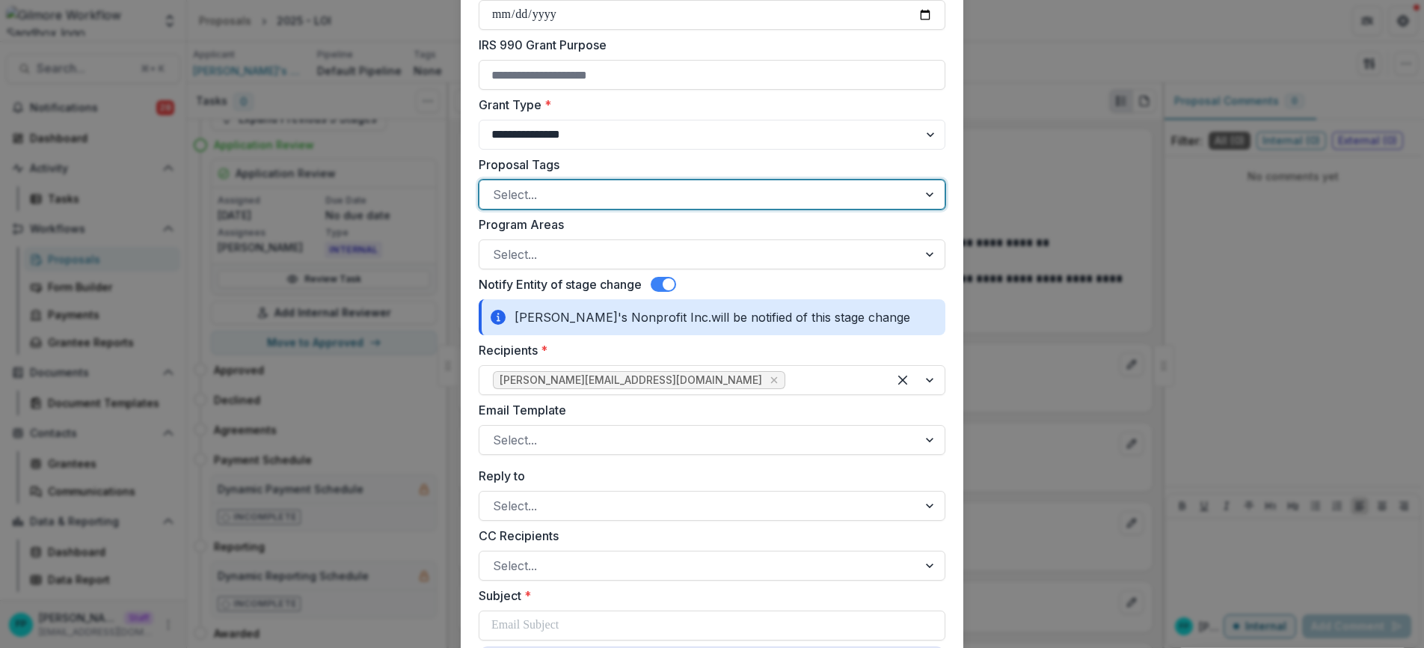
click at [547, 252] on div at bounding box center [698, 254] width 411 height 21
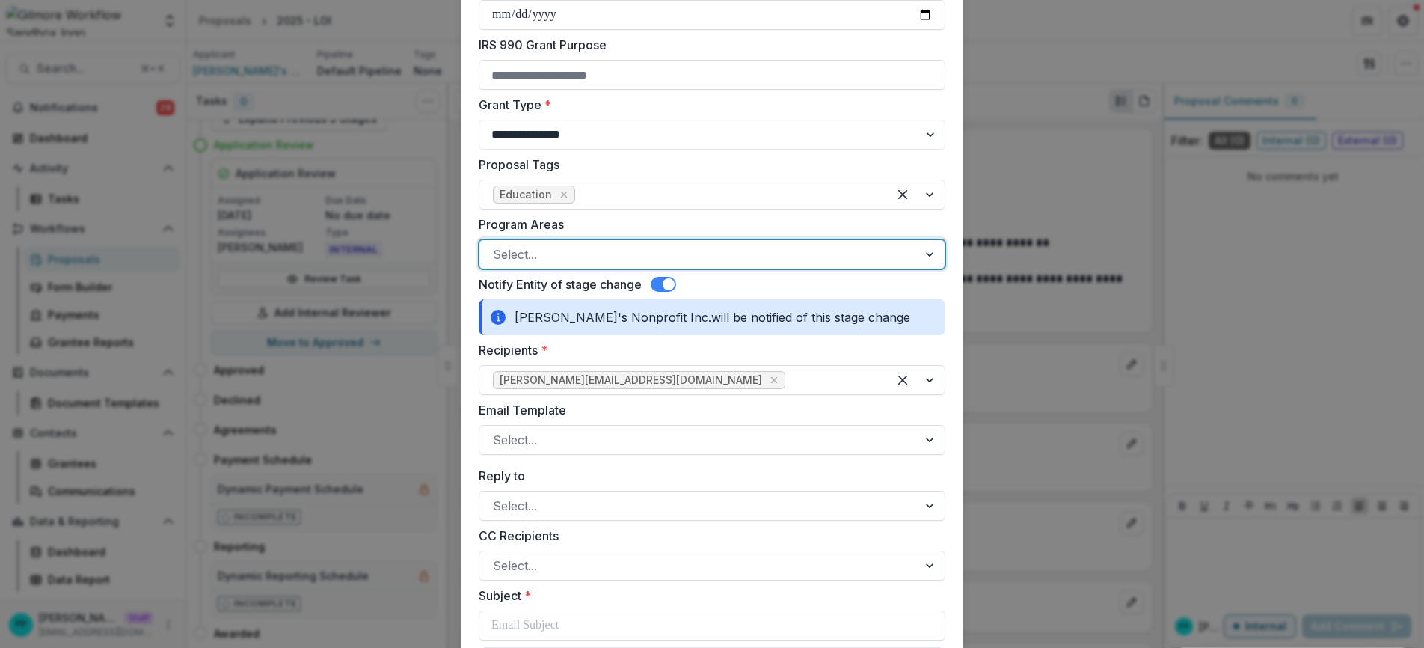
click at [724, 288] on div "Notify Entity of stage change" at bounding box center [712, 284] width 467 height 18
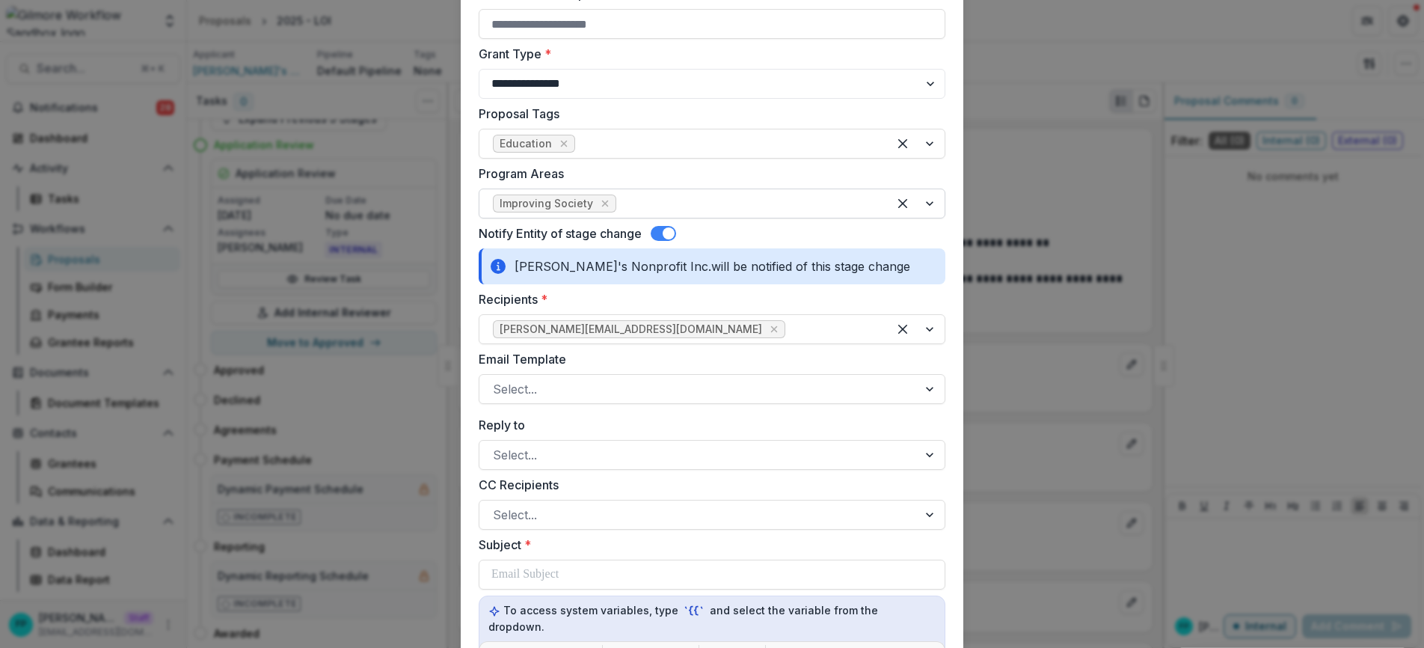
scroll to position [517, 0]
click at [602, 200] on icon "Remove Improving Society" at bounding box center [605, 201] width 7 height 7
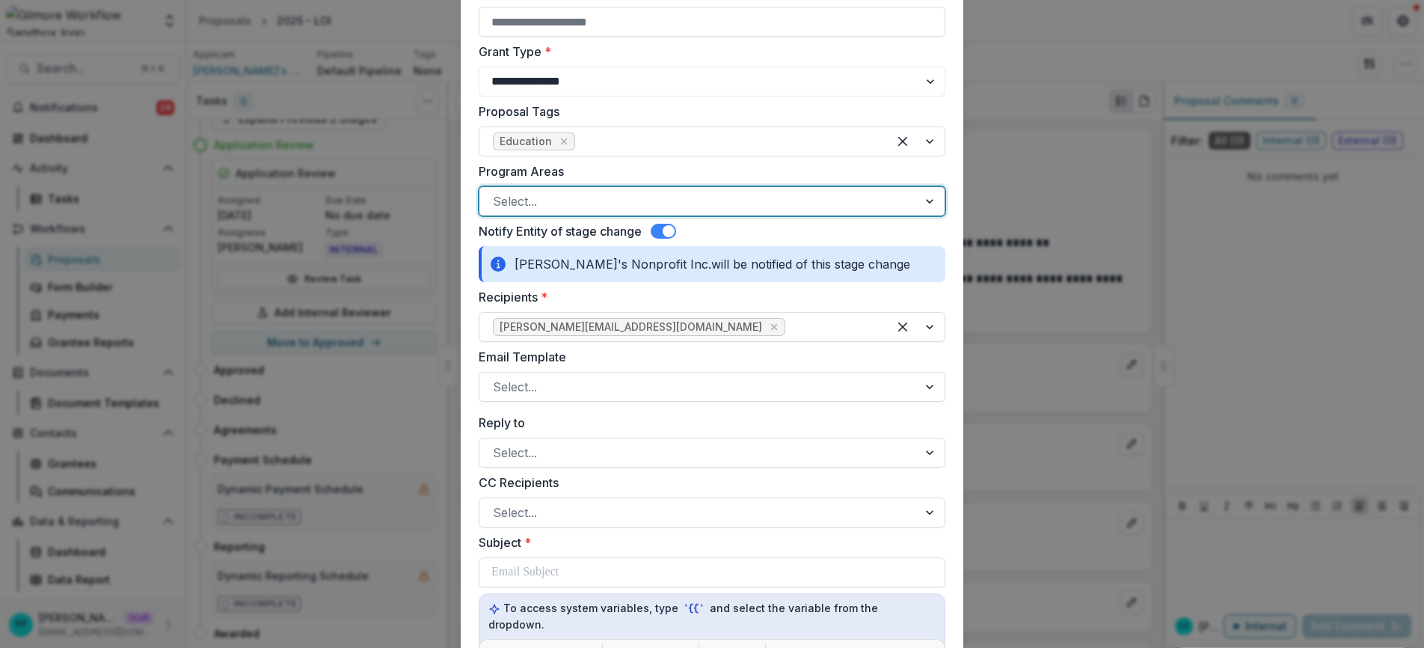
click at [615, 198] on div at bounding box center [698, 201] width 411 height 21
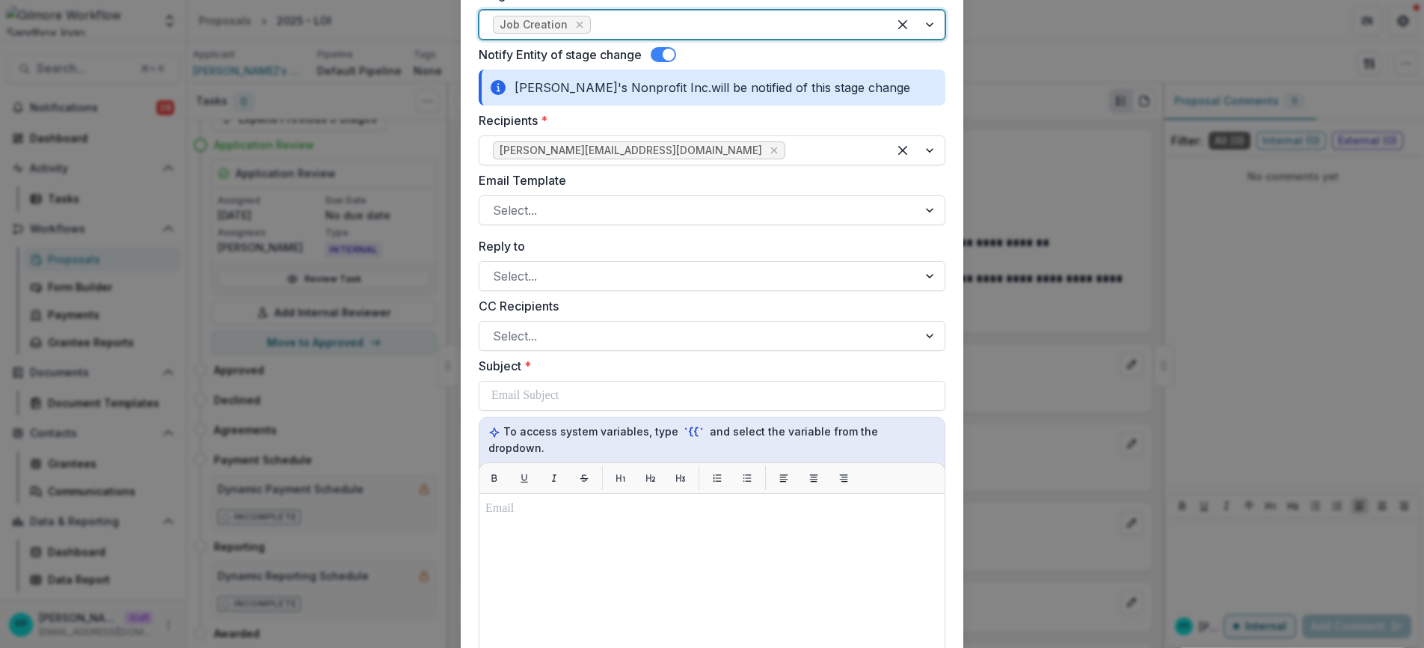
scroll to position [689, 0]
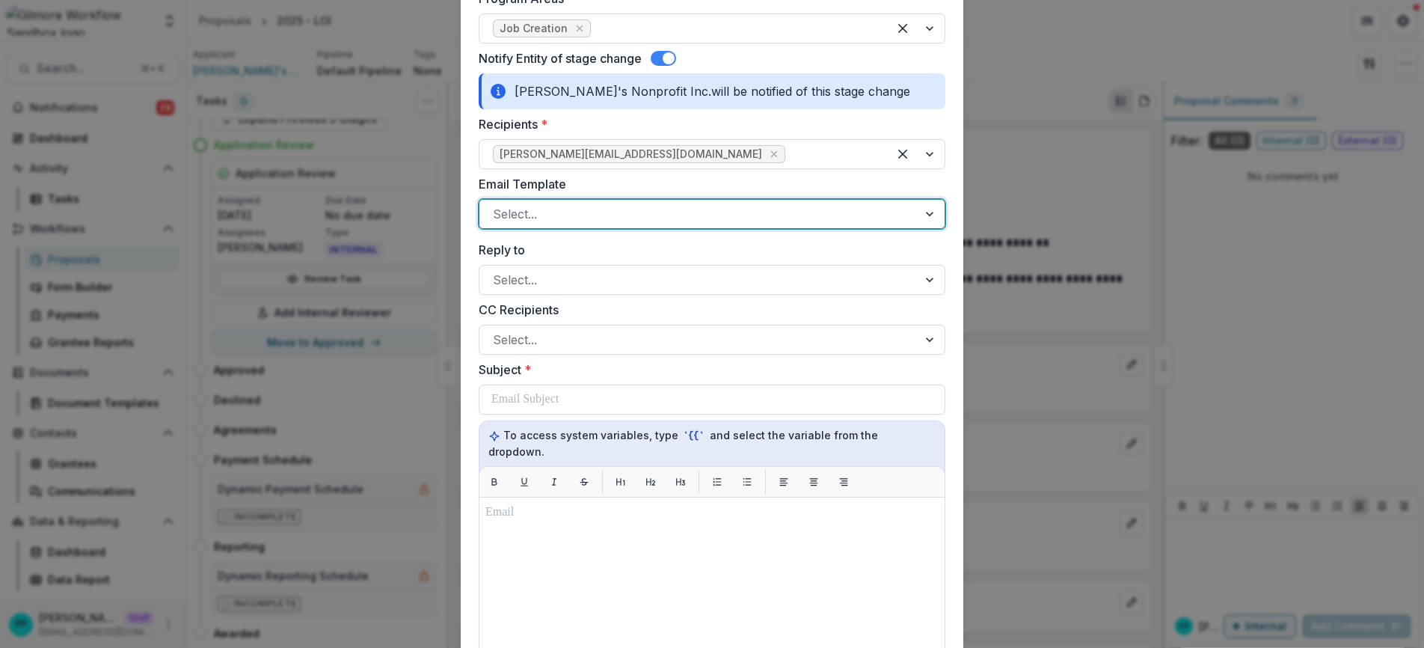
click at [591, 213] on div at bounding box center [698, 213] width 411 height 21
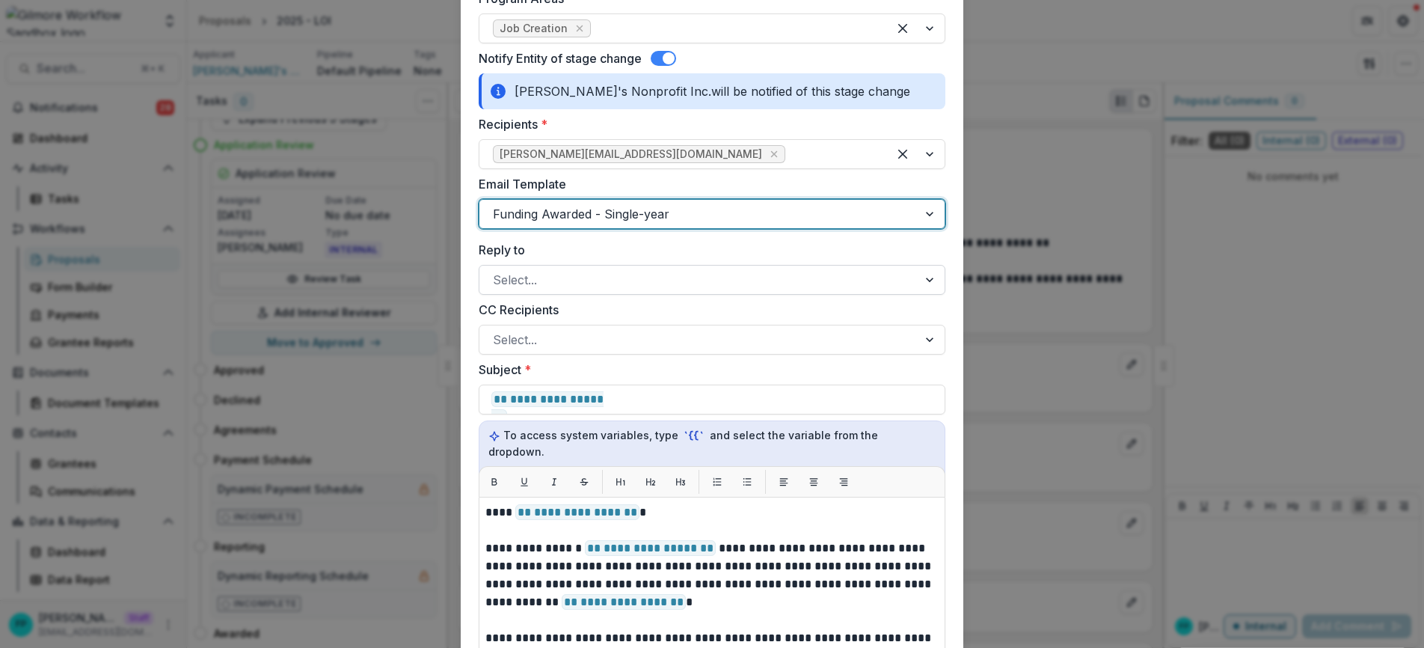
scroll to position [820, 0]
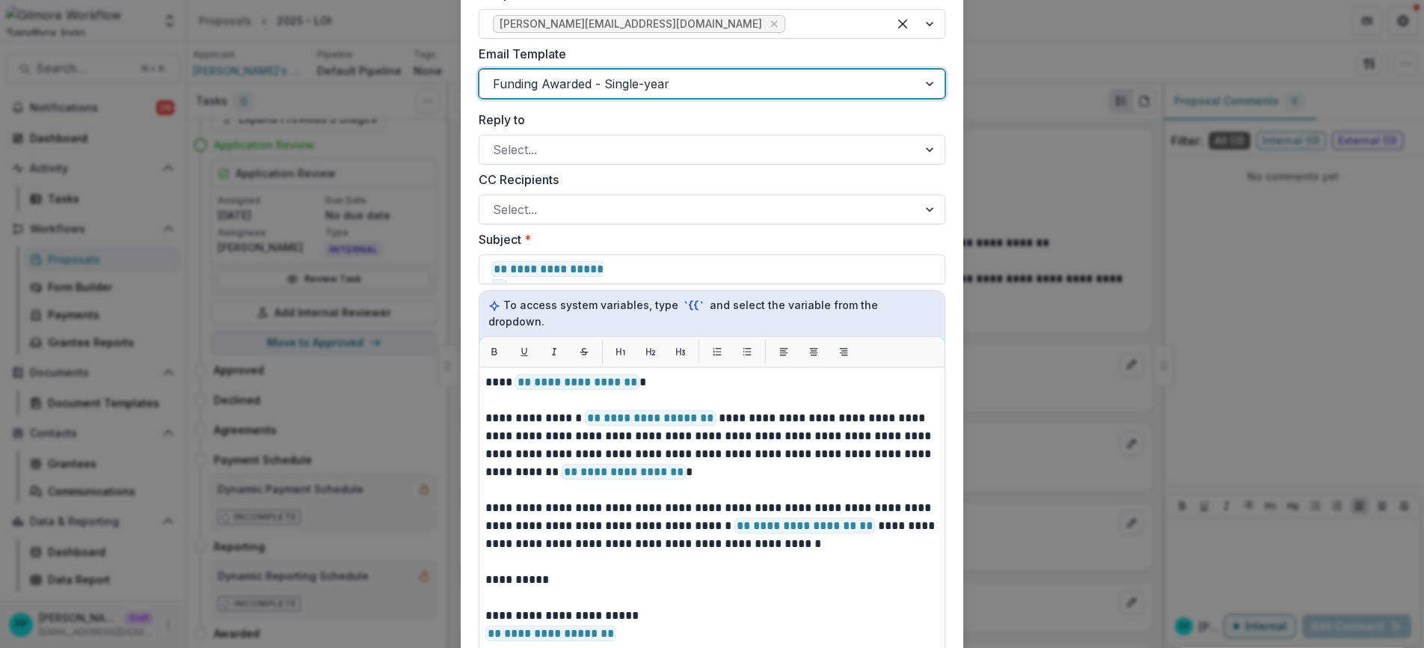
click at [646, 79] on div at bounding box center [698, 83] width 411 height 21
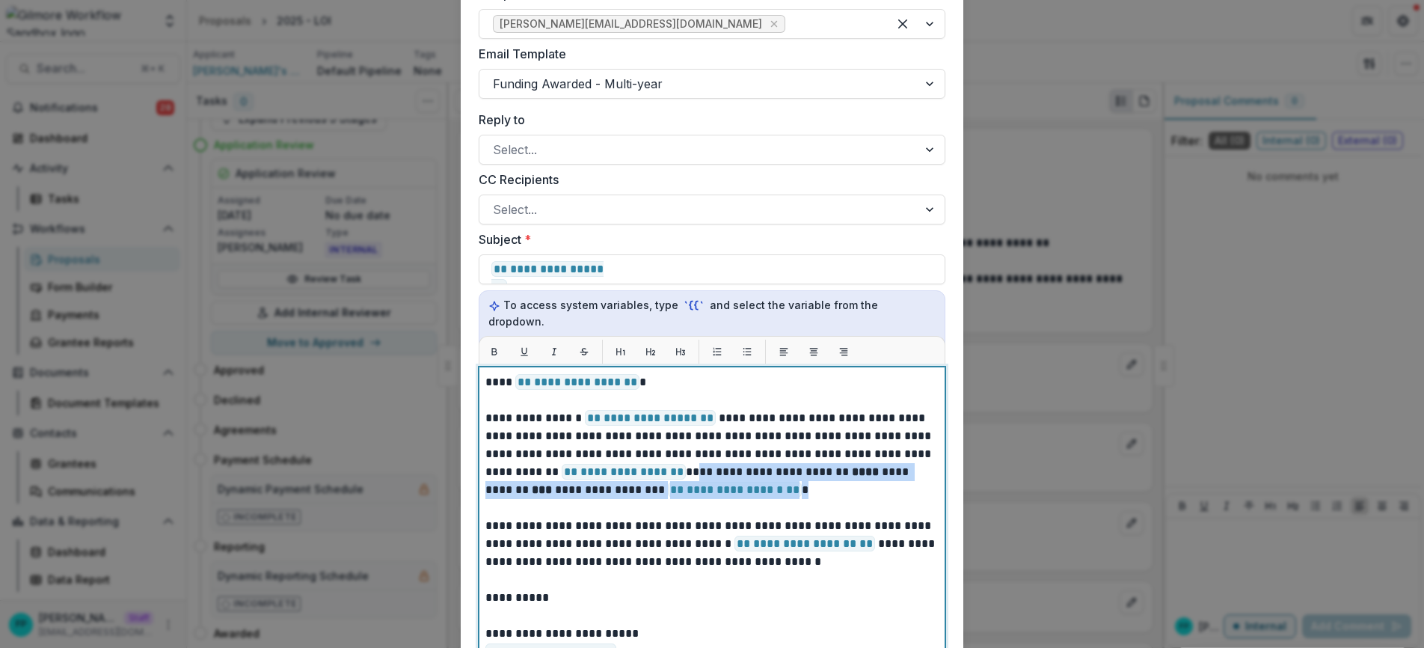
drag, startPoint x: 659, startPoint y: 457, endPoint x: 773, endPoint y: 478, distance: 116.3
click at [773, 478] on p "**********" at bounding box center [711, 454] width 453 height 90
click at [774, 478] on p "**********" at bounding box center [711, 454] width 453 height 90
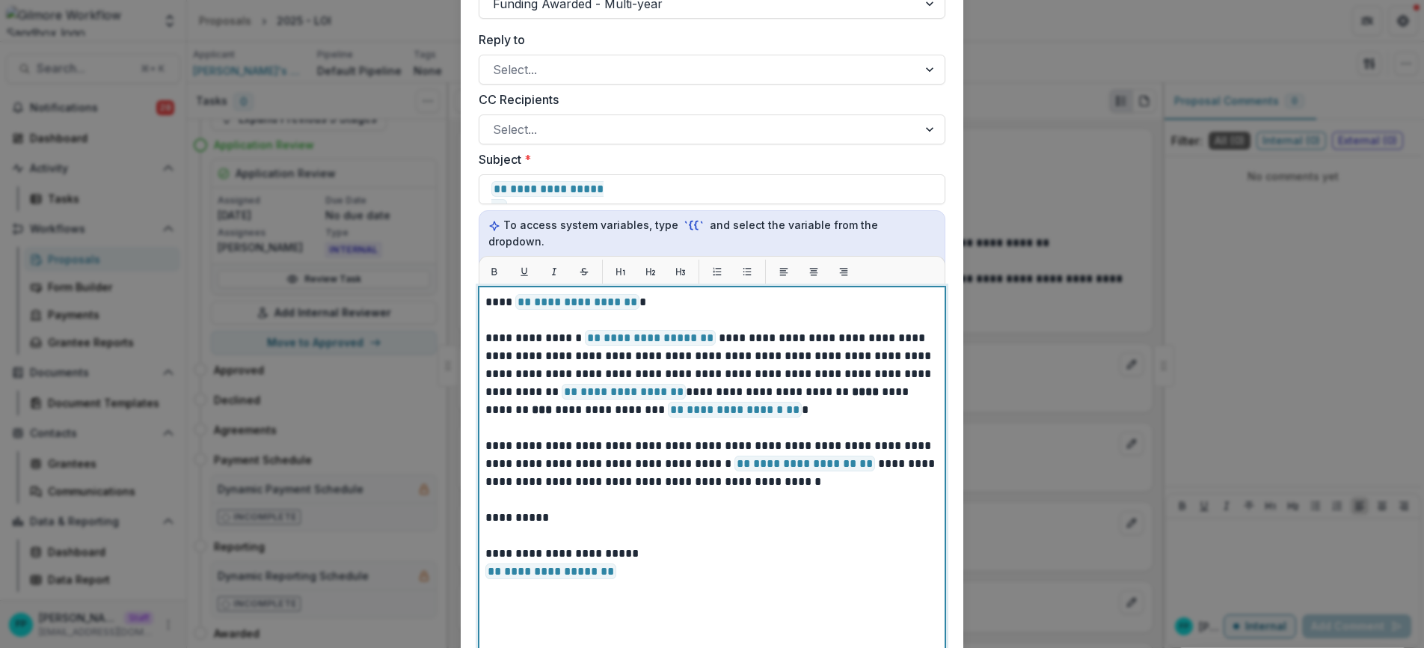
scroll to position [919, 0]
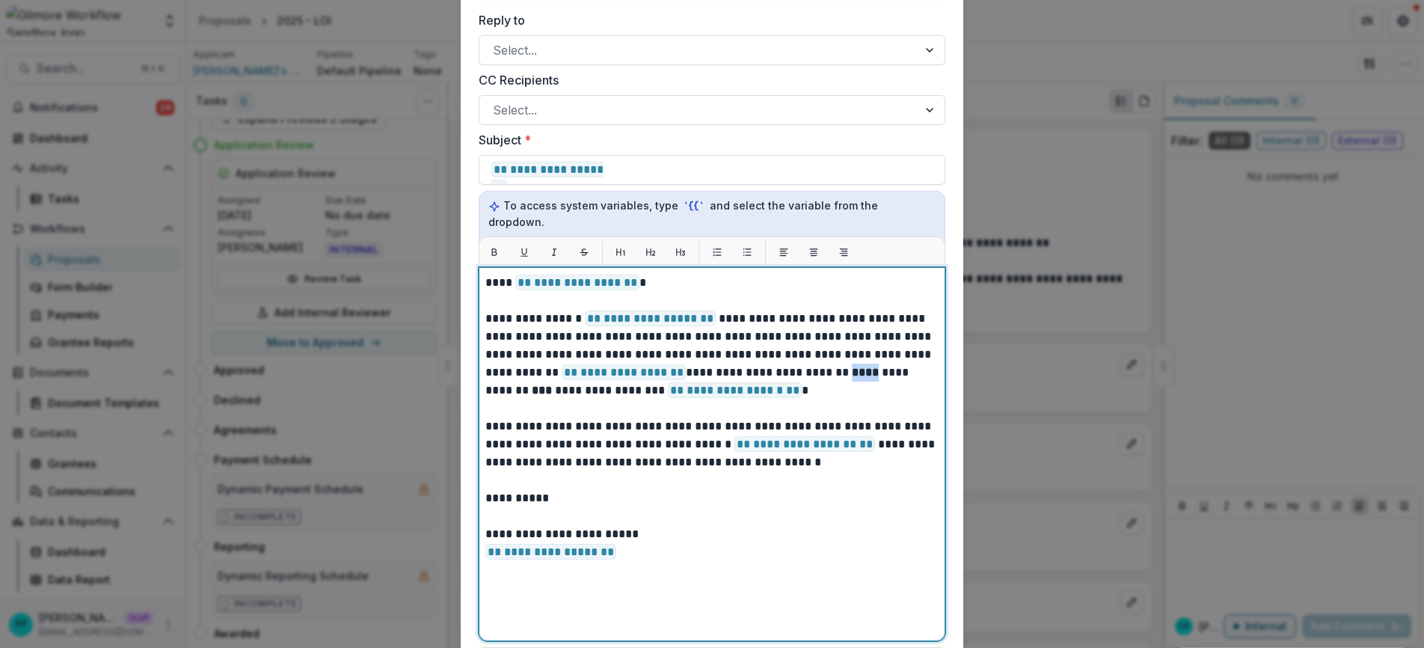
drag, startPoint x: 795, startPoint y: 357, endPoint x: 823, endPoint y: 359, distance: 27.7
click at [823, 359] on p "**********" at bounding box center [711, 355] width 453 height 90
drag, startPoint x: 894, startPoint y: 357, endPoint x: 915, endPoint y: 354, distance: 20.3
click at [915, 354] on p "**********" at bounding box center [711, 355] width 453 height 90
click at [552, 384] on strong "***" at bounding box center [542, 389] width 20 height 11
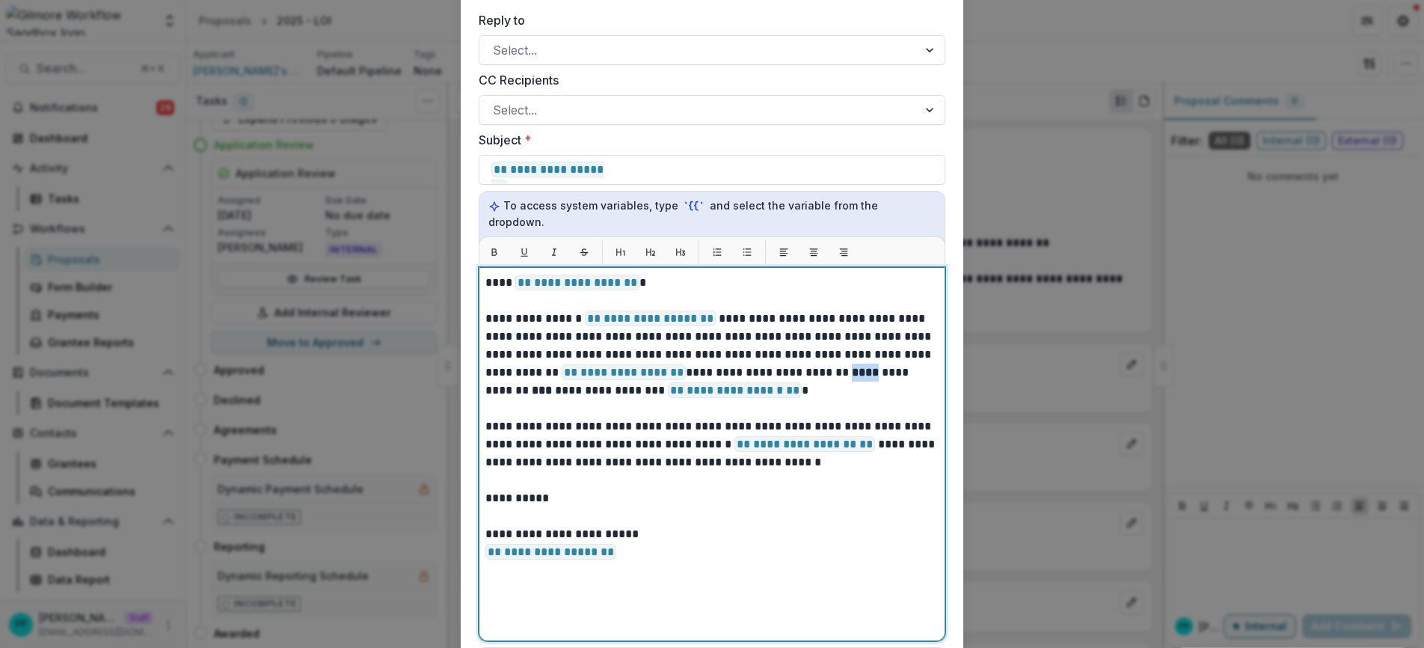
drag, startPoint x: 796, startPoint y: 359, endPoint x: 821, endPoint y: 357, distance: 25.5
click at [821, 357] on p "**********" at bounding box center [711, 355] width 453 height 90
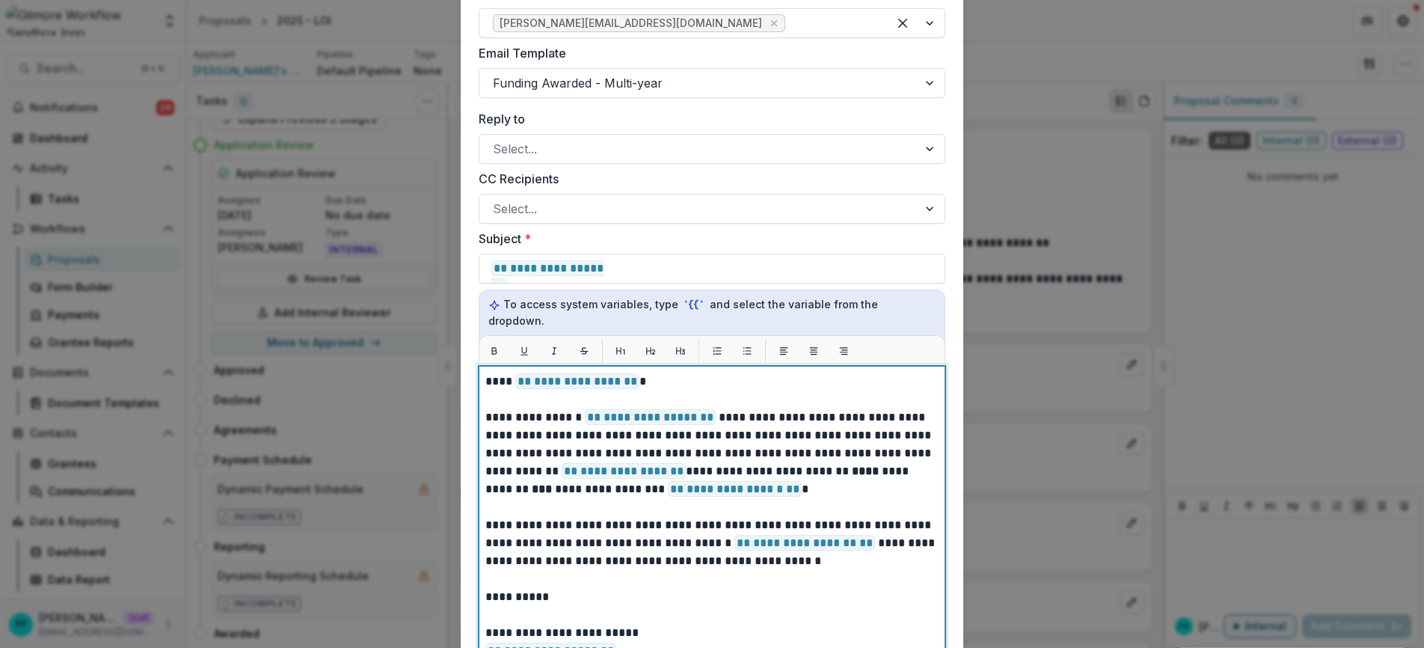
scroll to position [789, 0]
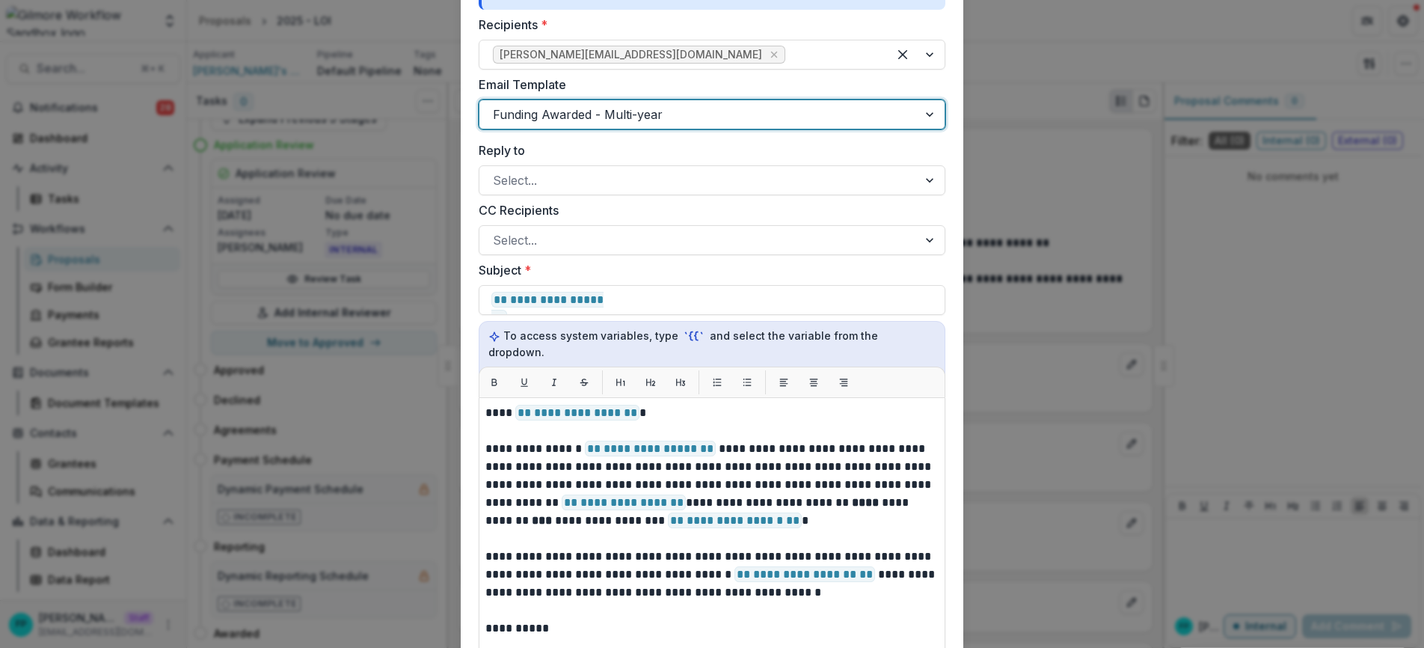
click at [675, 118] on div at bounding box center [698, 114] width 411 height 21
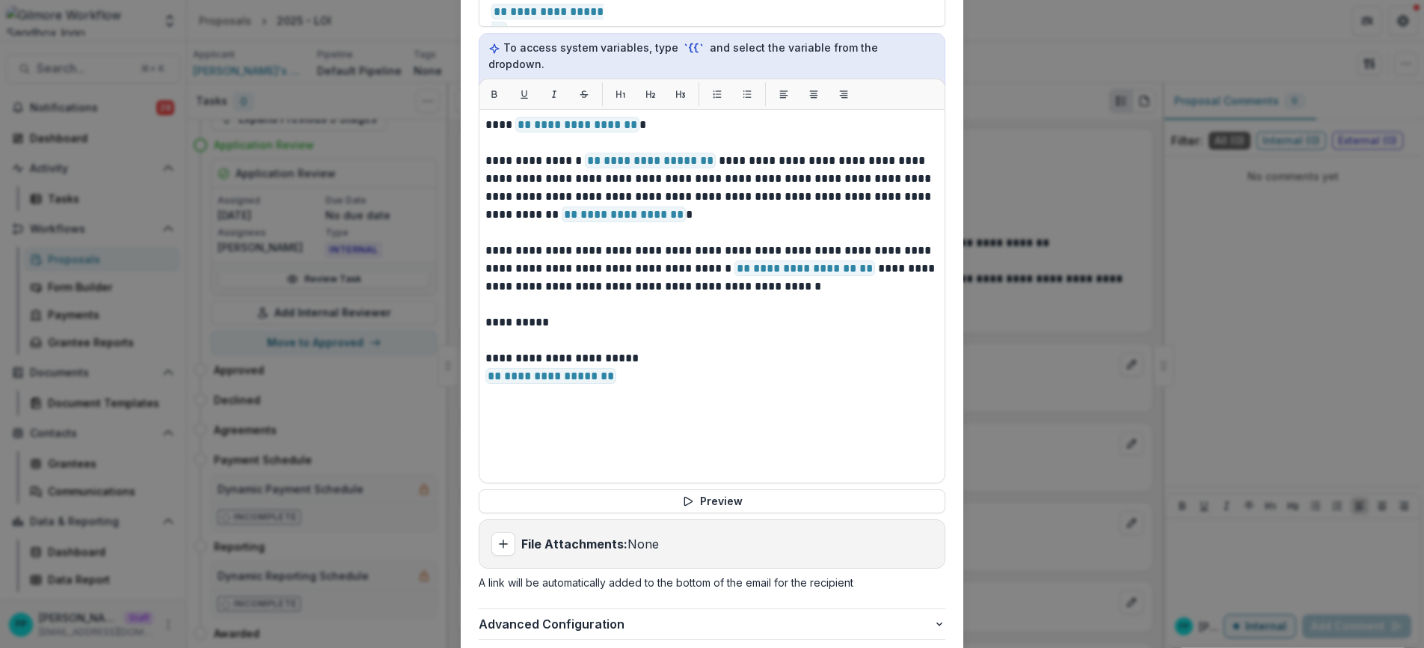
scroll to position [1172, 0]
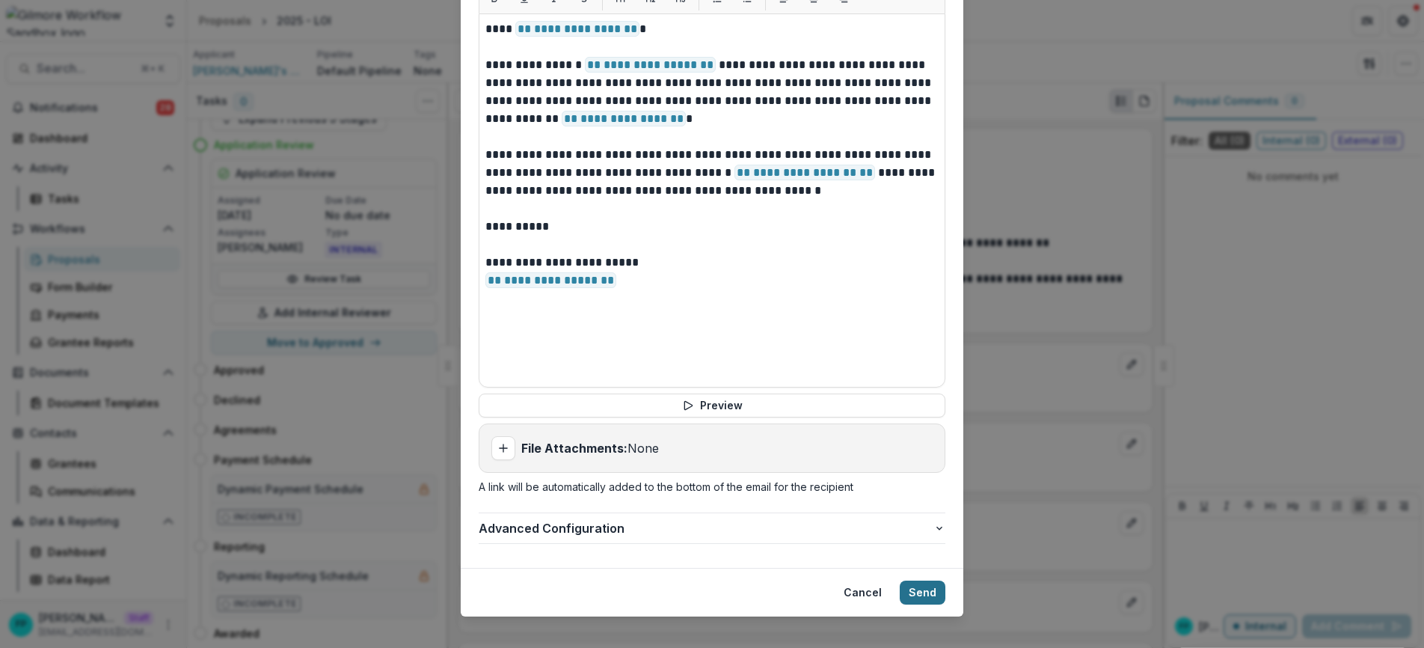
click at [926, 580] on button "Send" at bounding box center [923, 592] width 46 height 24
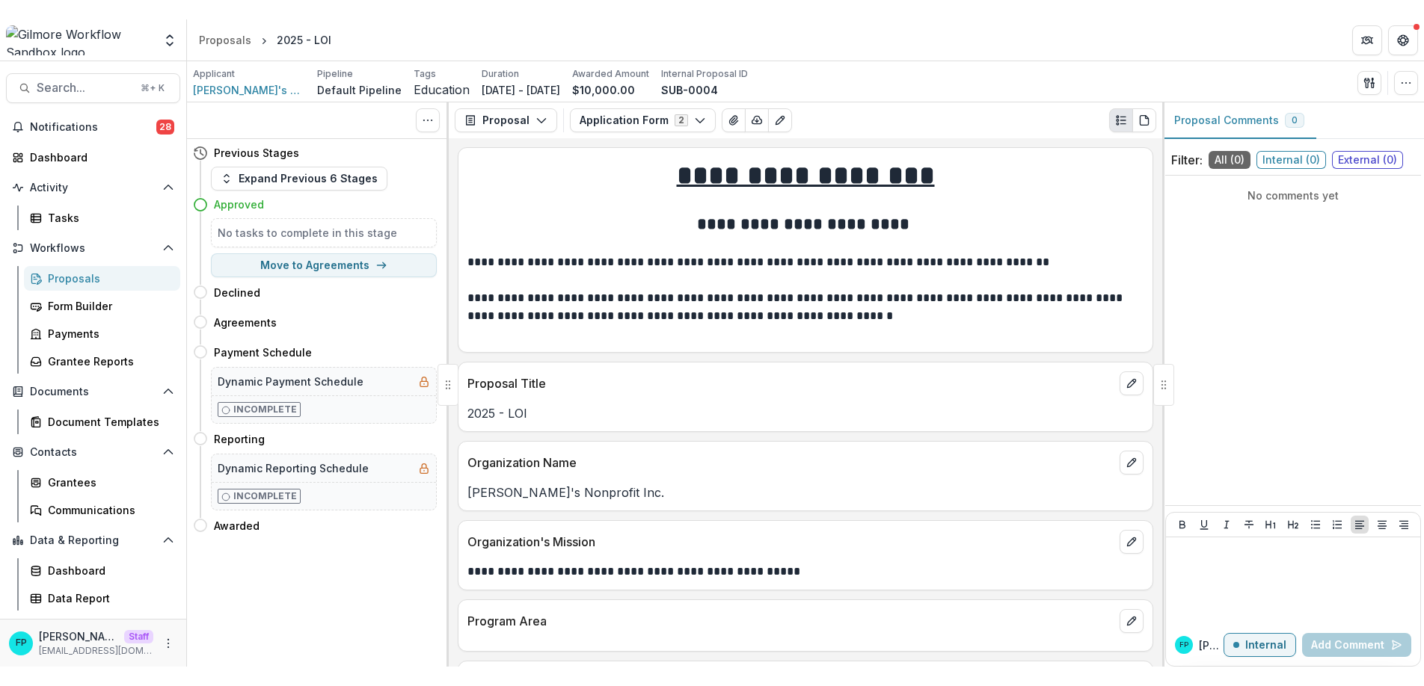
scroll to position [0, 0]
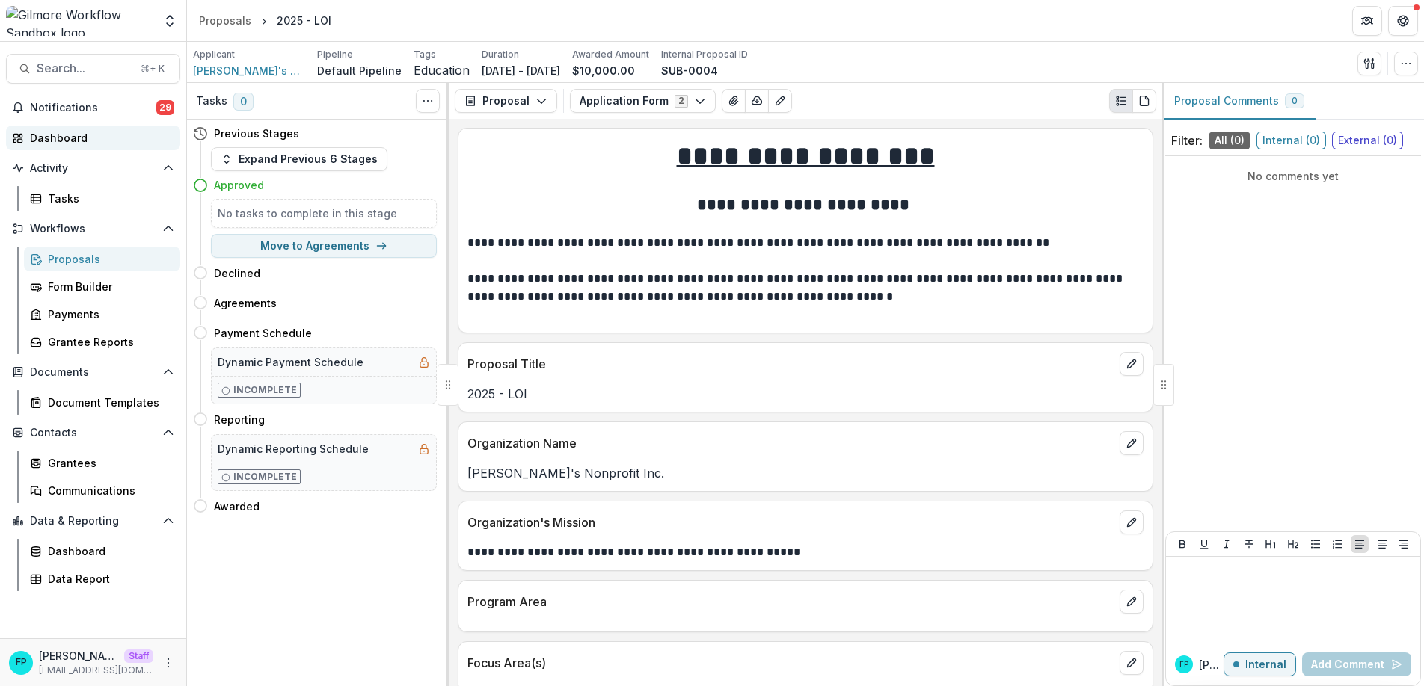
click at [76, 140] on div "Dashboard" at bounding box center [99, 138] width 138 height 16
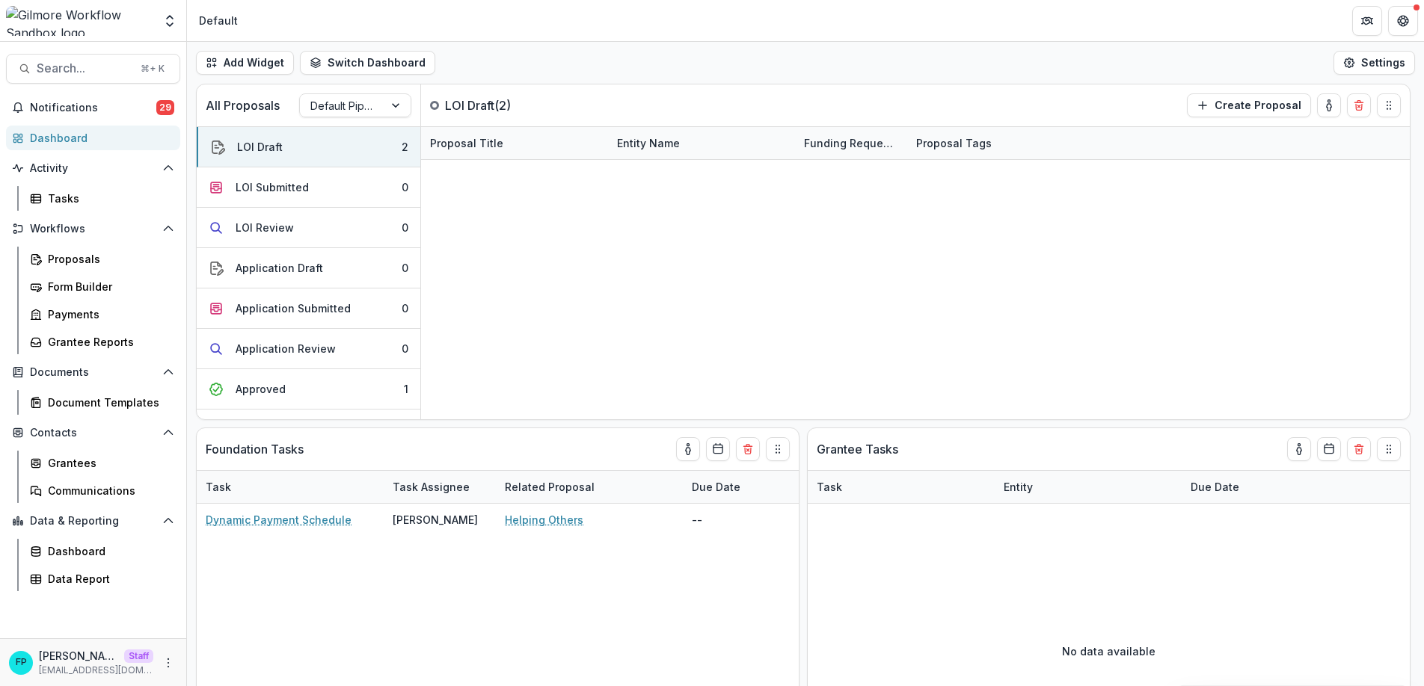
click at [589, 62] on div "Add Widget Switch Dashboard Default New Dashboard Settings" at bounding box center [805, 63] width 1237 height 42
